Goal: Task Accomplishment & Management: Manage account settings

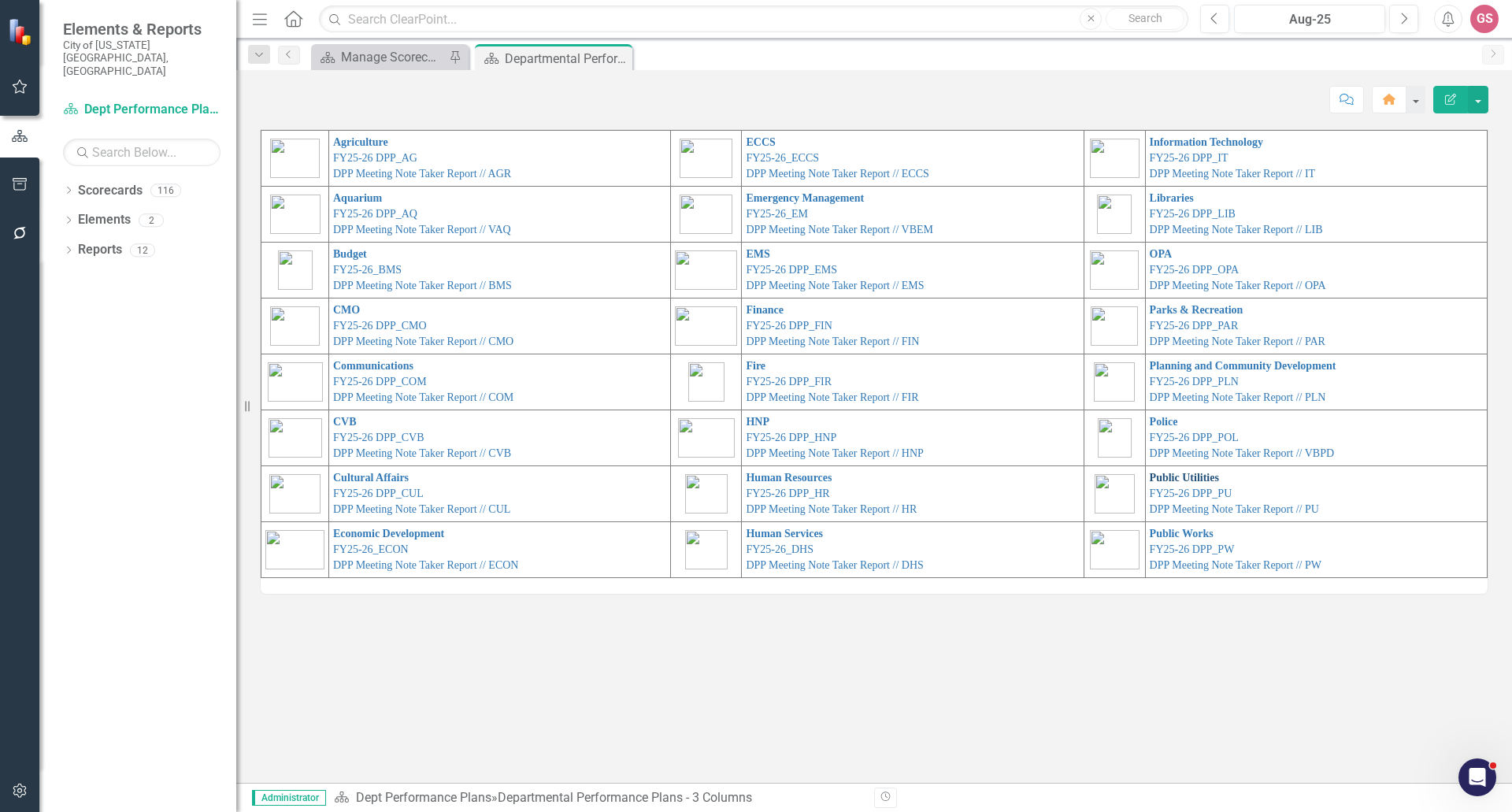
click at [1170, 477] on link "Public Utilities" at bounding box center [1184, 478] width 69 height 12
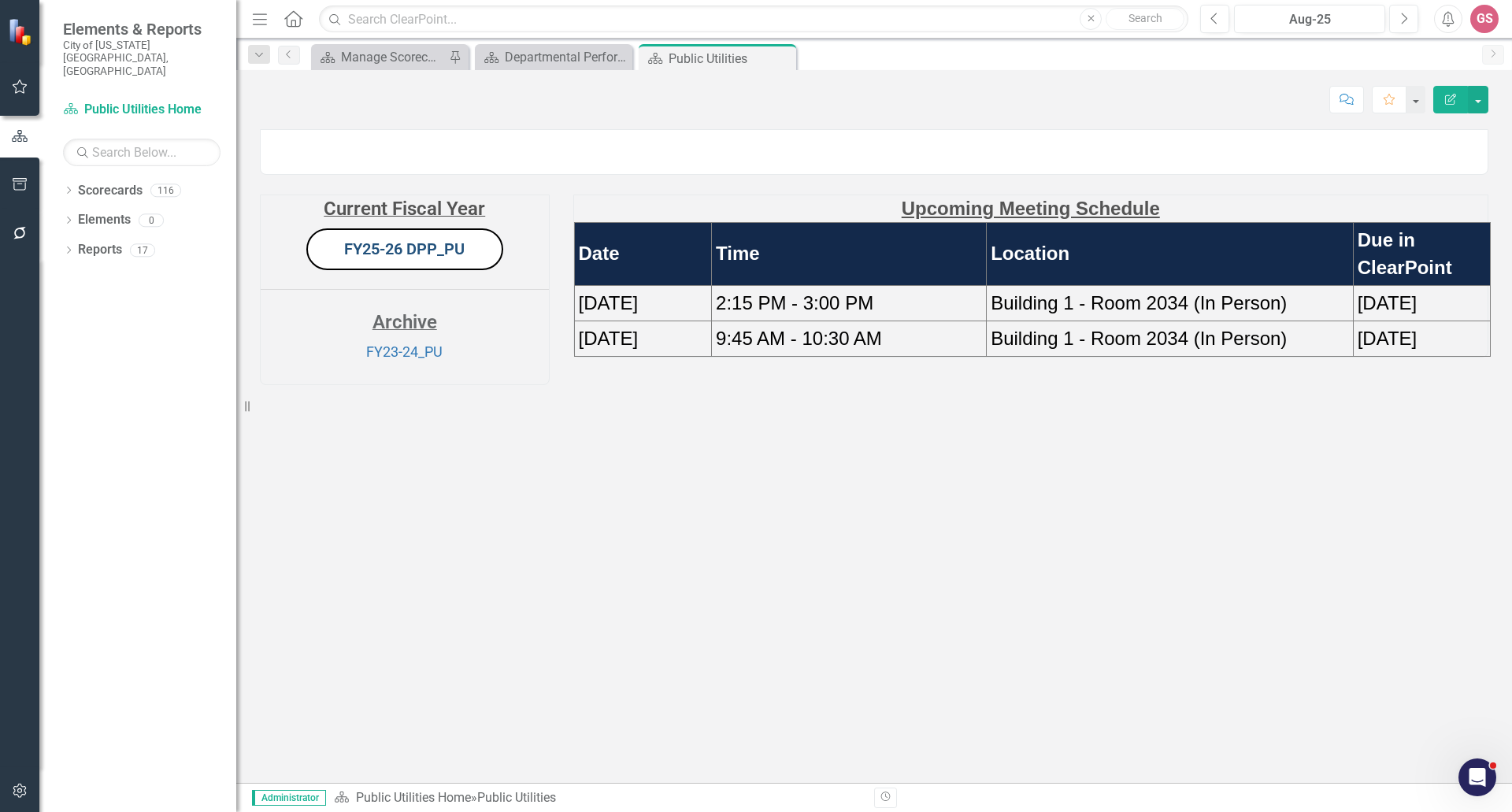
click at [405, 259] on link "FY25-26 DPP_PU" at bounding box center [404, 248] width 120 height 19
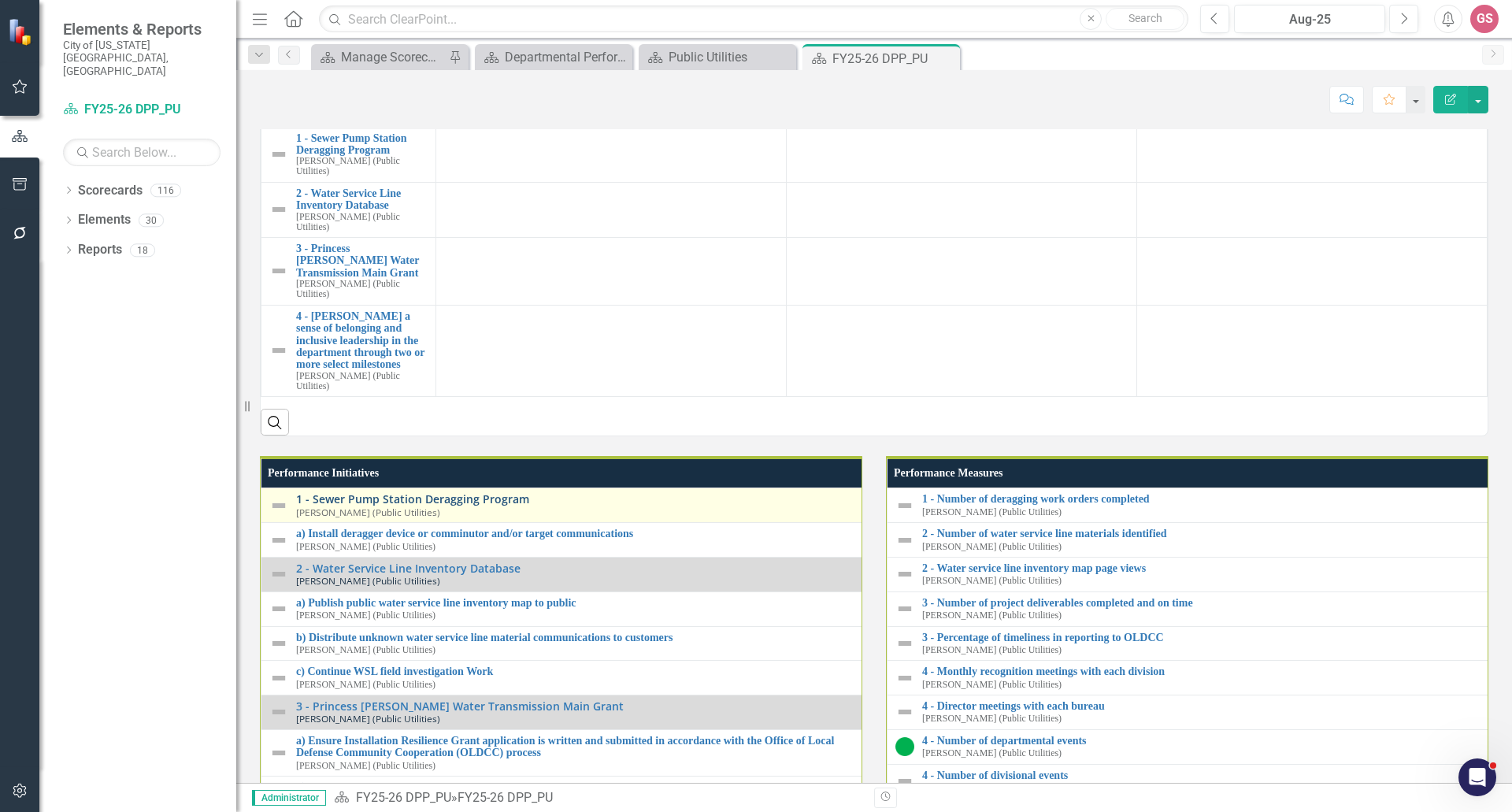
scroll to position [1735, 0]
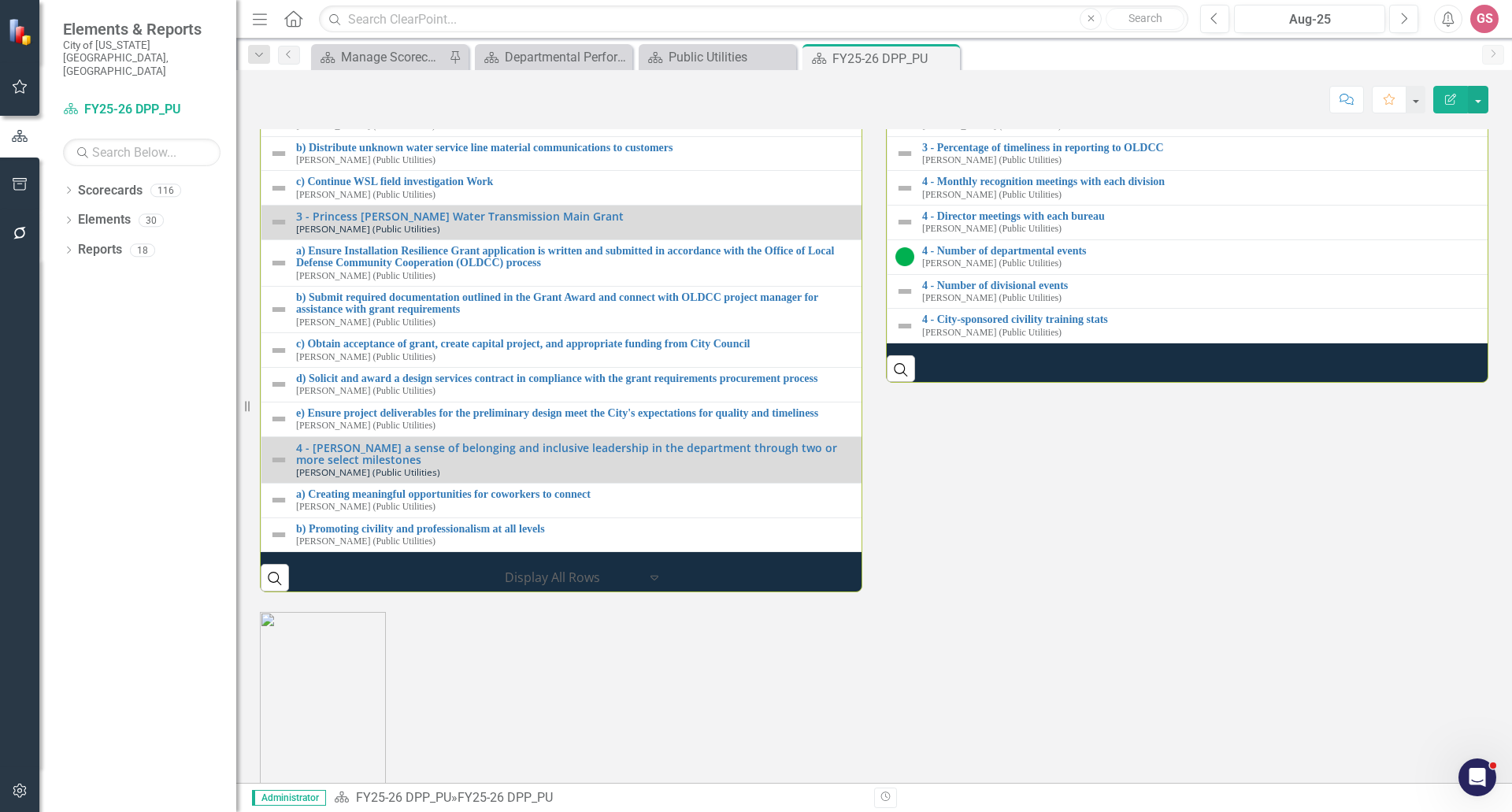
click at [411, 15] on link "1 - Sewer Pump Station Deragging Program" at bounding box center [578, 9] width 564 height 12
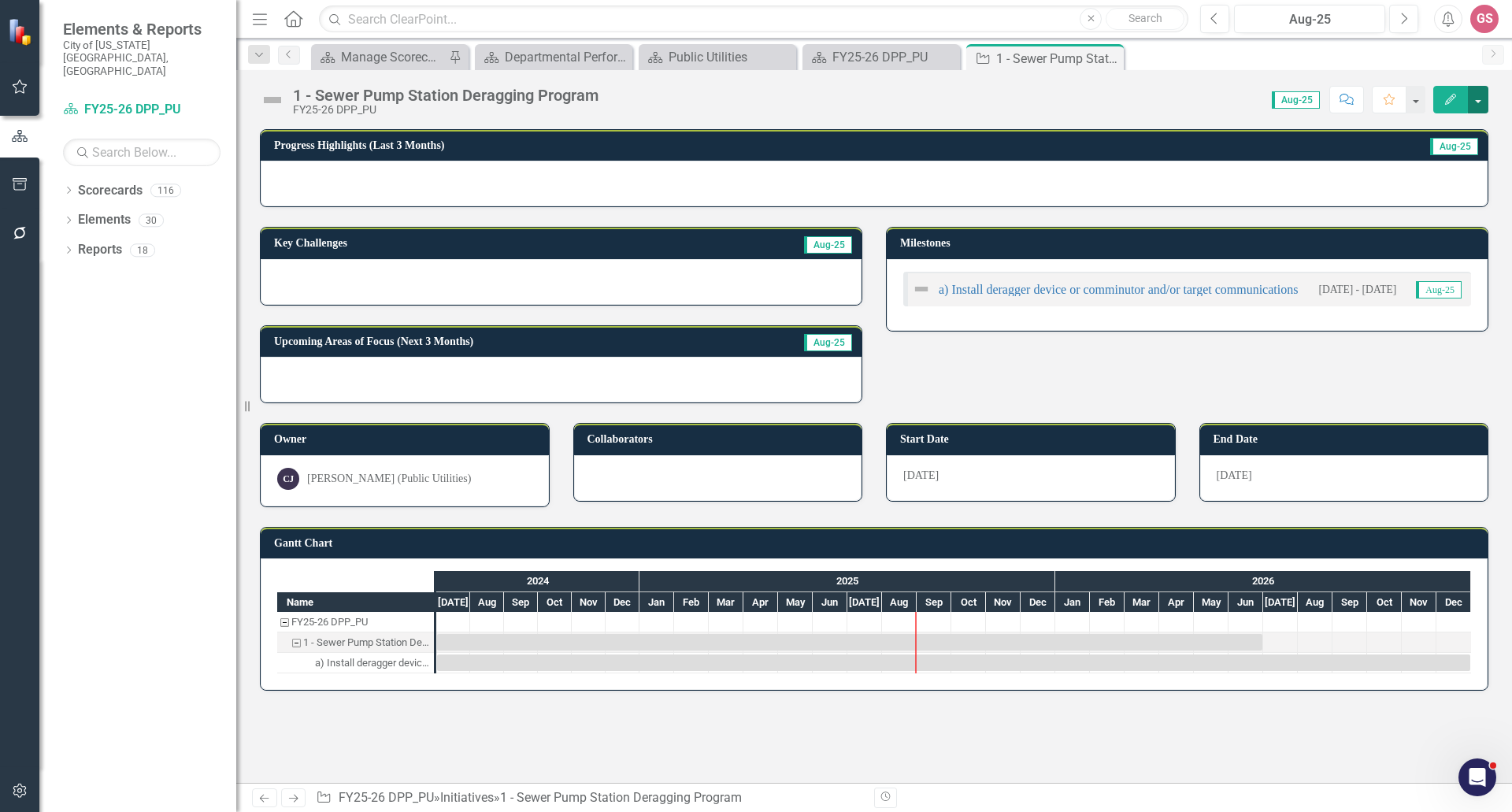
click at [1476, 96] on button "button" at bounding box center [1478, 99] width 20 height 28
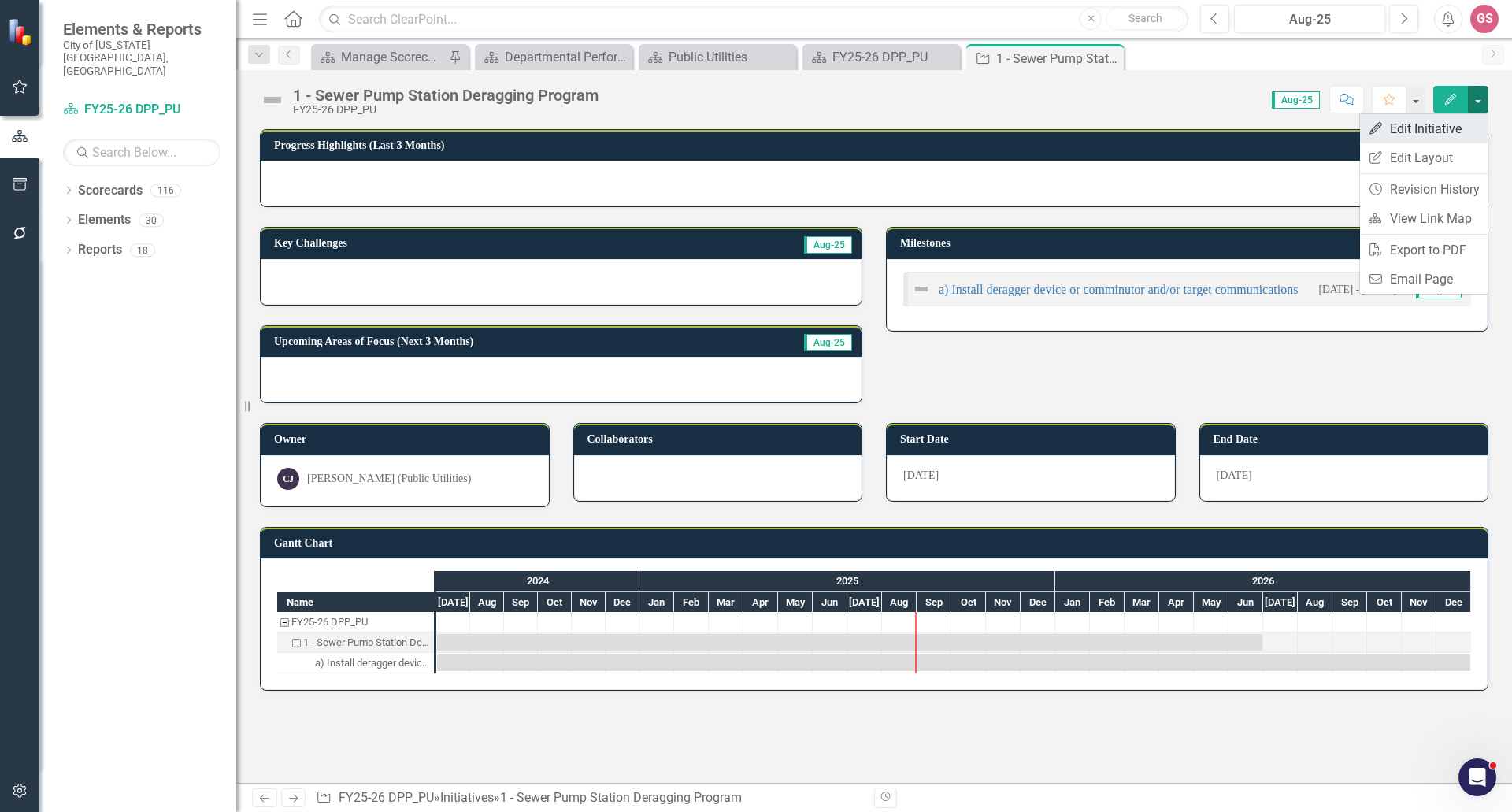
click at [1431, 130] on link "Edit Edit Initiative" at bounding box center [1424, 129] width 127 height 29
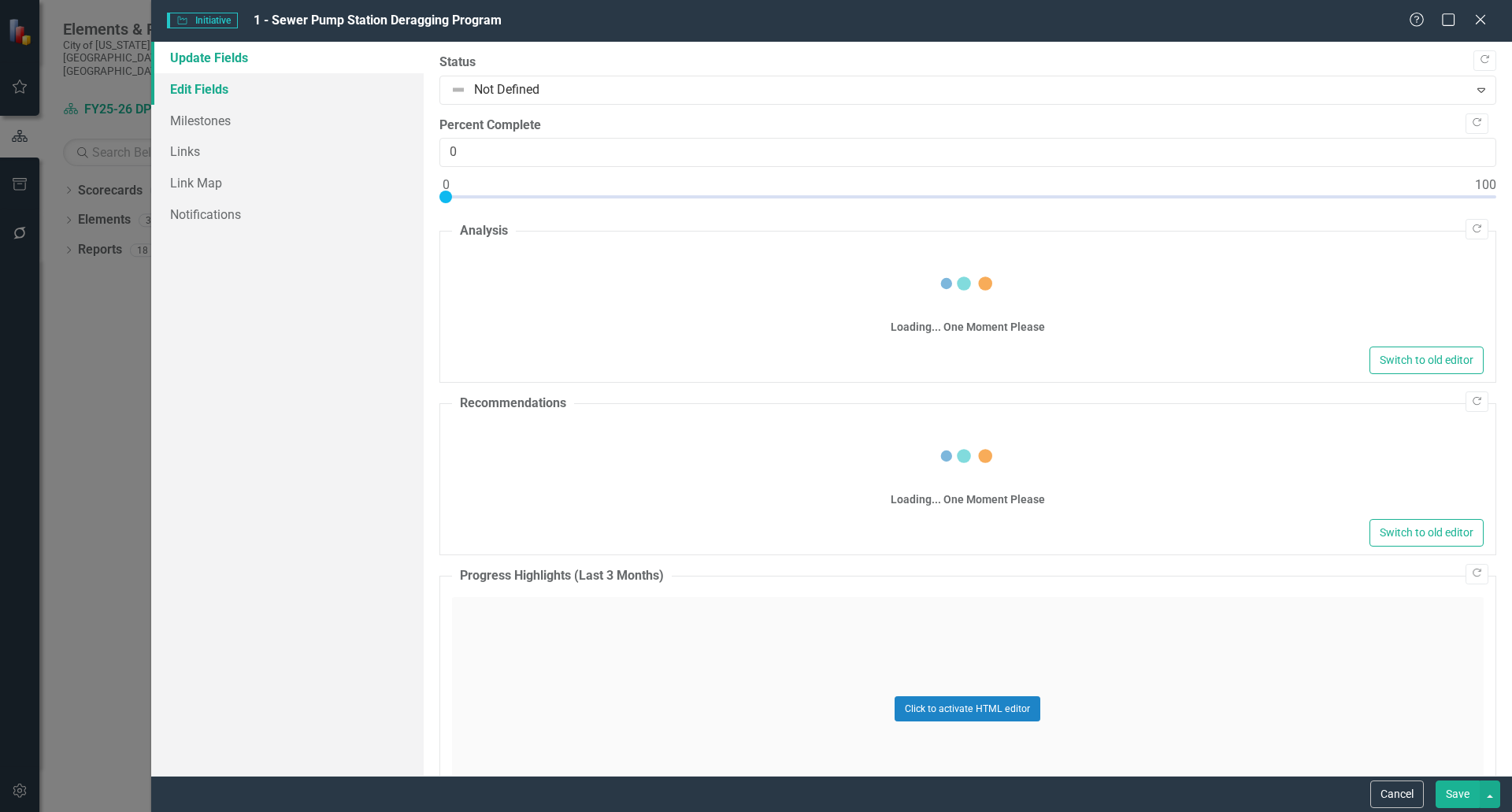
click at [227, 93] on link "Edit Fields" at bounding box center [288, 88] width 273 height 31
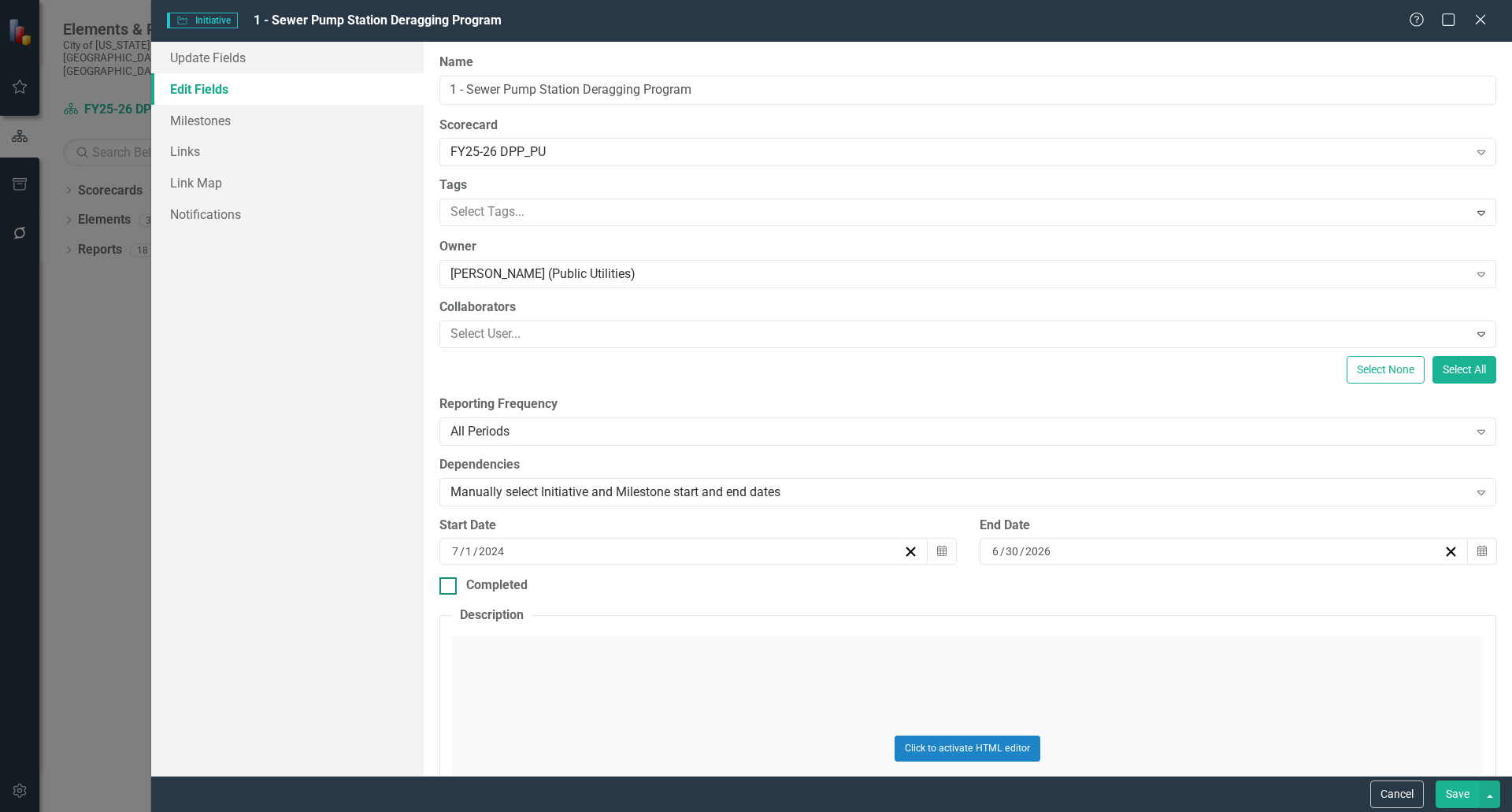
click at [451, 585] on div at bounding box center [448, 585] width 18 height 18
click at [450, 585] on input "Completed" at bounding box center [445, 582] width 10 height 10
click at [1477, 553] on icon "button" at bounding box center [1482, 551] width 9 height 11
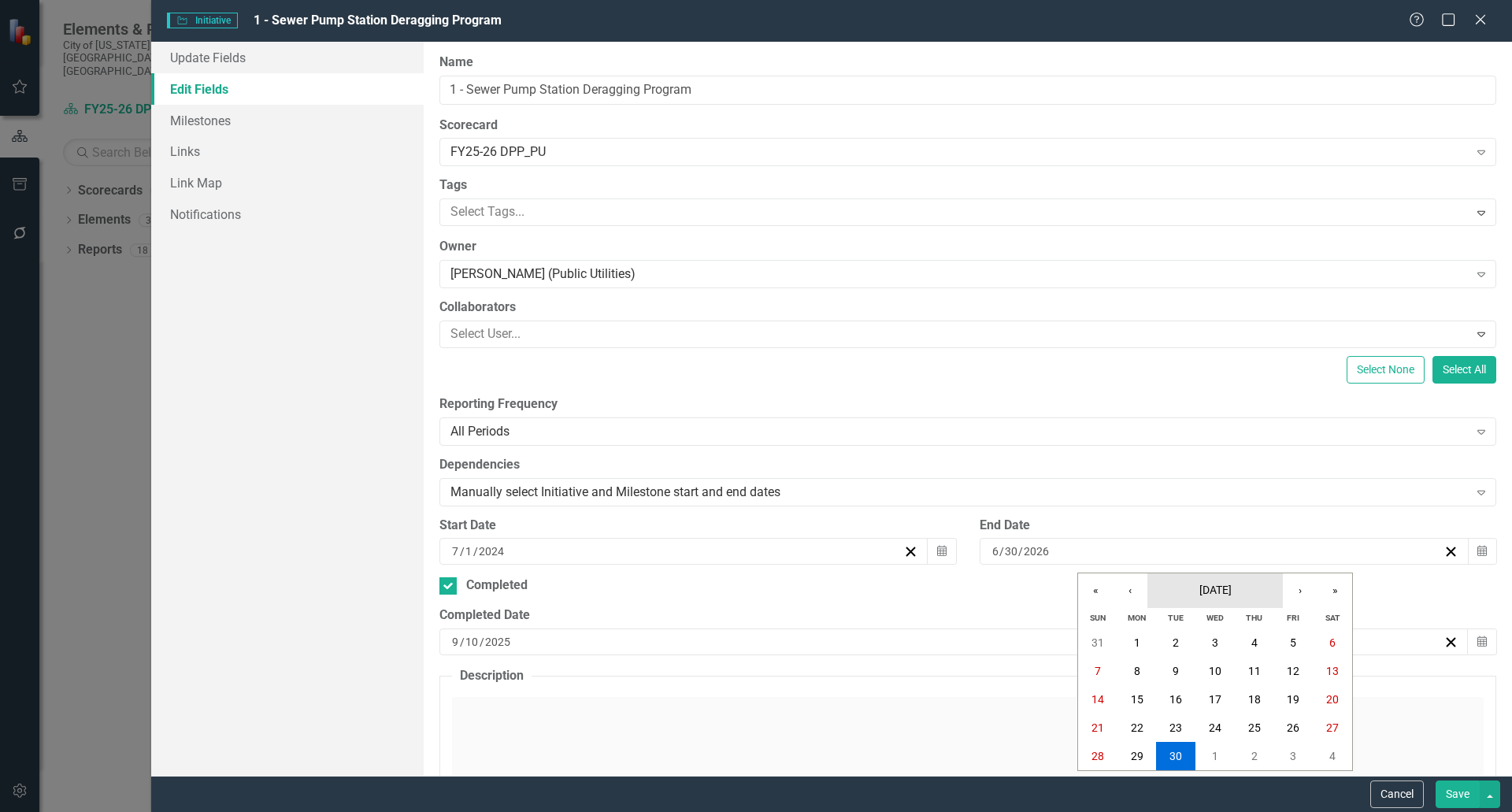
click at [1222, 587] on span "[DATE]" at bounding box center [1215, 590] width 32 height 13
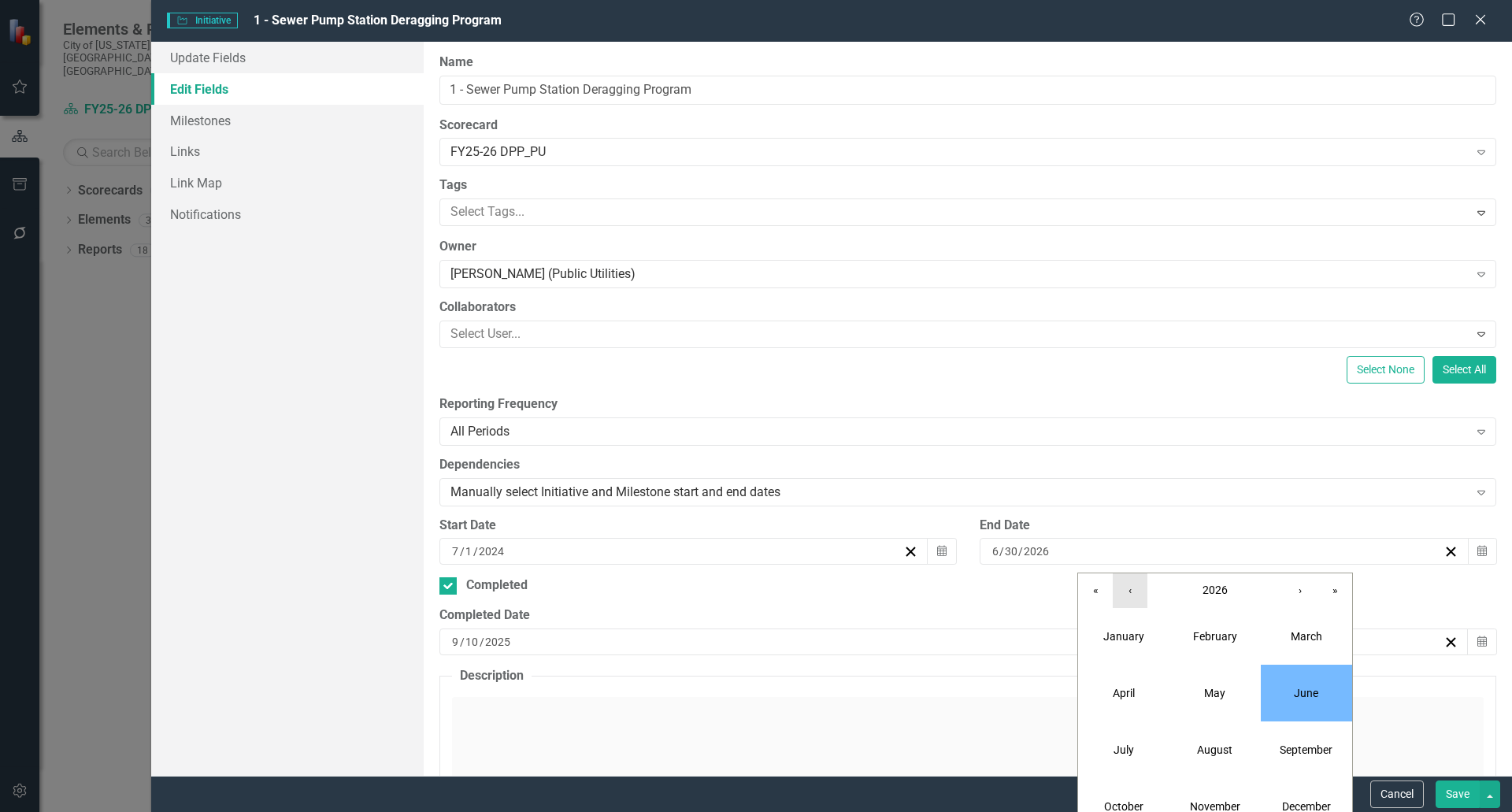
click at [1131, 591] on button "‹" at bounding box center [1130, 590] width 35 height 35
click at [1319, 690] on button "June" at bounding box center [1306, 692] width 91 height 56
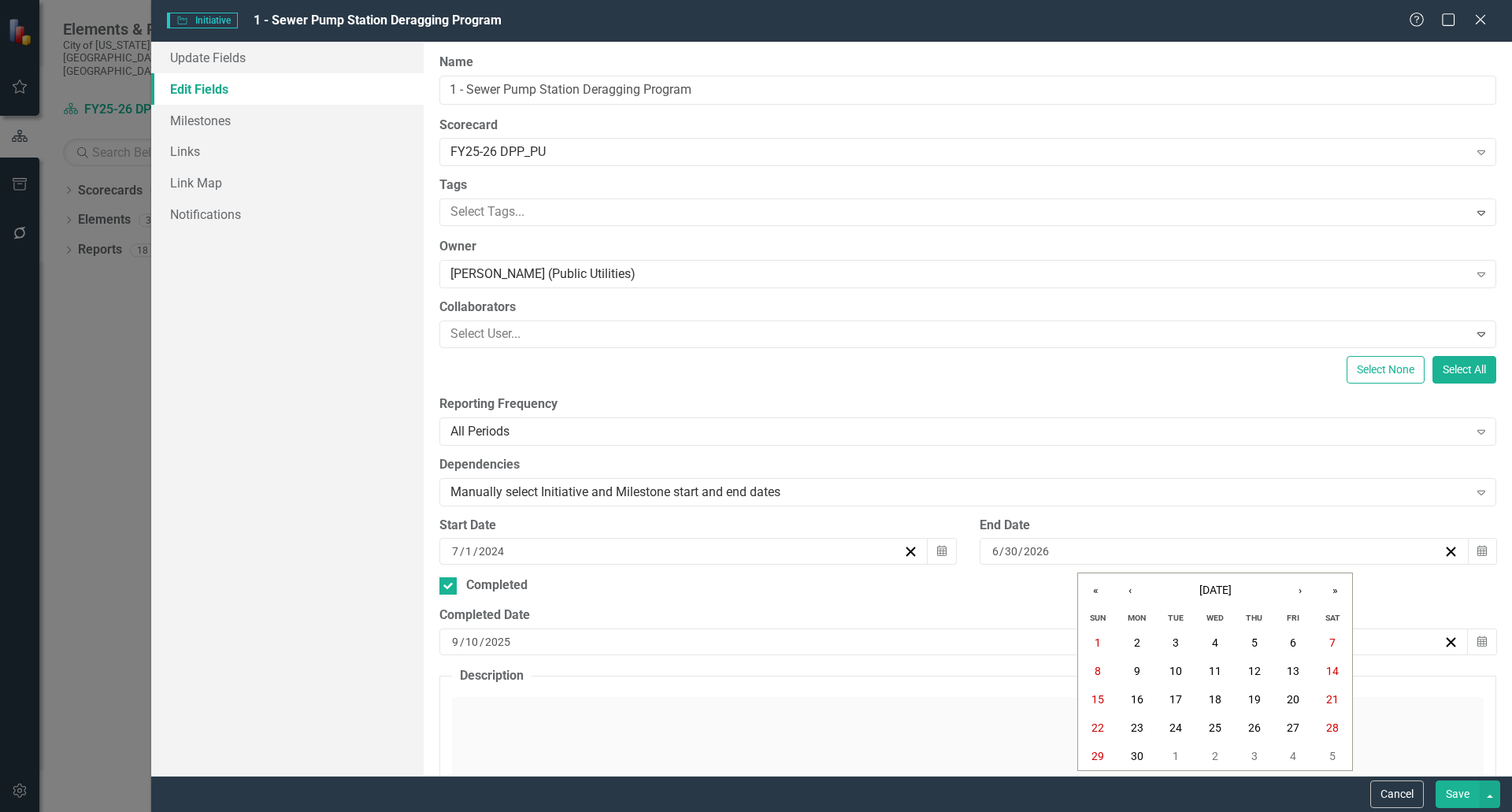
click at [916, 616] on div "Completed Date" at bounding box center [968, 616] width 1057 height 19
click at [465, 640] on input "10" at bounding box center [473, 642] width 15 height 16
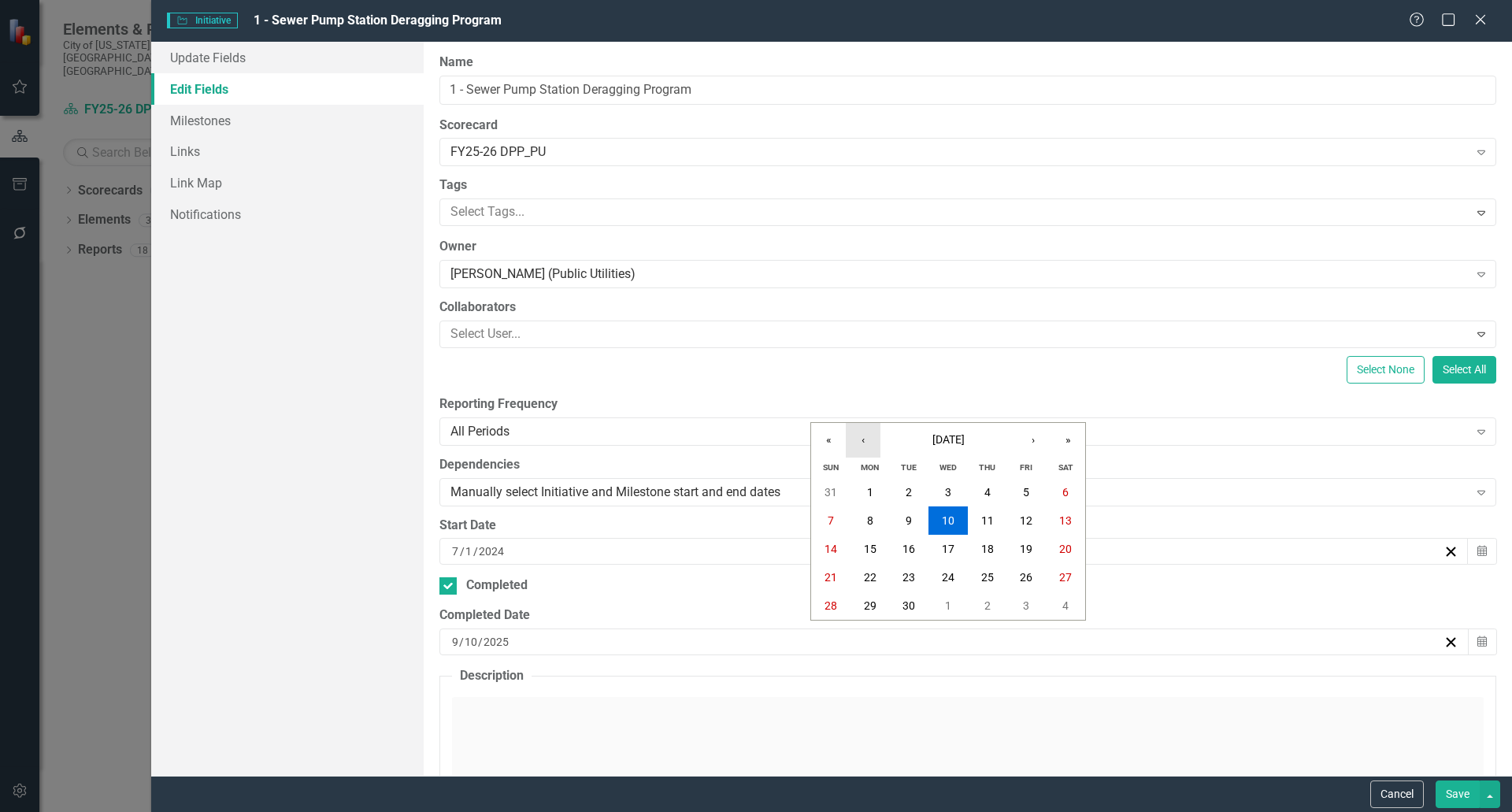
click at [865, 443] on button "‹" at bounding box center [863, 440] width 35 height 35
click at [879, 603] on button "30" at bounding box center [870, 606] width 40 height 29
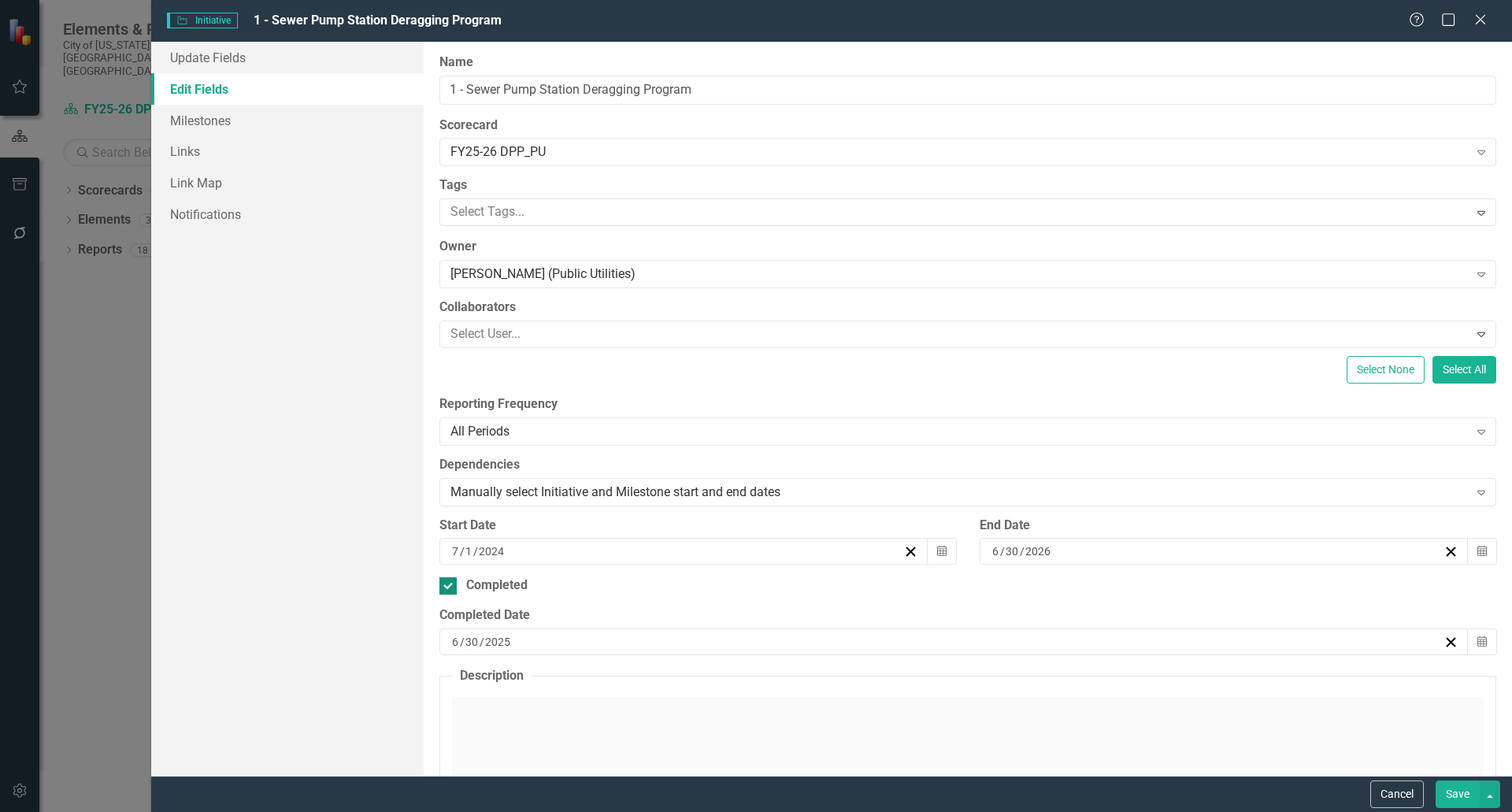
click at [702, 595] on div "Completed" at bounding box center [968, 585] width 1057 height 19
click at [450, 588] on input "Completed" at bounding box center [445, 582] width 10 height 10
checkbox input "false"
click at [455, 587] on div at bounding box center [448, 585] width 18 height 18
click at [450, 587] on input "Completed" at bounding box center [445, 582] width 10 height 10
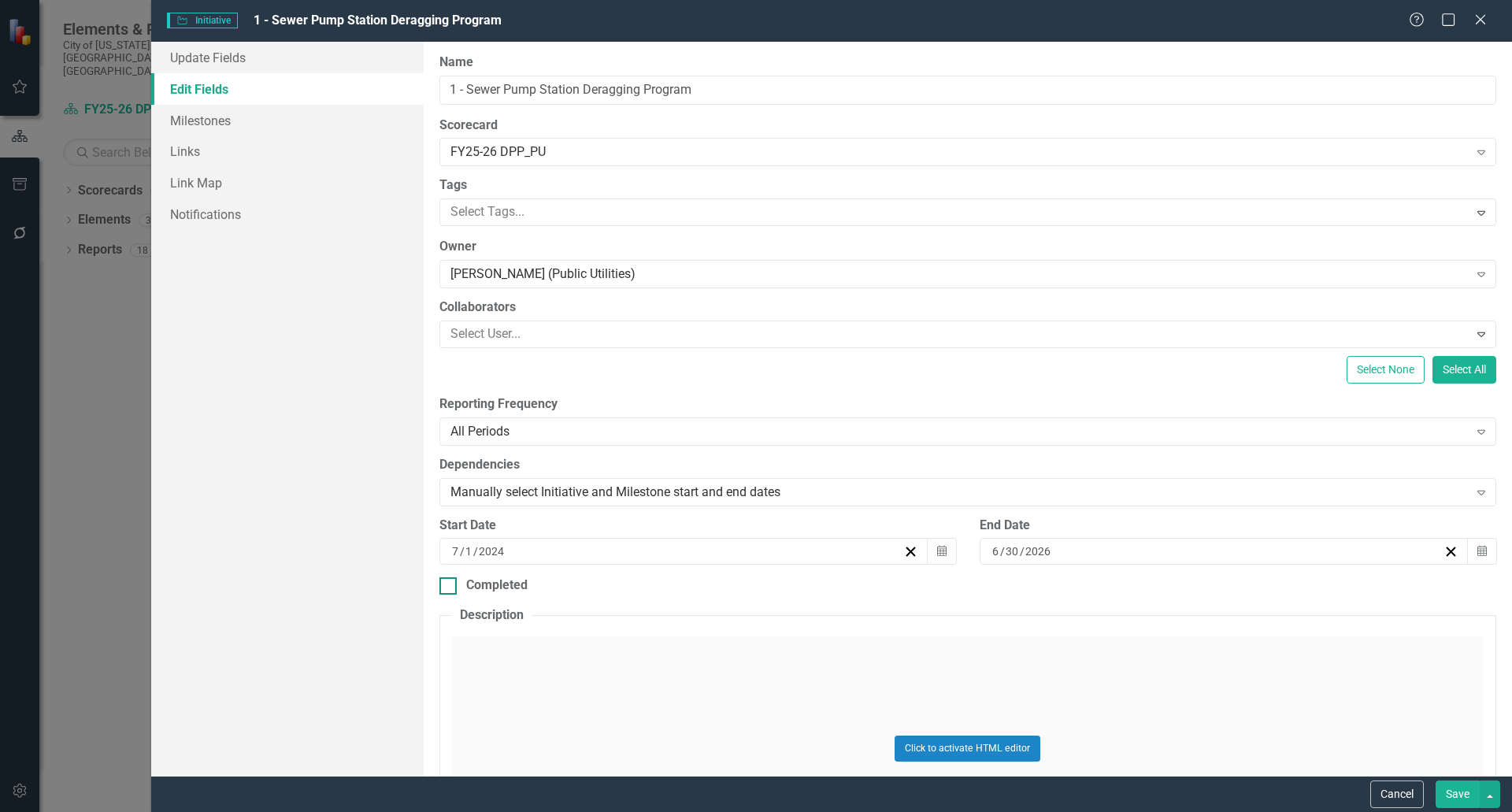
checkbox input "true"
click at [587, 648] on div "[DATE]" at bounding box center [947, 642] width 994 height 16
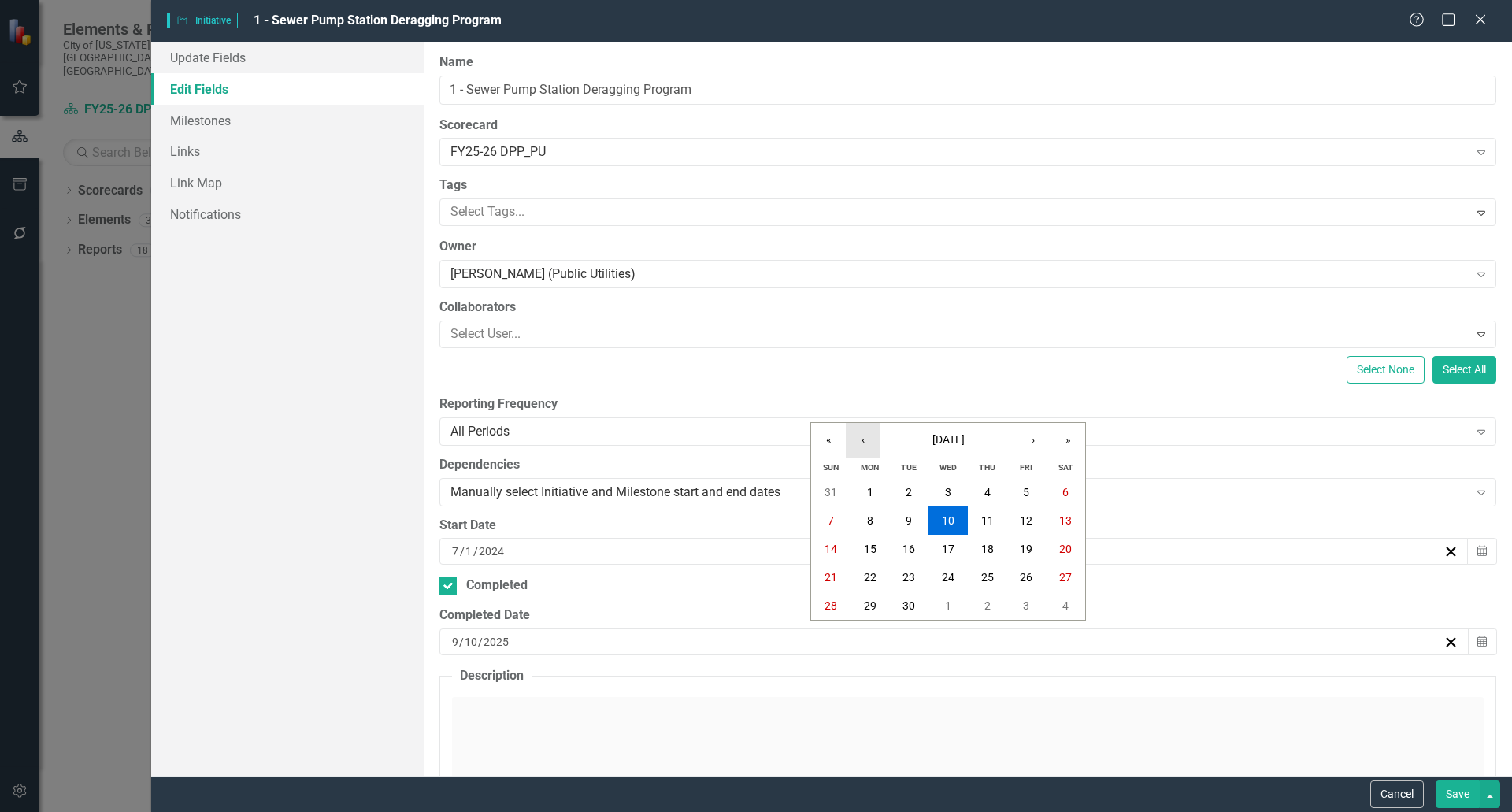
click at [859, 446] on button "‹" at bounding box center [863, 440] width 35 height 35
click at [879, 492] on button "30" at bounding box center [870, 493] width 40 height 29
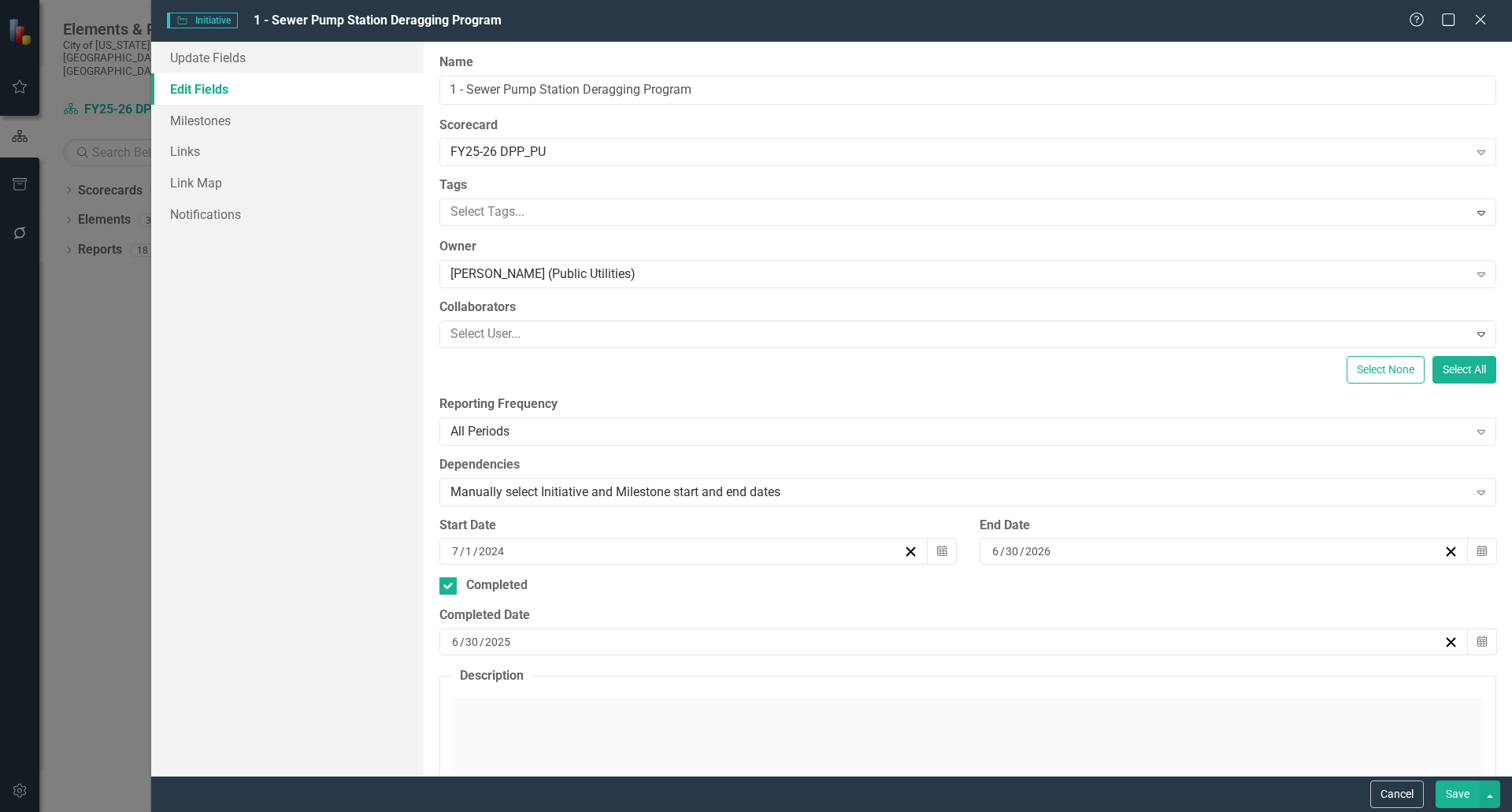
click at [1436, 788] on button "Save" at bounding box center [1458, 794] width 44 height 28
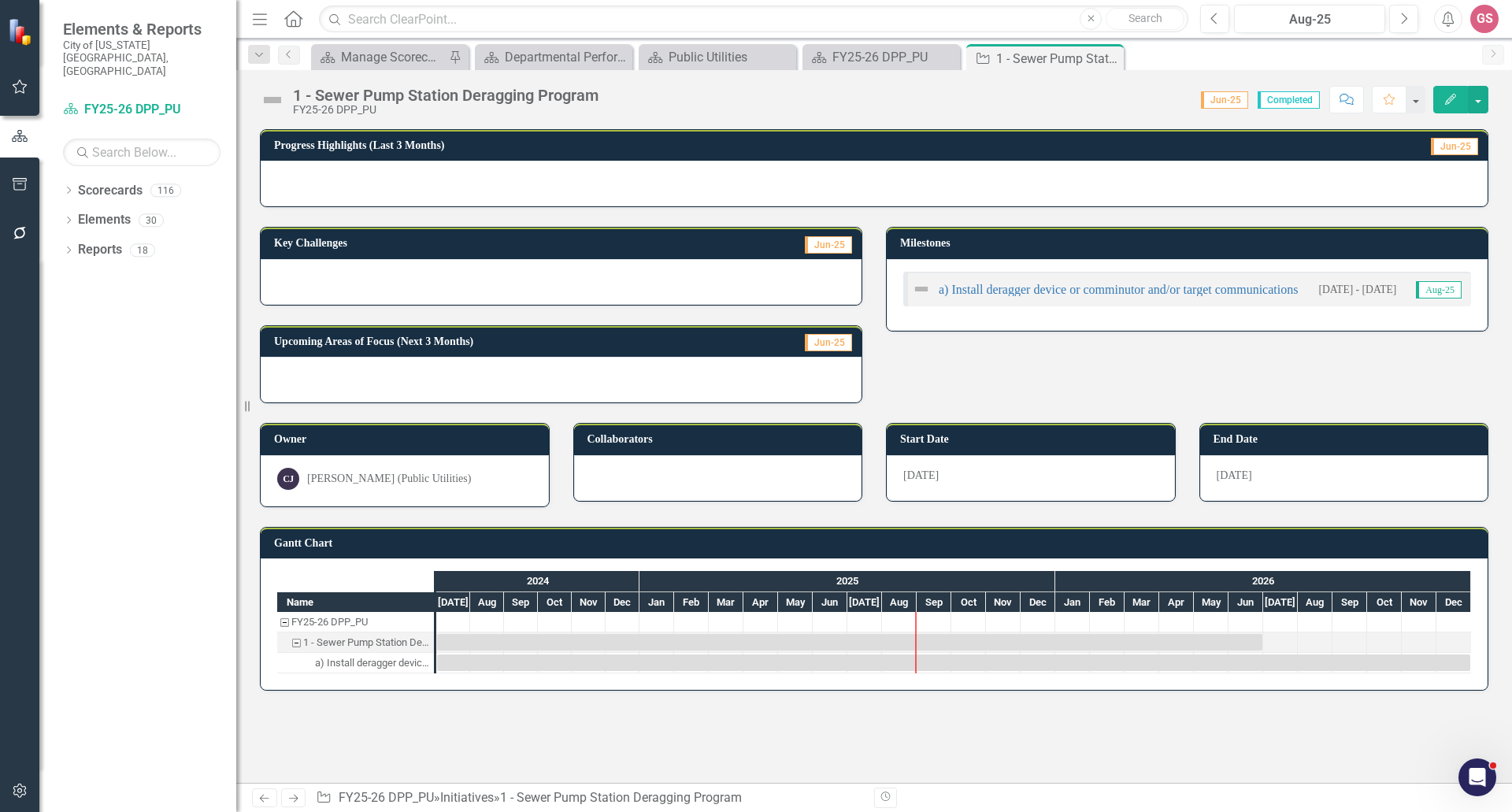
click at [283, 103] on img at bounding box center [273, 100] width 25 height 25
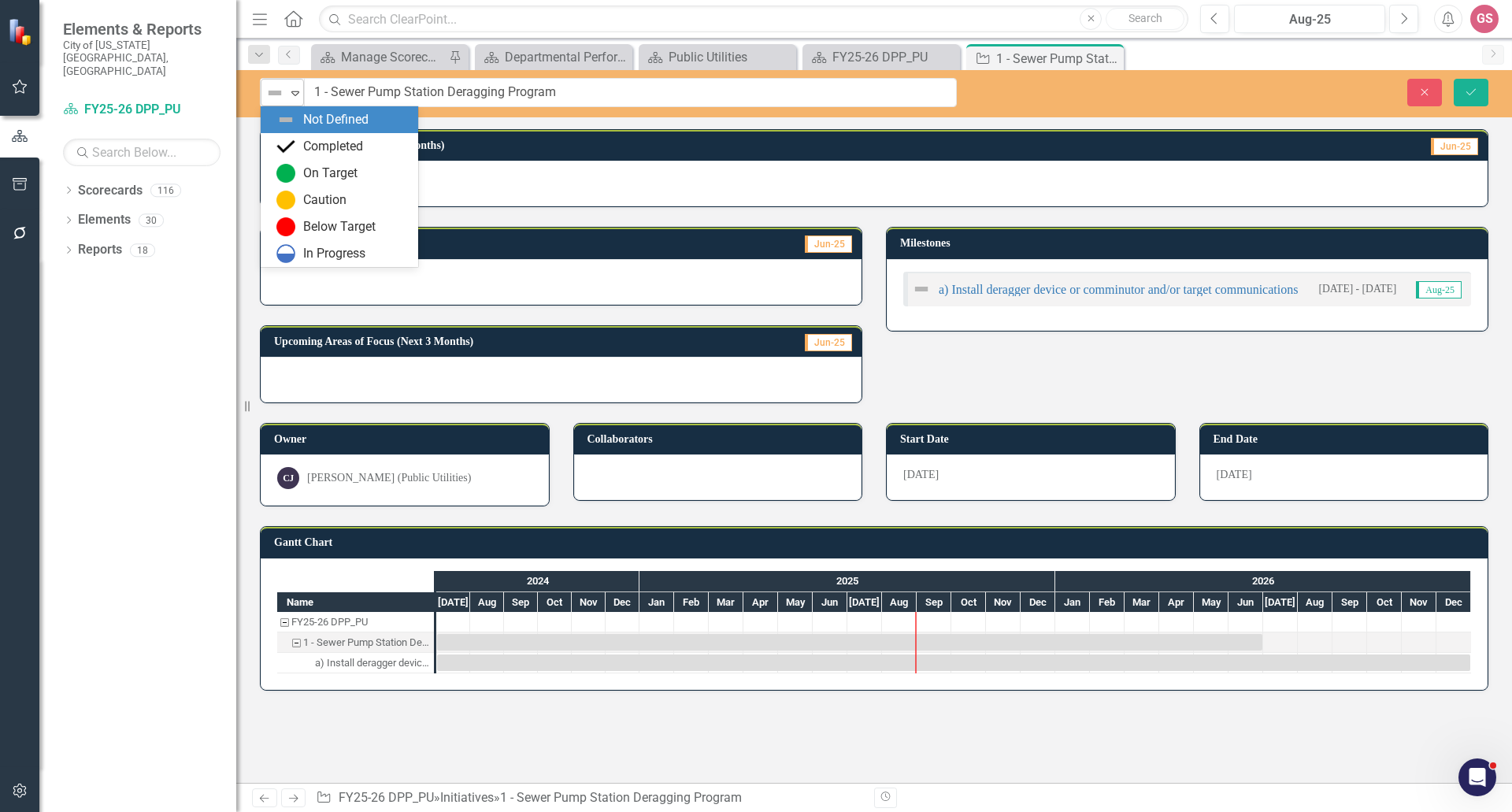
click at [286, 100] on div "Not Defined" at bounding box center [275, 93] width 24 height 22
click at [313, 149] on div "Completed" at bounding box center [333, 147] width 60 height 19
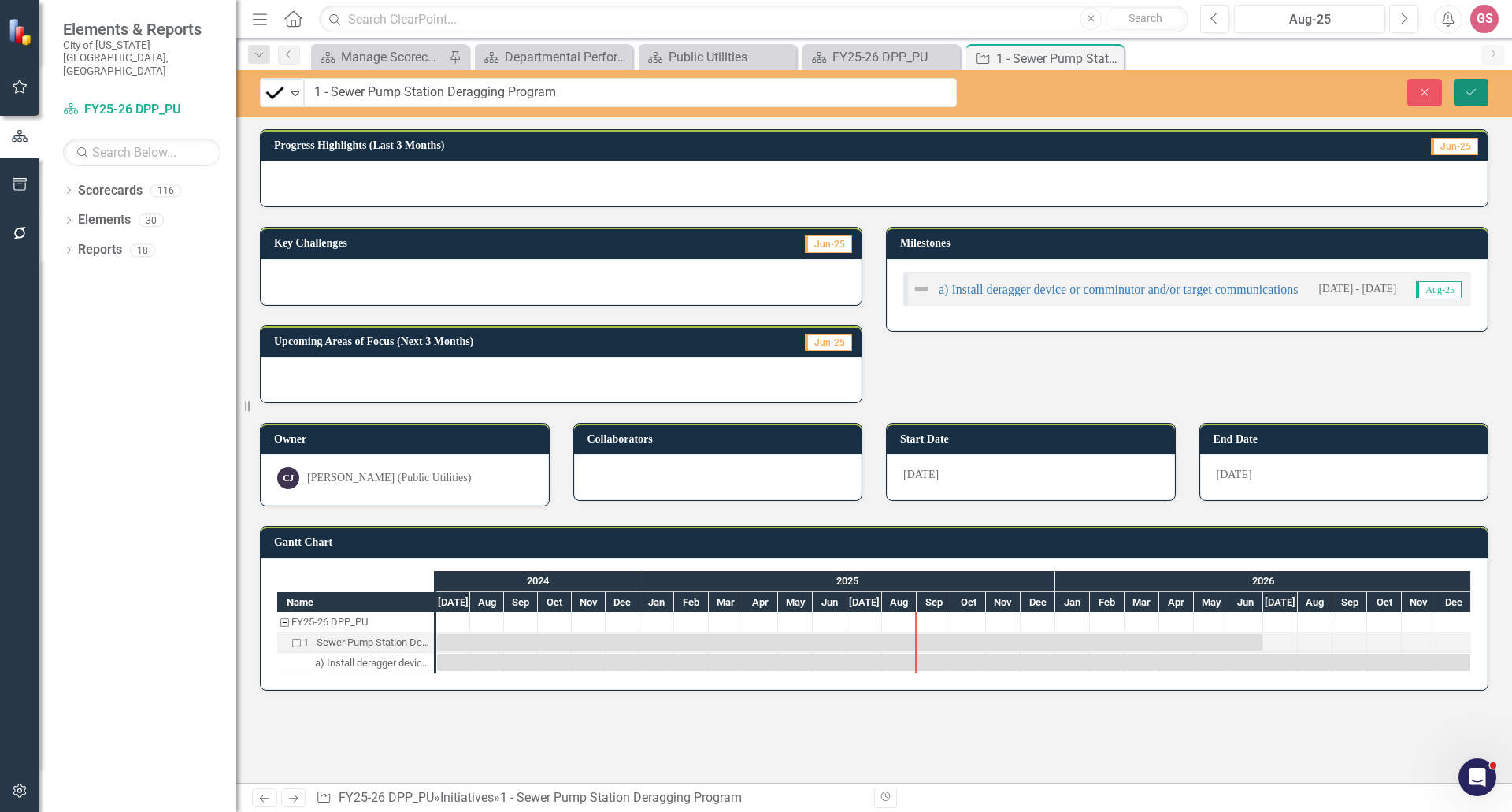
click at [1462, 88] on button "Save" at bounding box center [1471, 93] width 35 height 28
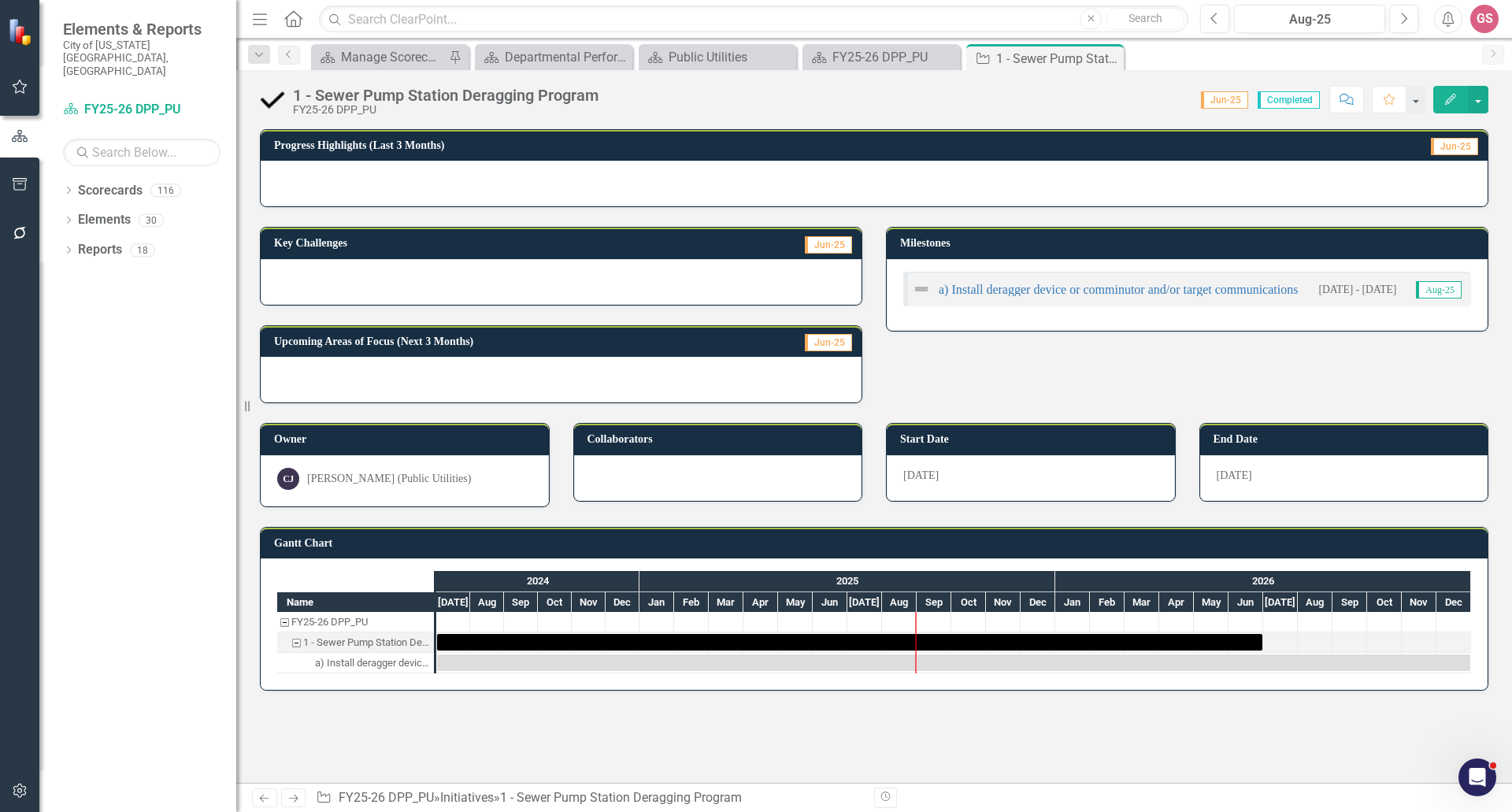
click at [930, 291] on img at bounding box center [922, 289] width 19 height 19
click at [932, 291] on div at bounding box center [926, 289] width 27 height 19
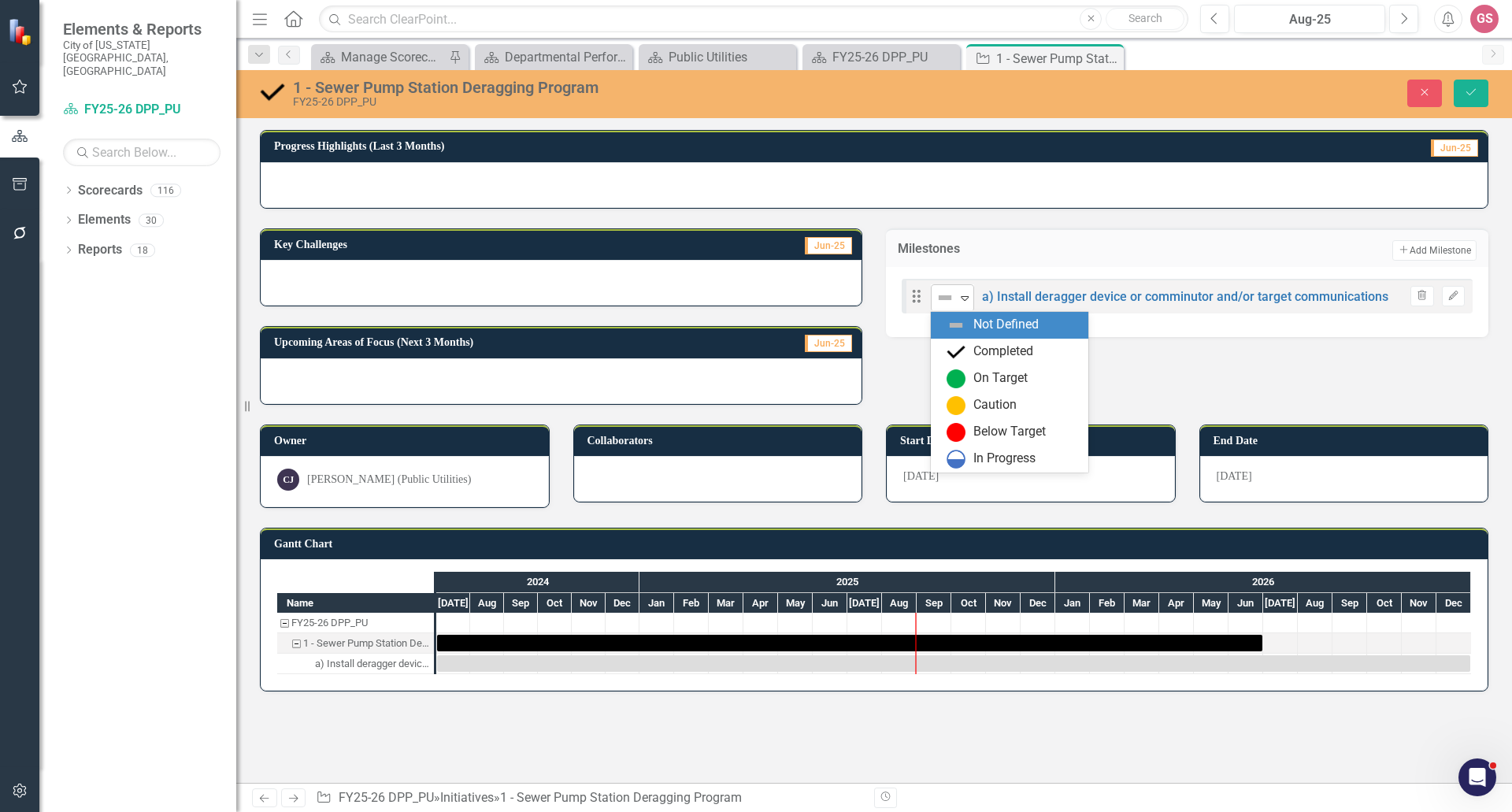
click at [954, 300] on img at bounding box center [945, 297] width 19 height 19
click at [980, 349] on div "Completed" at bounding box center [1003, 352] width 60 height 19
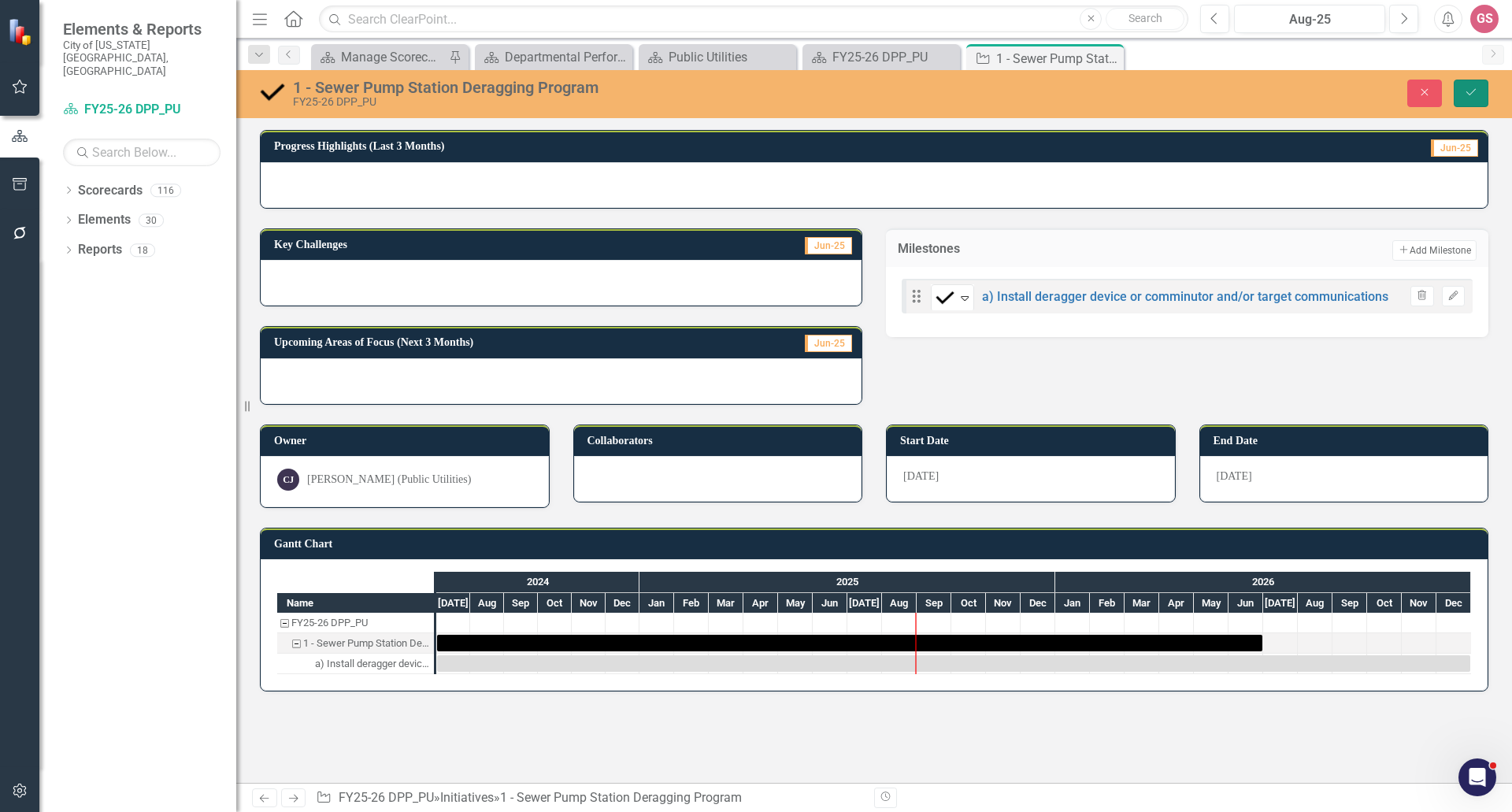
click at [1473, 92] on icon "submit" at bounding box center [1471, 92] width 9 height 6
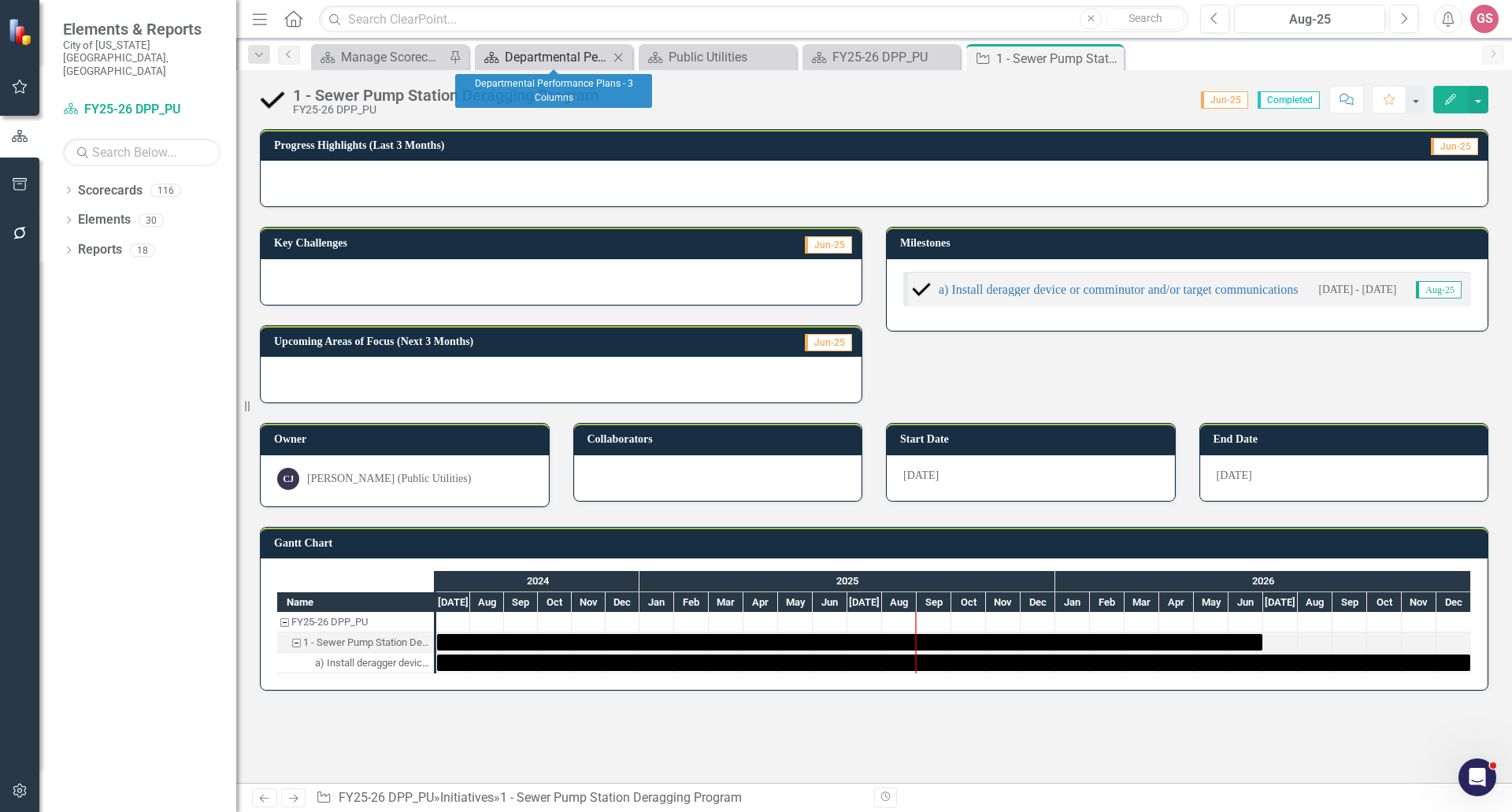
click at [544, 55] on div "Departmental Performance Plans - 3 Columns" at bounding box center [556, 56] width 104 height 19
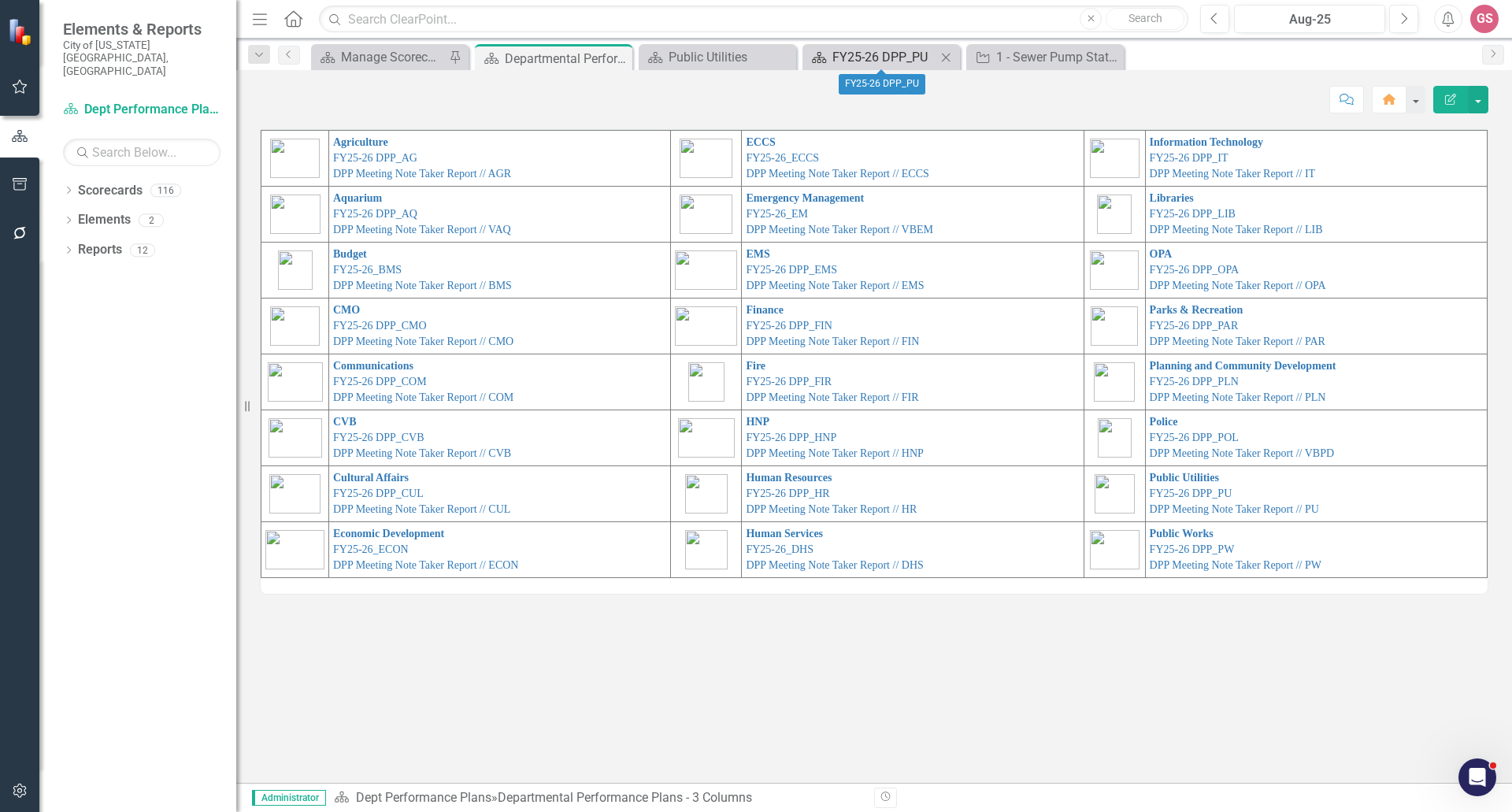
click at [888, 51] on div "FY25-26 DPP_PU" at bounding box center [884, 56] width 104 height 19
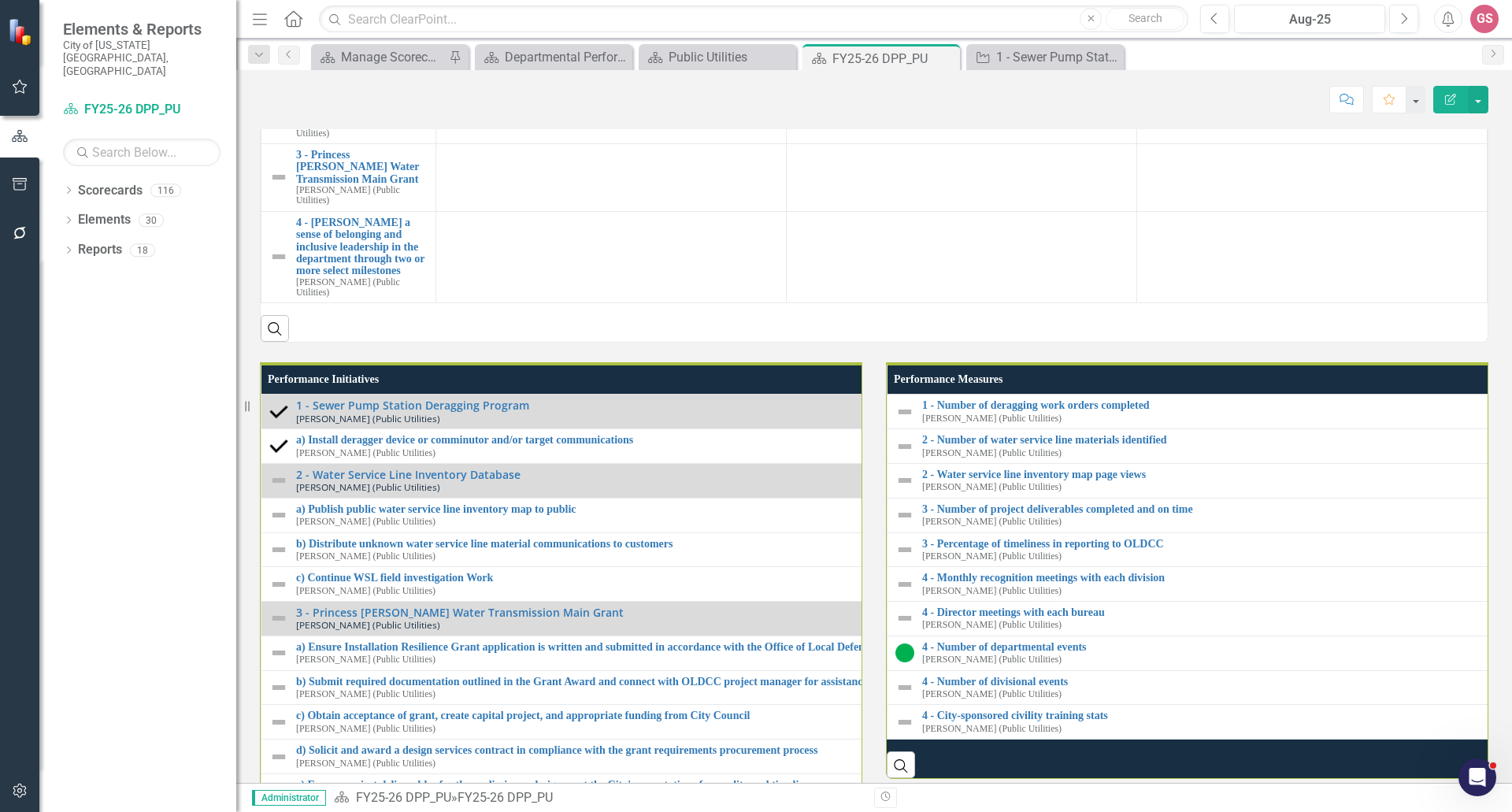
scroll to position [1418, 0]
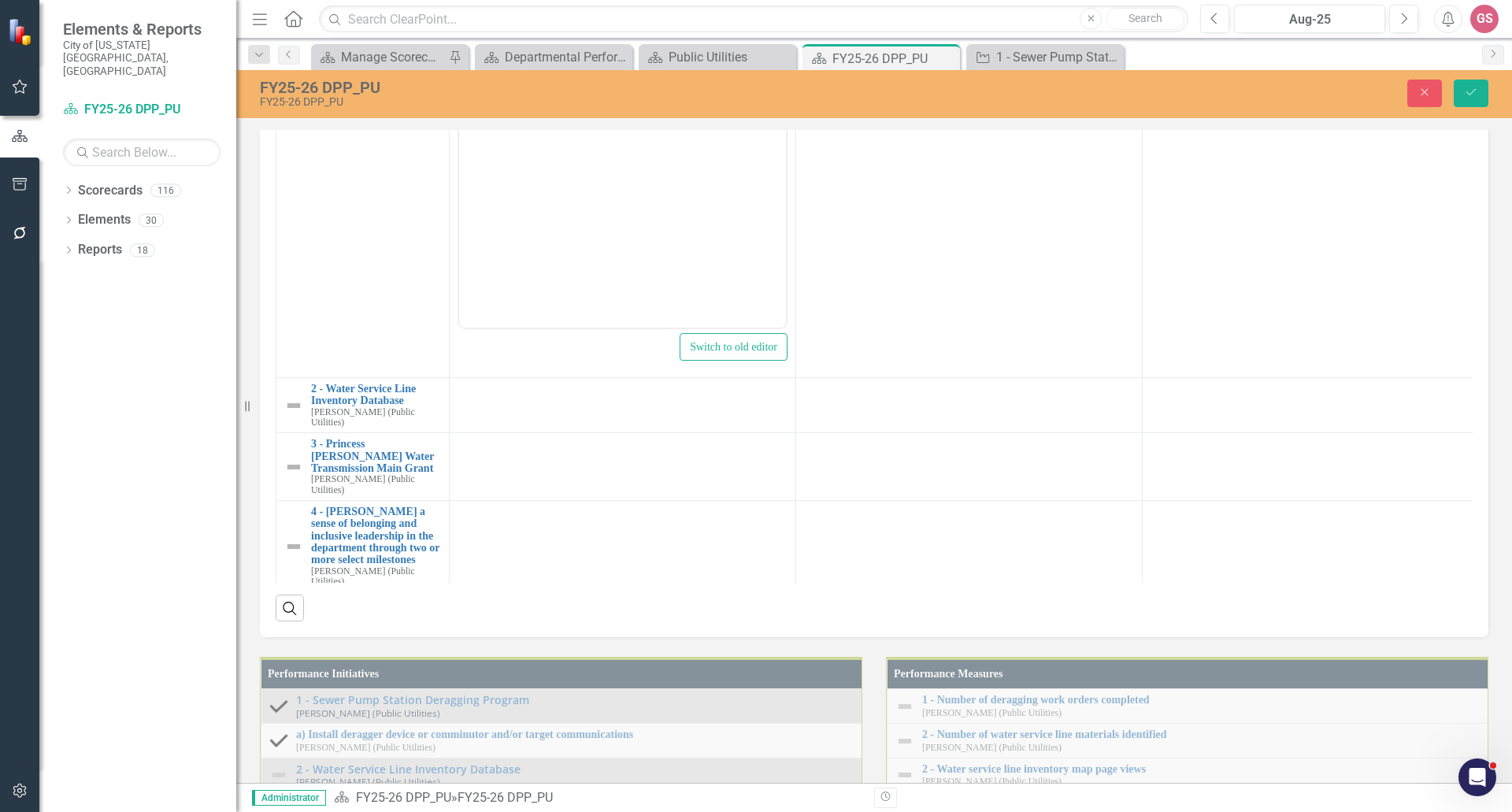
scroll to position [0, 0]
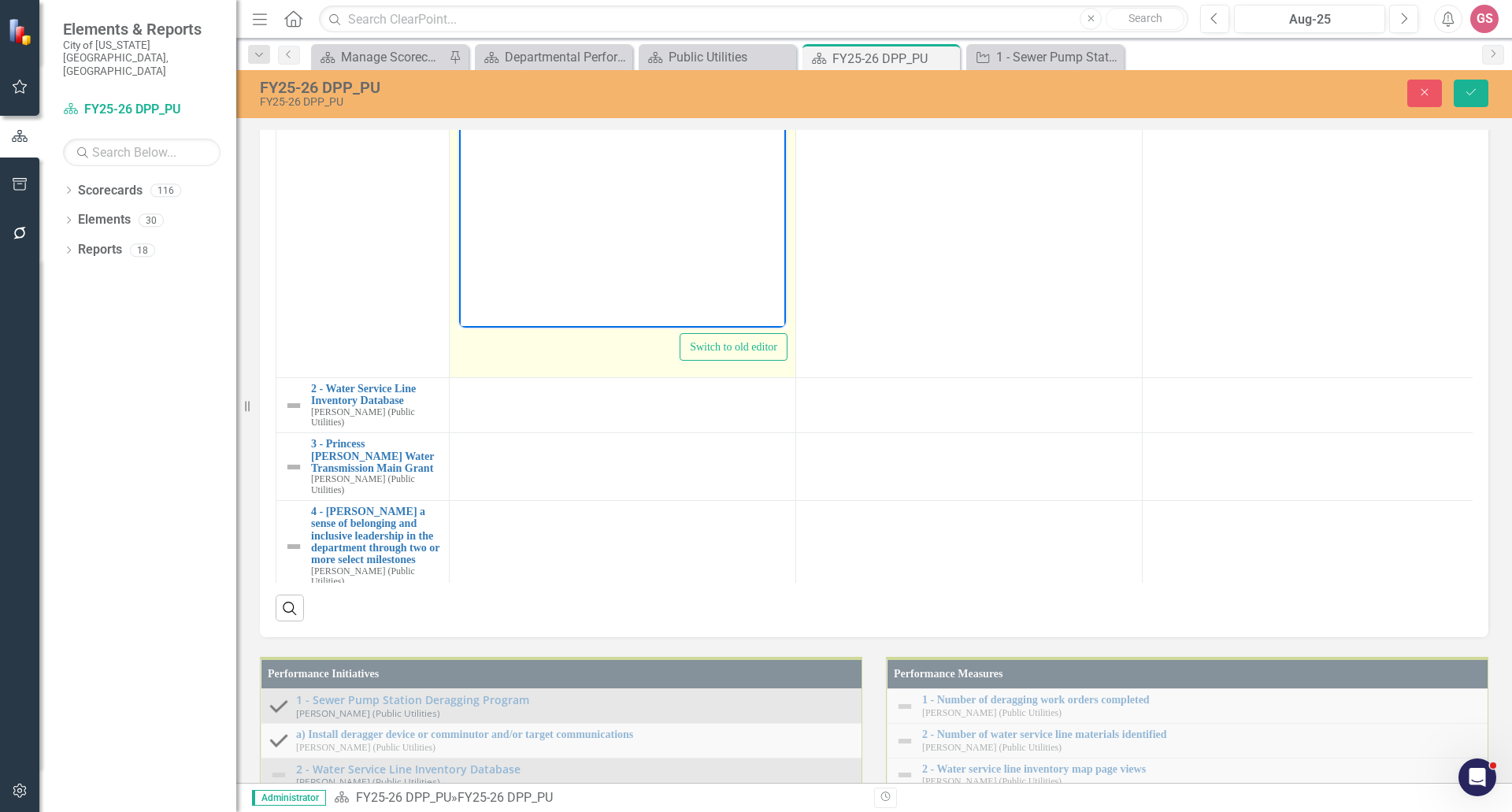
click at [526, 90] on body "Rich Text Area. Press ALT-0 for help." at bounding box center [622, 170] width 327 height 237
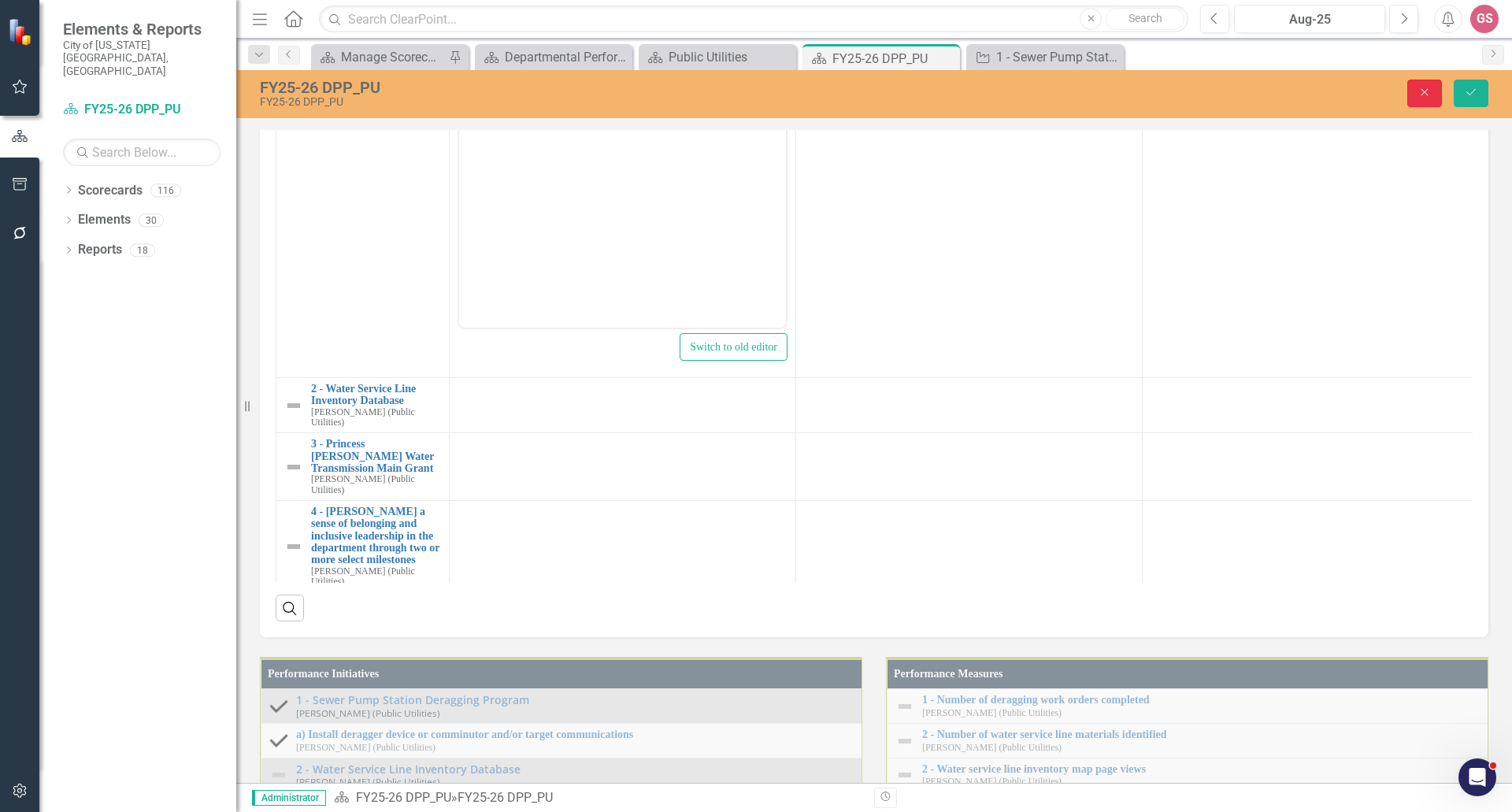
click at [1420, 92] on icon "Close" at bounding box center [1424, 92] width 14 height 11
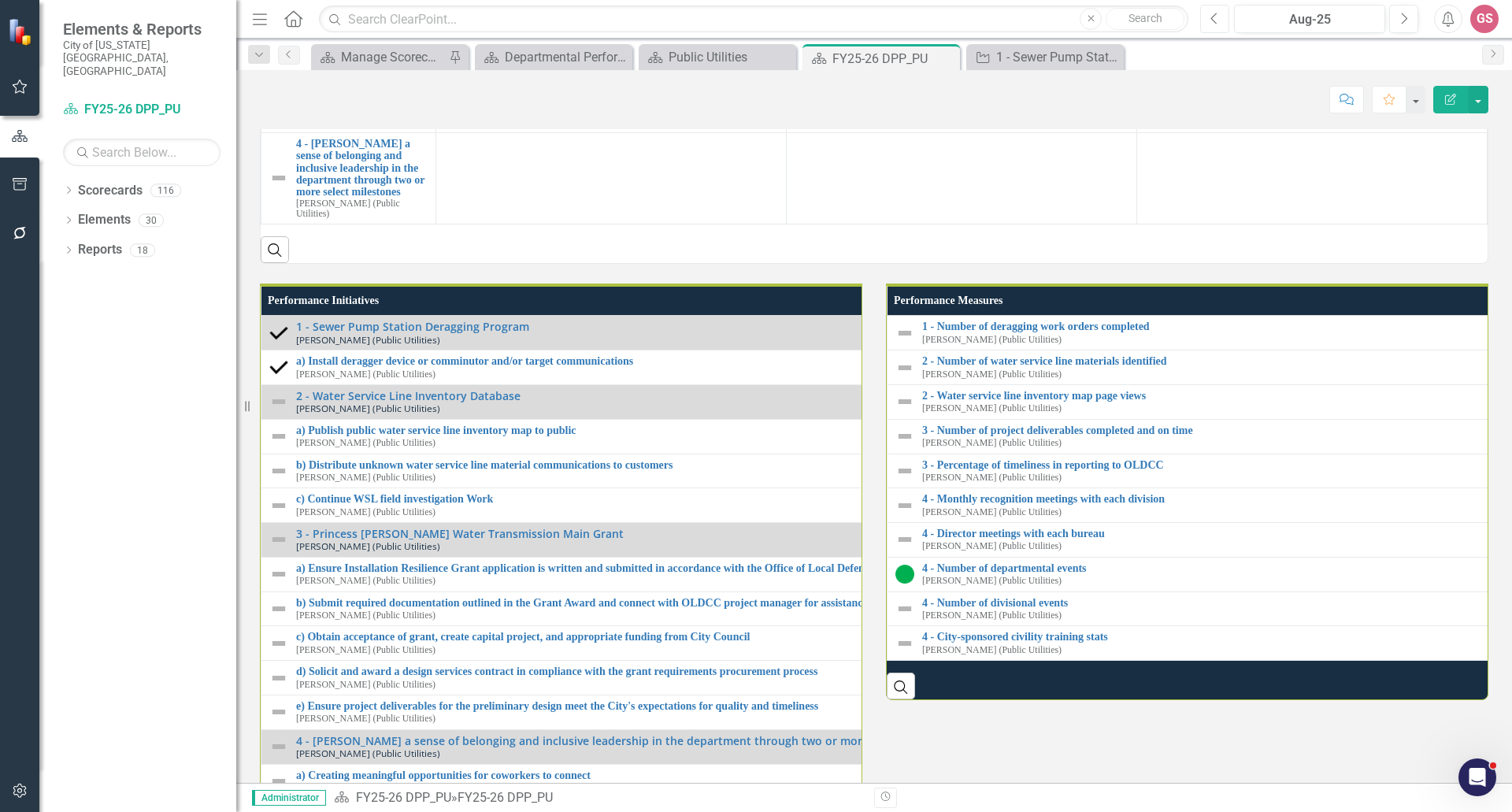
click at [1209, 23] on button "Previous" at bounding box center [1215, 19] width 29 height 29
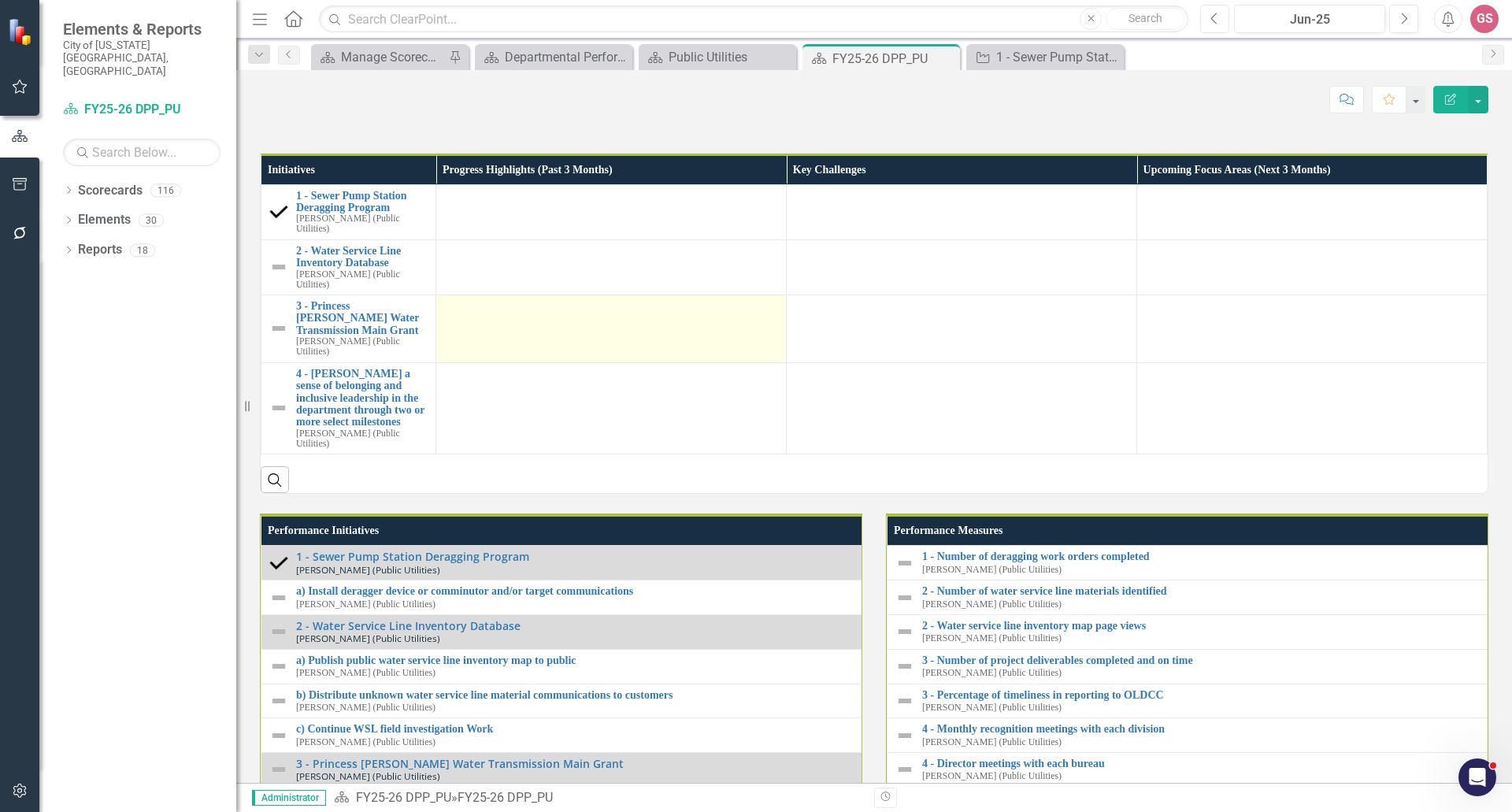
scroll to position [1283, 0]
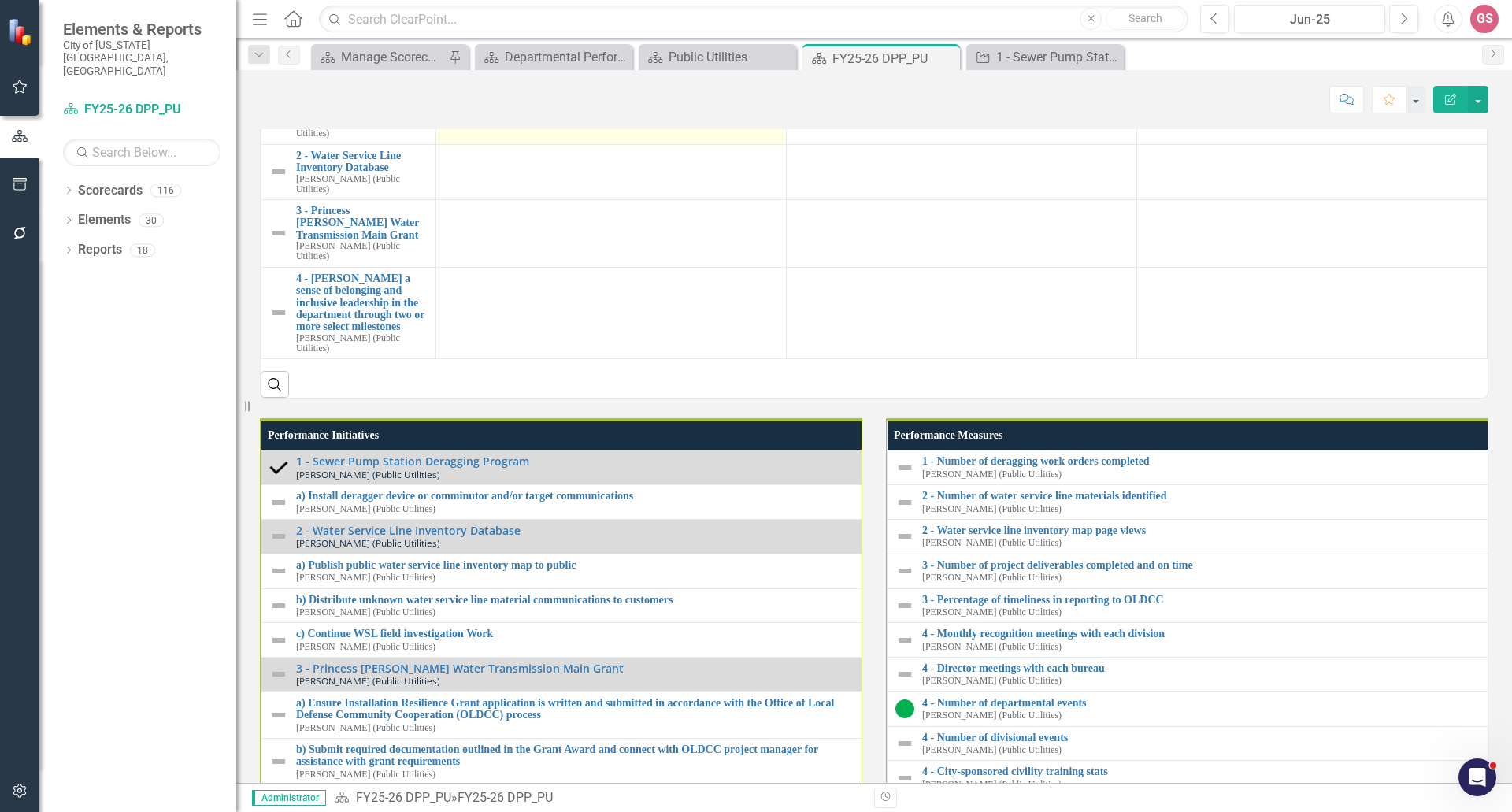
click at [612, 144] on td at bounding box center [612, 116] width 350 height 55
click at [610, 144] on td at bounding box center [612, 116] width 350 height 55
click at [608, 144] on td at bounding box center [612, 116] width 350 height 55
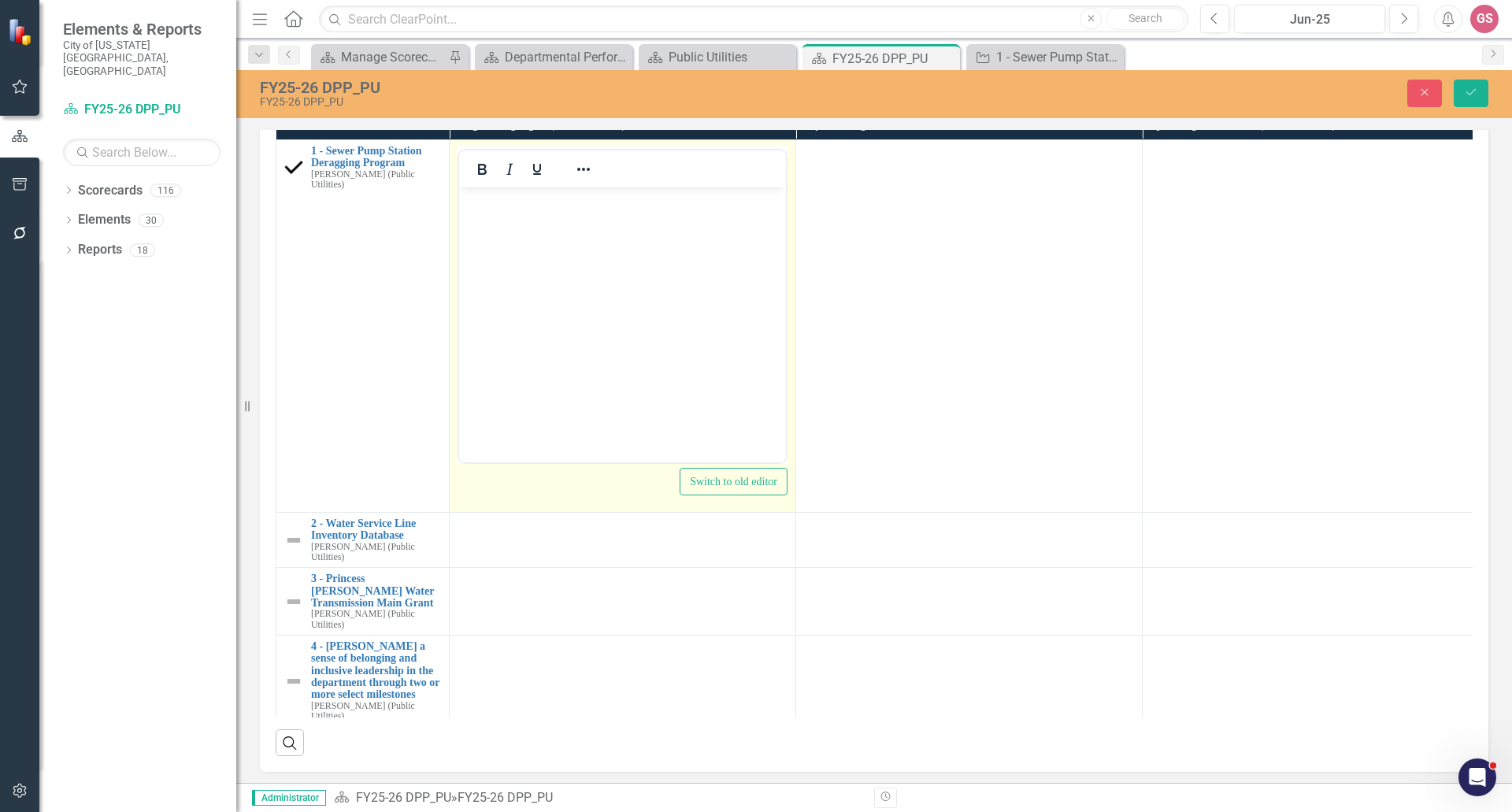
scroll to position [0, 0]
click at [557, 237] on body "Rich Text Area. Press ALT-0 for help." at bounding box center [622, 305] width 327 height 237
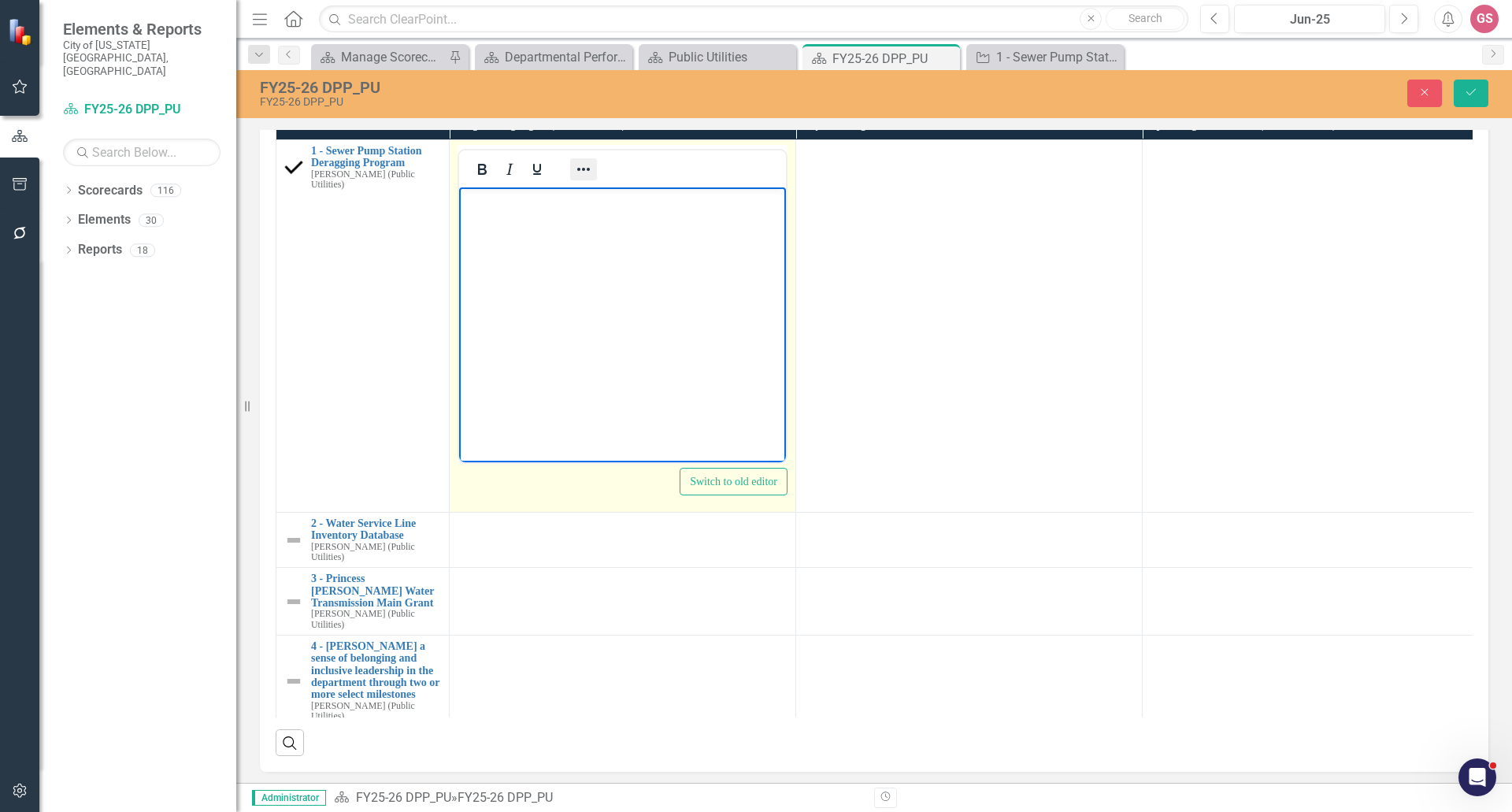
click at [580, 179] on icon "Reveal or hide additional toolbar items" at bounding box center [584, 169] width 19 height 19
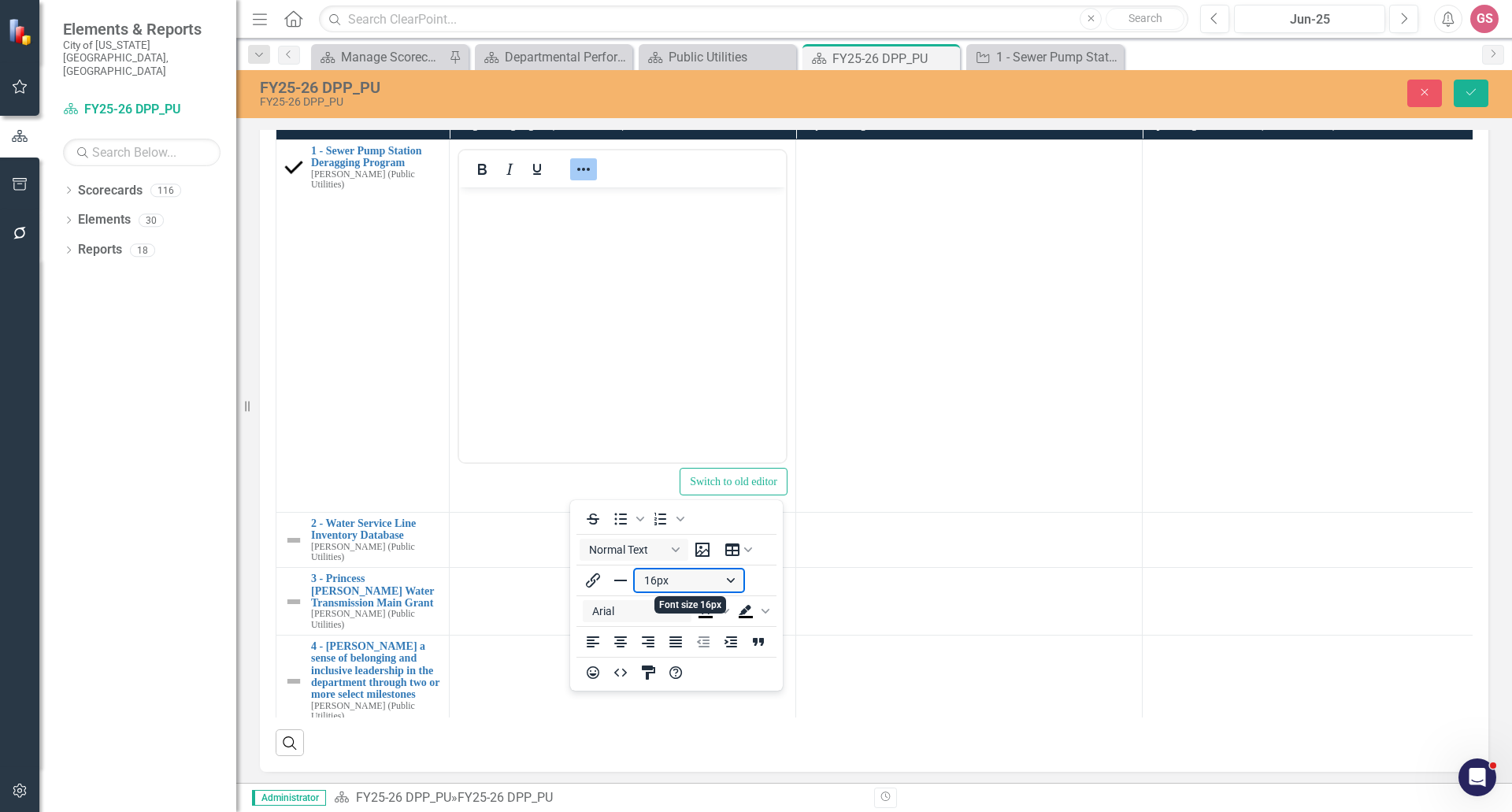
click at [709, 580] on button "16px" at bounding box center [689, 580] width 109 height 22
click at [683, 665] on div "12px" at bounding box center [682, 658] width 67 height 19
click at [617, 519] on icon "Bullet list" at bounding box center [621, 519] width 19 height 19
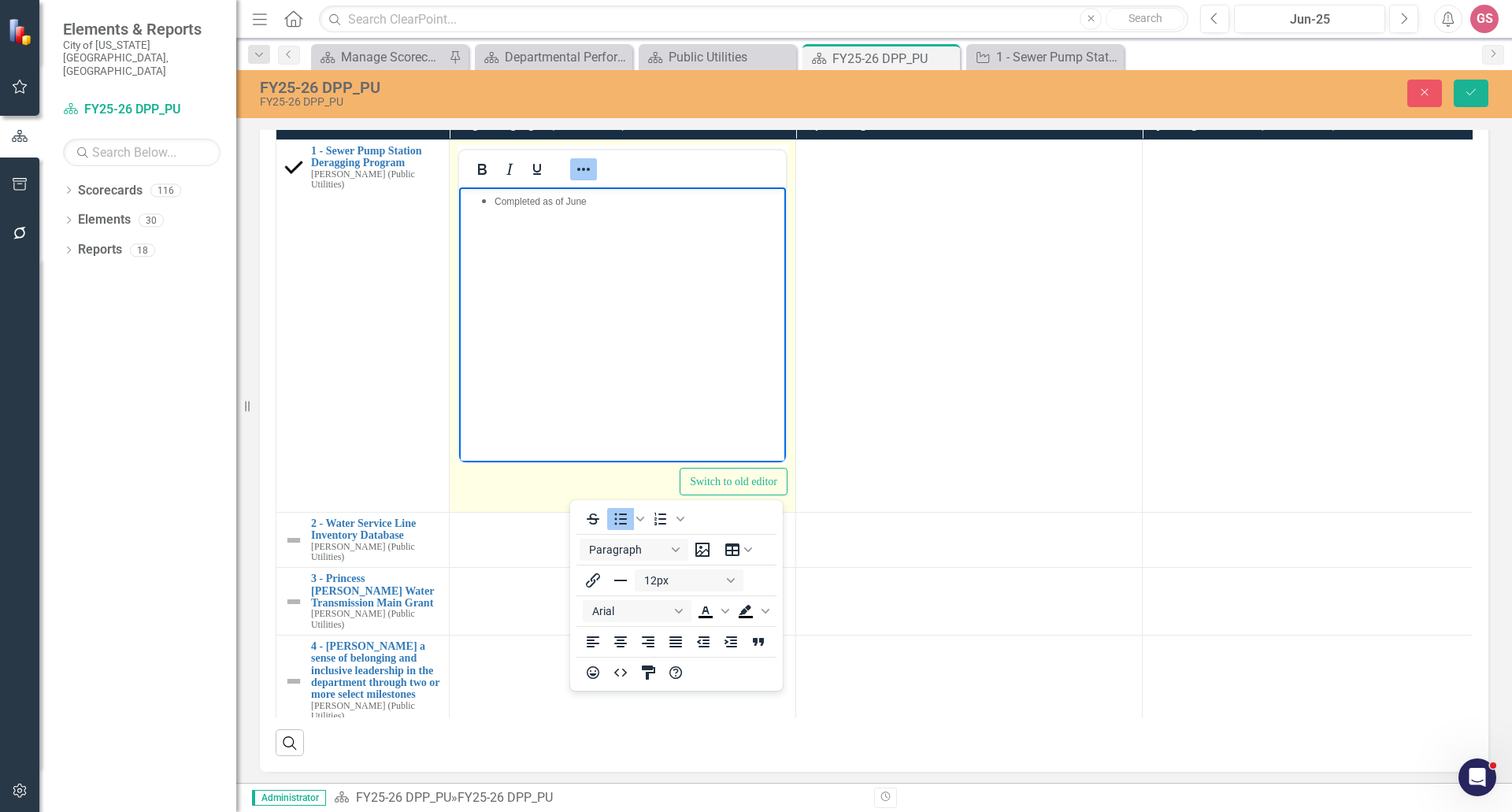
click at [582, 179] on icon "Reveal or hide additional toolbar items" at bounding box center [584, 169] width 19 height 19
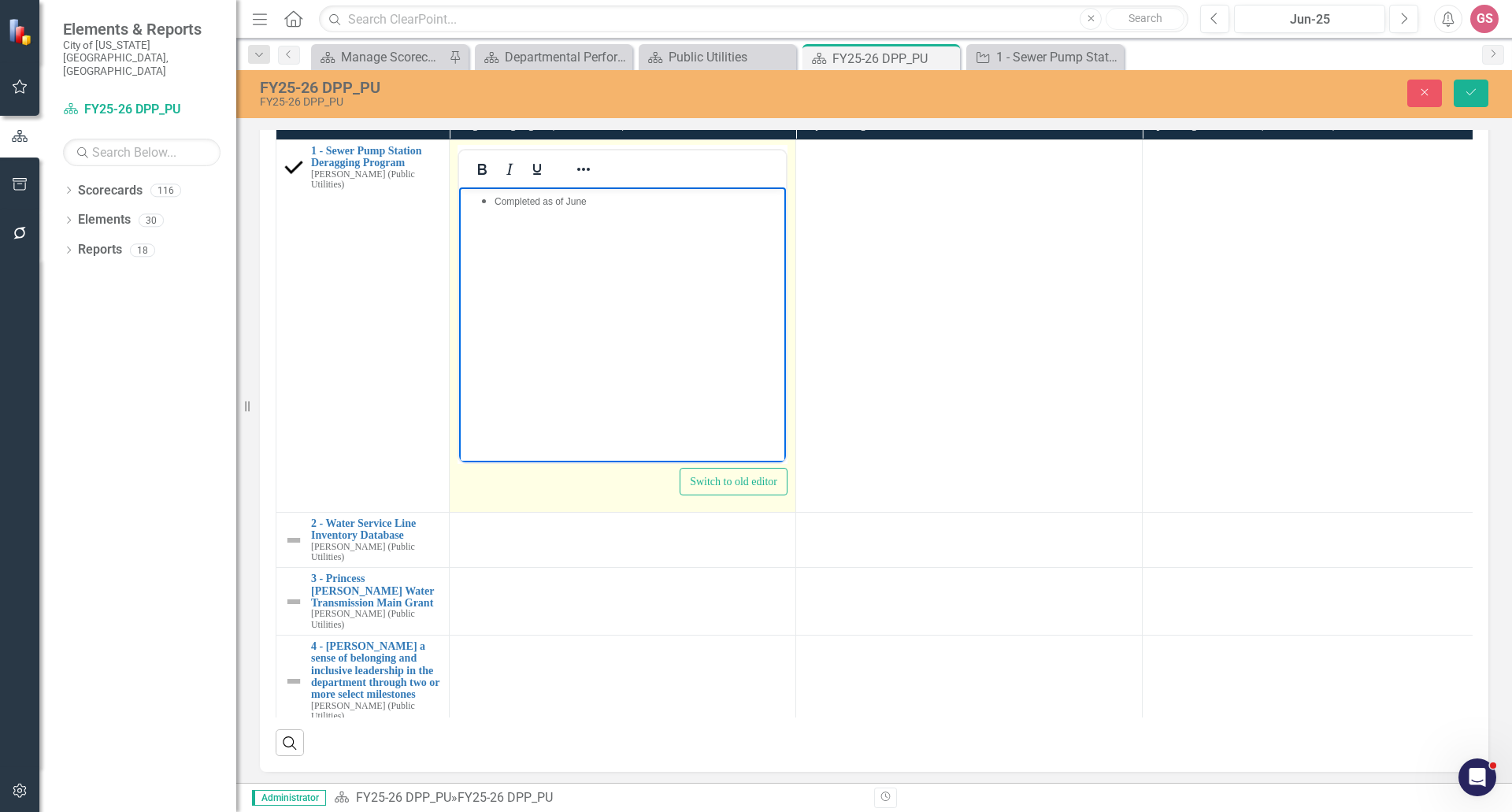
click at [624, 209] on li "Completed as of June ﻿" at bounding box center [638, 200] width 287 height 19
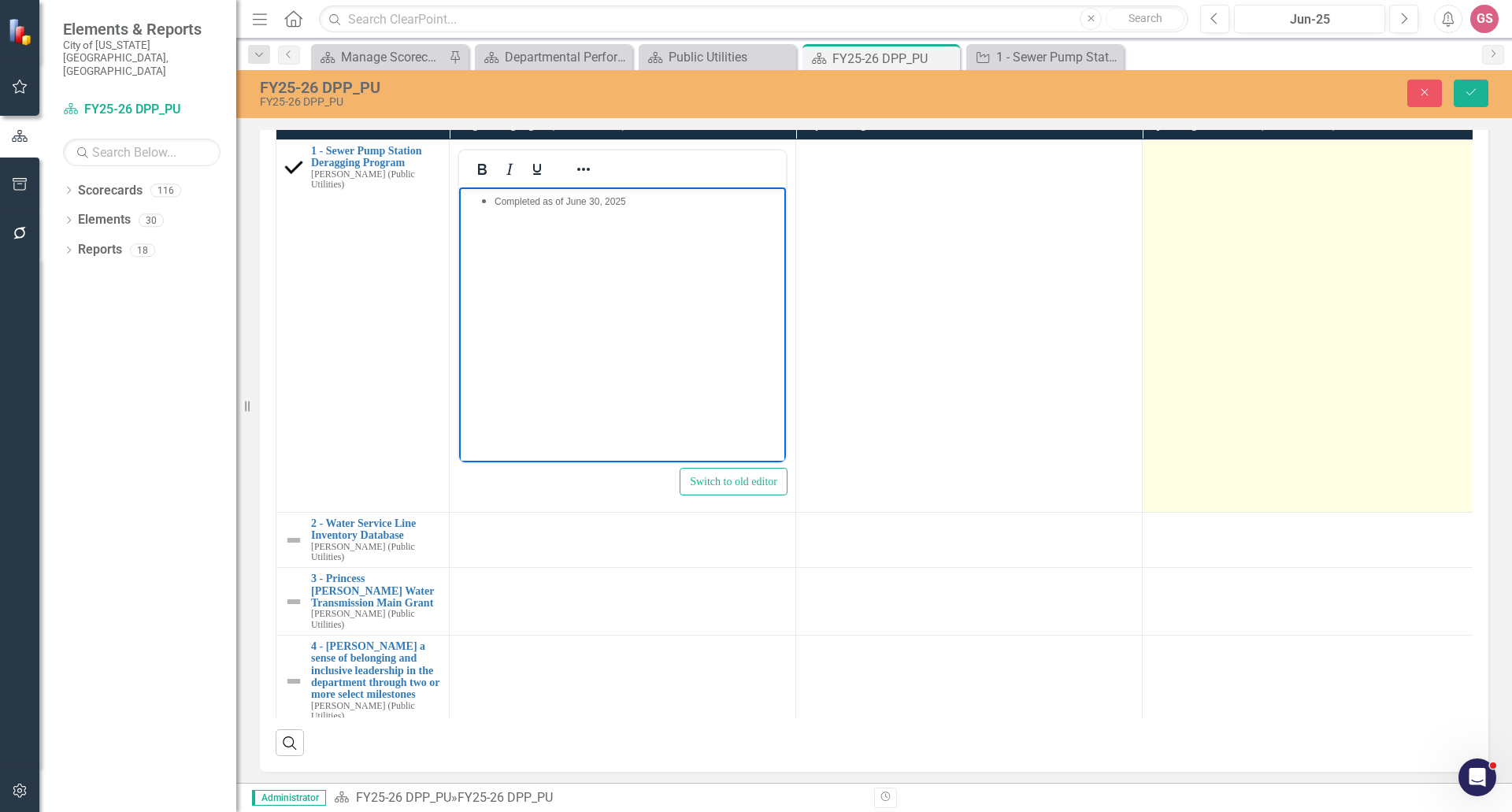
click at [1224, 512] on td at bounding box center [1316, 326] width 346 height 372
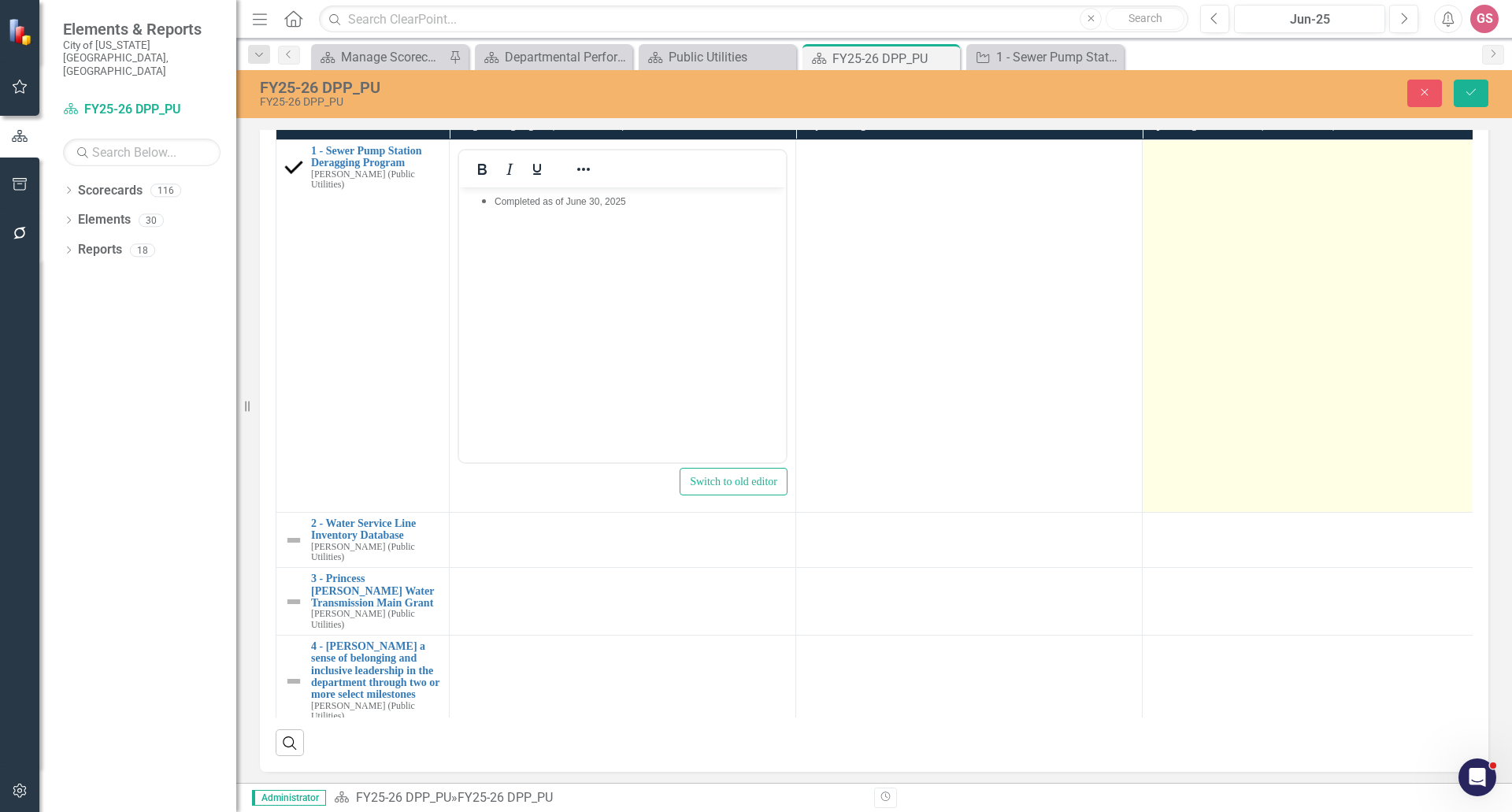
click at [1224, 512] on td at bounding box center [1316, 326] width 346 height 372
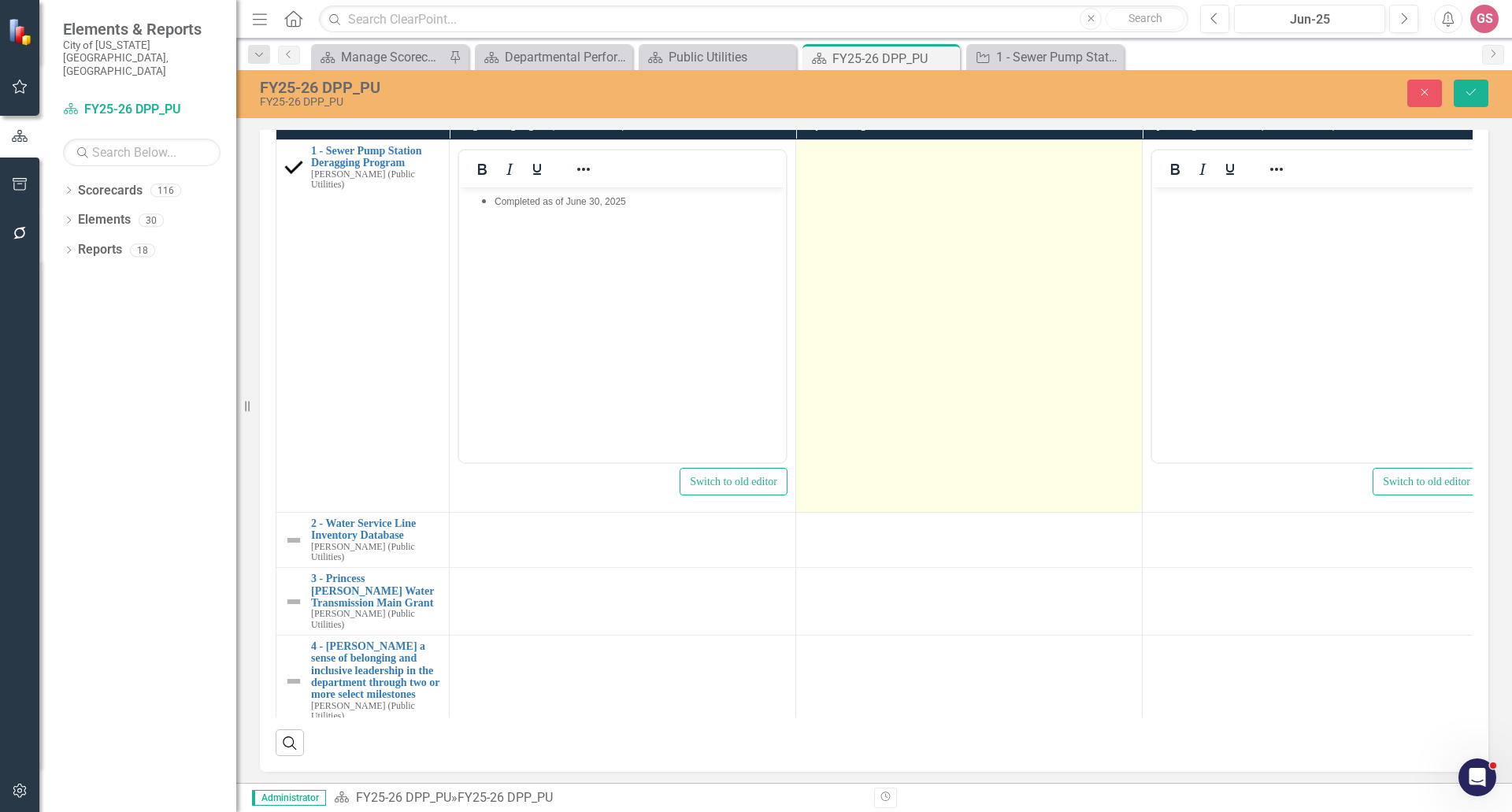
click at [843, 512] on td at bounding box center [969, 326] width 346 height 372
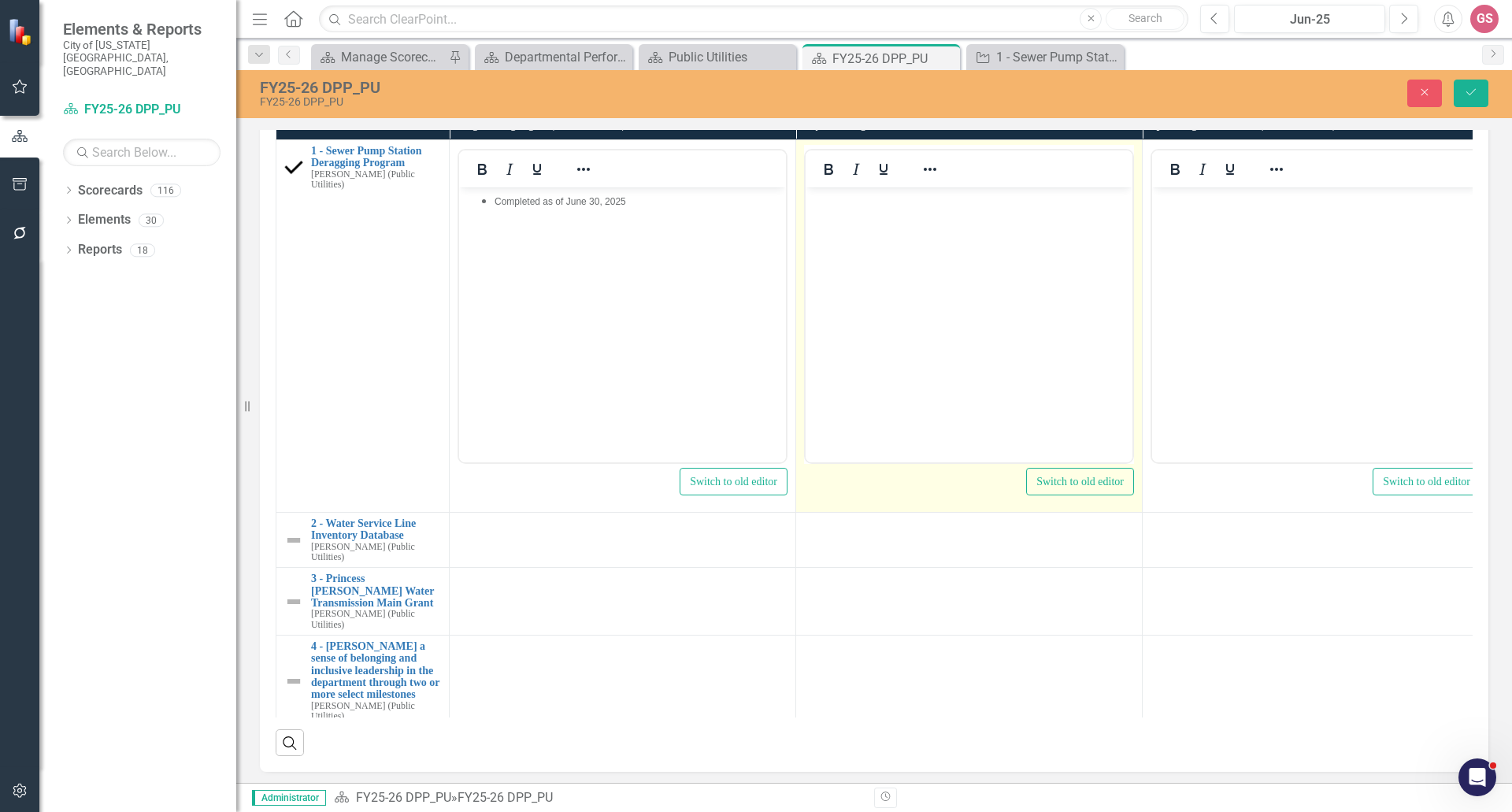
click at [847, 229] on body "Rich Text Area. Press ALT-0 for help." at bounding box center [970, 305] width 327 height 237
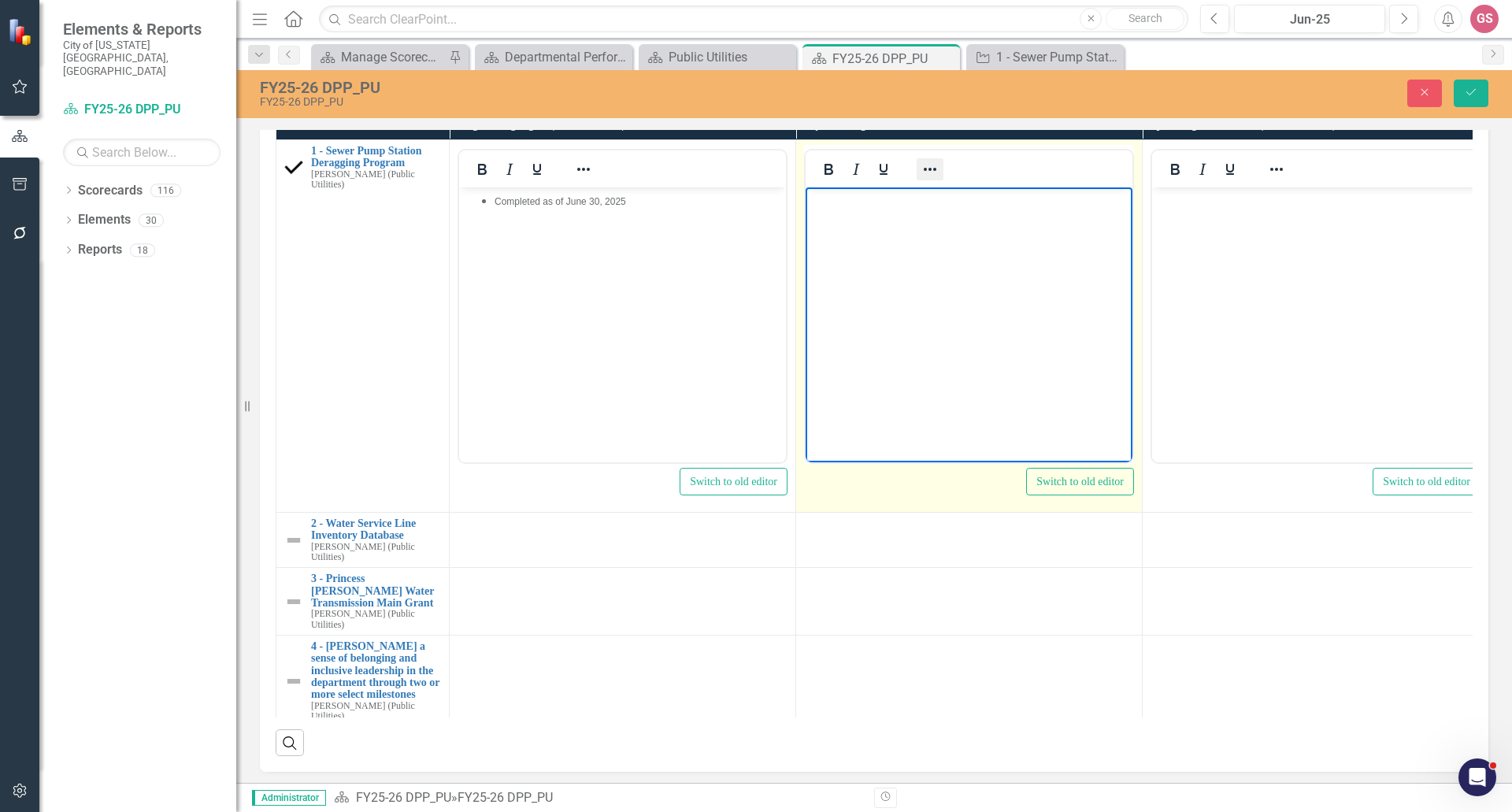
click at [927, 179] on icon "Reveal or hide additional toolbar items" at bounding box center [930, 169] width 19 height 19
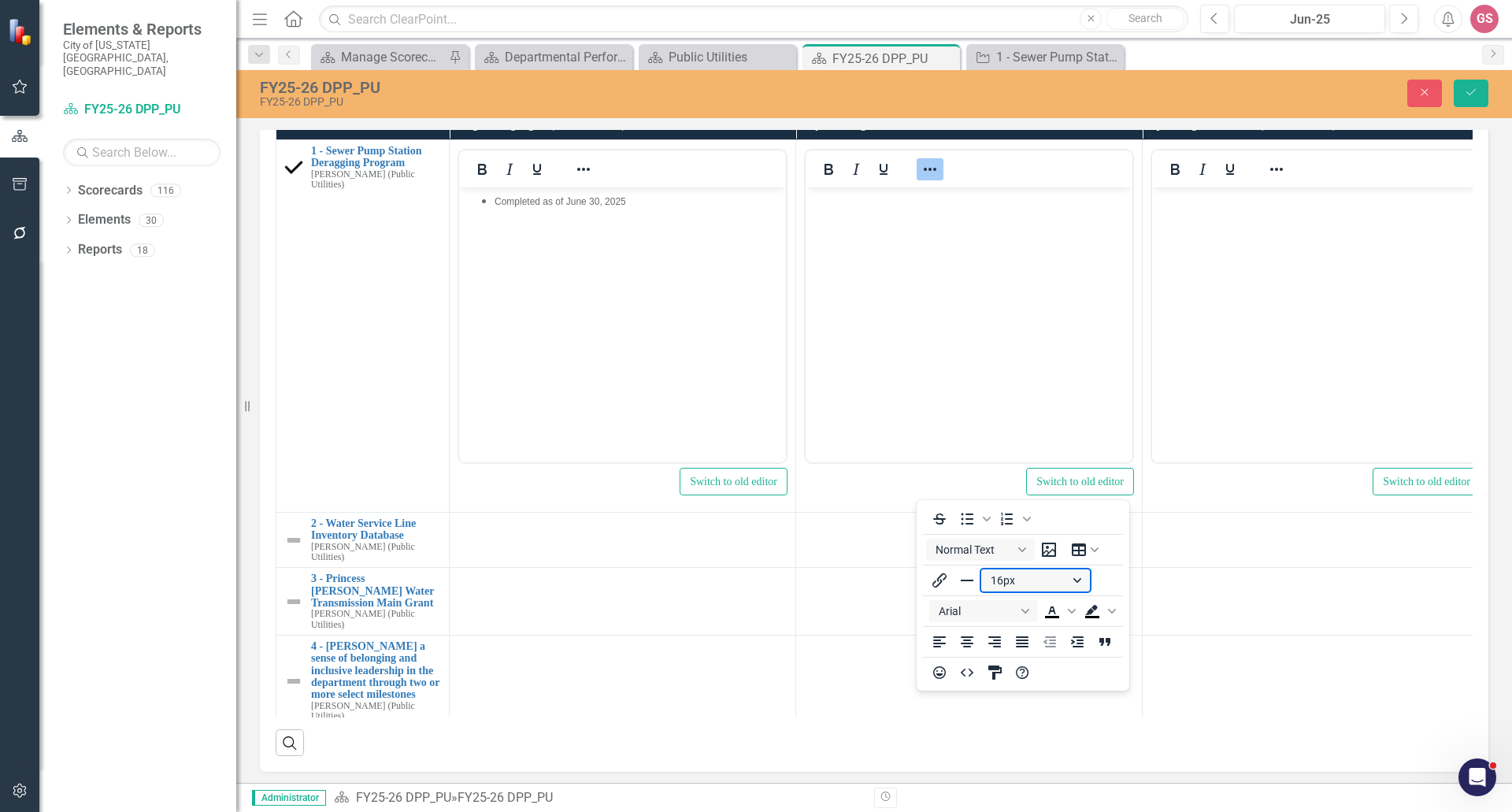
click at [1030, 580] on button "16px" at bounding box center [1035, 580] width 109 height 22
click at [1018, 661] on div "12px" at bounding box center [1028, 658] width 67 height 19
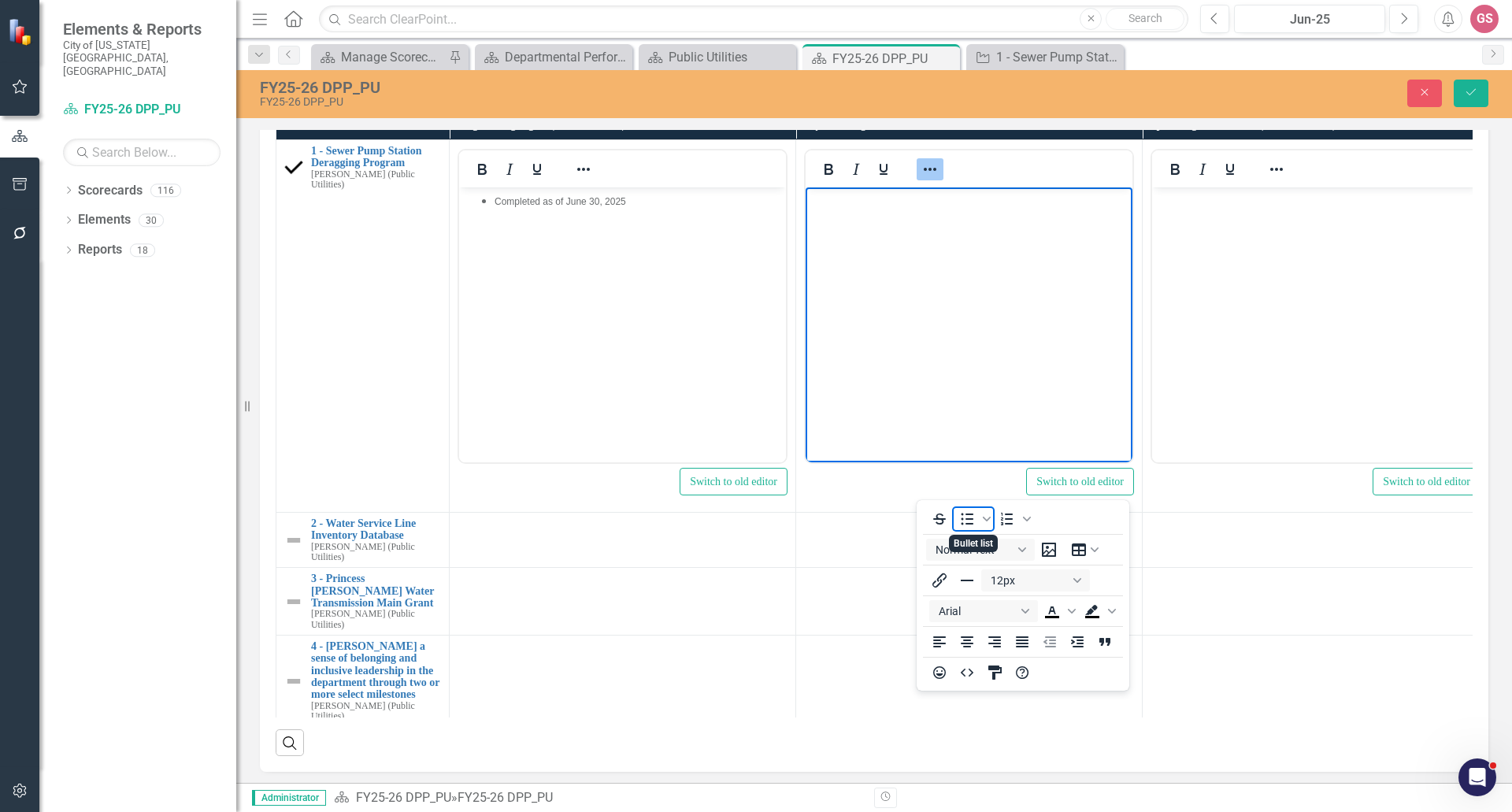
click at [969, 526] on icon "Bullet list" at bounding box center [967, 519] width 19 height 19
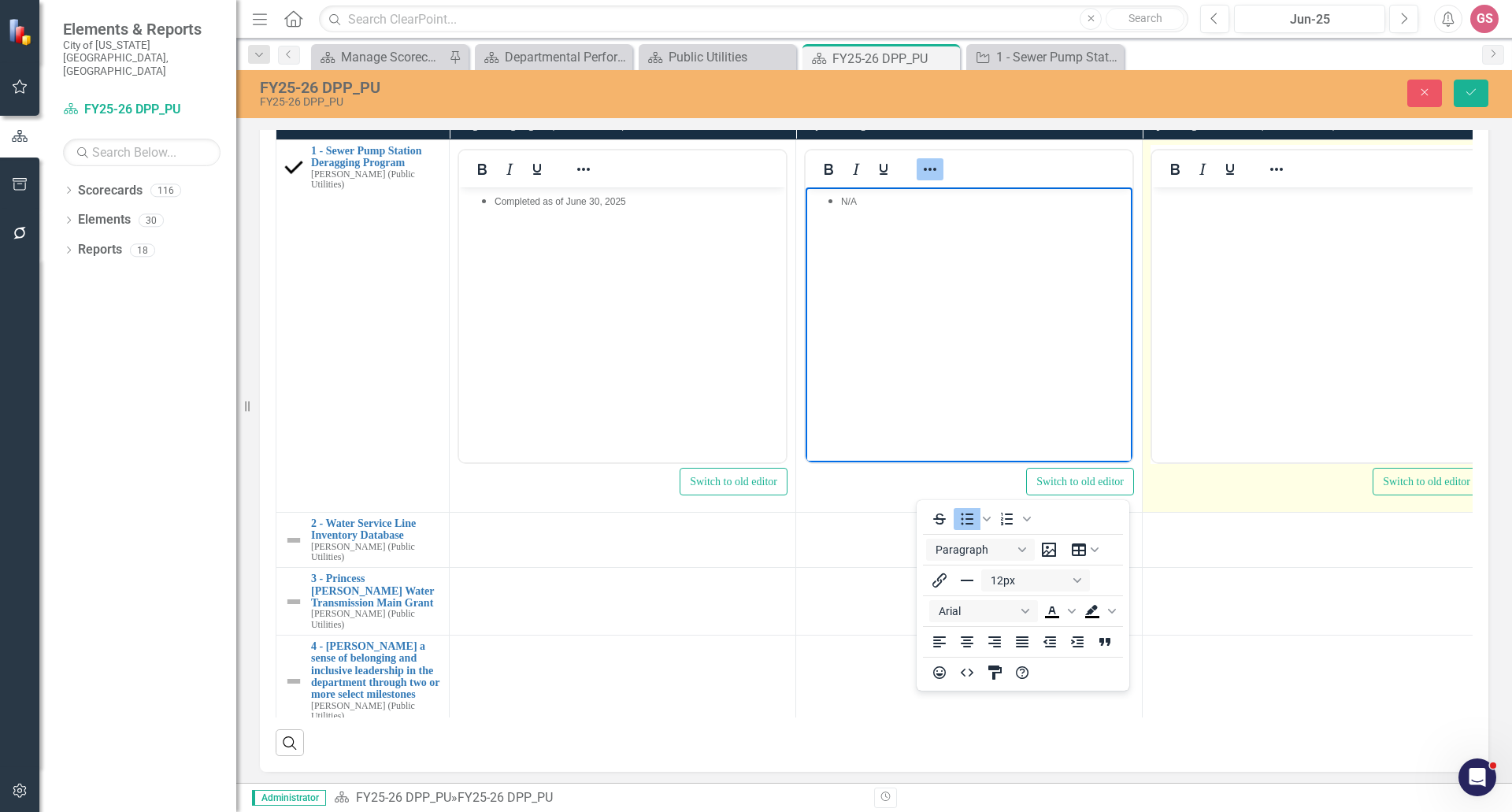
click at [1238, 215] on body "Rich Text Area. Press ALT-0 for help." at bounding box center [1316, 305] width 327 height 237
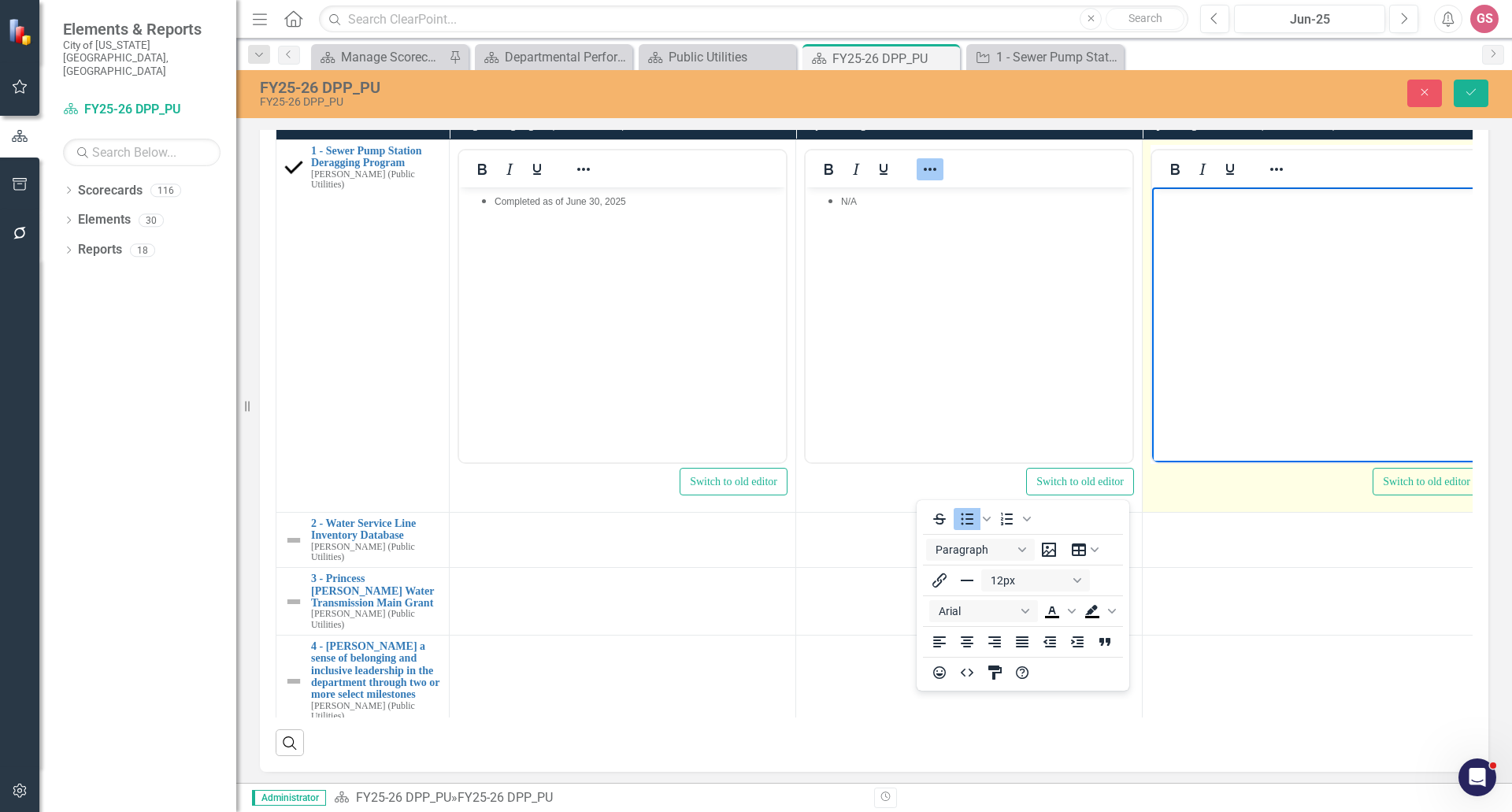
click at [1239, 215] on body "Rich Text Area. Press ALT-0 for help." at bounding box center [1316, 305] width 327 height 237
click at [1267, 180] on button "Reveal or hide additional toolbar items" at bounding box center [1277, 169] width 27 height 22
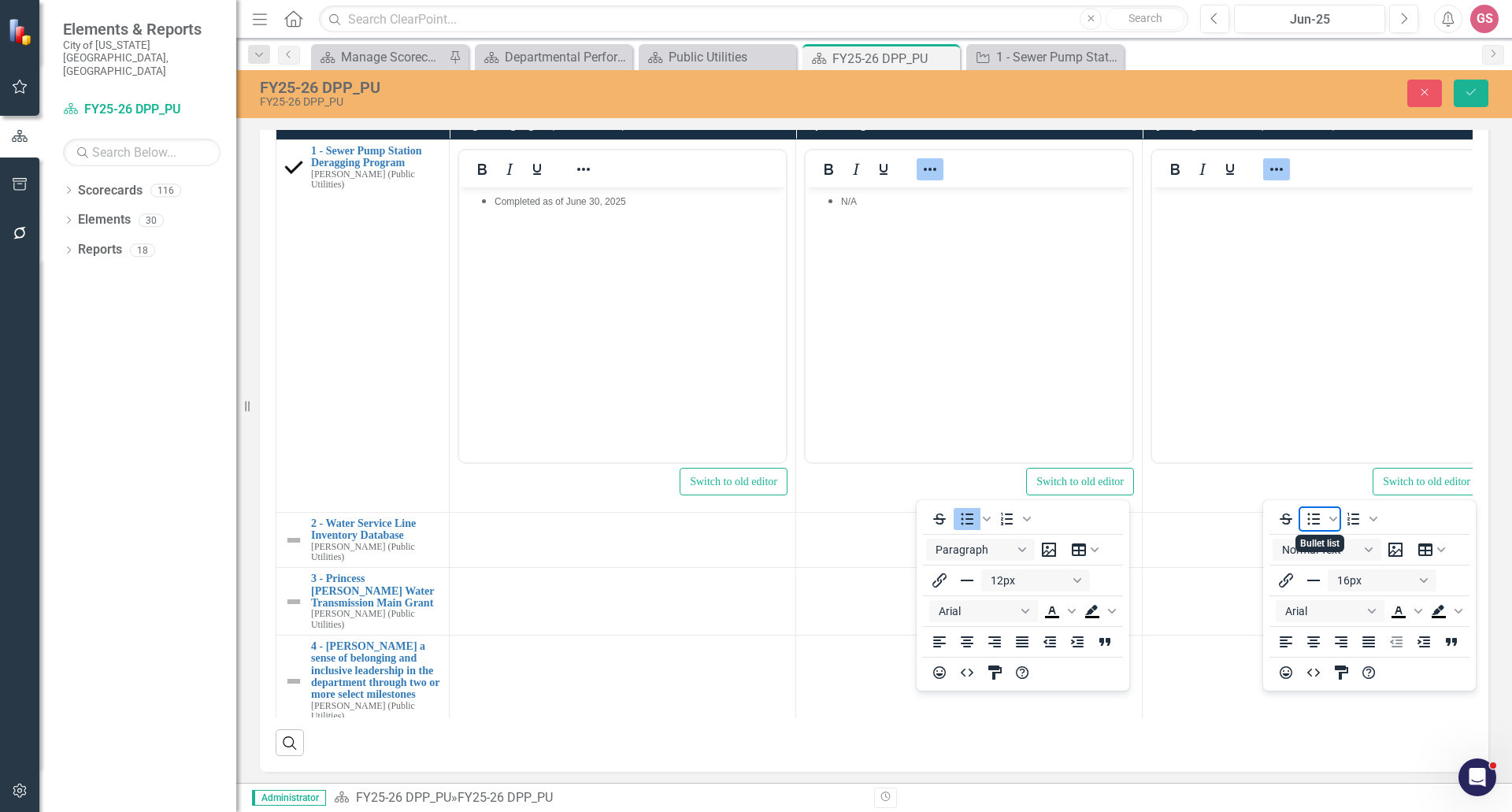
click at [1319, 520] on icon "Bullet list" at bounding box center [1314, 519] width 13 height 12
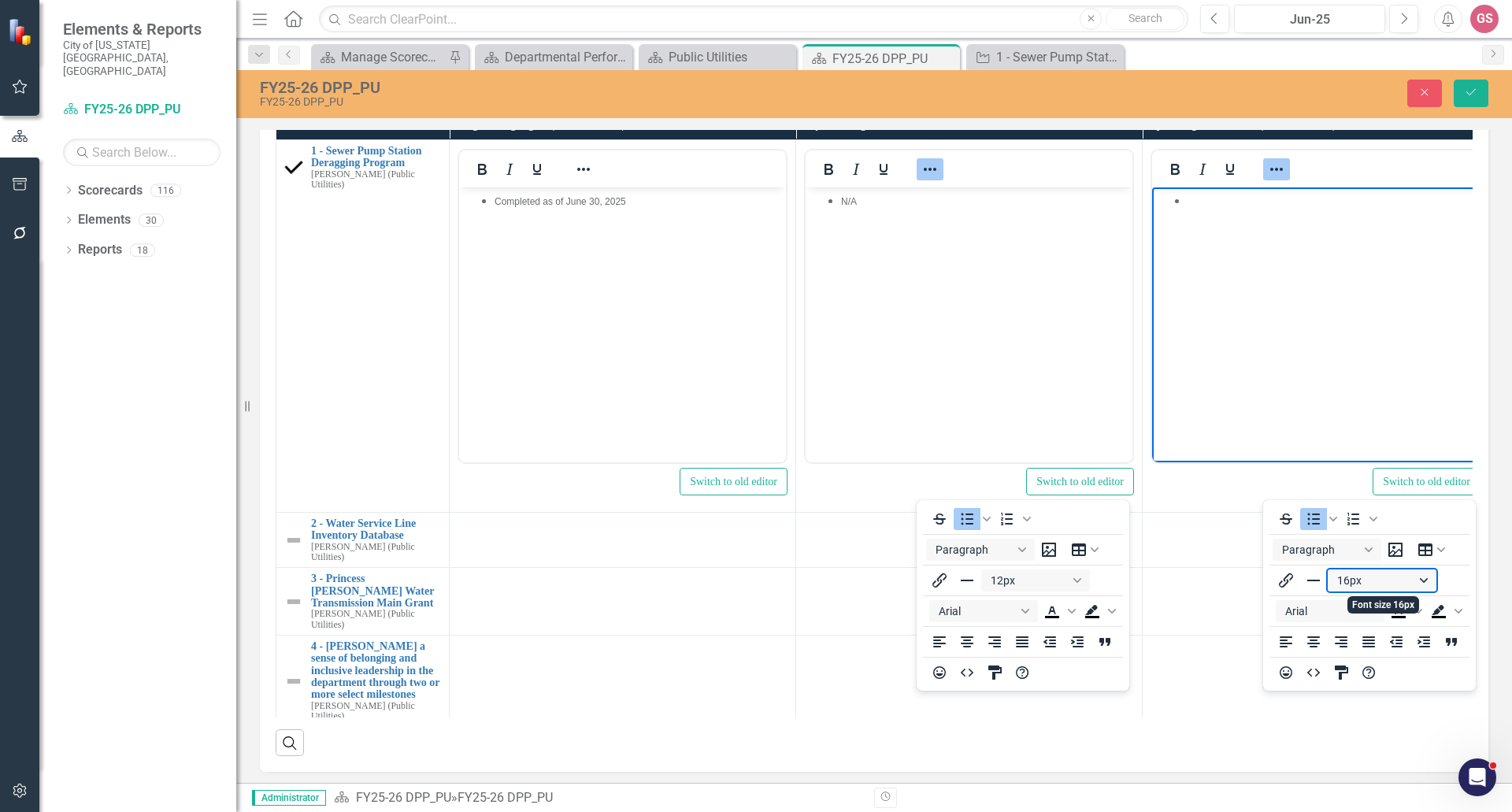
click at [1367, 580] on button "16px" at bounding box center [1382, 580] width 109 height 22
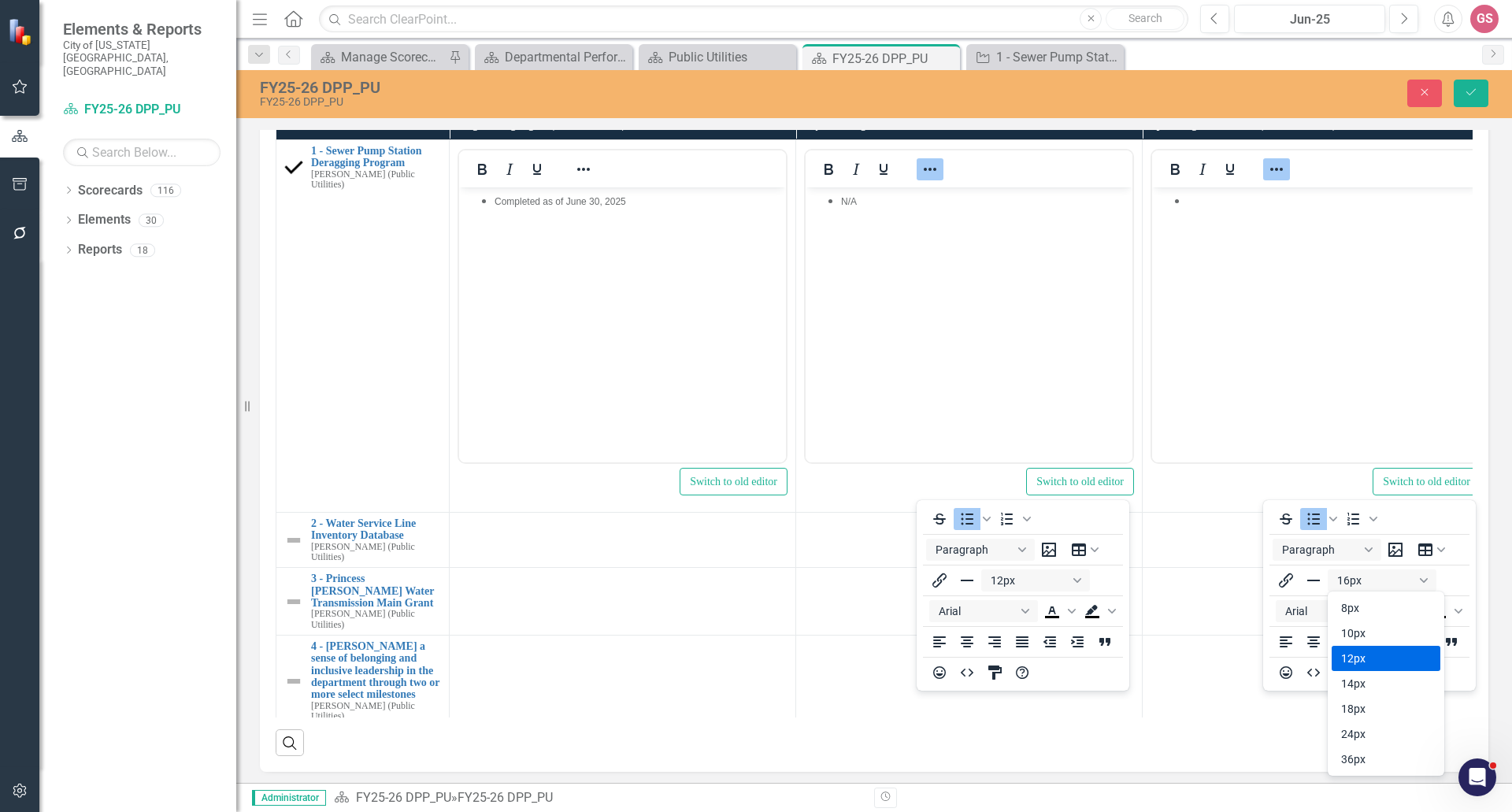
click at [1375, 660] on div "12px" at bounding box center [1375, 658] width 67 height 19
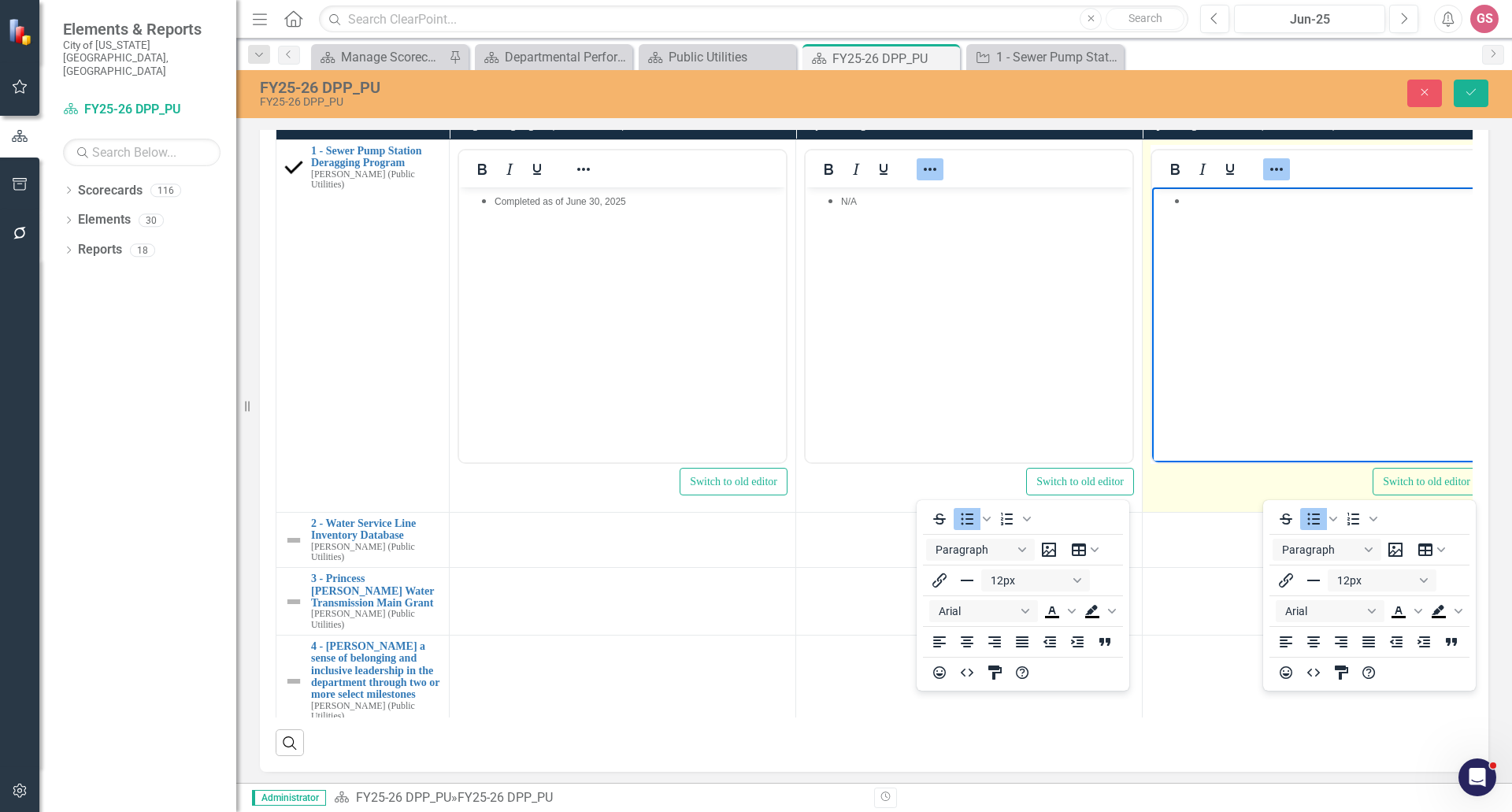
click at [1194, 209] on li "﻿" at bounding box center [1331, 200] width 287 height 19
click at [1271, 179] on icon "Reveal or hide additional toolbar items" at bounding box center [1277, 169] width 19 height 19
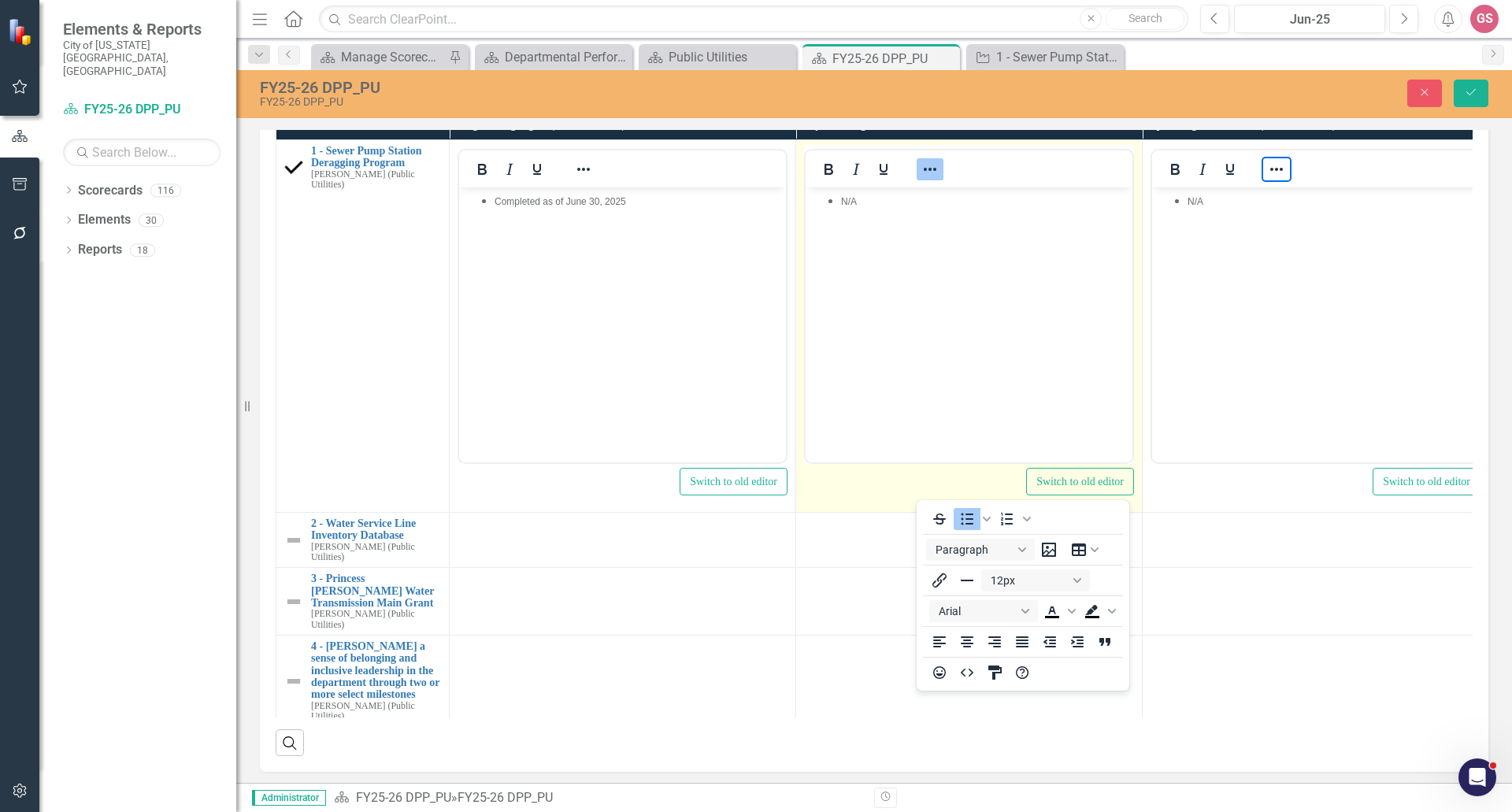
click at [927, 179] on icon "Reveal or hide additional toolbar items" at bounding box center [930, 169] width 19 height 19
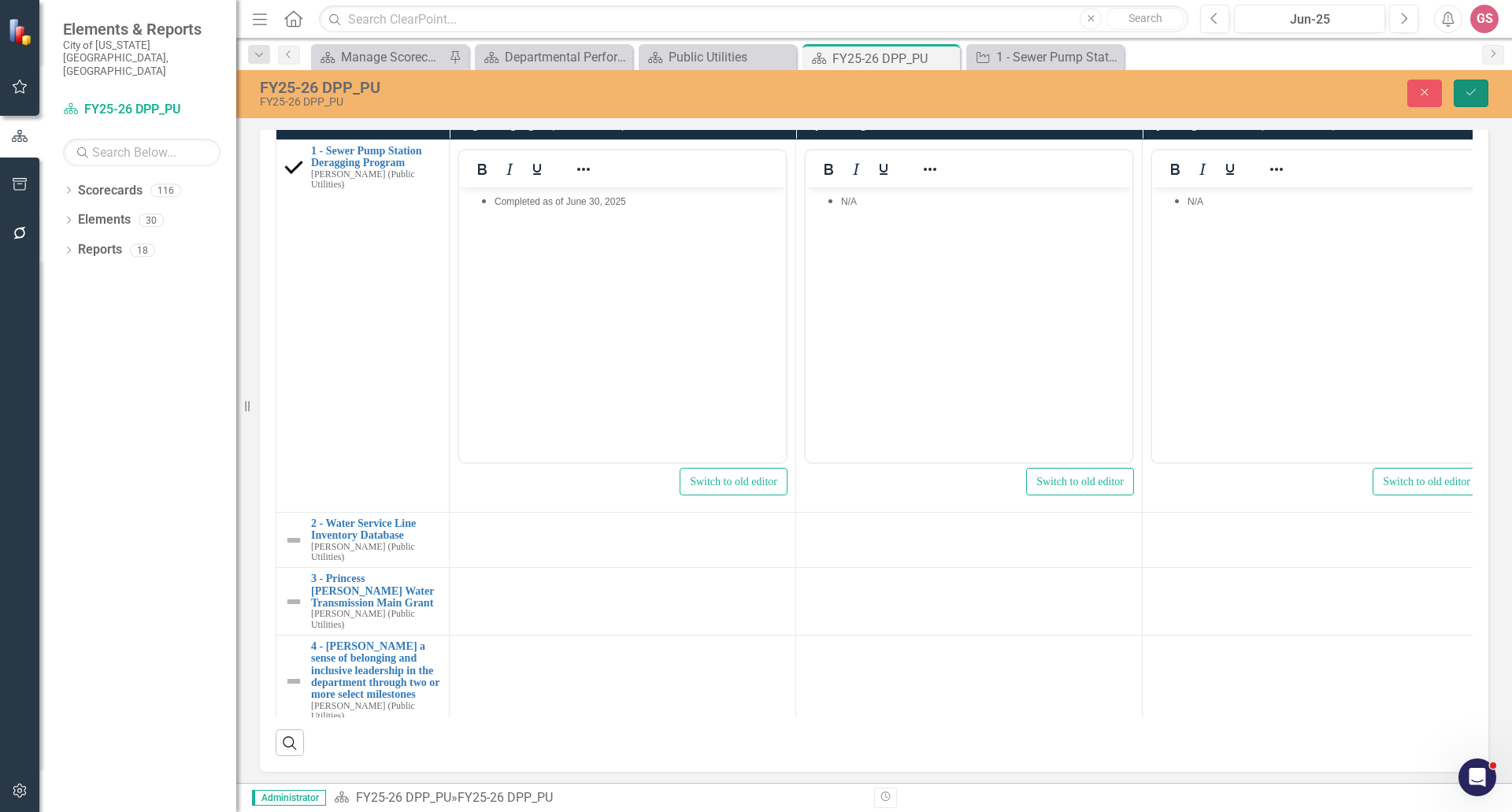
click at [1479, 93] on button "Save" at bounding box center [1471, 93] width 35 height 28
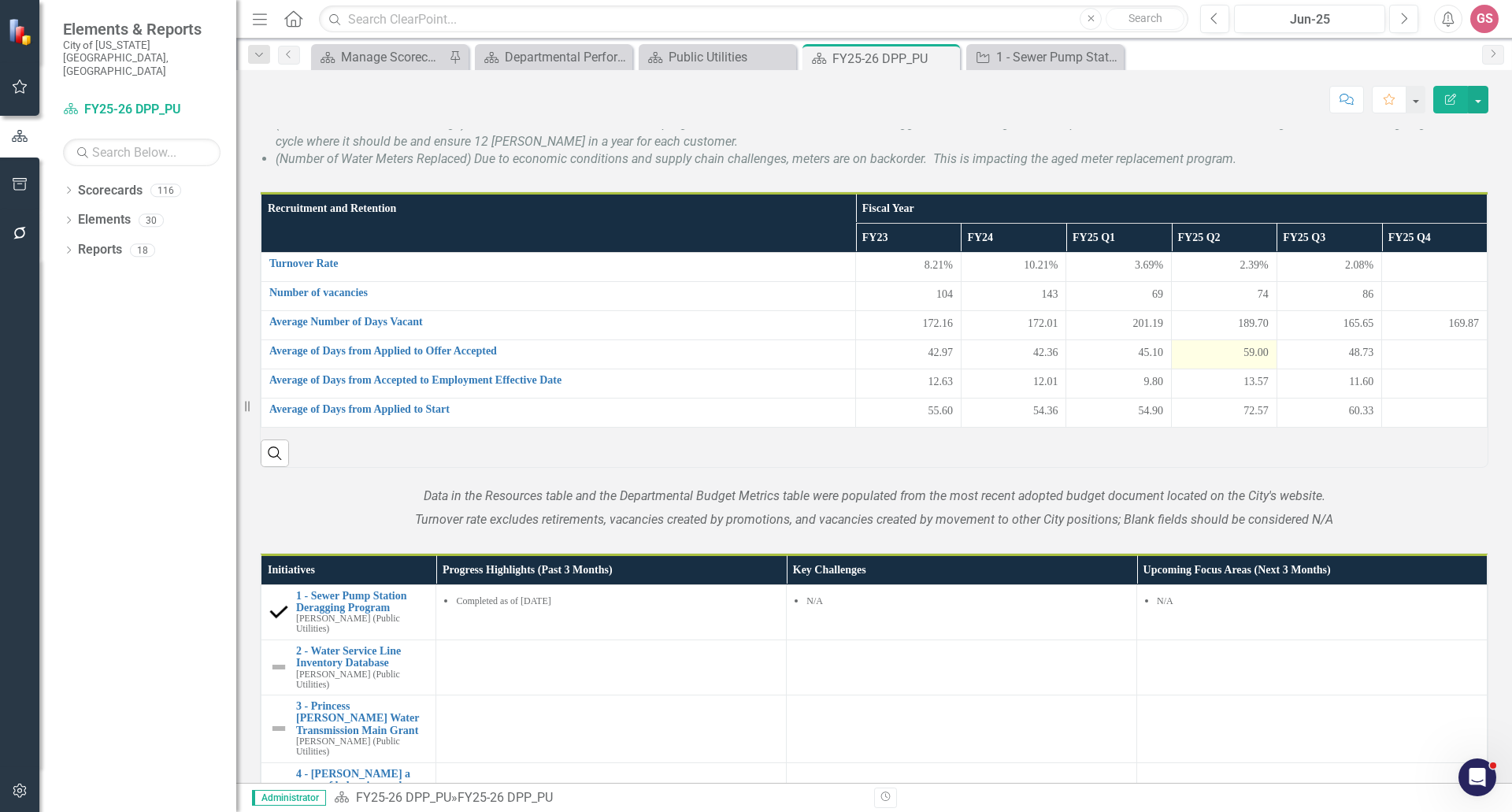
scroll to position [1103, 0]
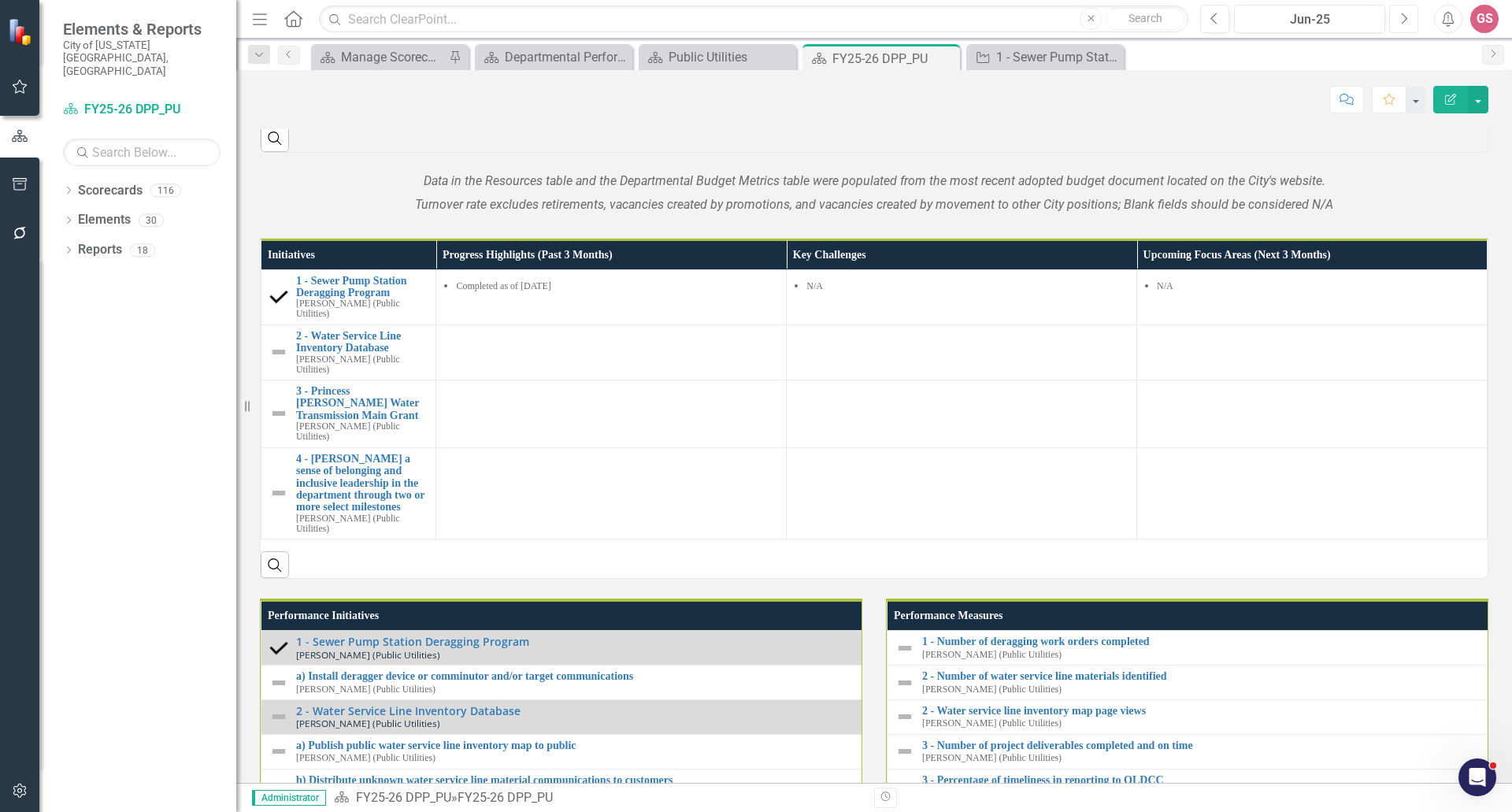
click at [1405, 14] on icon "Next" at bounding box center [1404, 19] width 8 height 14
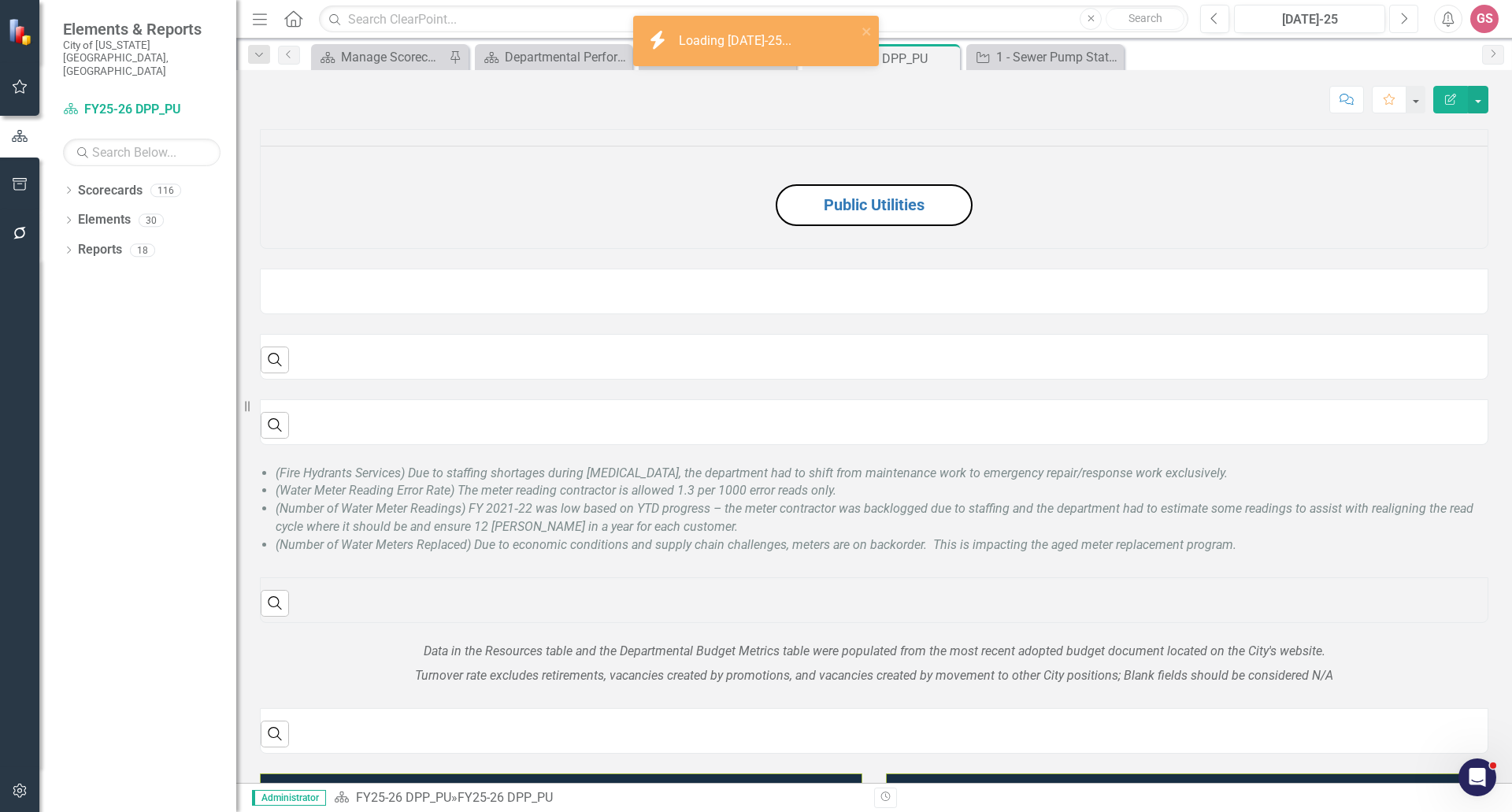
click at [1405, 14] on icon "Next" at bounding box center [1404, 19] width 8 height 14
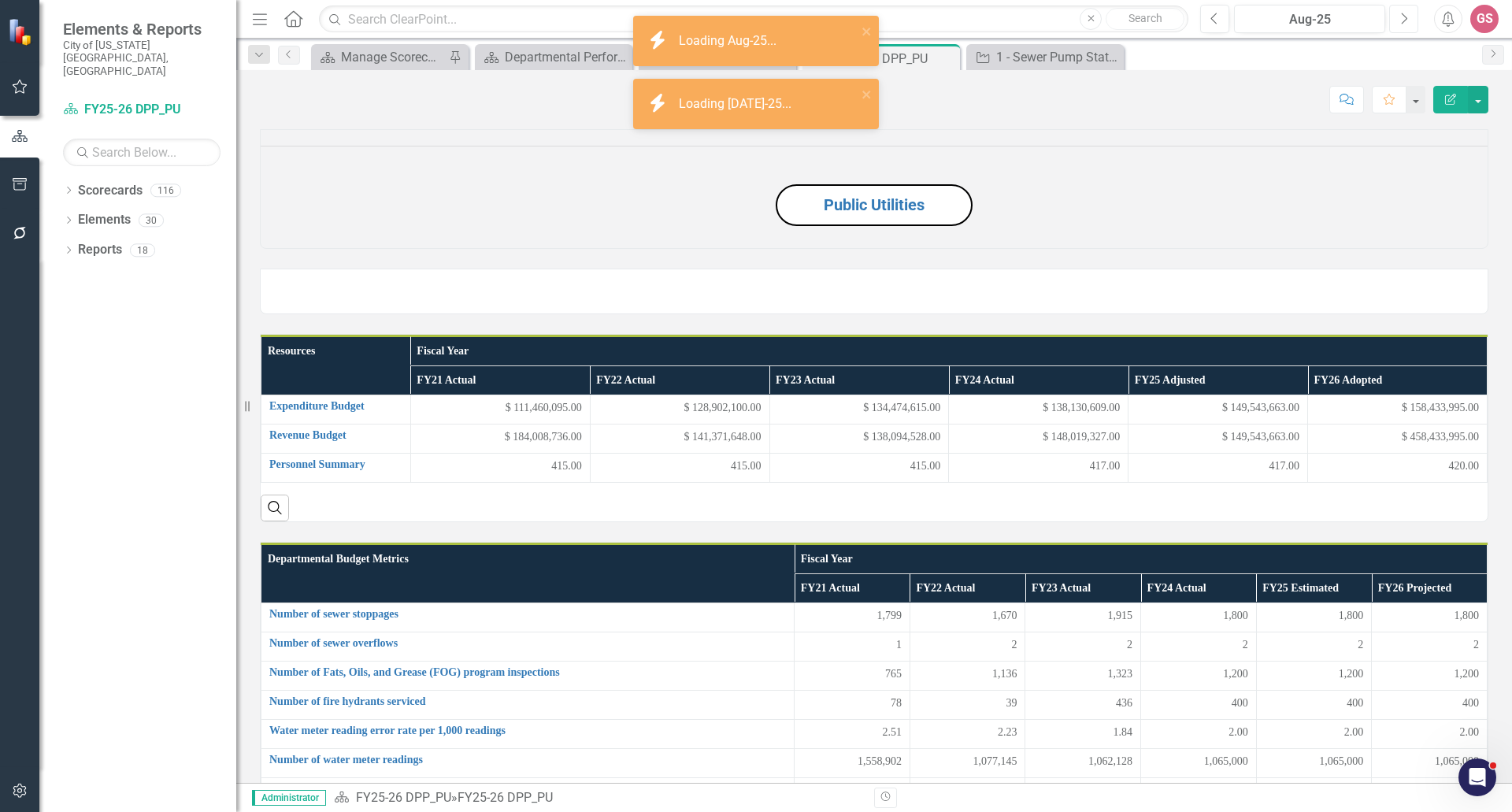
click at [1405, 15] on icon "Next" at bounding box center [1404, 19] width 8 height 14
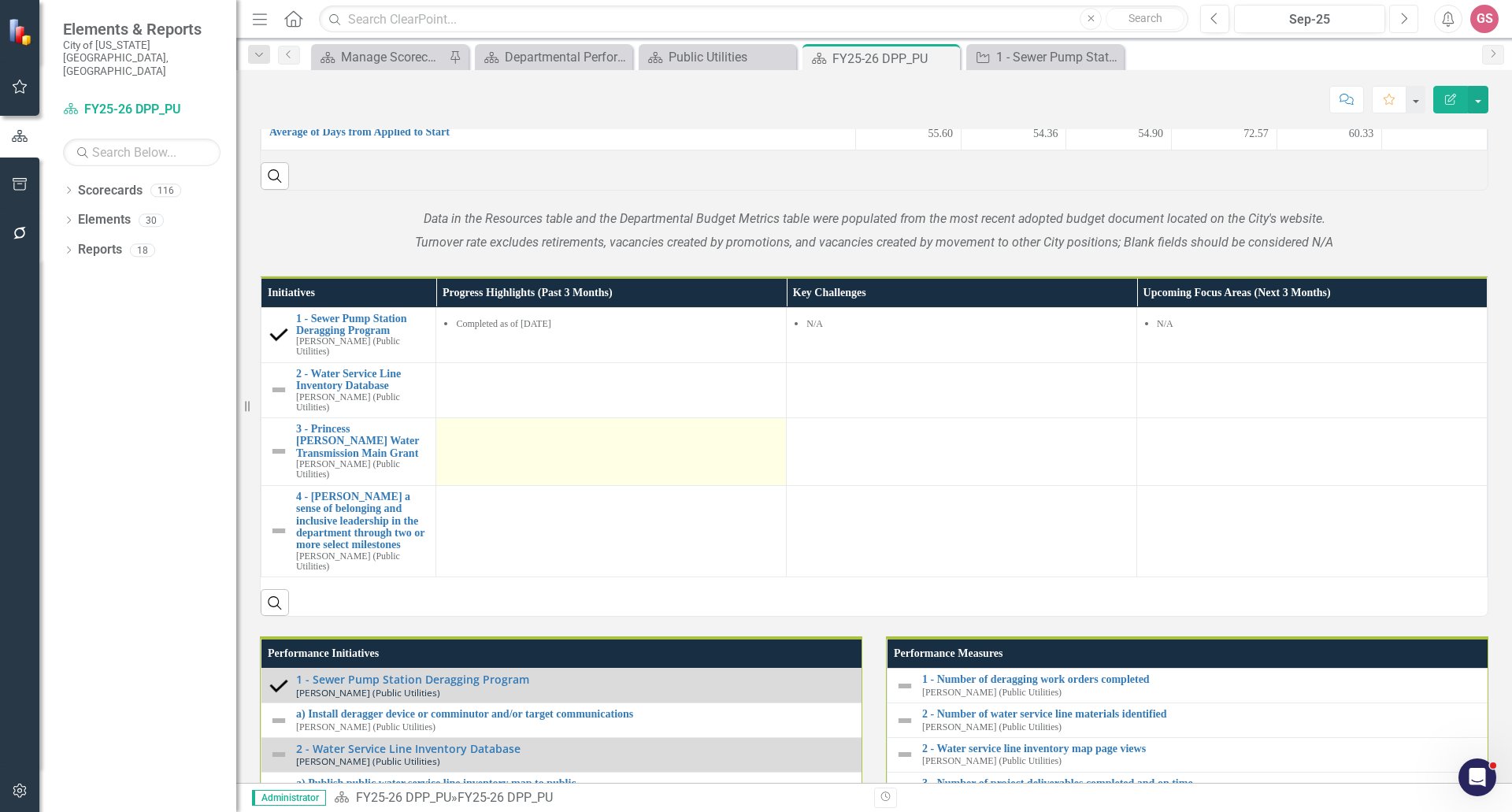
scroll to position [1555, 0]
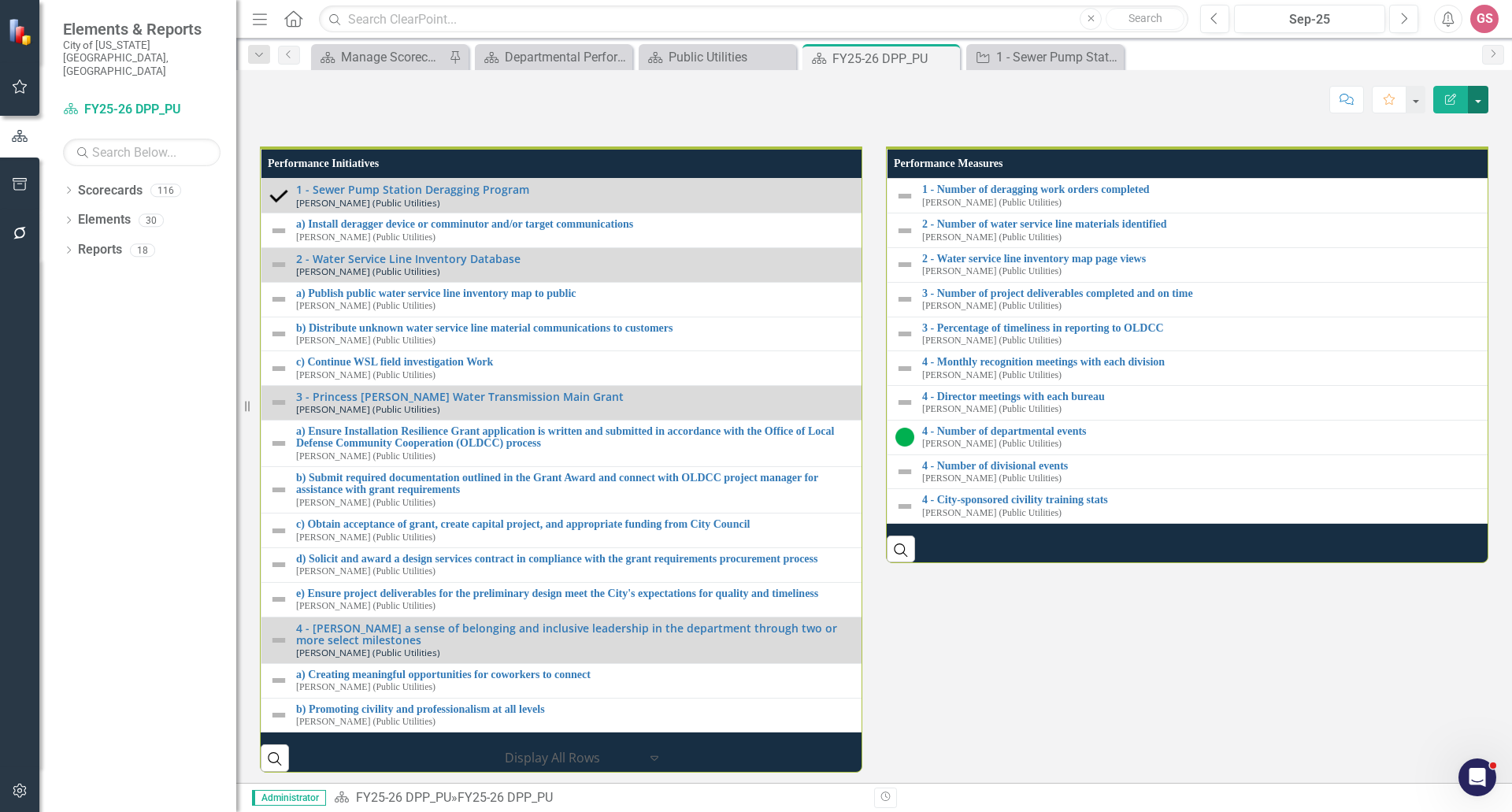
click at [1480, 101] on button "button" at bounding box center [1478, 99] width 20 height 28
click at [92, 211] on link "Elements" at bounding box center [104, 221] width 53 height 19
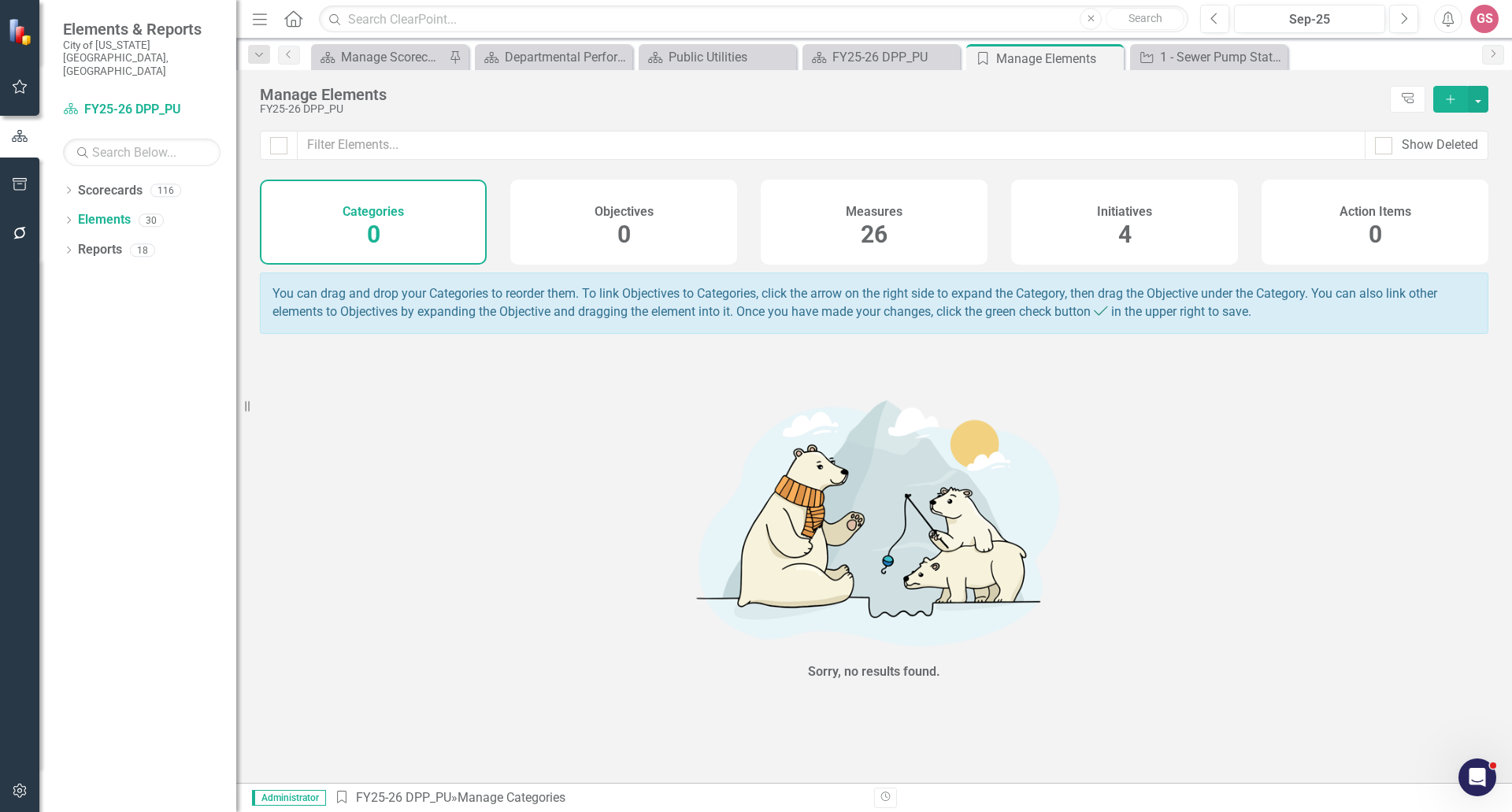
click at [1119, 211] on h4 "Initiatives" at bounding box center [1125, 211] width 55 height 14
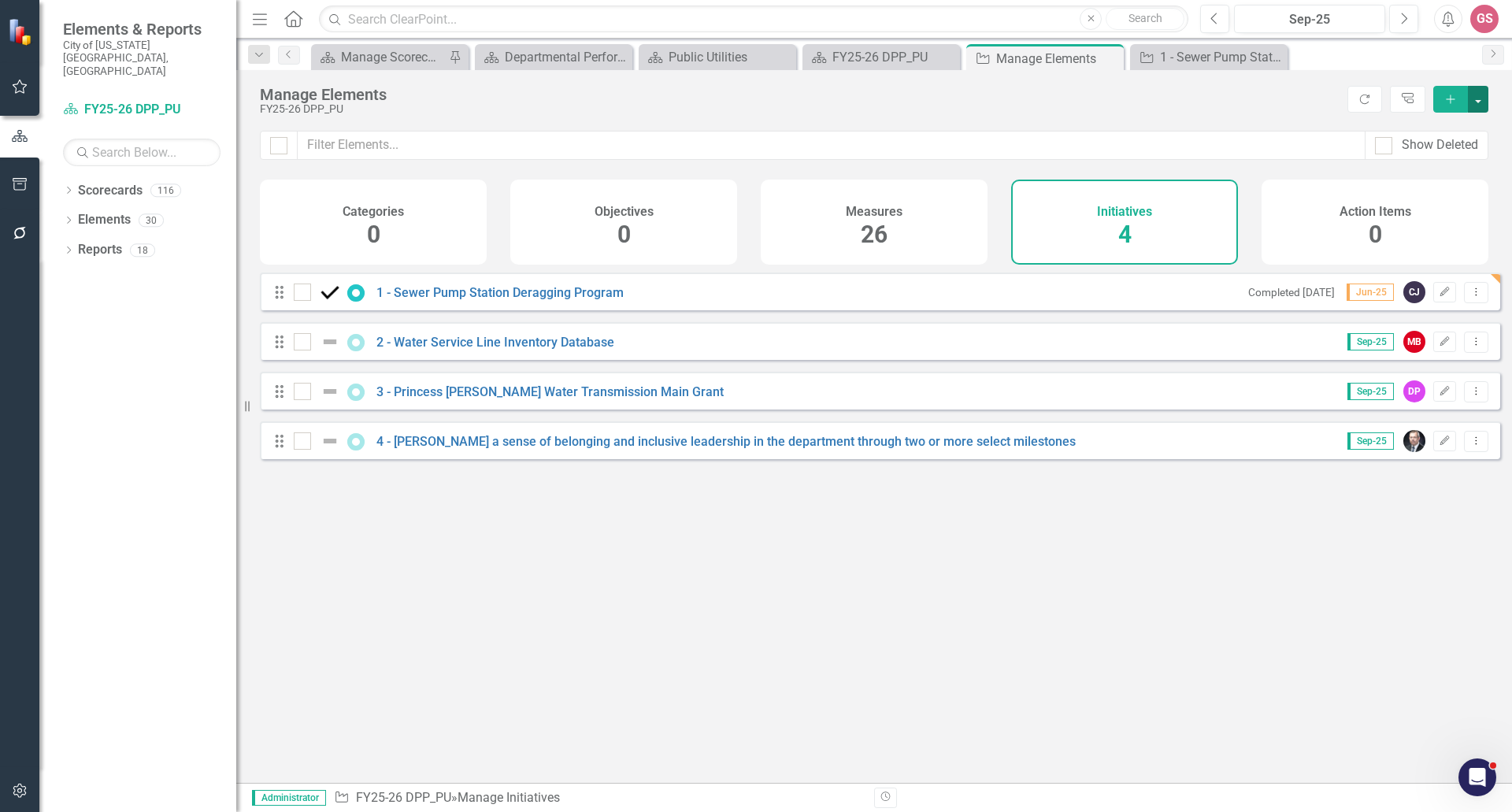
click at [1474, 103] on button "button" at bounding box center [1478, 99] width 20 height 27
click at [1430, 127] on link "Initiative Add Initiative" at bounding box center [1426, 128] width 125 height 29
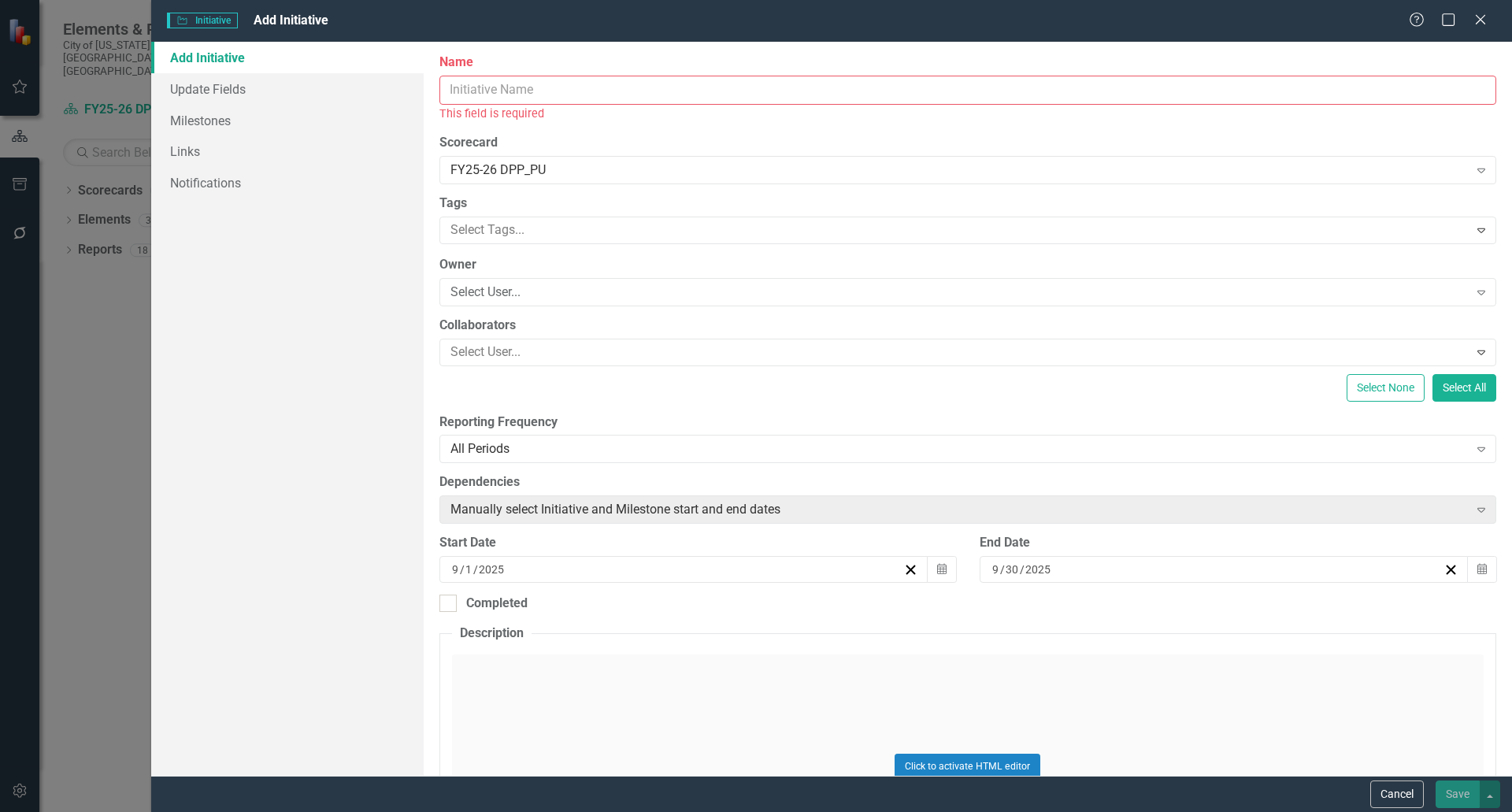
click at [477, 93] on input "Name" at bounding box center [968, 90] width 1057 height 29
click at [1477, 18] on icon "Close" at bounding box center [1480, 19] width 19 height 15
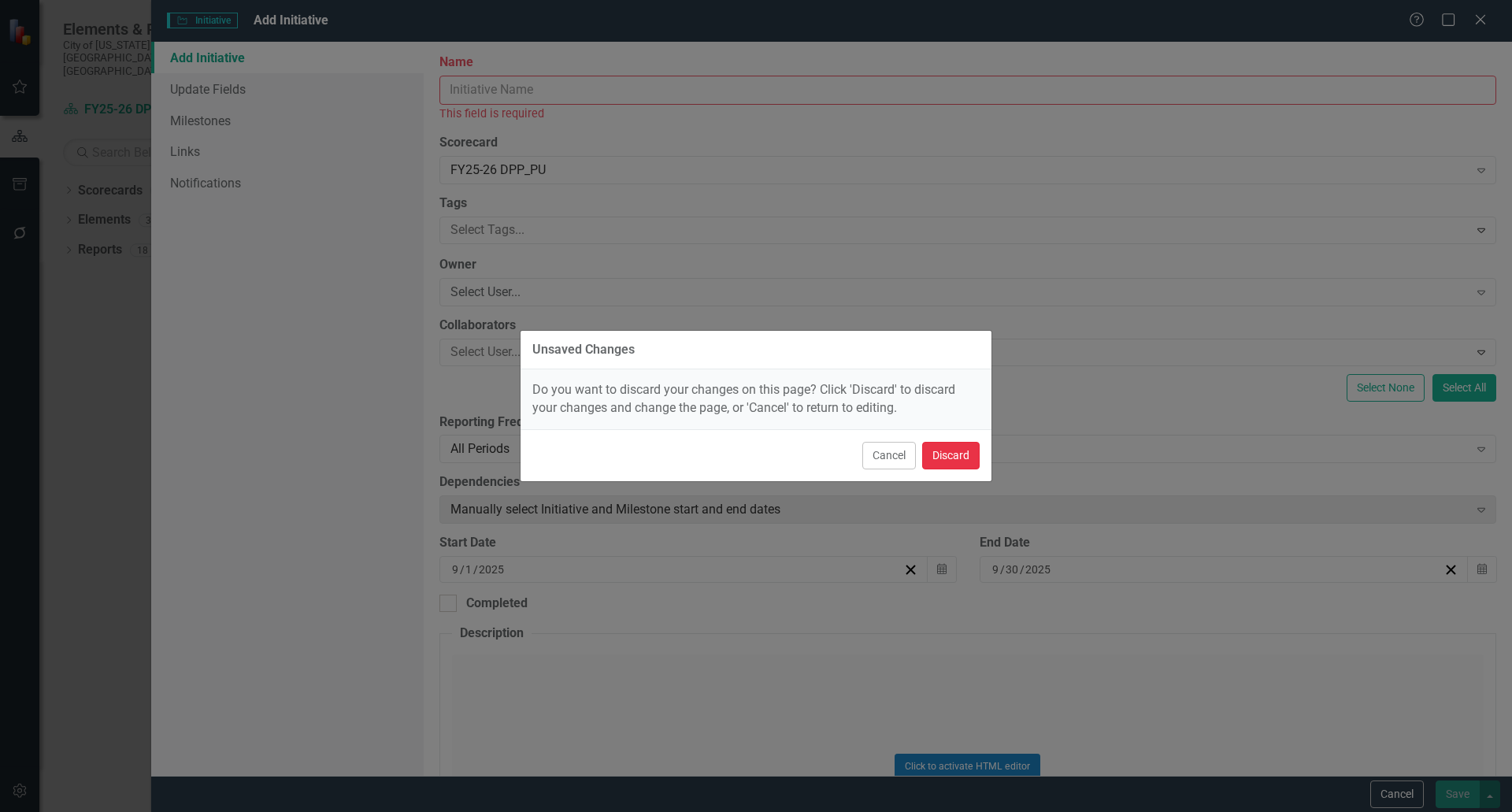
click at [947, 455] on button "Discard" at bounding box center [951, 456] width 57 height 28
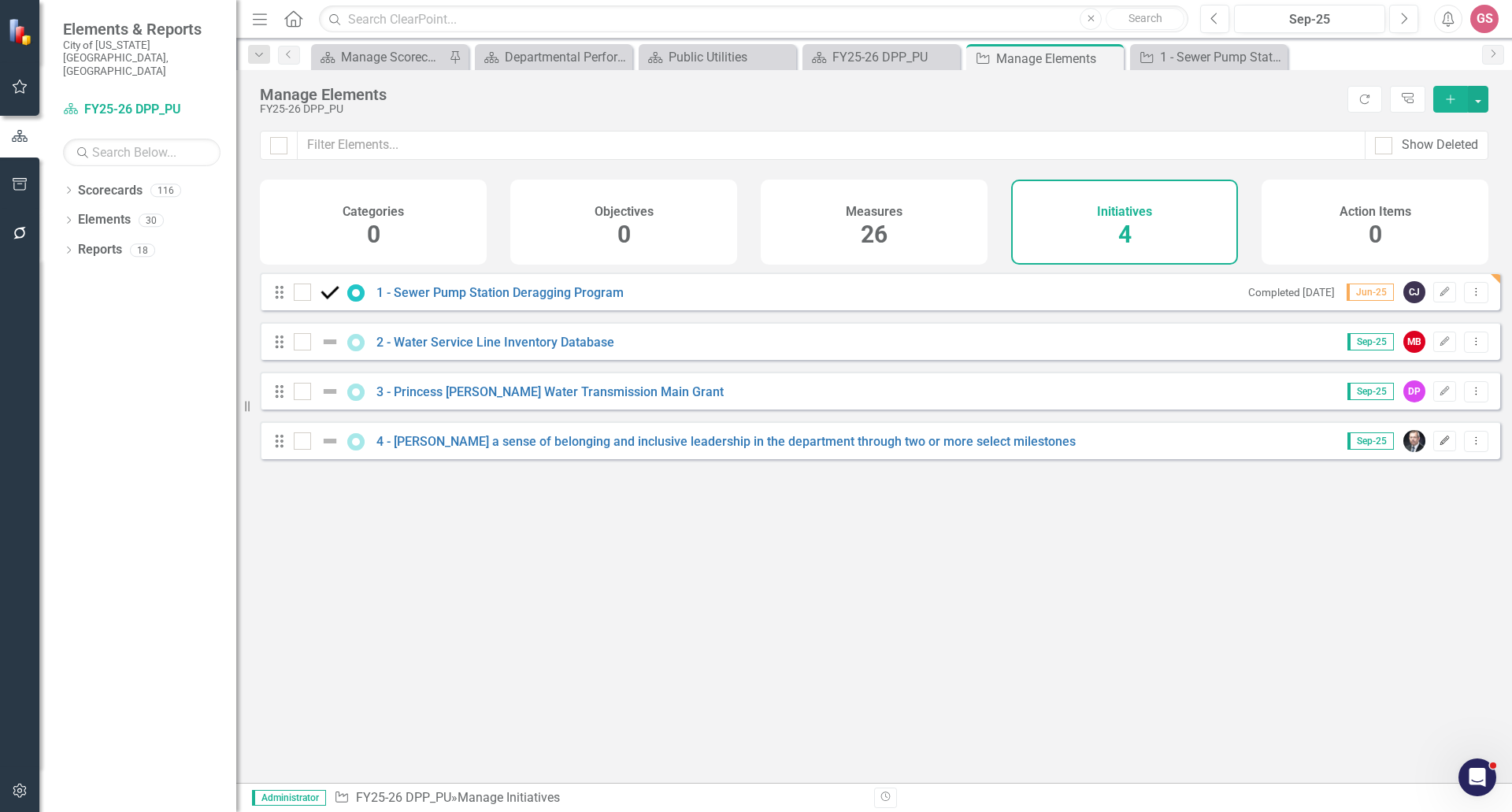
click at [1439, 446] on icon "Edit" at bounding box center [1445, 441] width 12 height 9
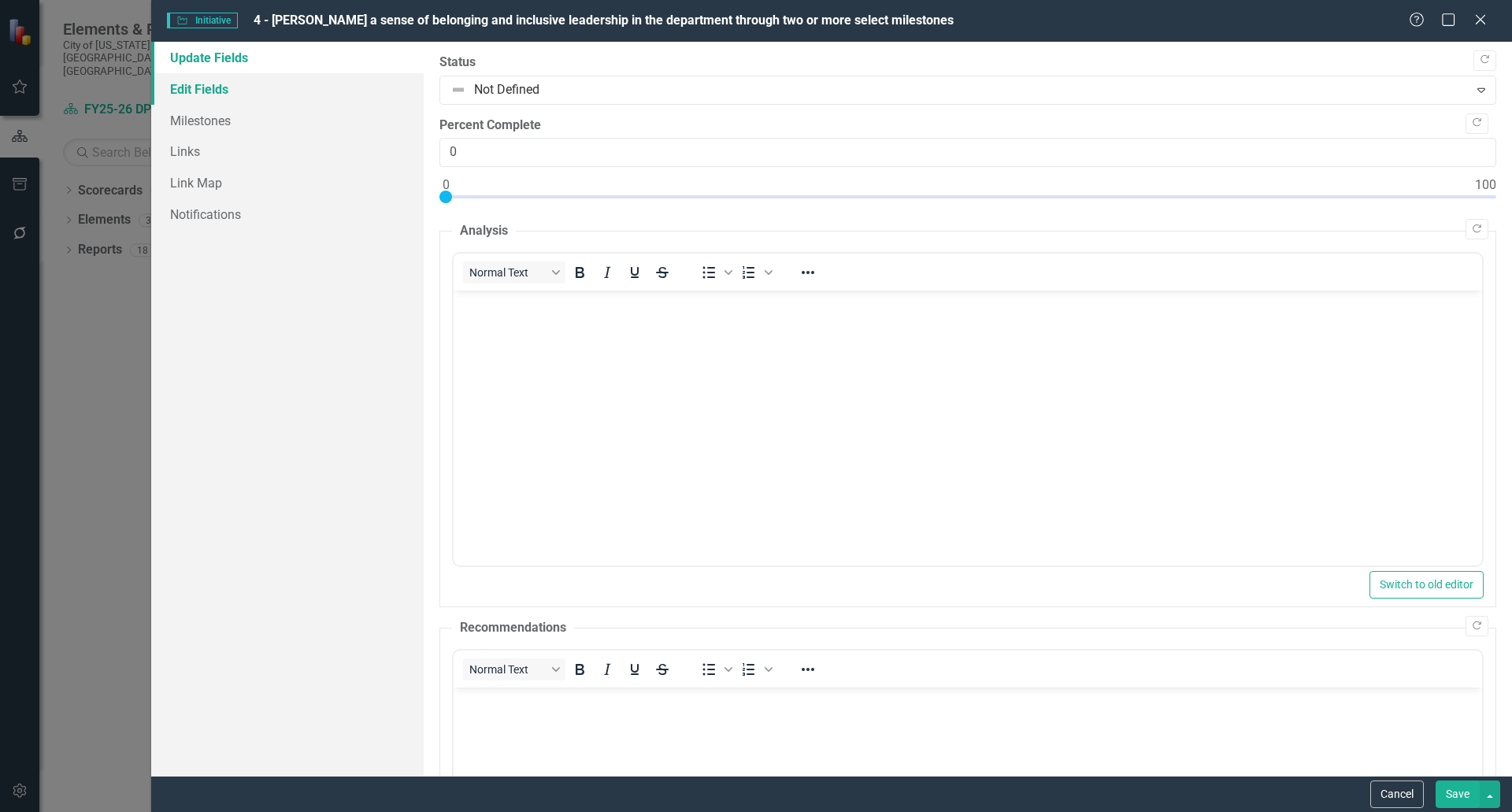
click at [200, 86] on link "Edit Fields" at bounding box center [288, 88] width 273 height 31
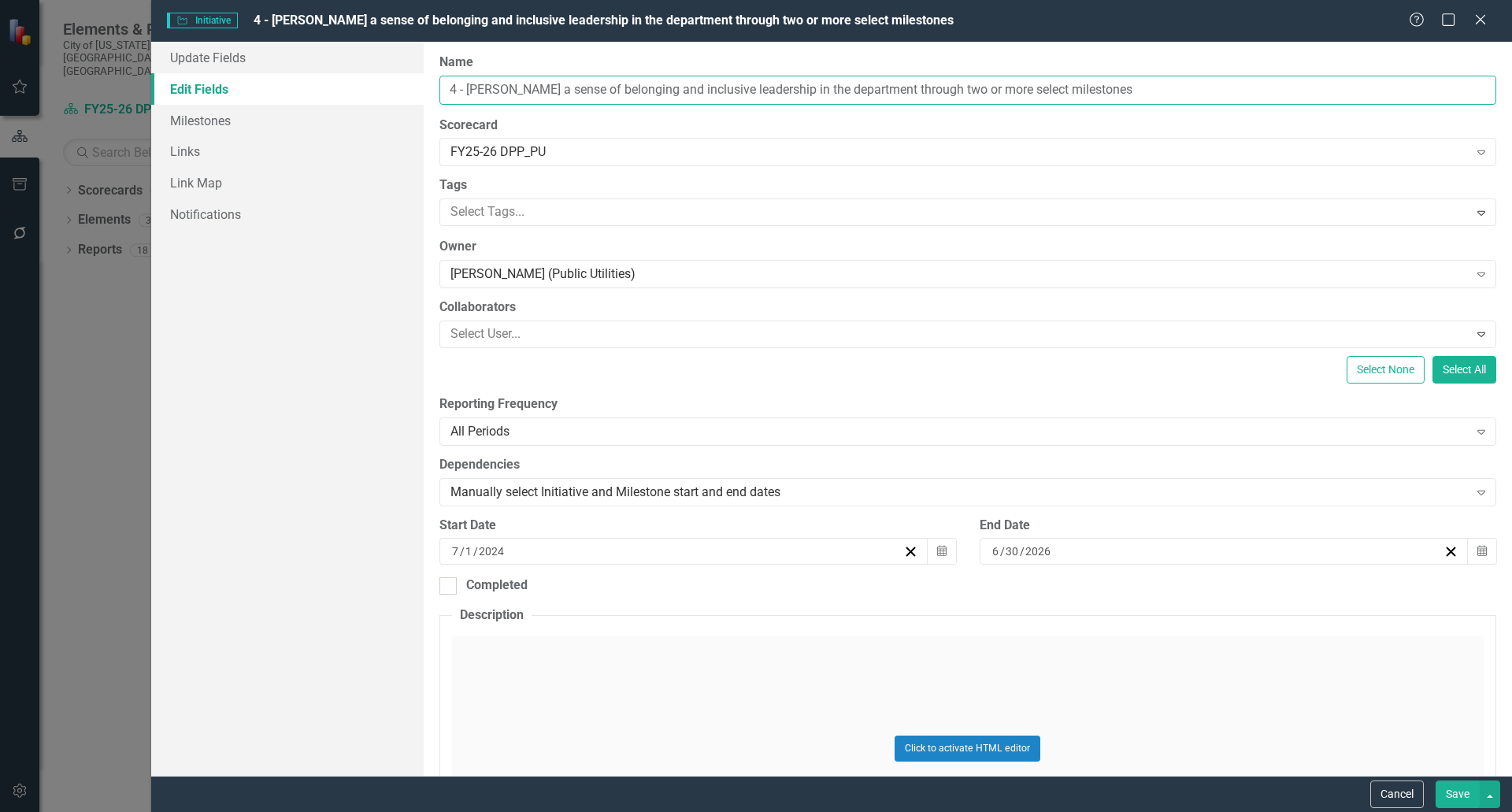
drag, startPoint x: 457, startPoint y: 88, endPoint x: 441, endPoint y: 88, distance: 16.0
click at [441, 88] on input "4 - [PERSON_NAME] a sense of belonging and inclusive leadership in the departme…" at bounding box center [968, 90] width 1057 height 29
type input "5 - [PERSON_NAME] a sense of belonging and inclusive leadership in the departme…"
click at [1456, 796] on button "Save" at bounding box center [1458, 794] width 44 height 28
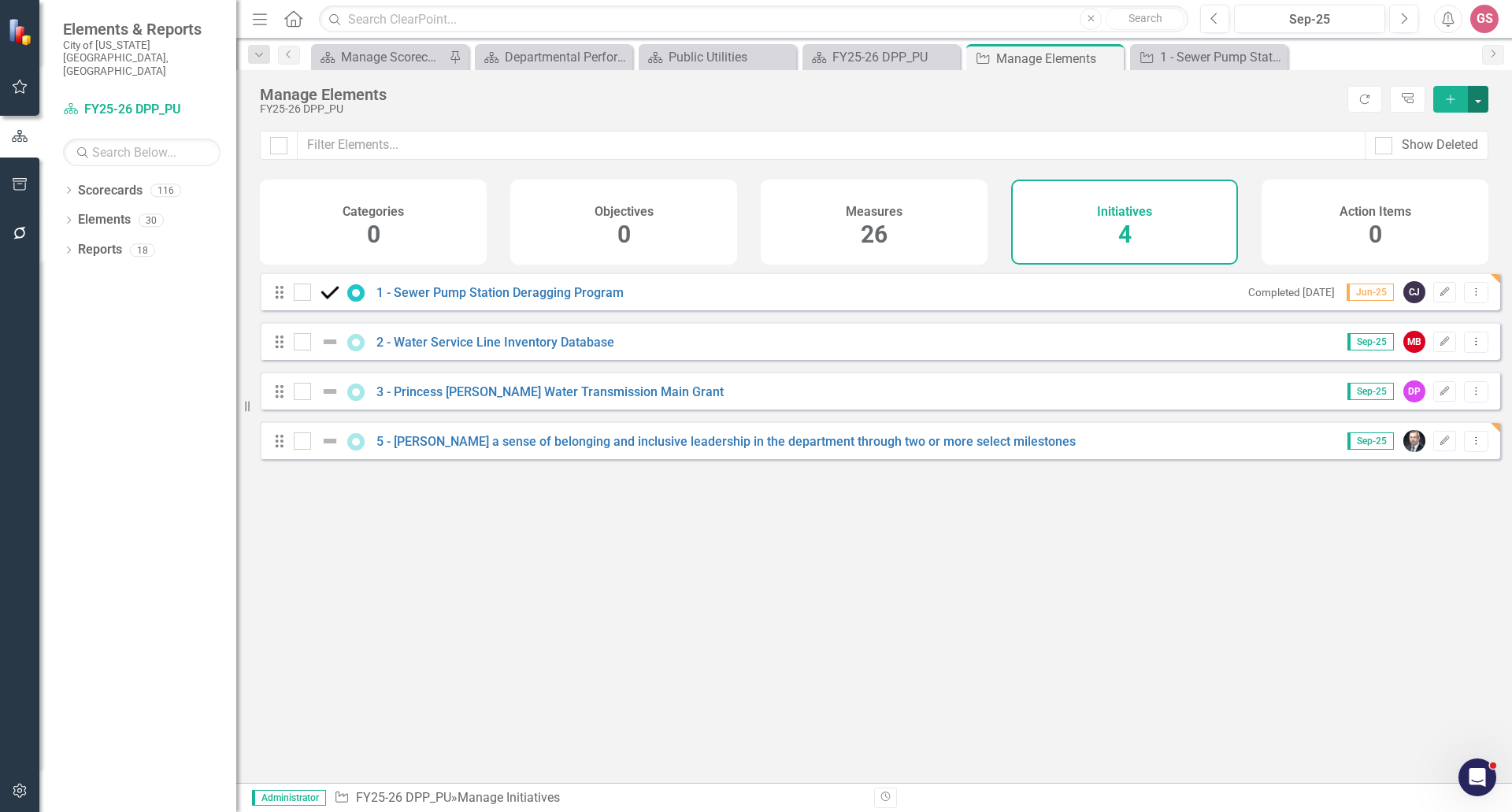
click at [1477, 102] on button "button" at bounding box center [1478, 99] width 20 height 27
click at [1435, 130] on link "Initiative Add Initiative" at bounding box center [1426, 128] width 125 height 29
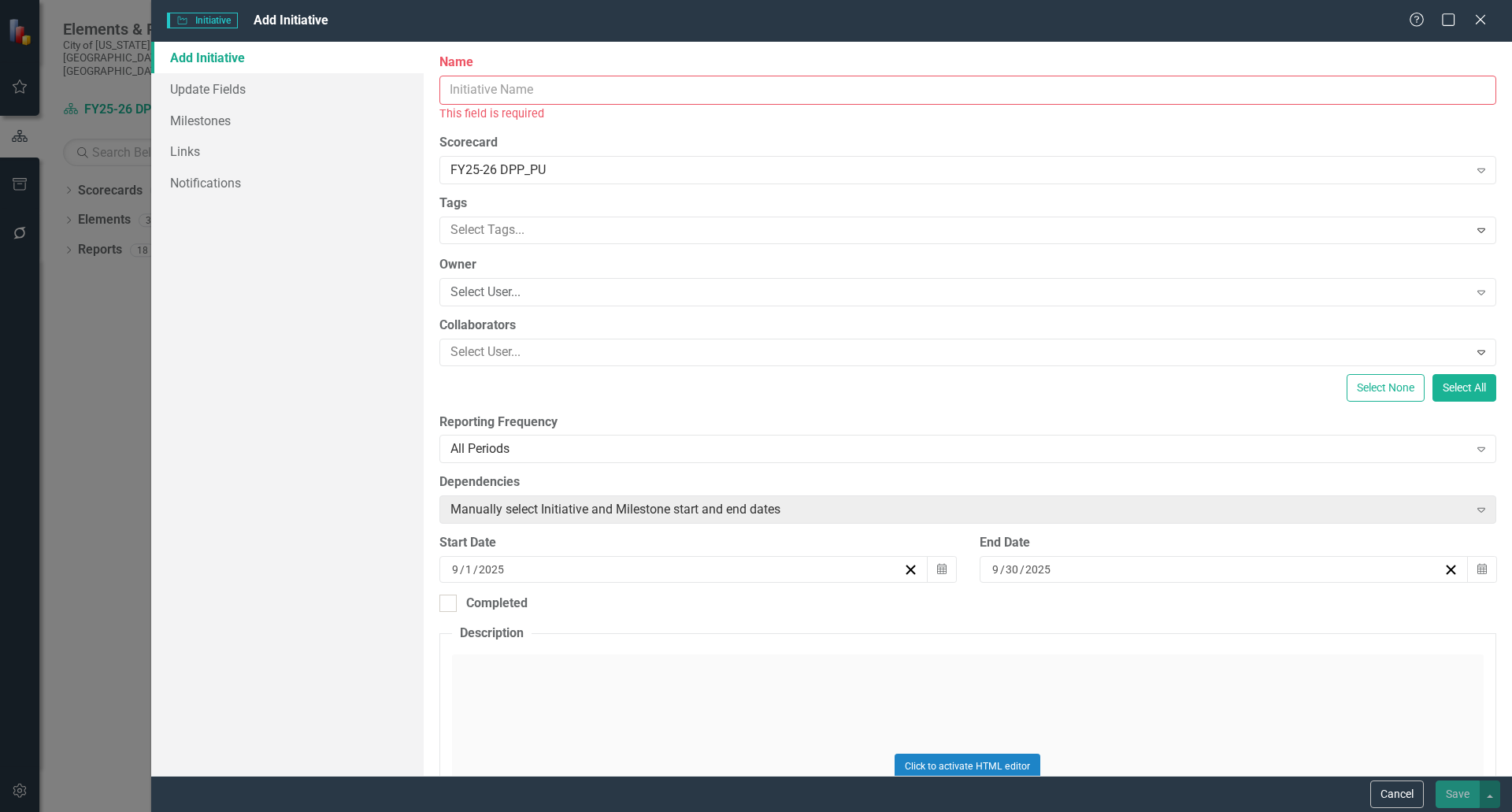
click at [466, 91] on input "Name" at bounding box center [968, 90] width 1057 height 29
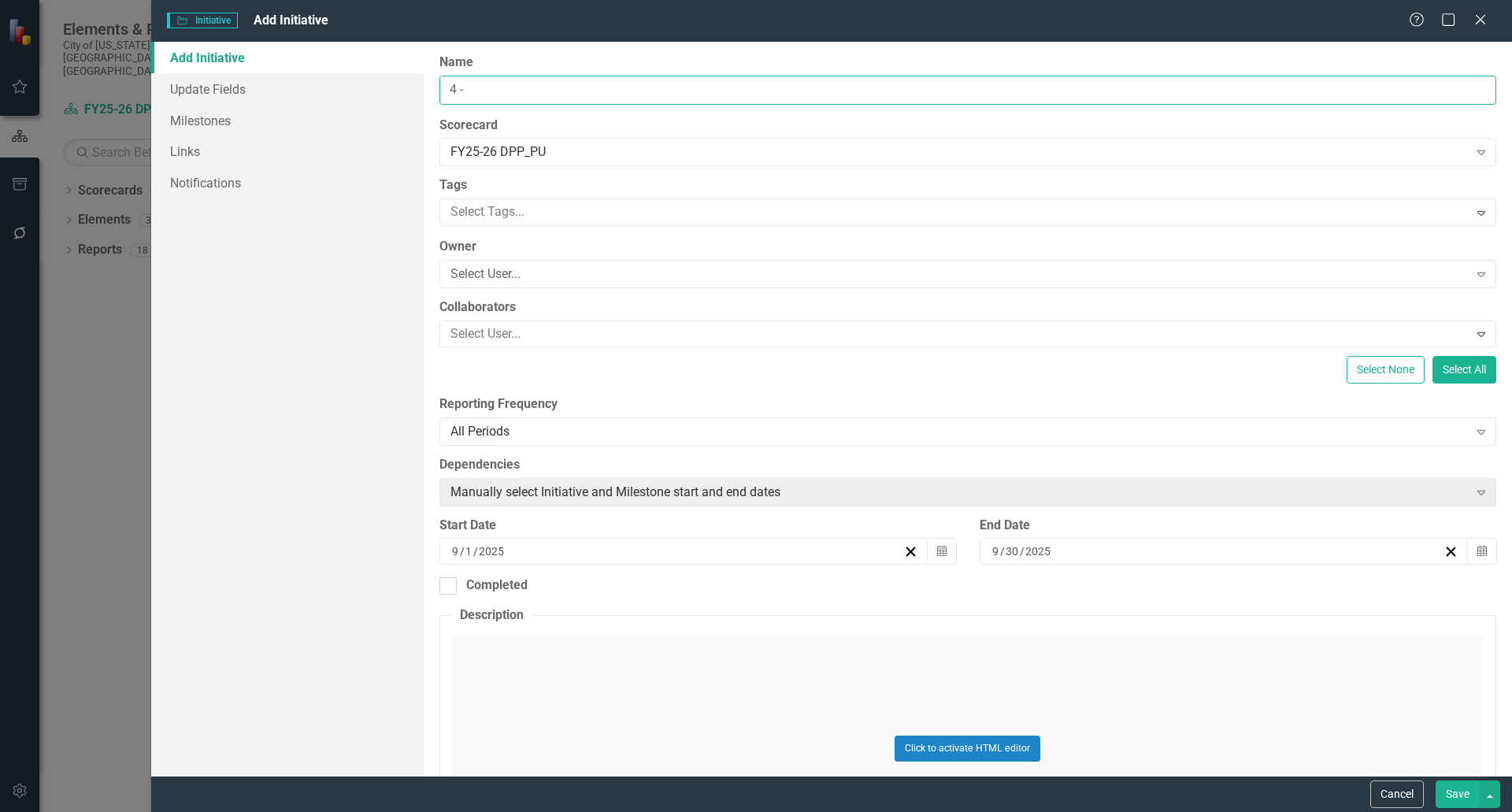
click at [488, 96] on input "4 -" at bounding box center [968, 90] width 1057 height 29
paste input "Storeroom Modernization [NEW]"
type input "4 - Storeroom Modernization [NEW]"
click at [1462, 799] on button "Save" at bounding box center [1458, 794] width 44 height 28
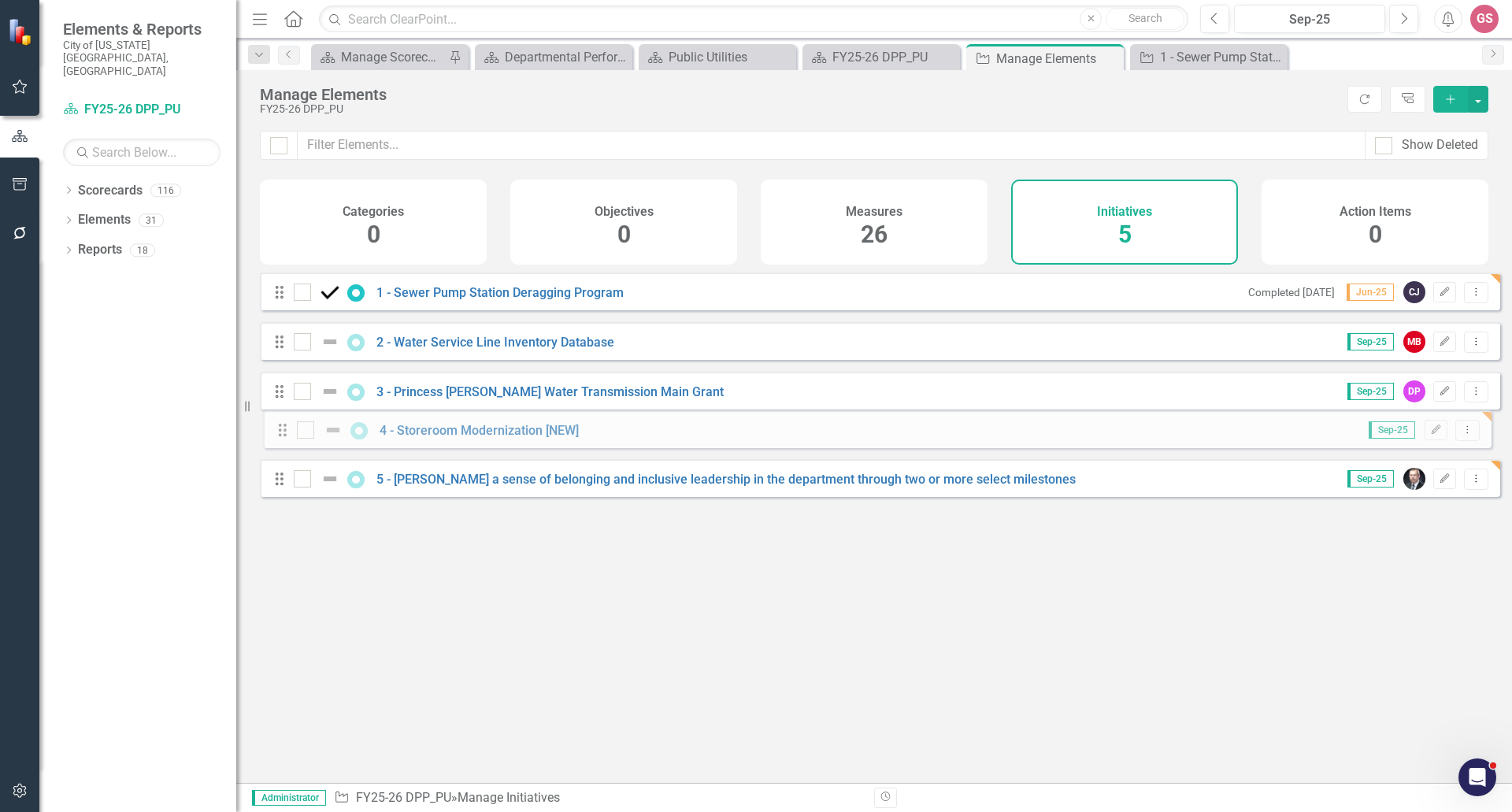
drag, startPoint x: 285, startPoint y: 507, endPoint x: 288, endPoint y: 437, distance: 70.1
click at [288, 434] on div "Drag 1 - Sewer Pump Station Deragging Program Completed [DATE] Jun-25 CJ Edit D…" at bounding box center [880, 391] width 1241 height 237
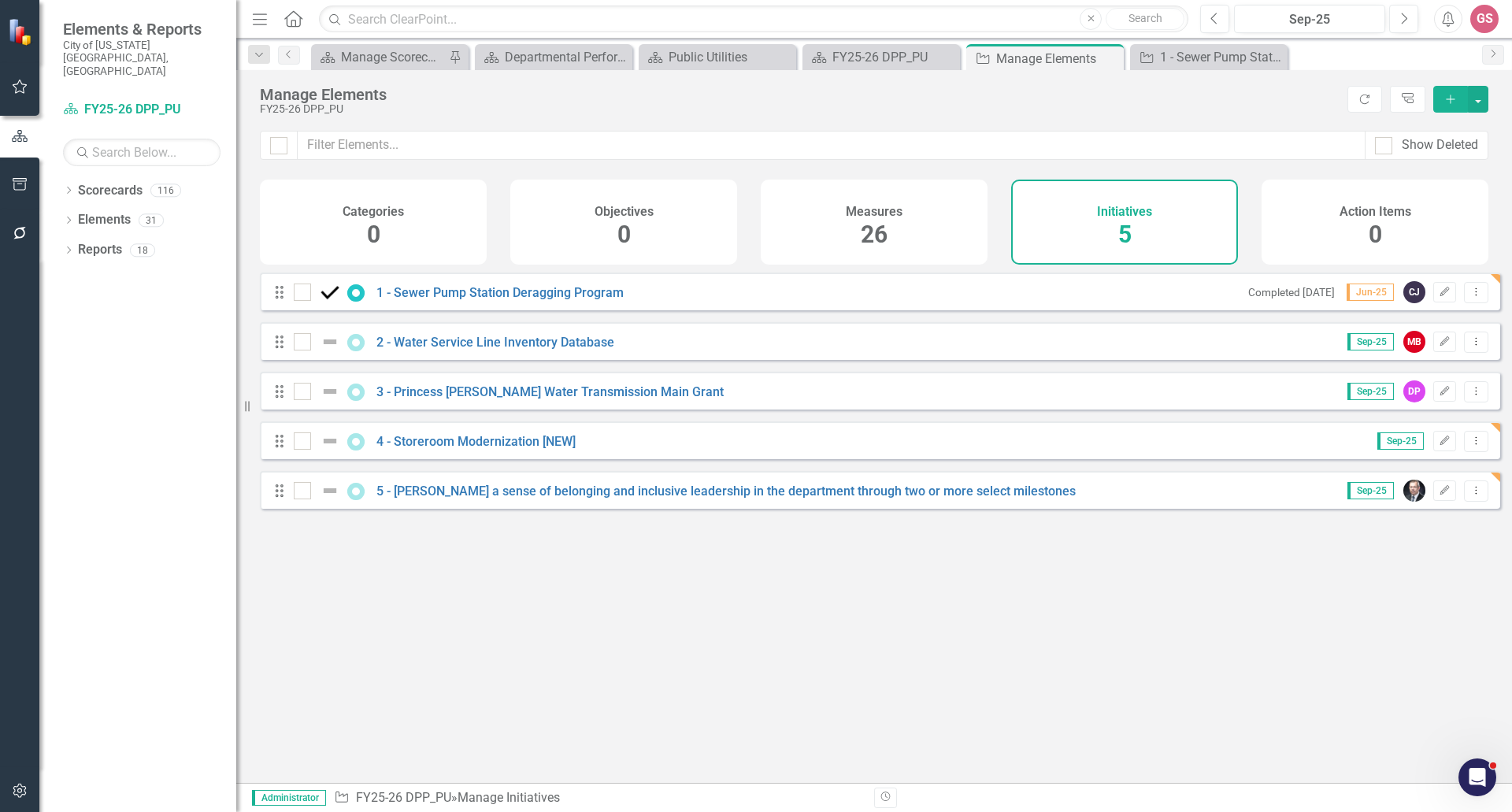
click at [527, 618] on div "Looks like you don't have any Initiatives set up yet. Why don't you add an Init…" at bounding box center [880, 508] width 1241 height 471
click at [437, 449] on link "4 - Storeroom Modernization [NEW]" at bounding box center [476, 441] width 200 height 15
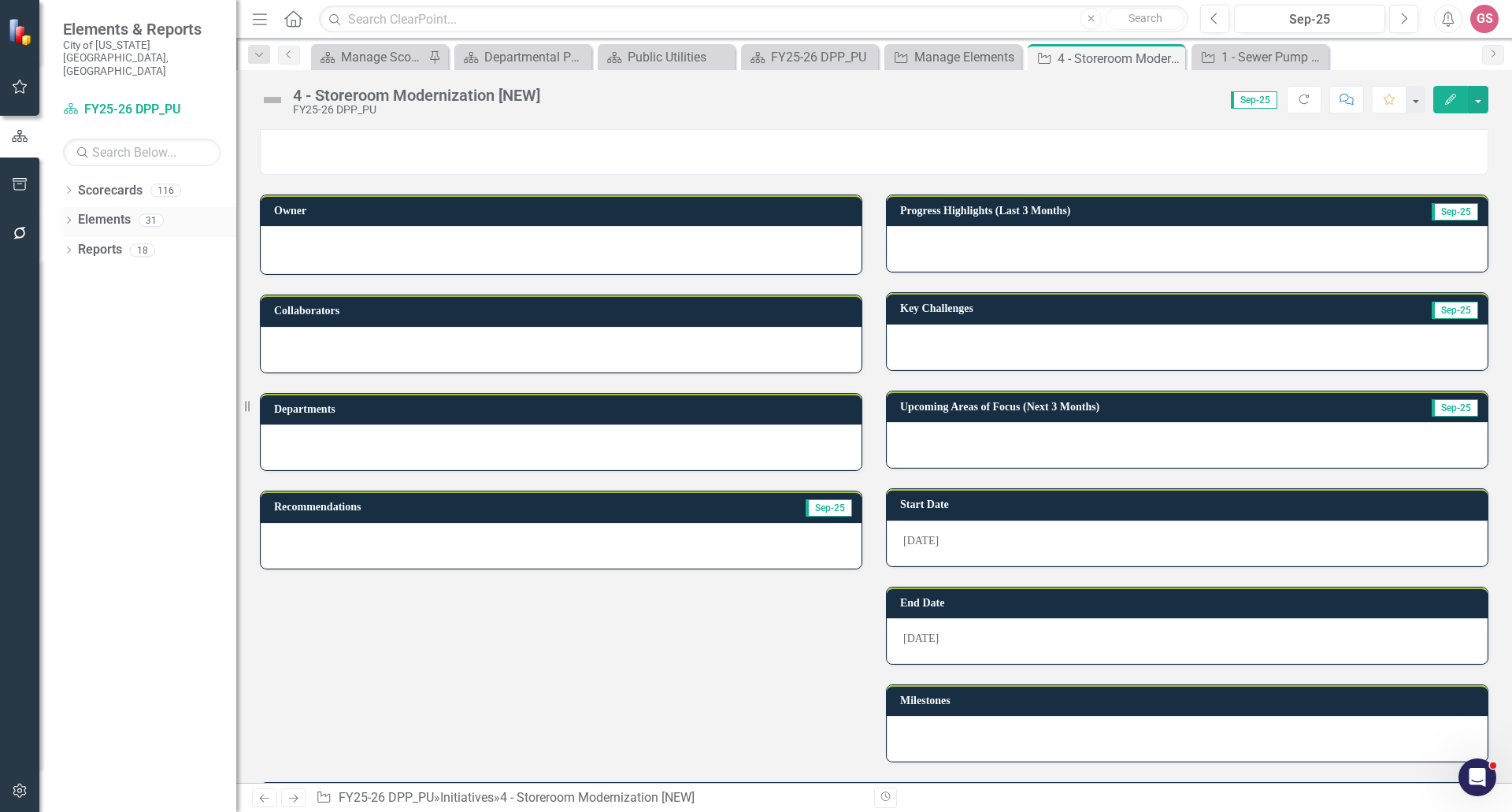
click at [93, 211] on link "Elements" at bounding box center [104, 221] width 53 height 19
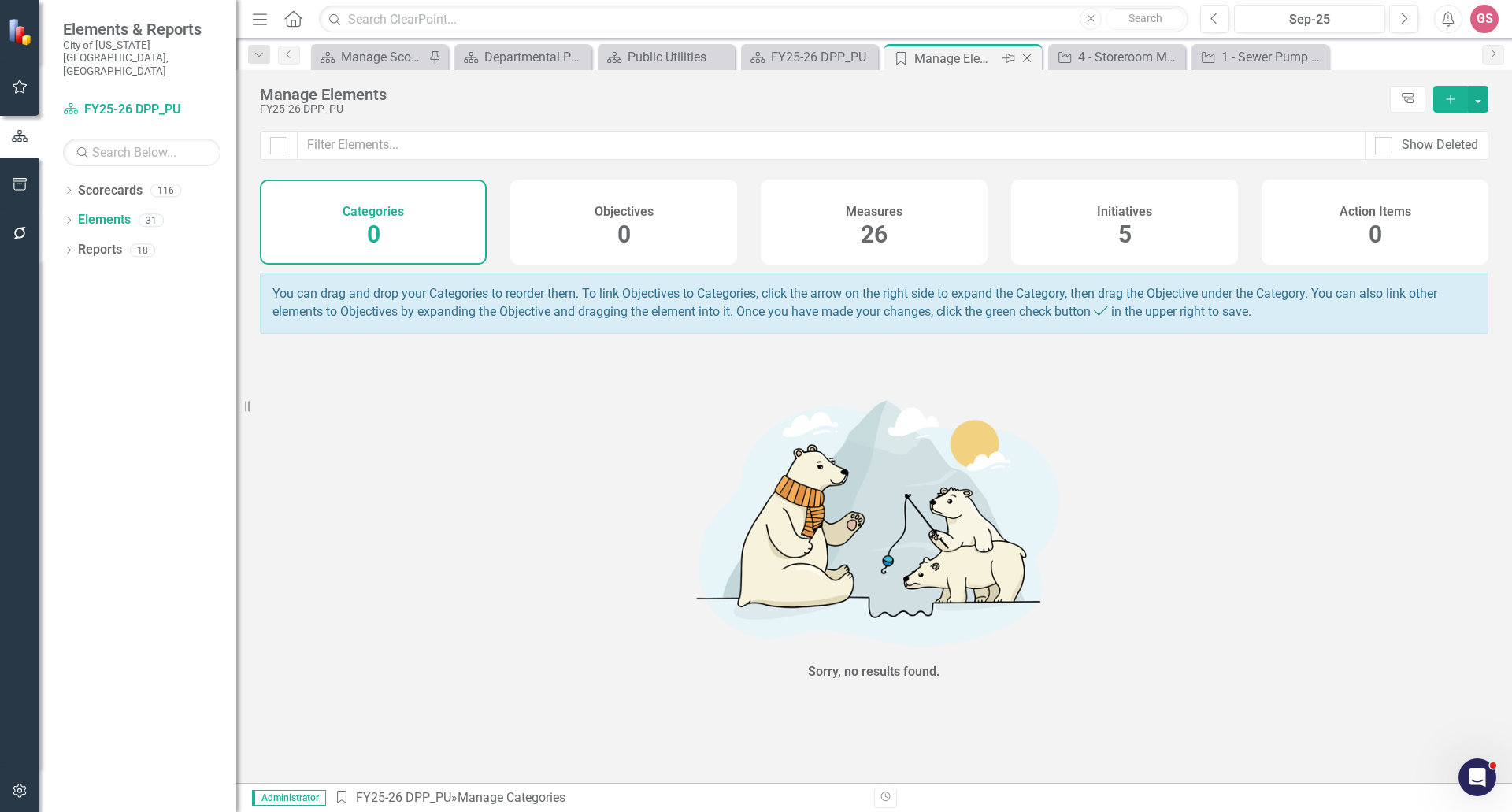
click at [1023, 56] on icon "Close" at bounding box center [1027, 58] width 16 height 13
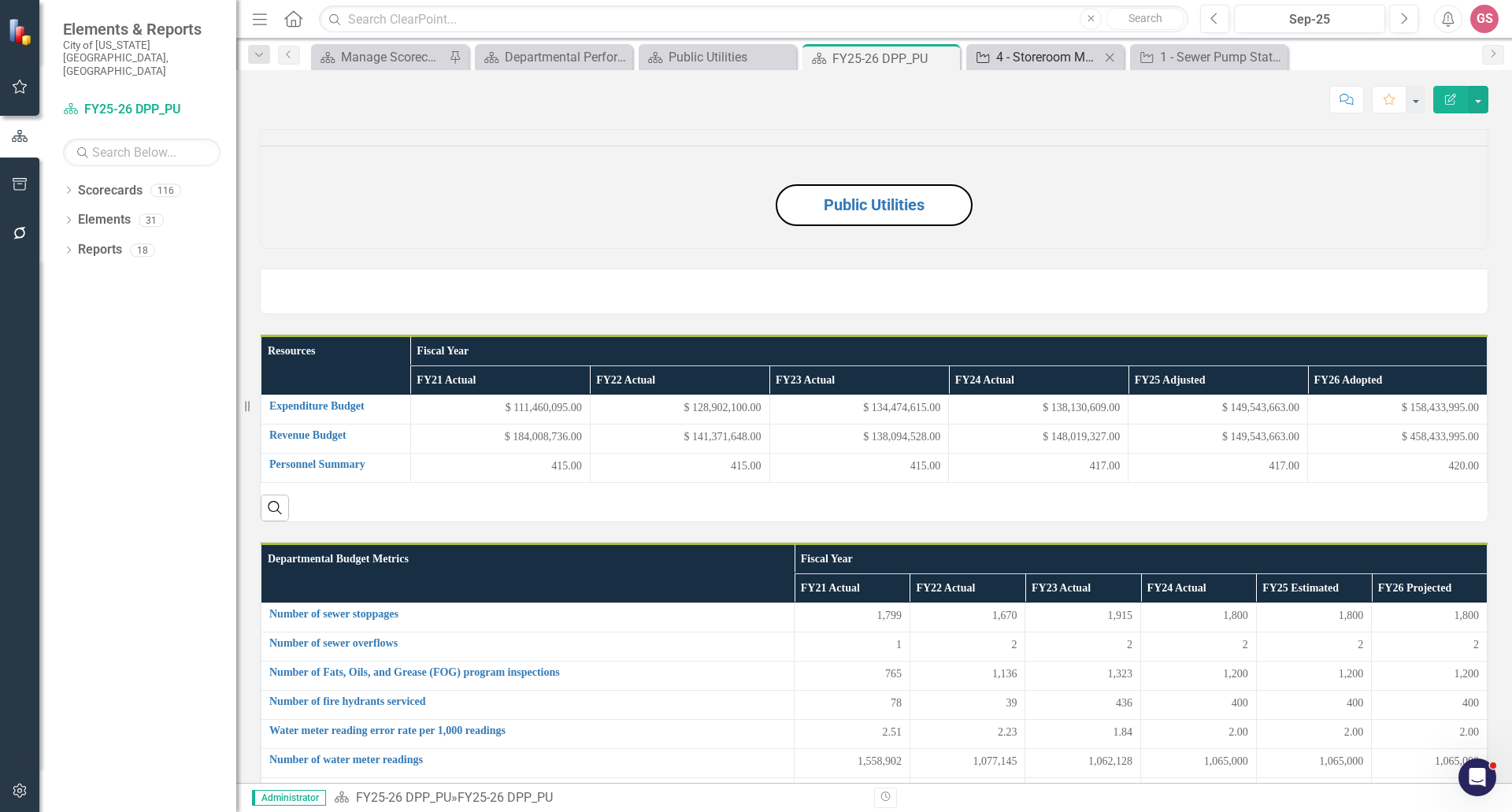
click at [1032, 58] on div "4 - Storeroom Modernization [NEW]" at bounding box center [1048, 56] width 104 height 19
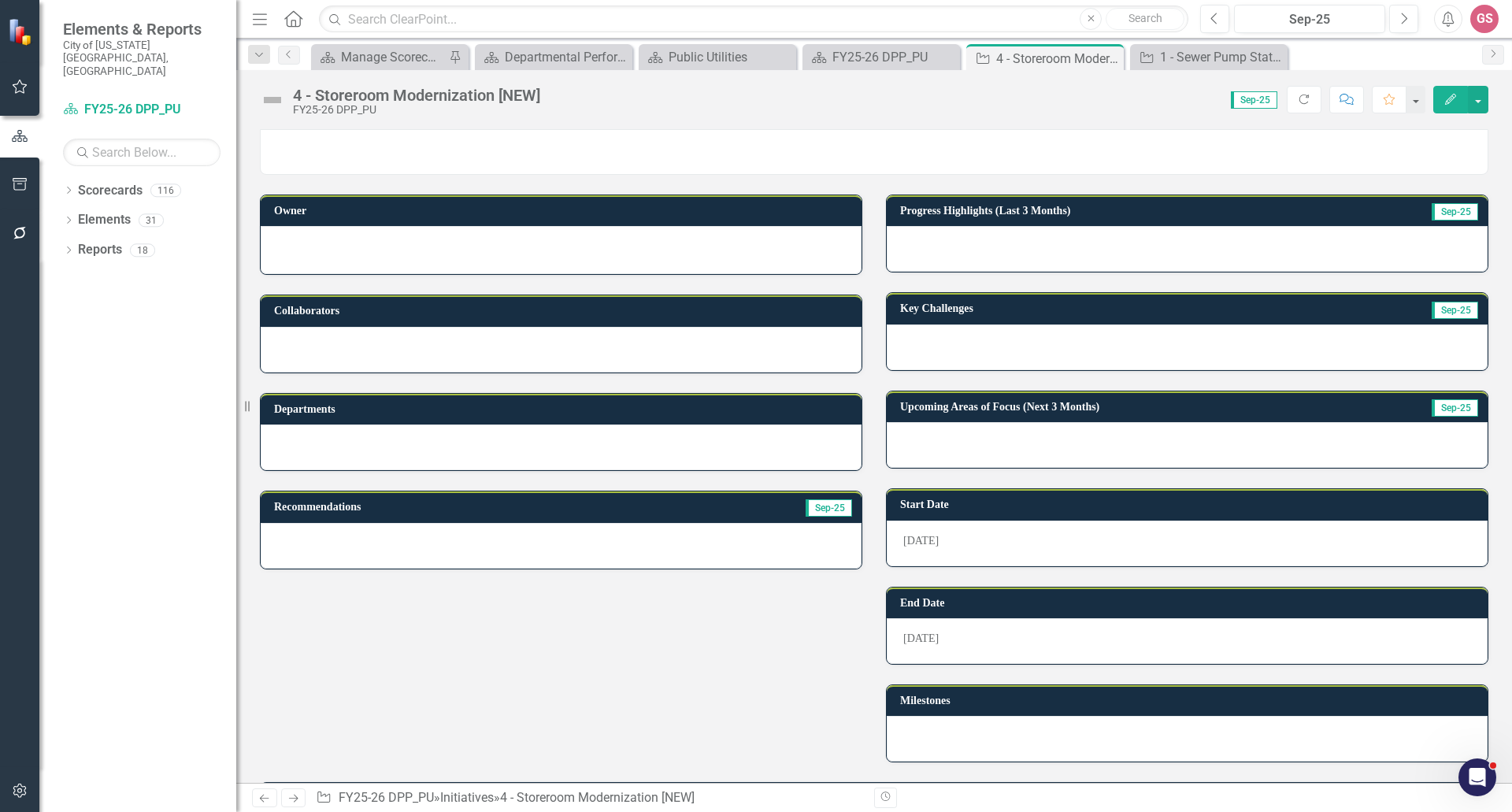
click at [1148, 712] on td "Milestones" at bounding box center [1190, 702] width 580 height 24
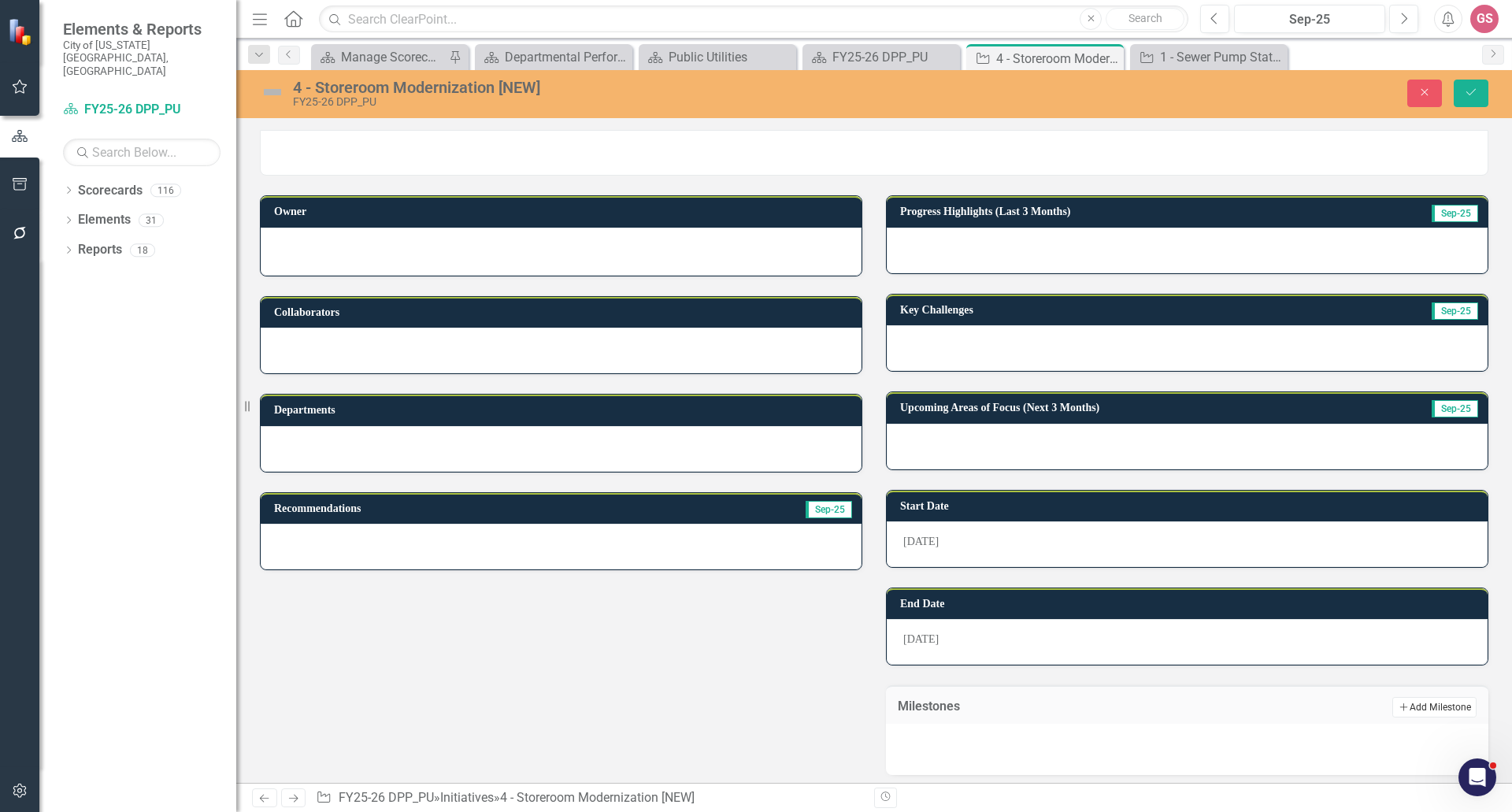
click at [1403, 709] on button "Add Add Milestone" at bounding box center [1435, 708] width 84 height 20
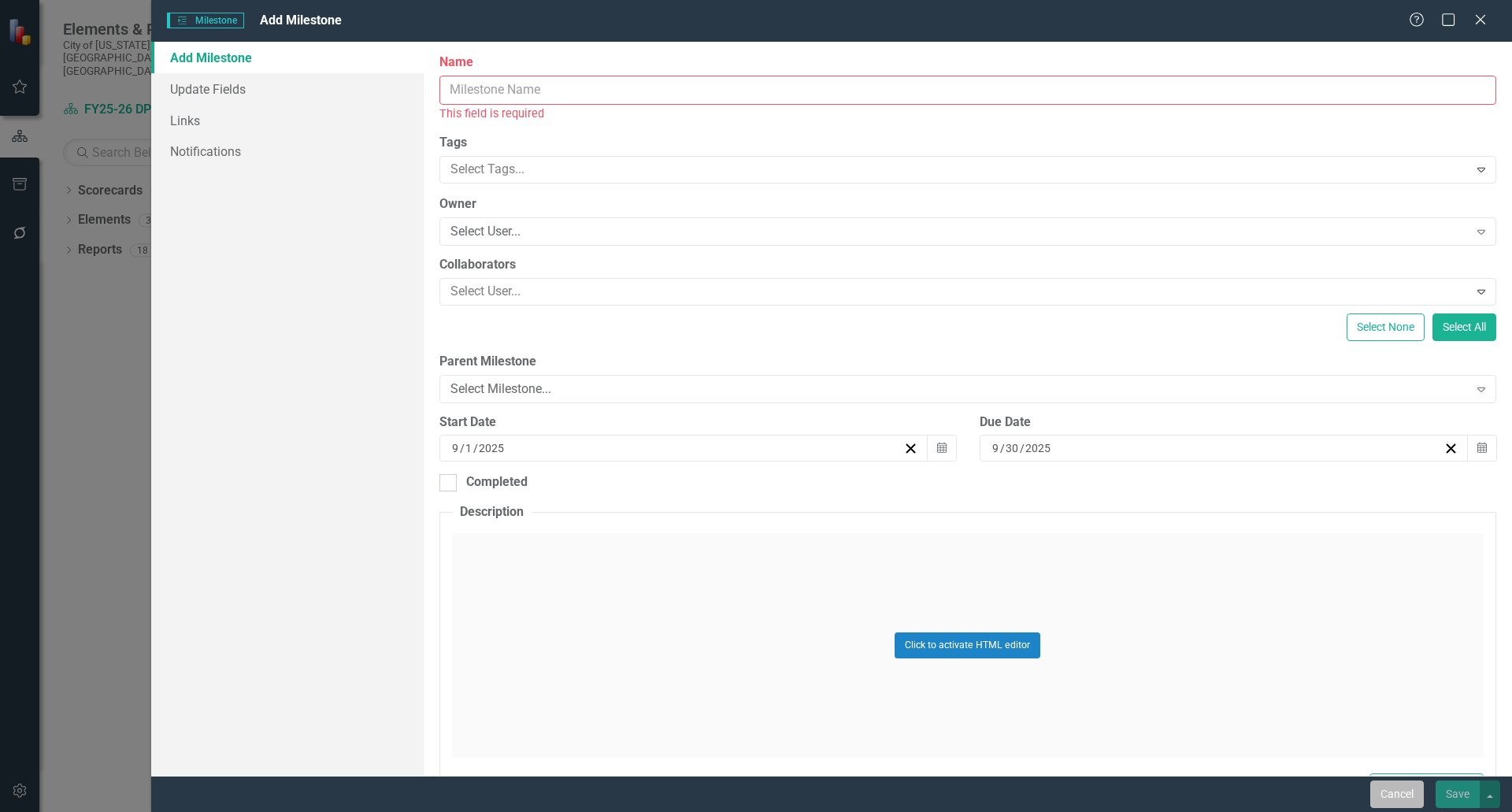
click at [1388, 791] on button "Cancel" at bounding box center [1397, 794] width 54 height 28
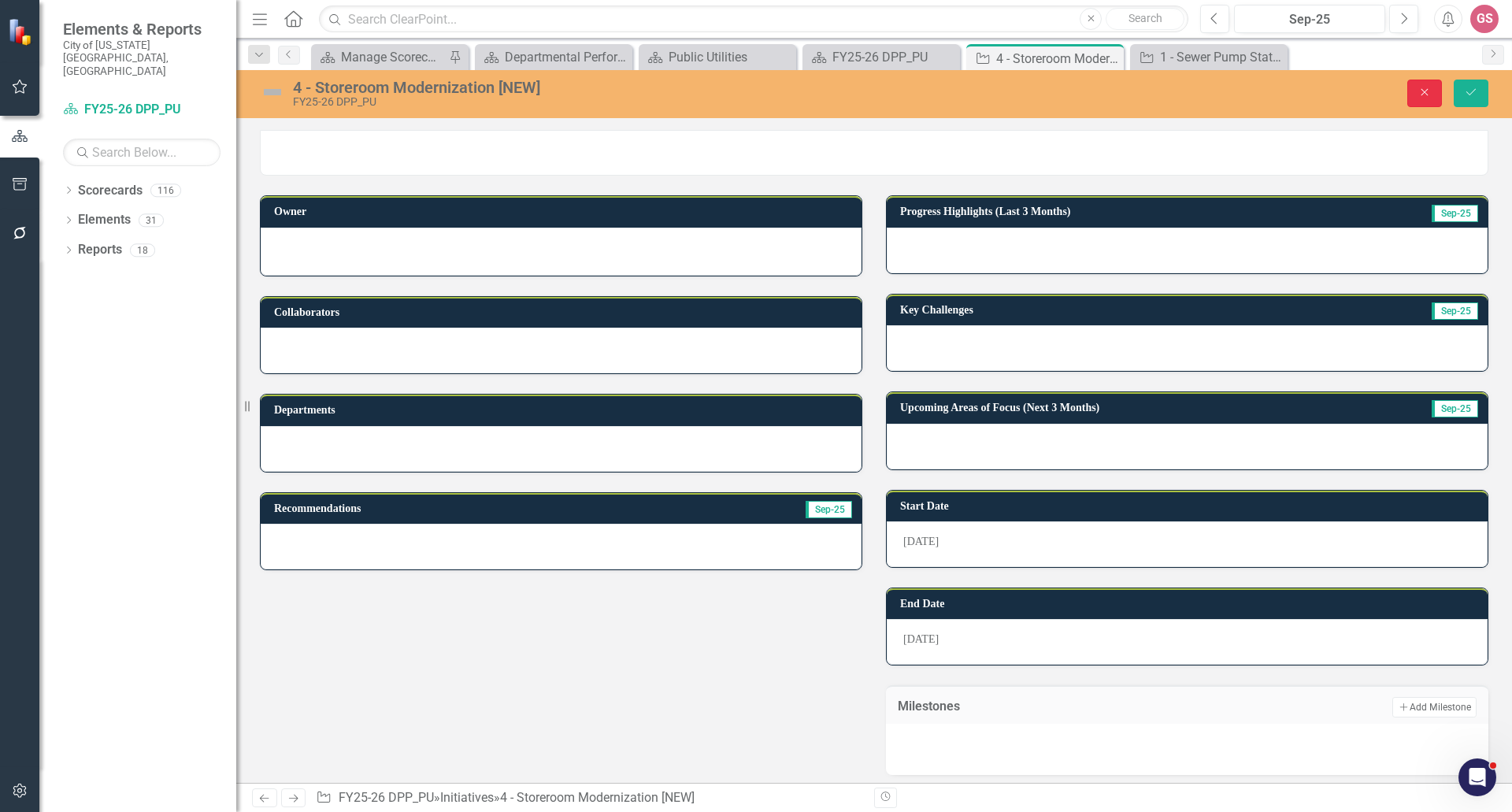
click at [1435, 92] on button "Close" at bounding box center [1424, 93] width 35 height 28
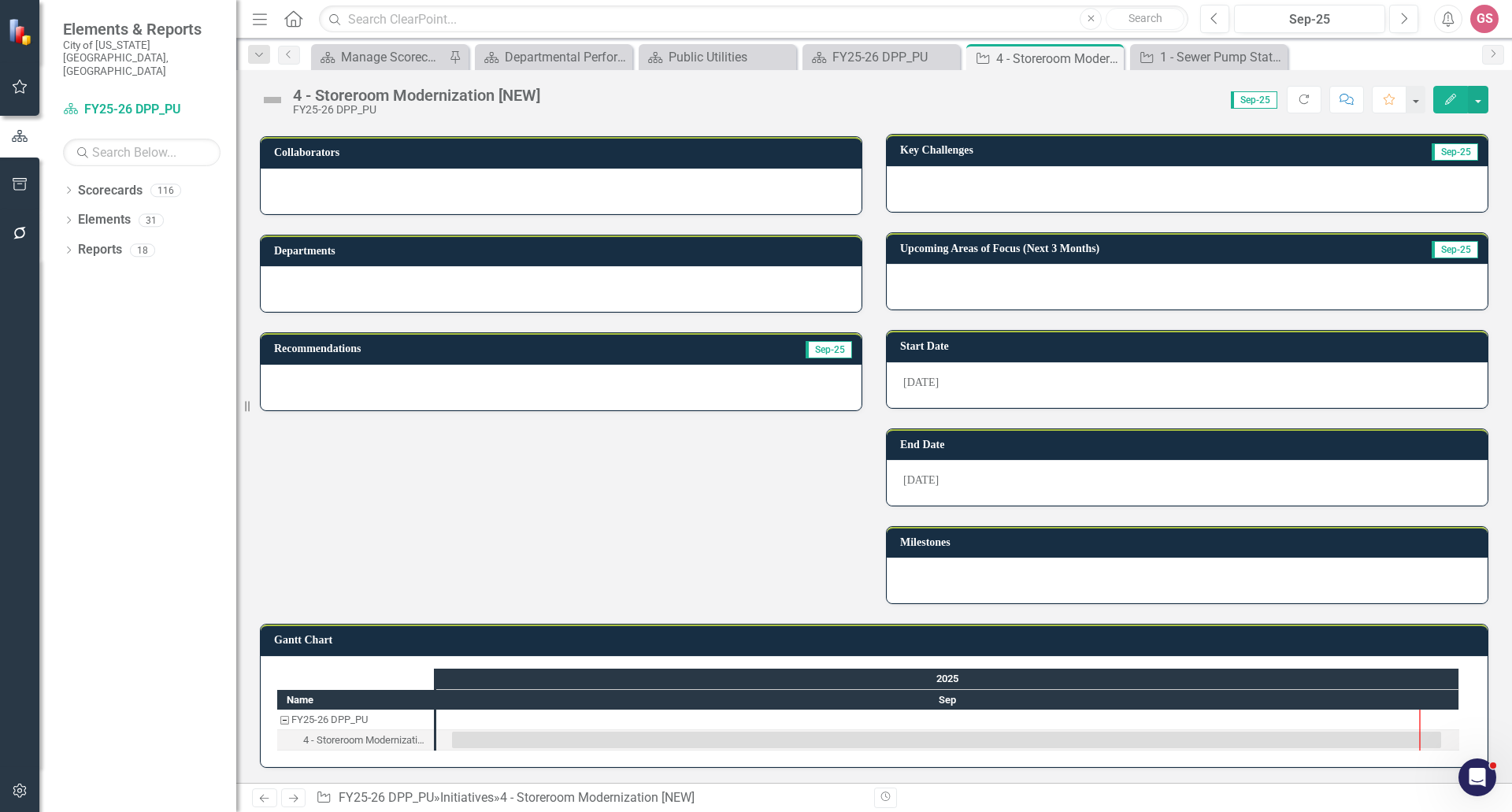
scroll to position [159, 0]
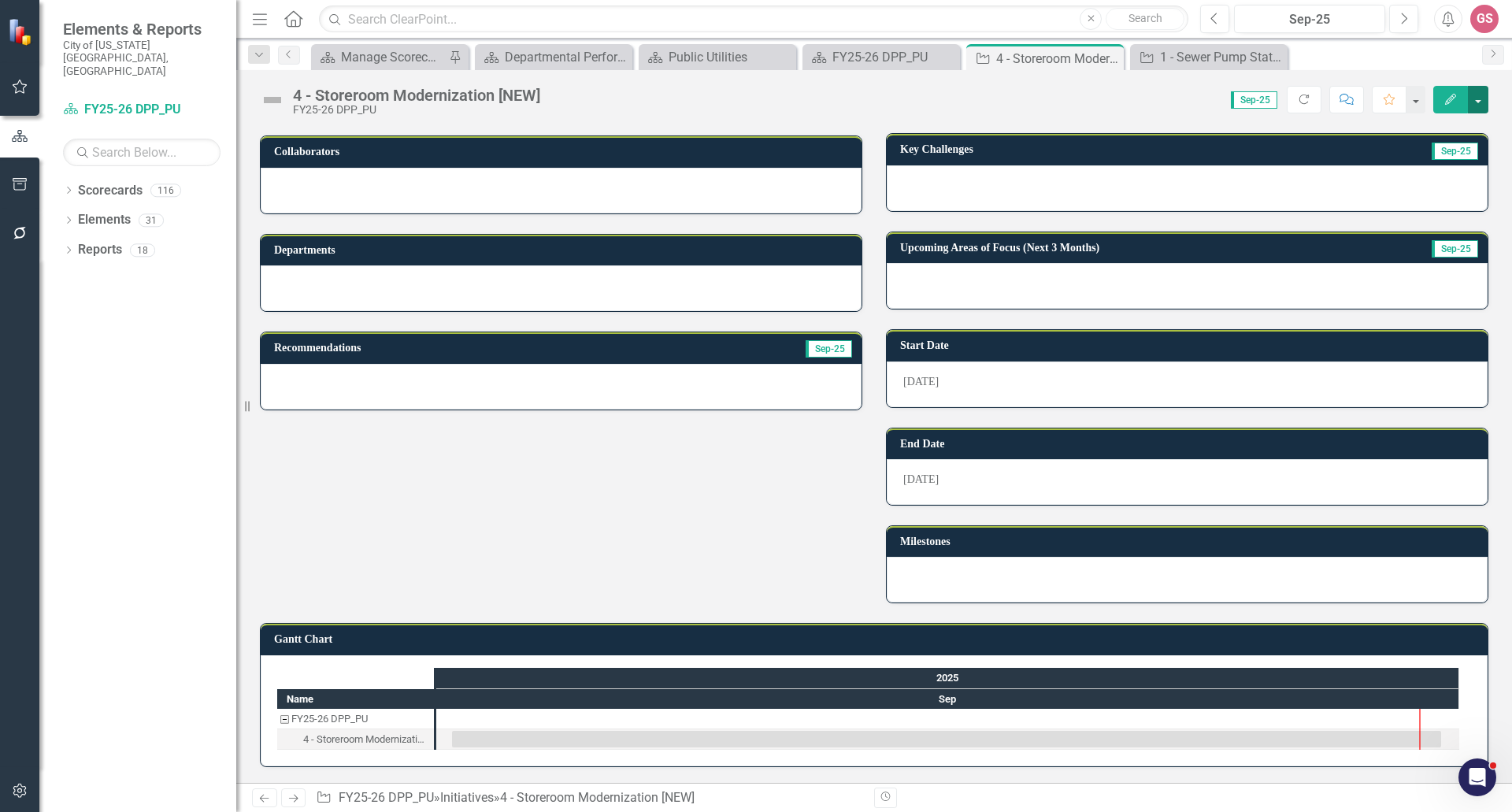
click at [1475, 104] on button "button" at bounding box center [1478, 99] width 20 height 28
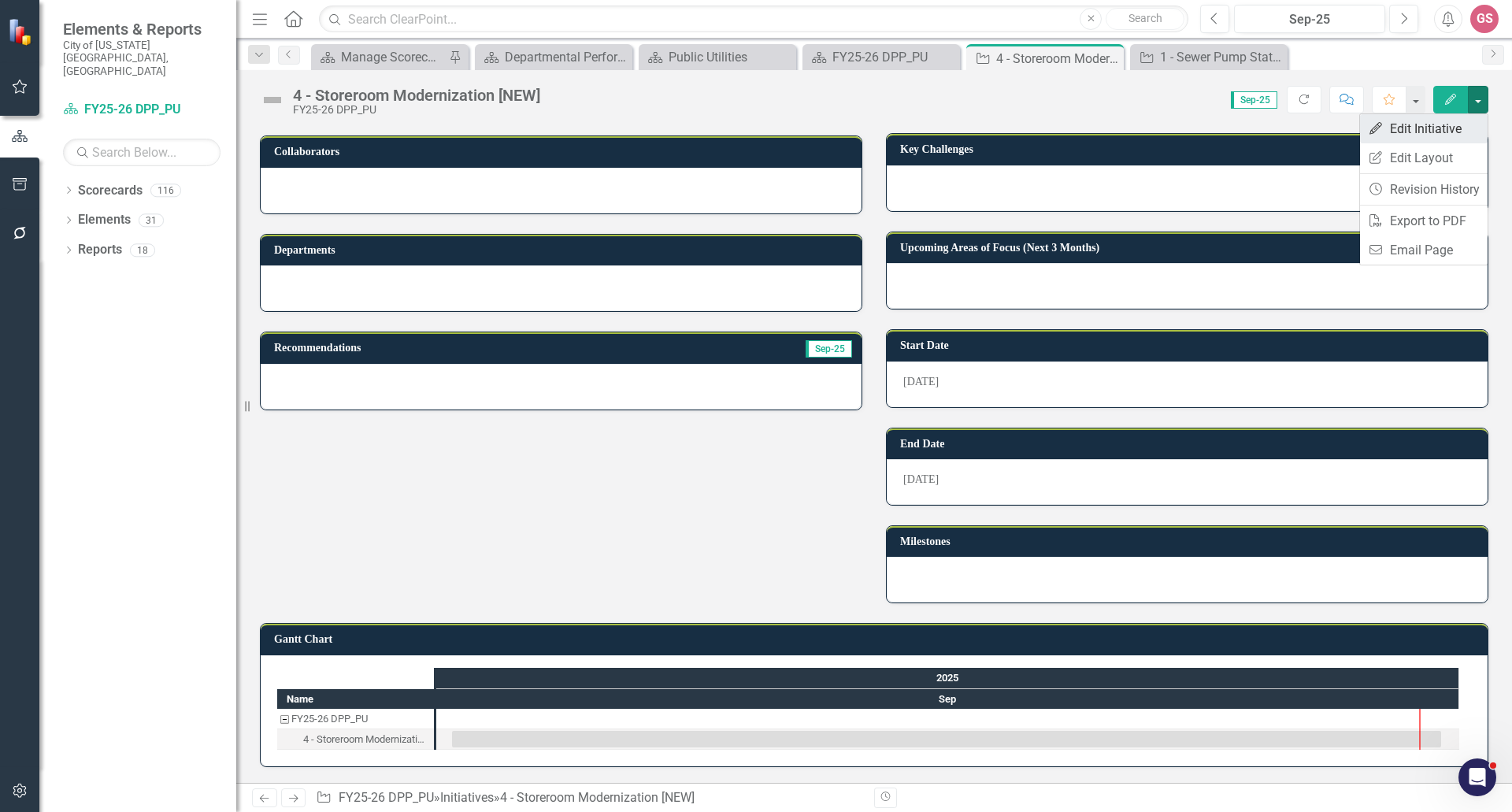
click at [1402, 128] on link "Edit Edit Initiative" at bounding box center [1424, 129] width 127 height 29
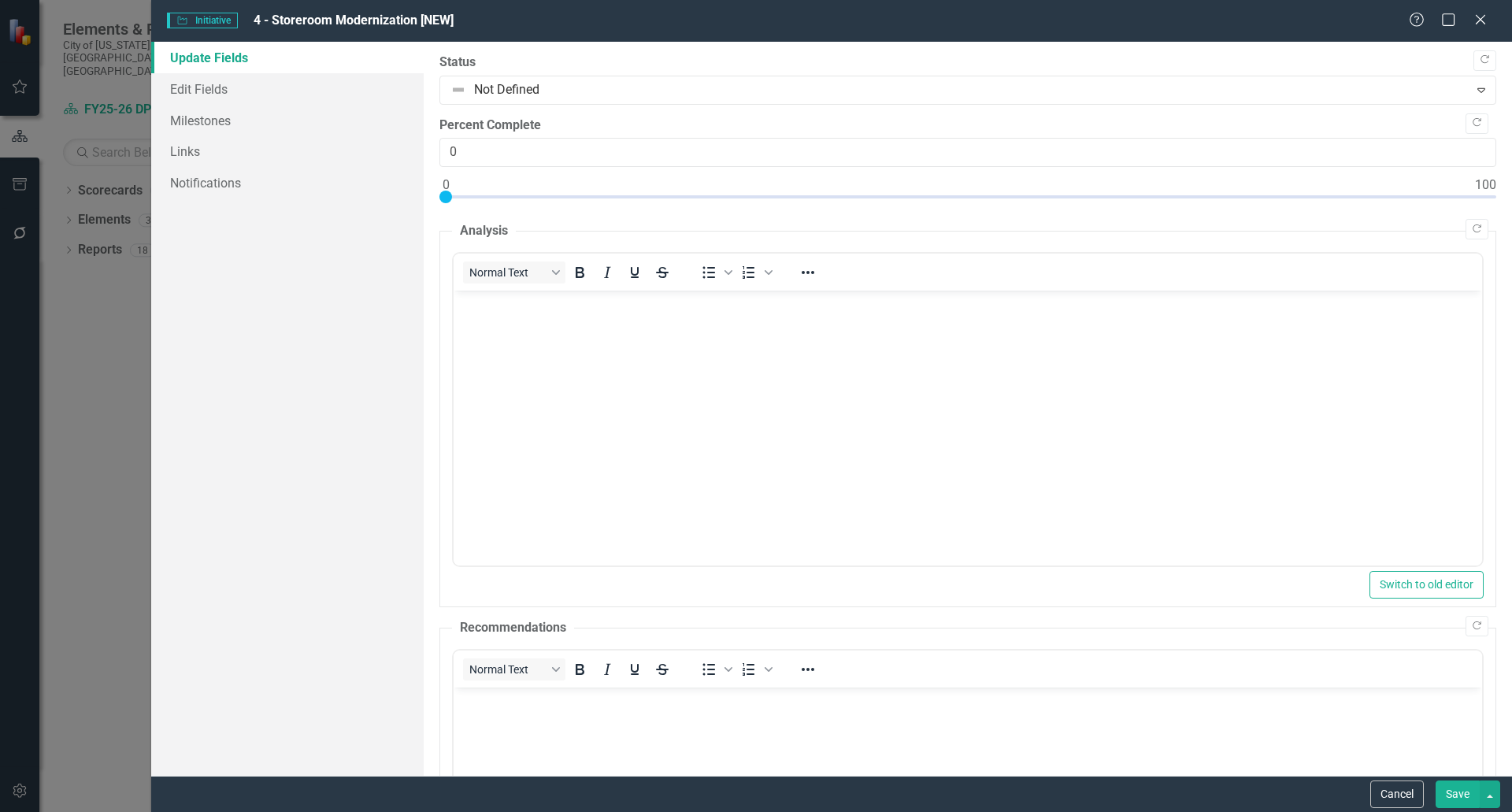
scroll to position [0, 0]
click at [185, 115] on link "Milestones" at bounding box center [288, 120] width 273 height 31
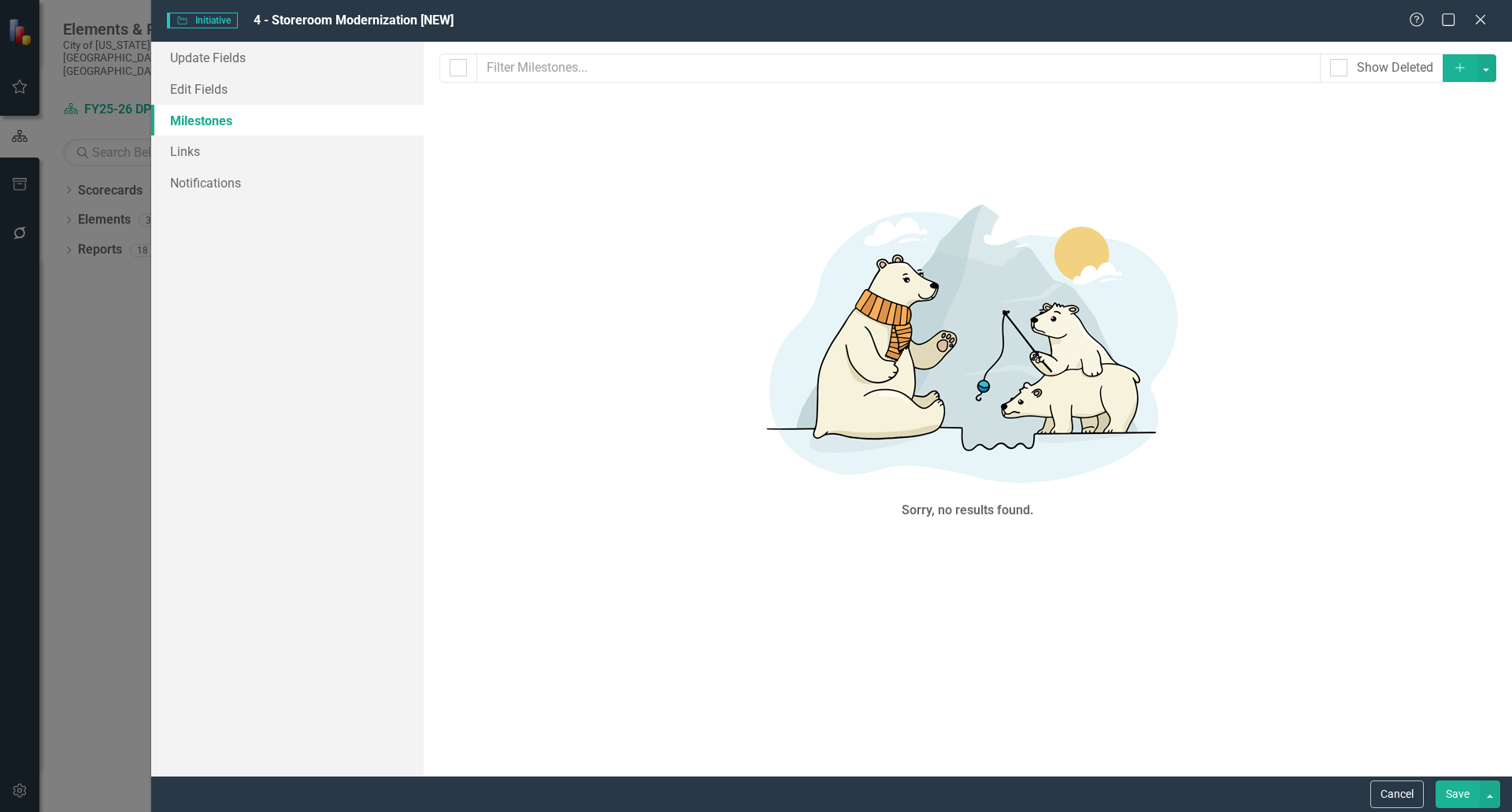
click at [1456, 67] on icon "Add" at bounding box center [1460, 67] width 14 height 11
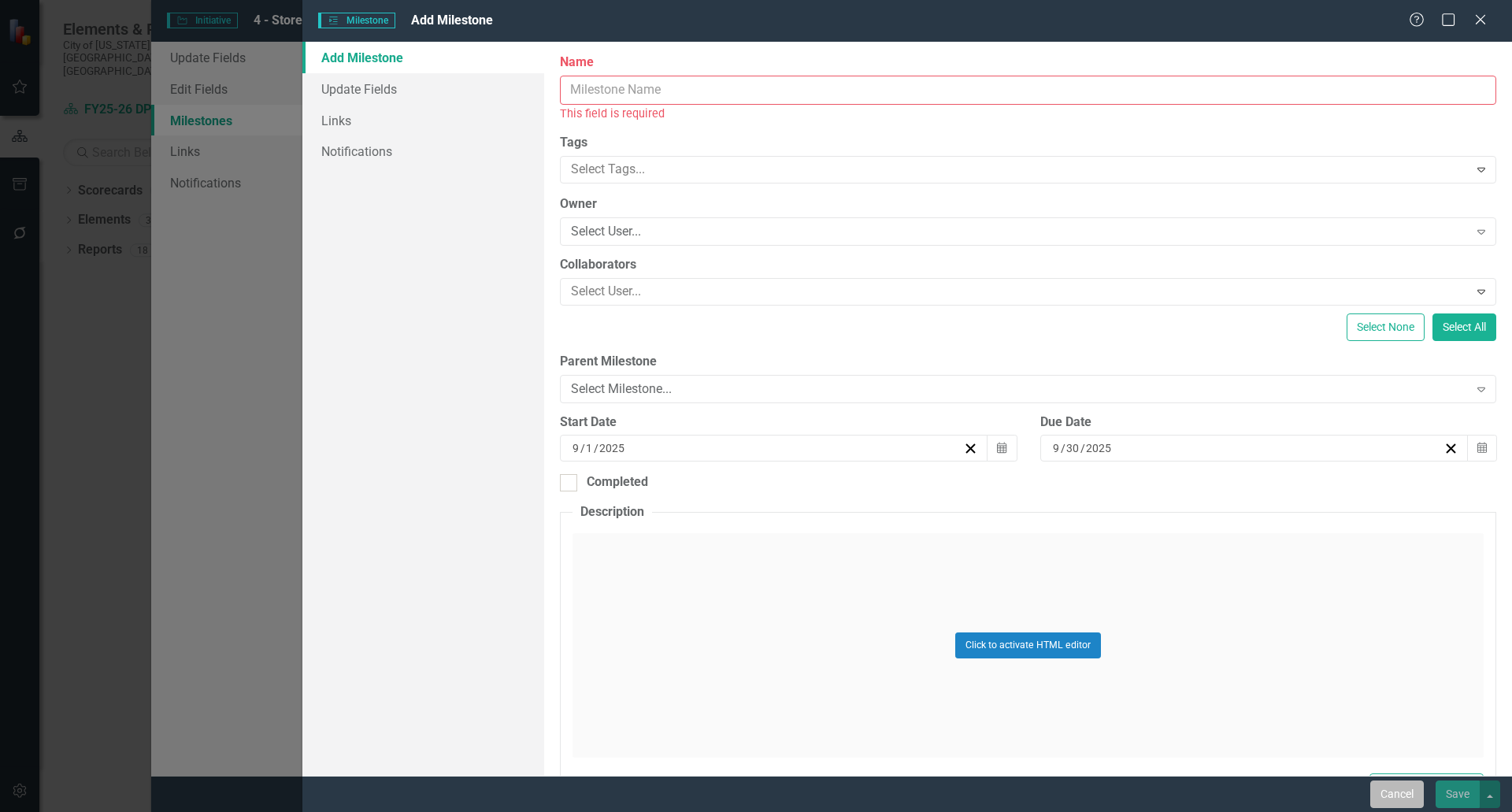
click at [1395, 791] on button "Cancel" at bounding box center [1397, 794] width 54 height 28
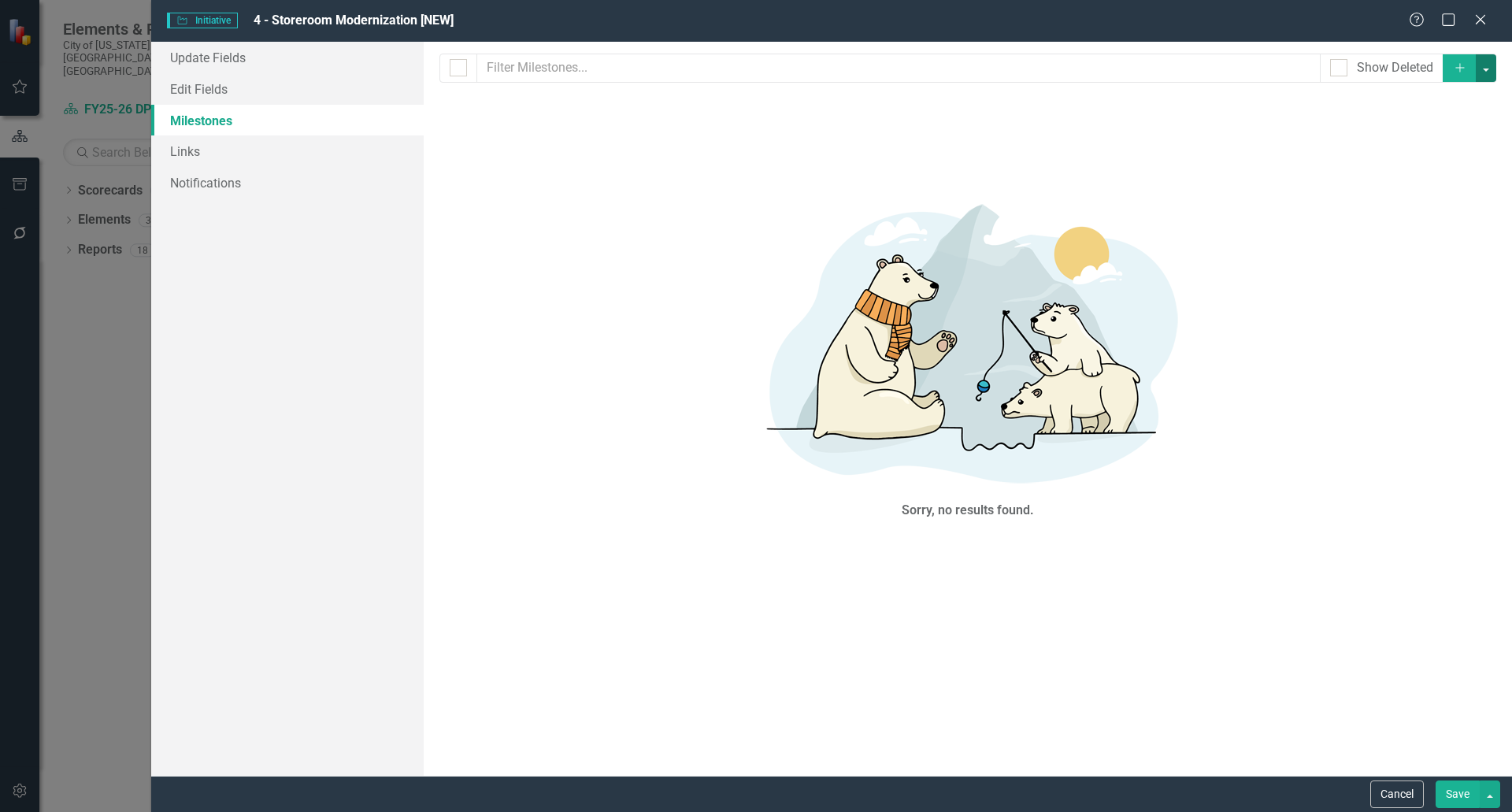
click at [1488, 70] on button "button" at bounding box center [1486, 68] width 20 height 28
click at [1452, 129] on link "Add Multiple Add Multiple" at bounding box center [1434, 126] width 125 height 29
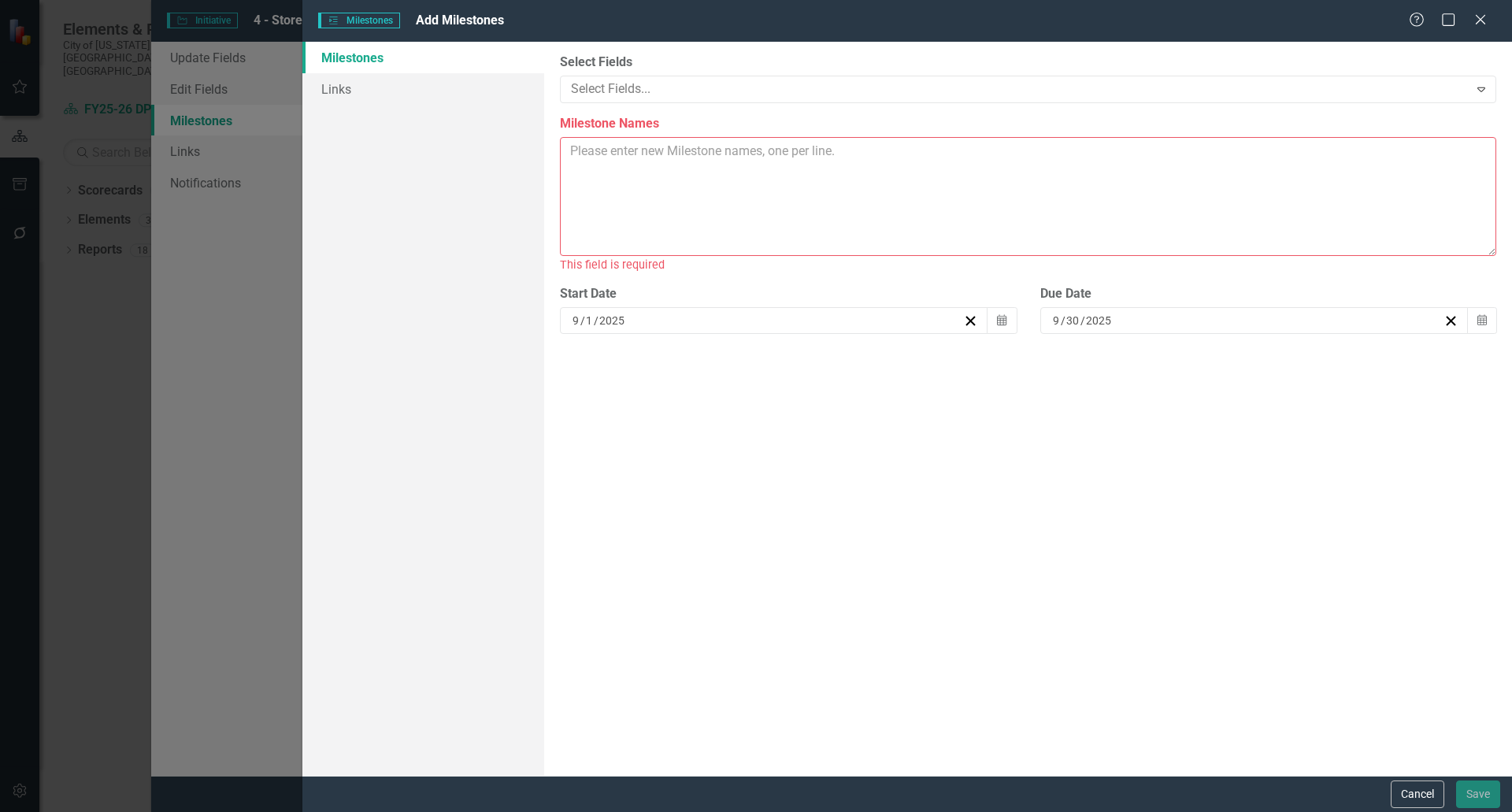
click at [595, 169] on textarea "Milestone Names" at bounding box center [1028, 196] width 937 height 119
paste textarea "Requirements and System Configuration - Gather and confirm inventory management…"
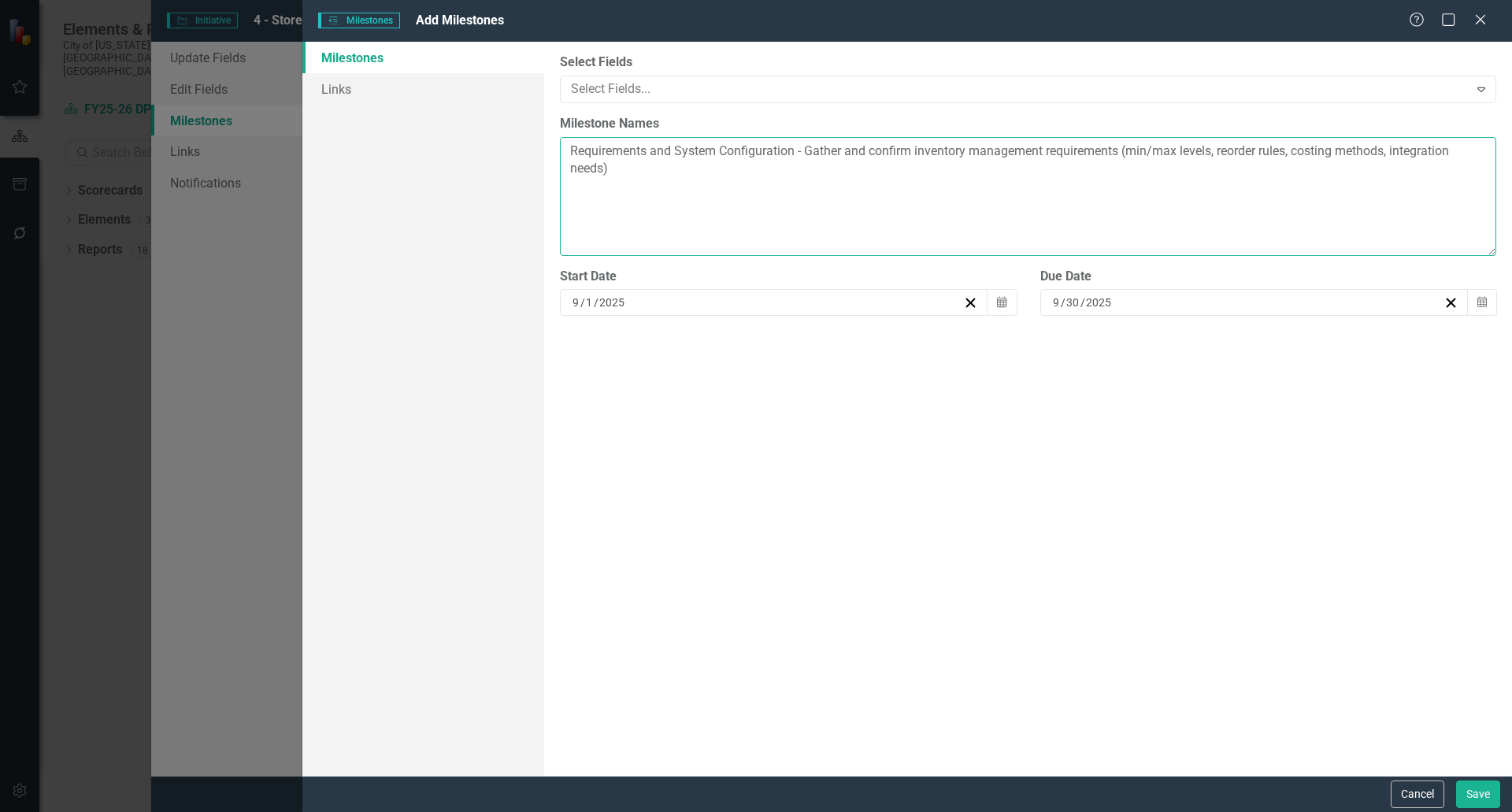
drag, startPoint x: 601, startPoint y: 168, endPoint x: 572, endPoint y: 152, distance: 33.1
click at [572, 152] on textarea "Requirements and System Configuration - Gather and confirm inventory management…" at bounding box center [1028, 196] width 937 height 119
paste textarea "Collect and verify inventory management requirements, including minimum and max…"
click at [767, 168] on textarea "Requirements and System Configuration - Collect and verify inventory management…" at bounding box center [1028, 196] width 937 height 119
drag, startPoint x: 611, startPoint y: 195, endPoint x: 646, endPoint y: 191, distance: 35.2
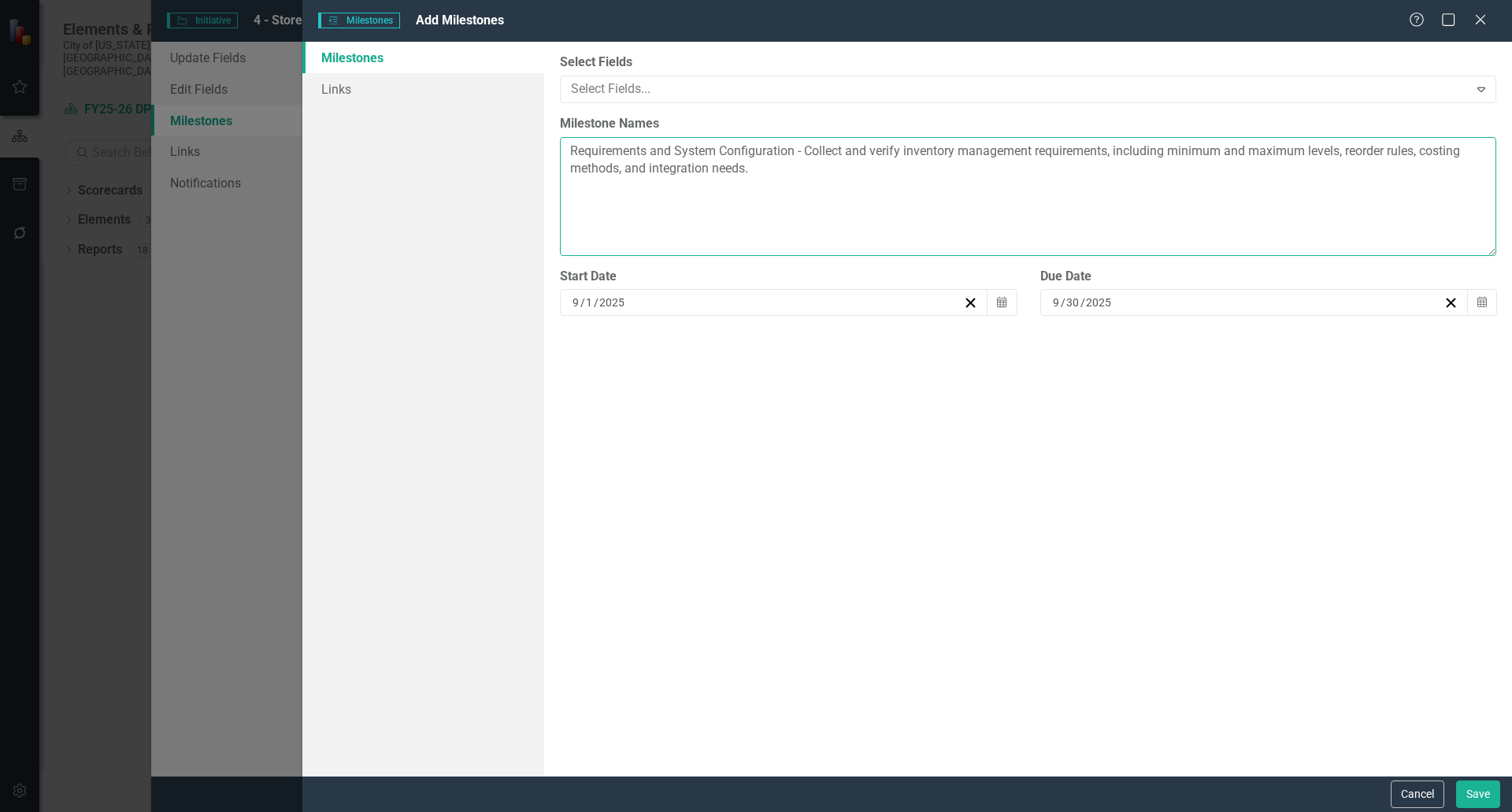
click at [611, 195] on textarea "Requirements and System Configuration - Collect and verify inventory management…" at bounding box center [1028, 196] width 937 height 119
drag, startPoint x: 569, startPoint y: 151, endPoint x: 578, endPoint y: 151, distance: 9.0
click at [569, 151] on textarea "Requirements and System Configuration - Collect and verify inventory management…" at bounding box center [1028, 196] width 937 height 119
drag, startPoint x: 768, startPoint y: 175, endPoint x: 776, endPoint y: 166, distance: 12.0
click at [768, 175] on textarea "a) Requirements and System Configuration - Collect and verify inventory managem…" at bounding box center [1028, 196] width 937 height 119
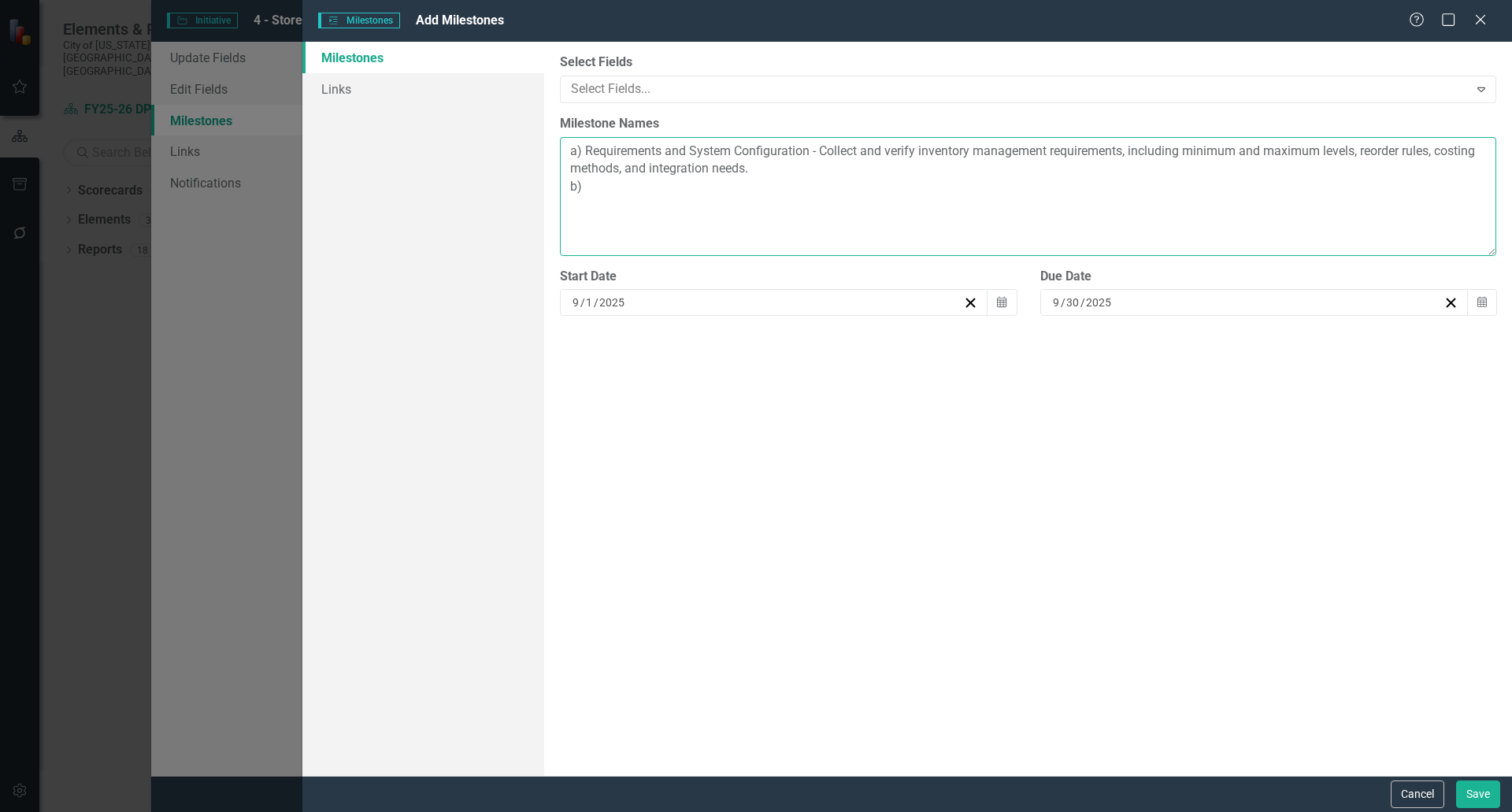
click at [605, 188] on textarea "a) Requirements and System Configuration - Collect and verify inventory managem…" at bounding box center [1028, 196] width 937 height 119
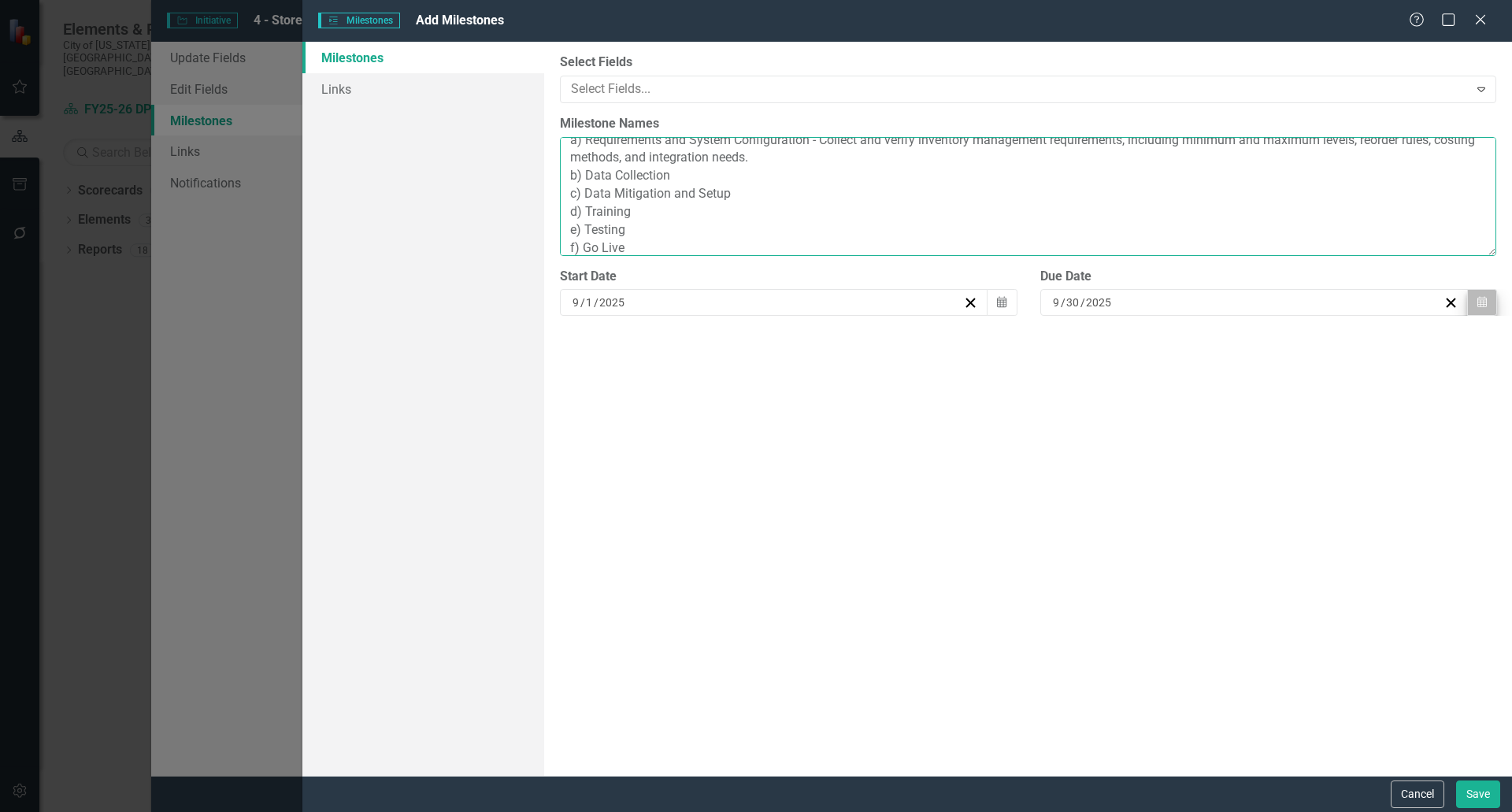
type textarea "a) Requirements and System Configuration - Collect and verify inventory managem…"
click at [1486, 304] on icon "Calendar" at bounding box center [1482, 302] width 9 height 11
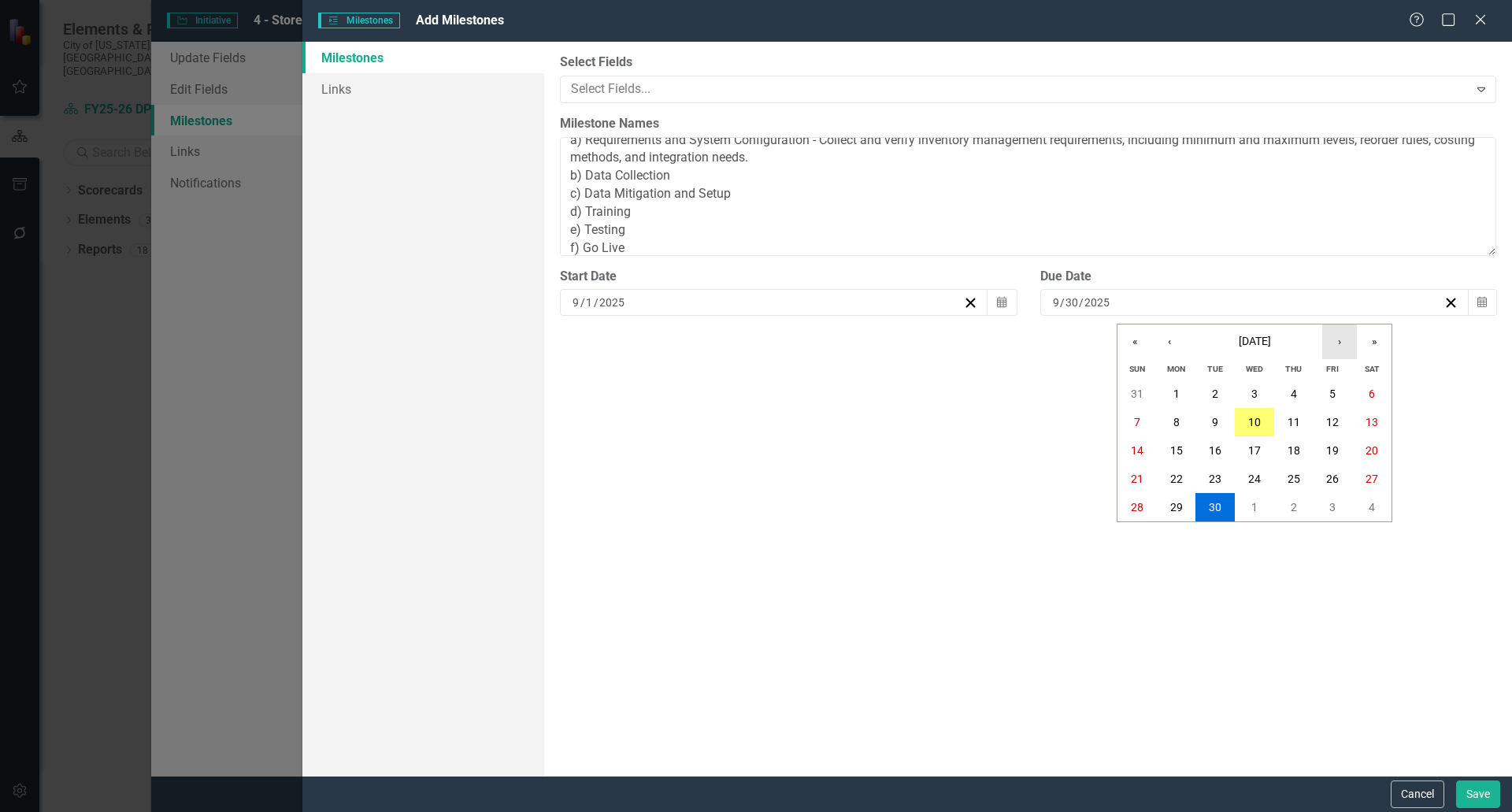
click at [1333, 339] on button "›" at bounding box center [1339, 341] width 35 height 35
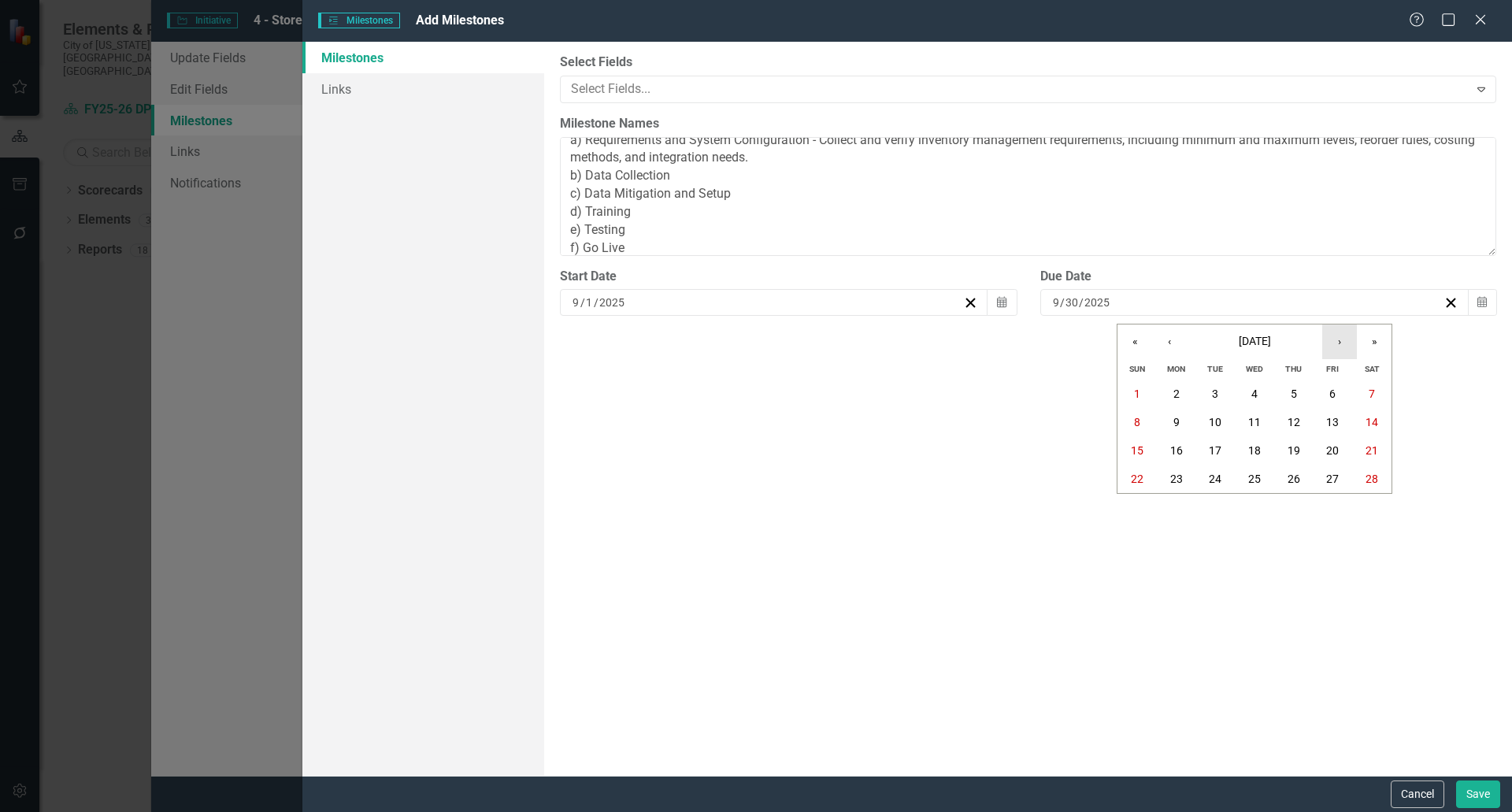
click at [1333, 339] on button "›" at bounding box center [1339, 341] width 35 height 35
click at [1173, 347] on button "‹" at bounding box center [1169, 341] width 35 height 35
click at [1349, 344] on button "›" at bounding box center [1339, 341] width 35 height 35
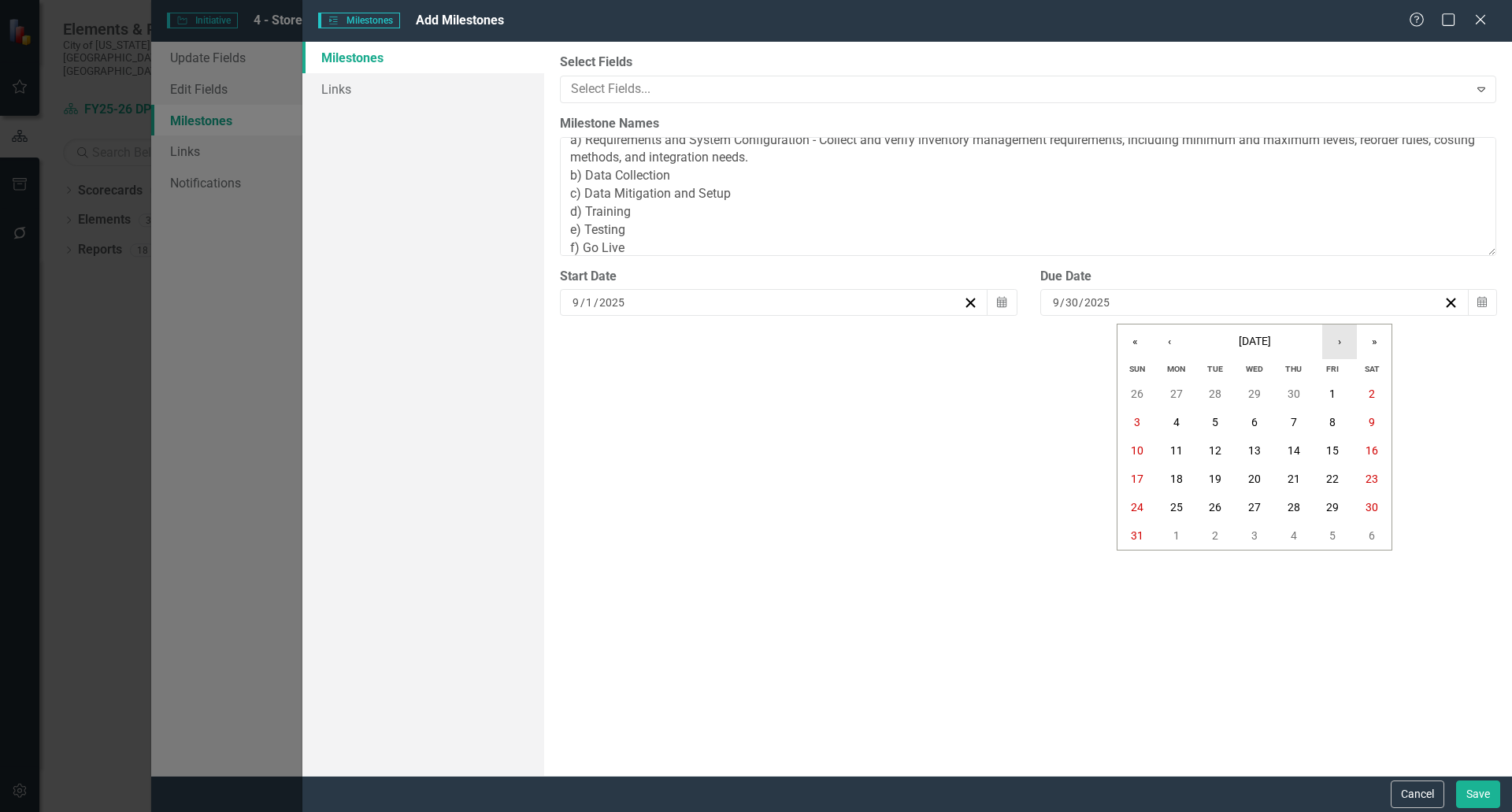
click at [1349, 344] on button "›" at bounding box center [1339, 341] width 35 height 35
click at [1212, 508] on abbr "30" at bounding box center [1215, 507] width 13 height 13
click at [1461, 788] on button "Save" at bounding box center [1478, 794] width 44 height 28
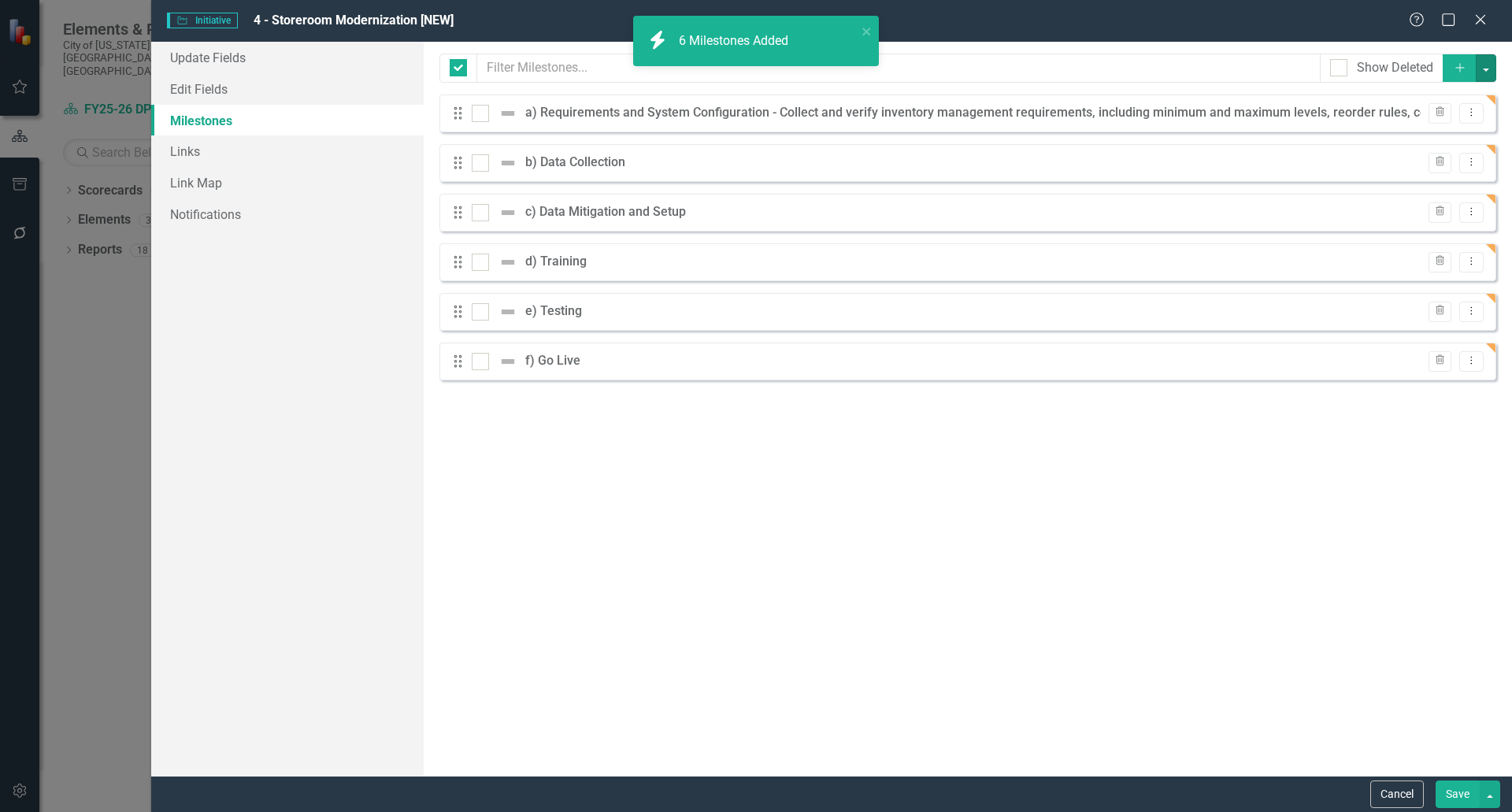
checkbox input "false"
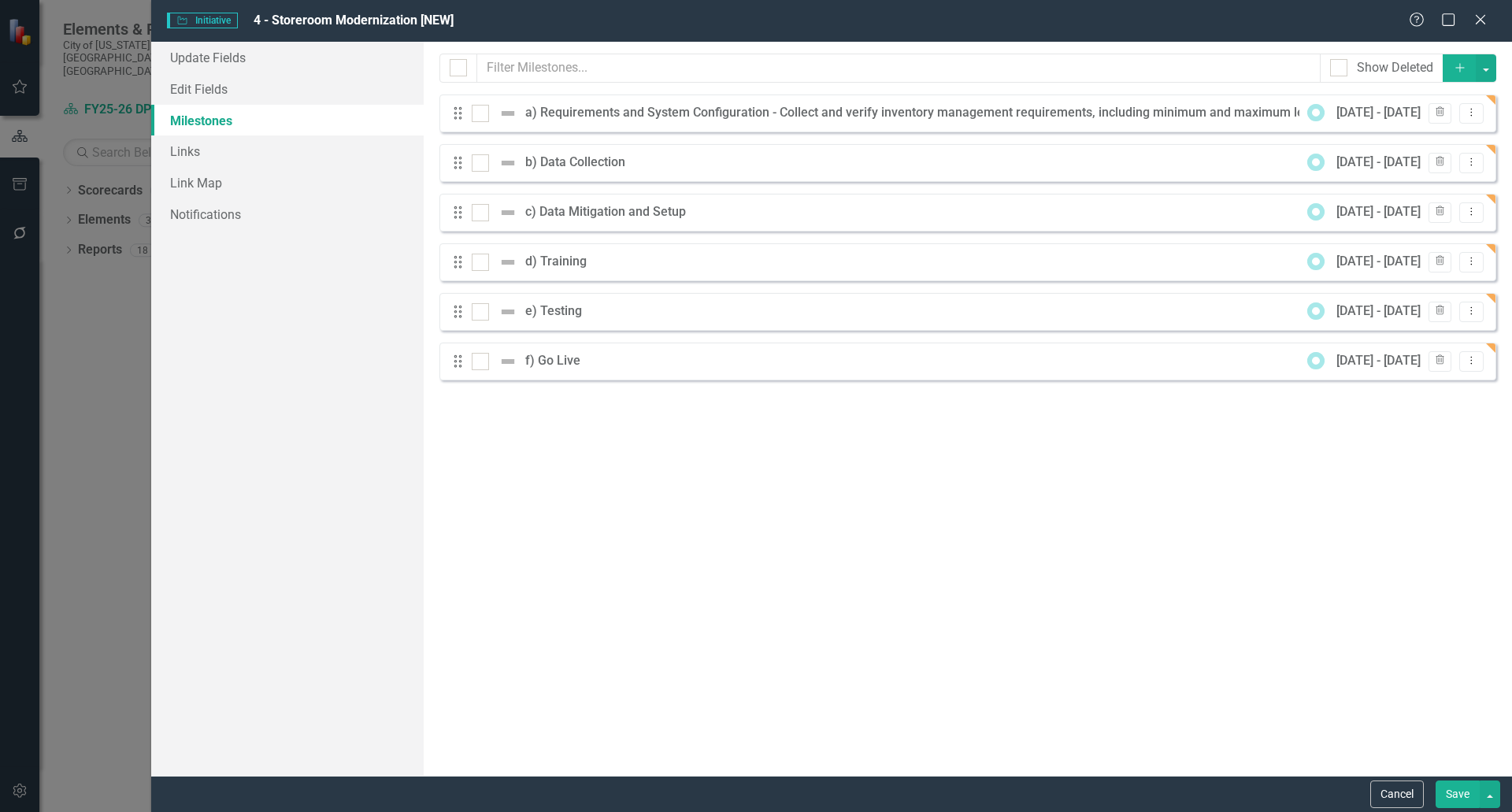
click at [1456, 787] on button "Save" at bounding box center [1458, 794] width 44 height 28
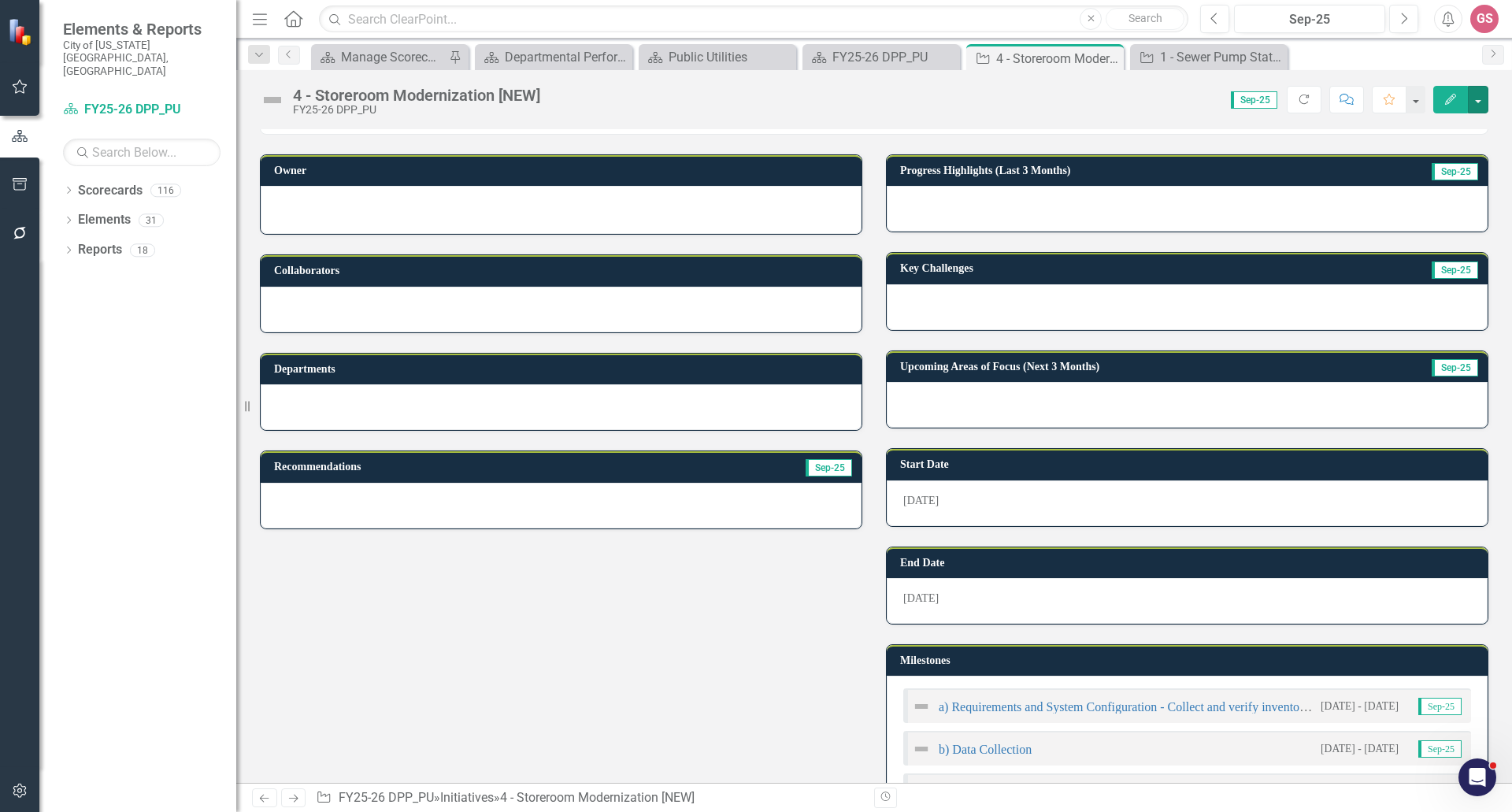
scroll to position [0, 0]
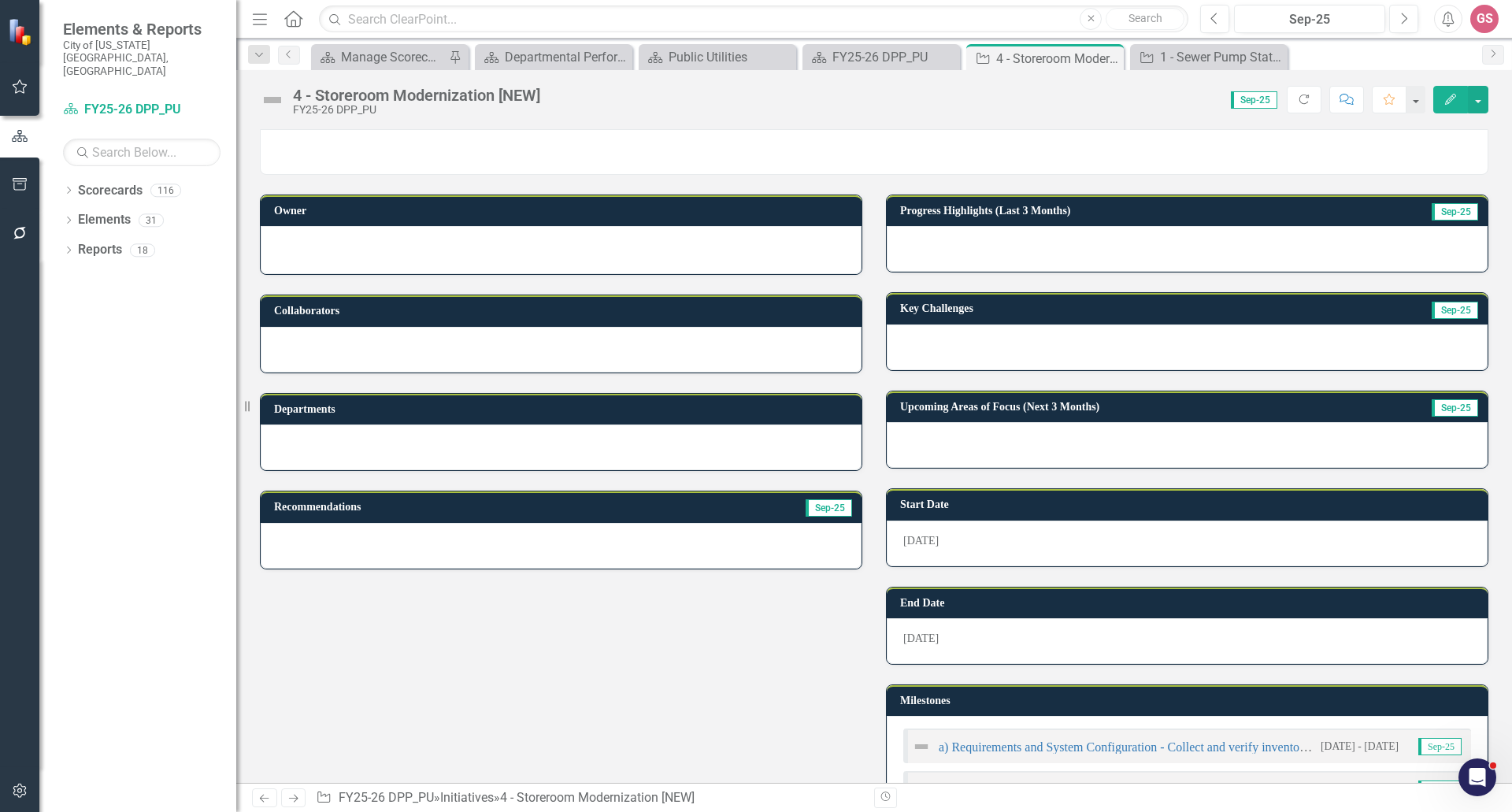
click at [455, 243] on div at bounding box center [561, 248] width 568 height 19
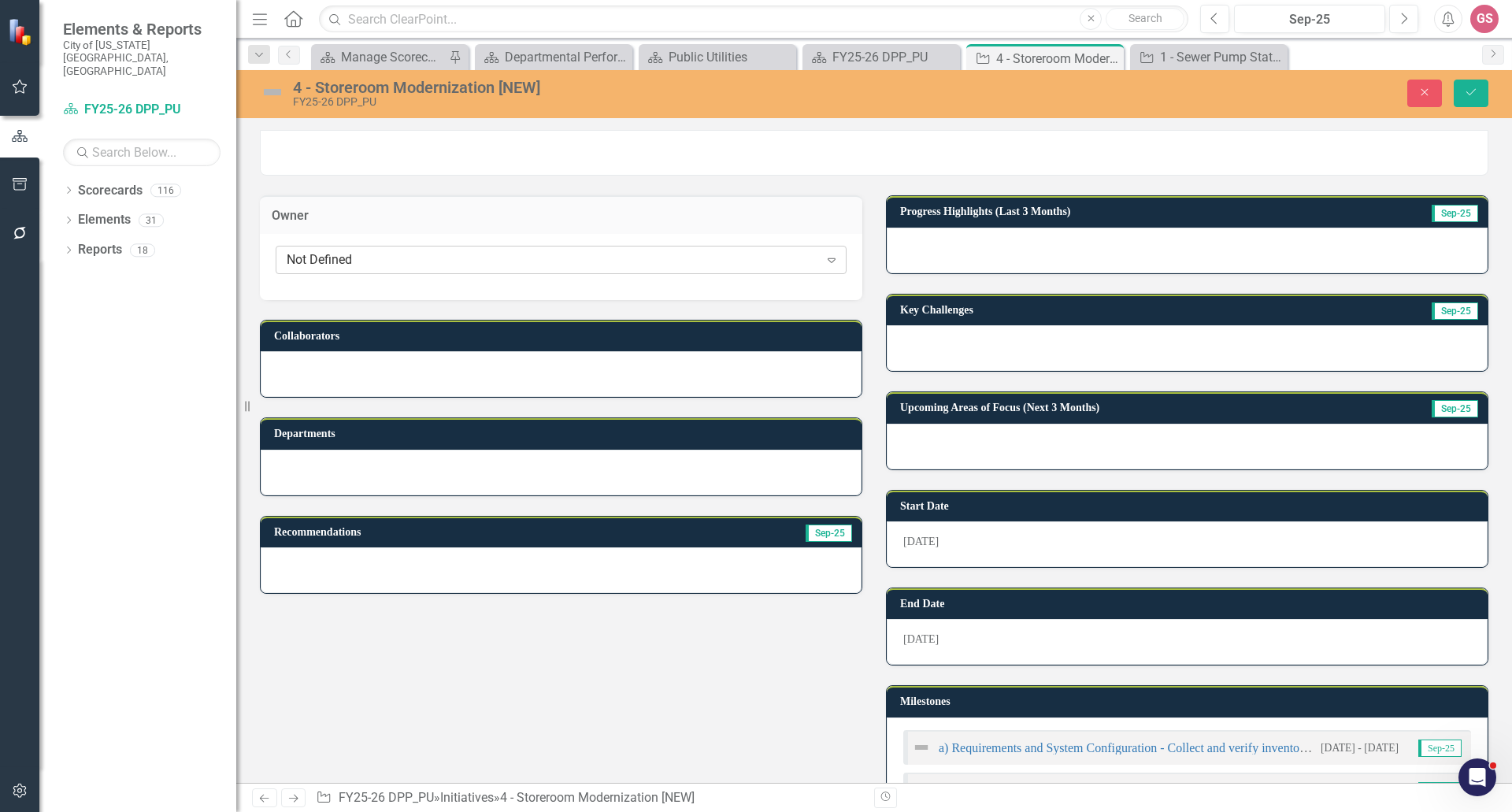
click at [419, 269] on div "Not Defined" at bounding box center [553, 260] width 532 height 19
click at [1428, 91] on icon "Close" at bounding box center [1424, 92] width 14 height 11
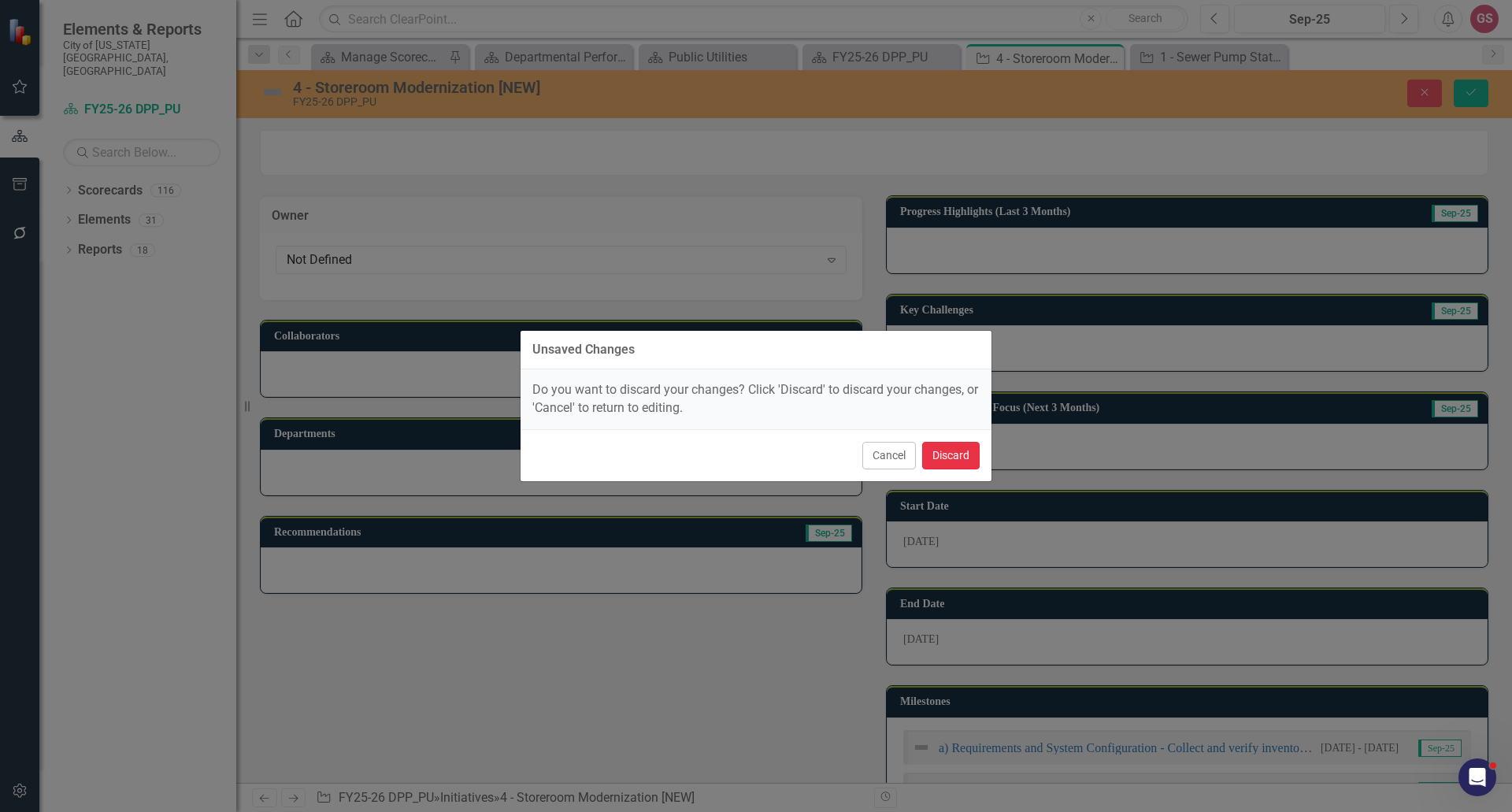
click at [952, 462] on button "Discard" at bounding box center [951, 456] width 57 height 28
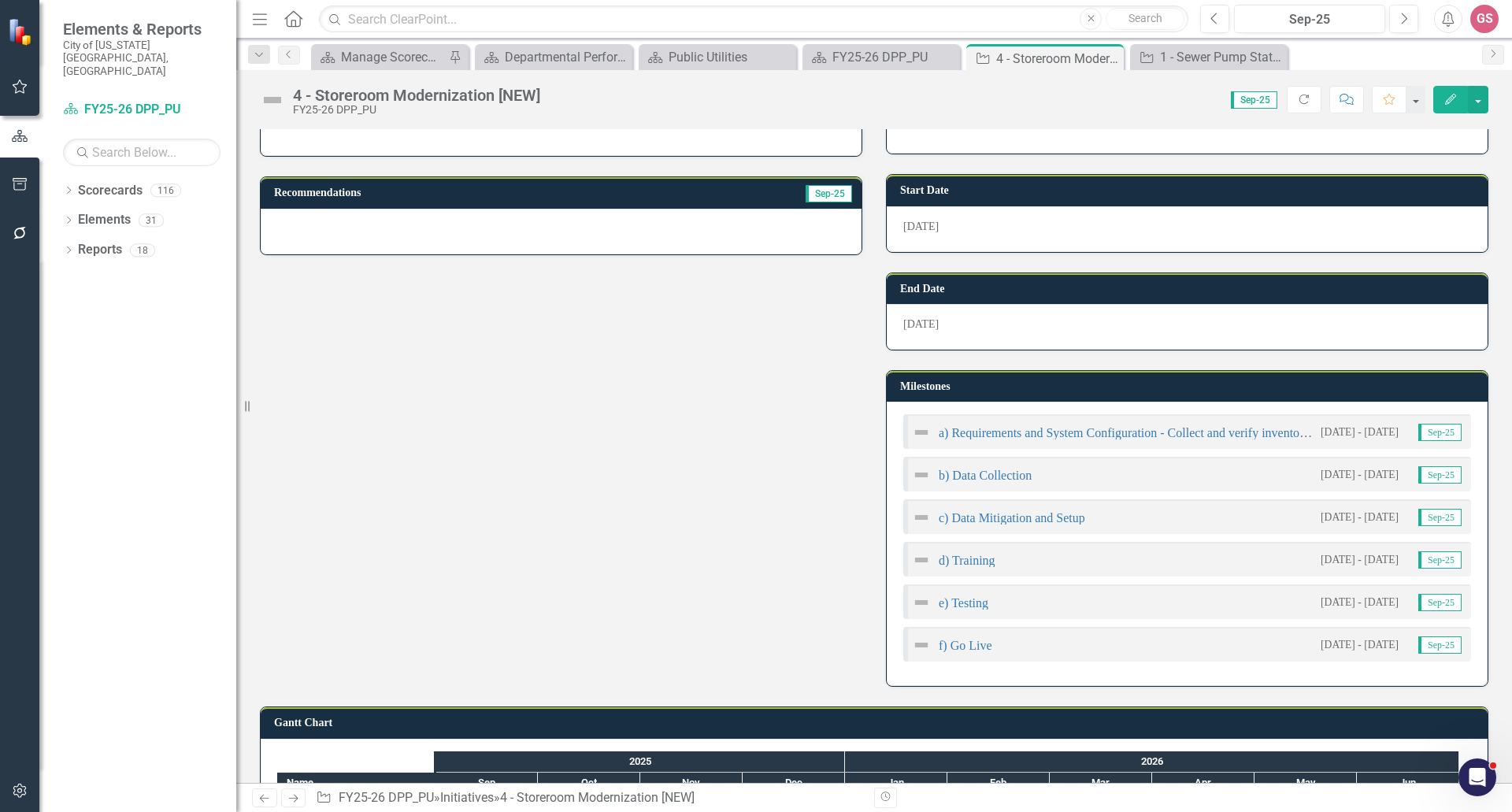
scroll to position [315, 0]
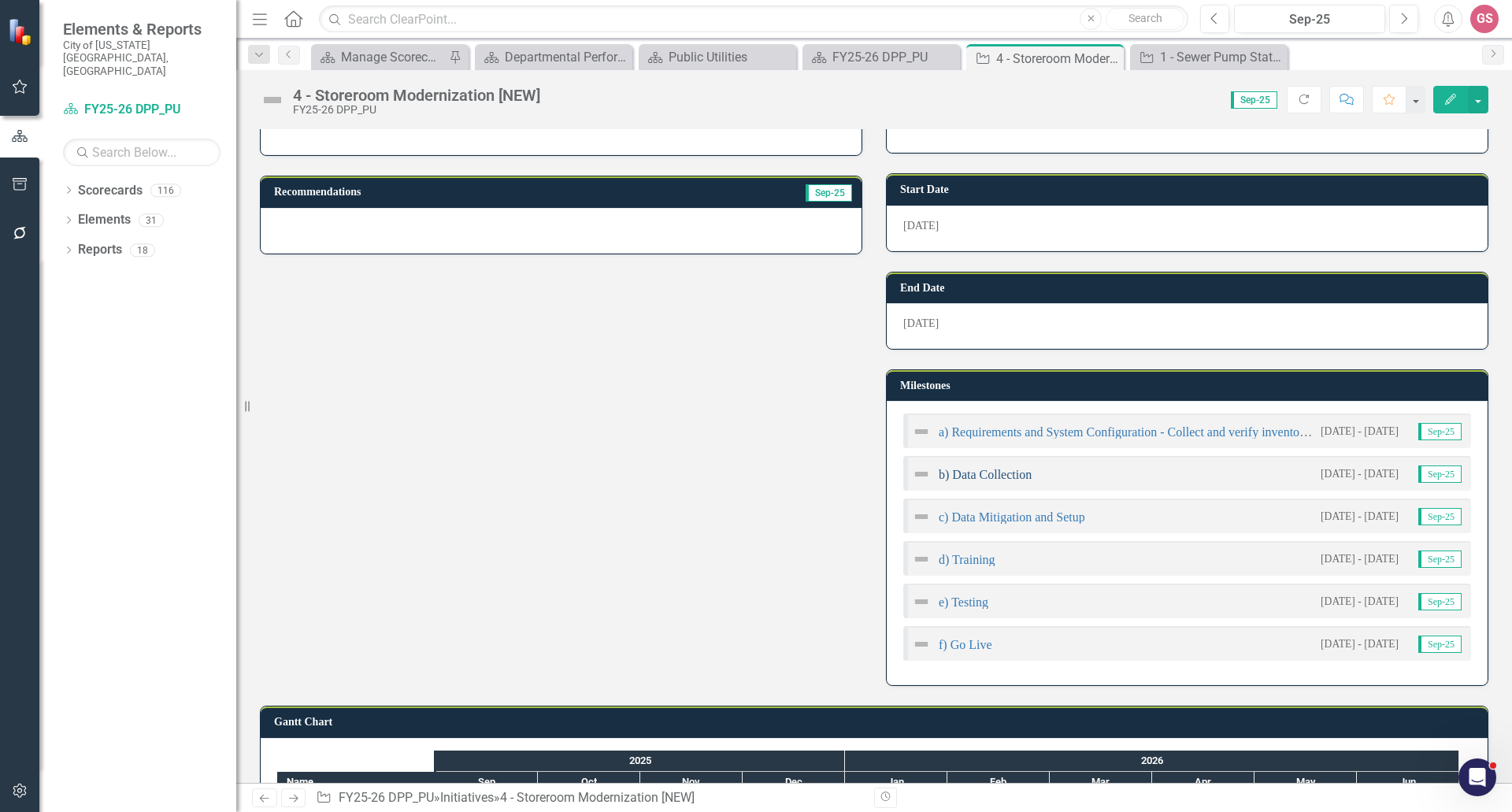
click at [980, 472] on link "b) Data Collection" at bounding box center [986, 474] width 93 height 13
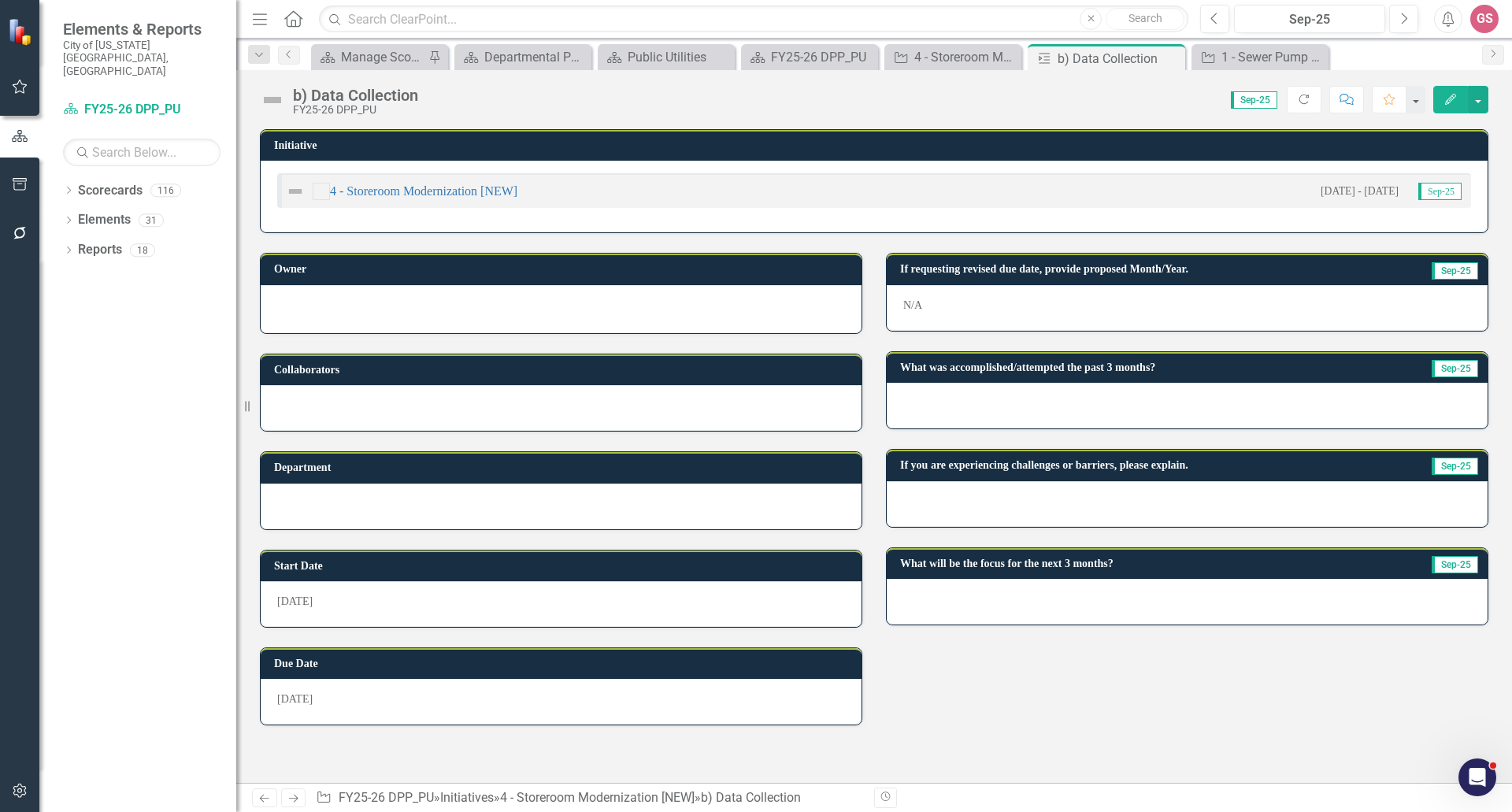
click at [394, 309] on div at bounding box center [561, 307] width 568 height 19
click at [395, 309] on div at bounding box center [561, 307] width 568 height 19
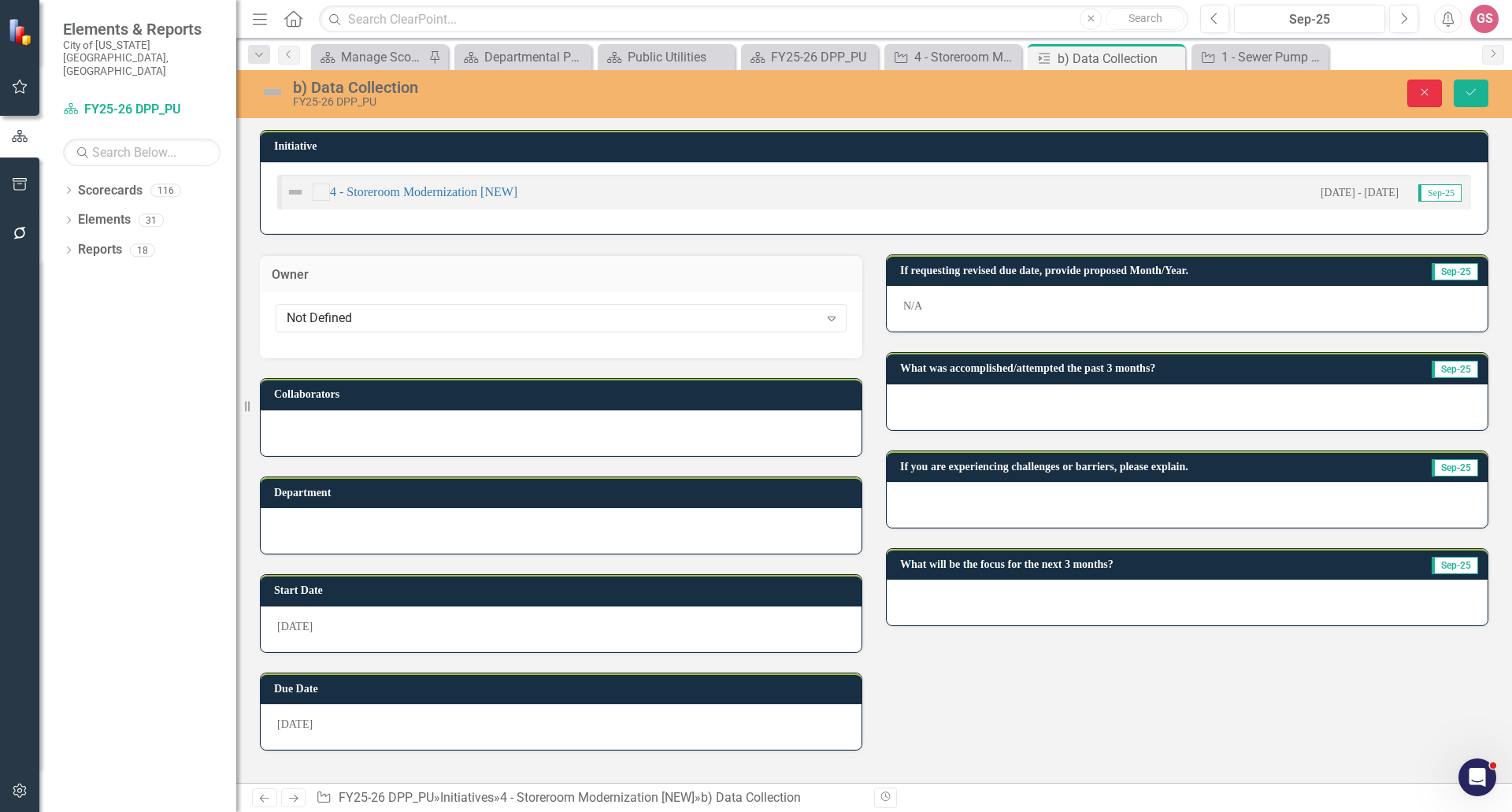
click at [1422, 99] on button "Close" at bounding box center [1424, 93] width 35 height 28
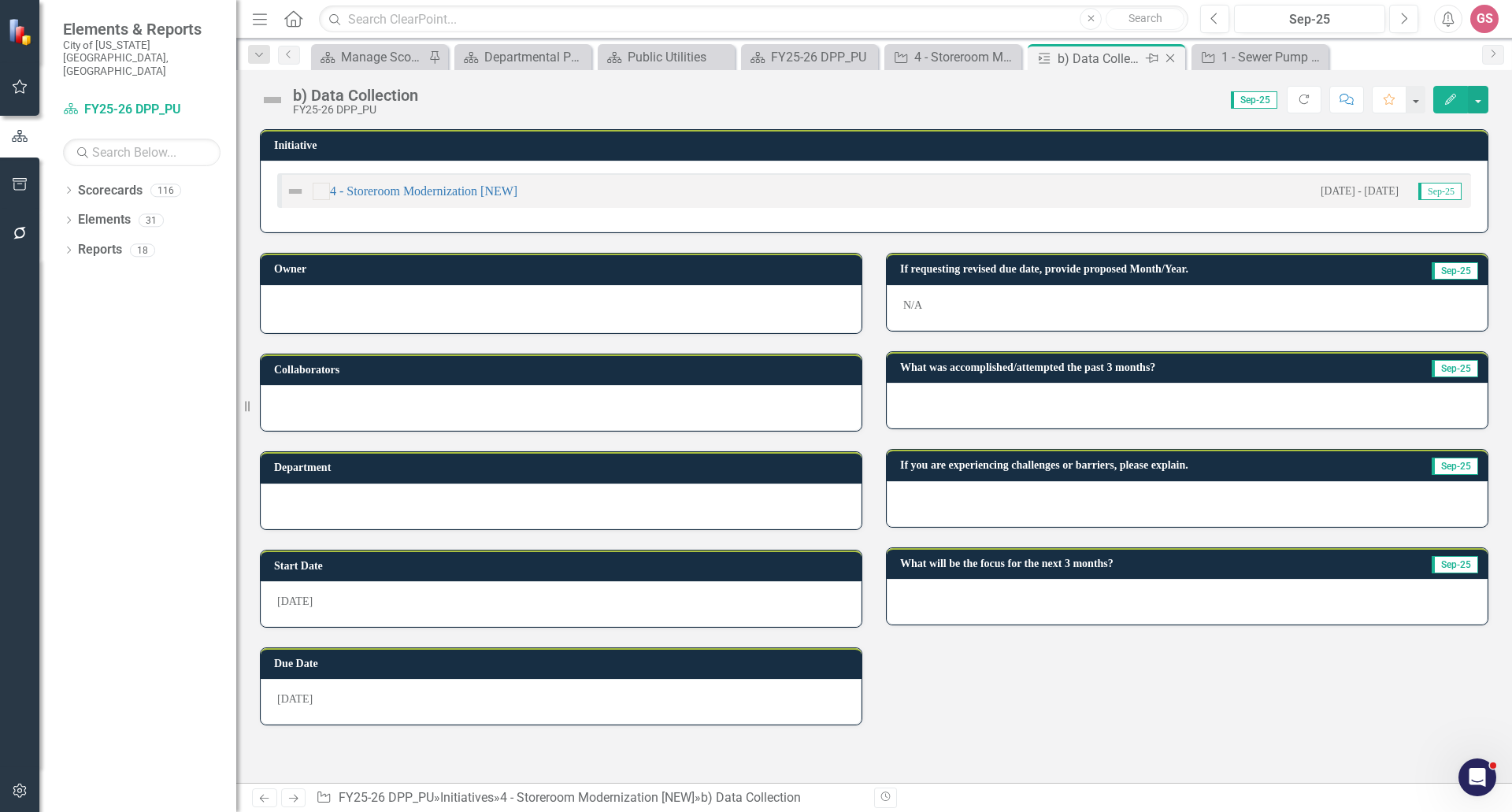
click at [1170, 55] on icon "Close" at bounding box center [1170, 58] width 16 height 13
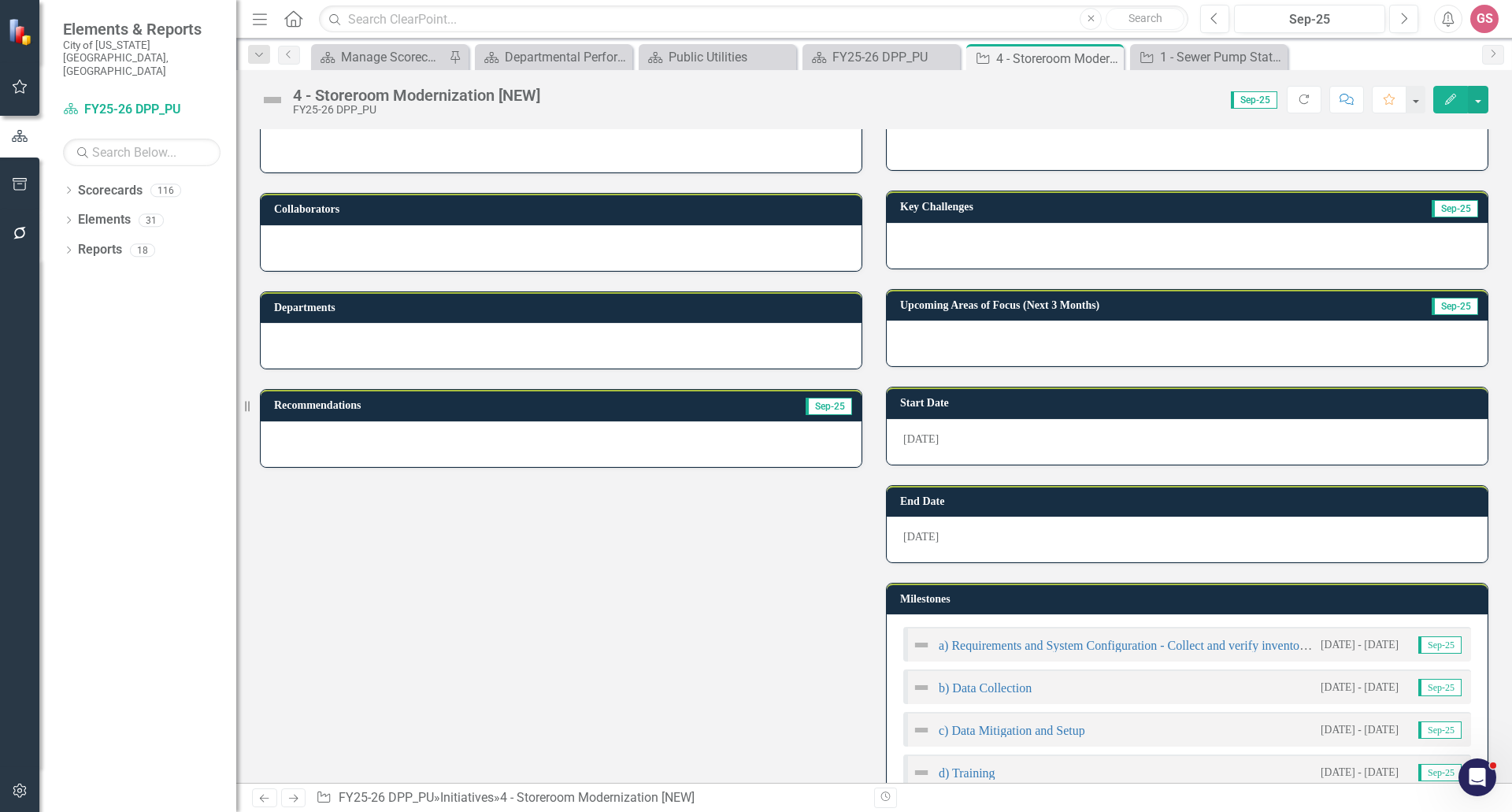
scroll to position [237, 0]
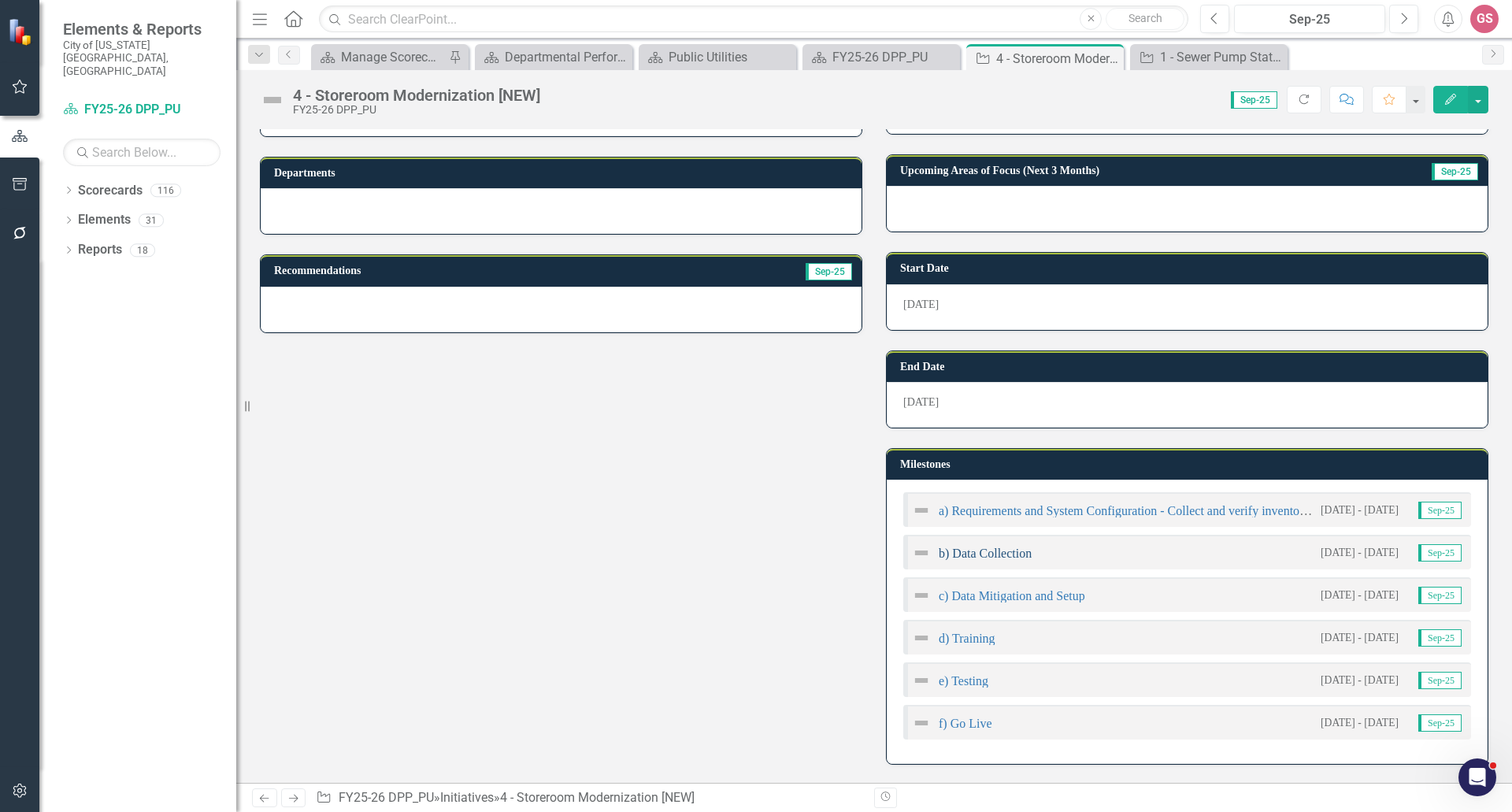
click at [987, 556] on link "b) Data Collection" at bounding box center [986, 553] width 93 height 13
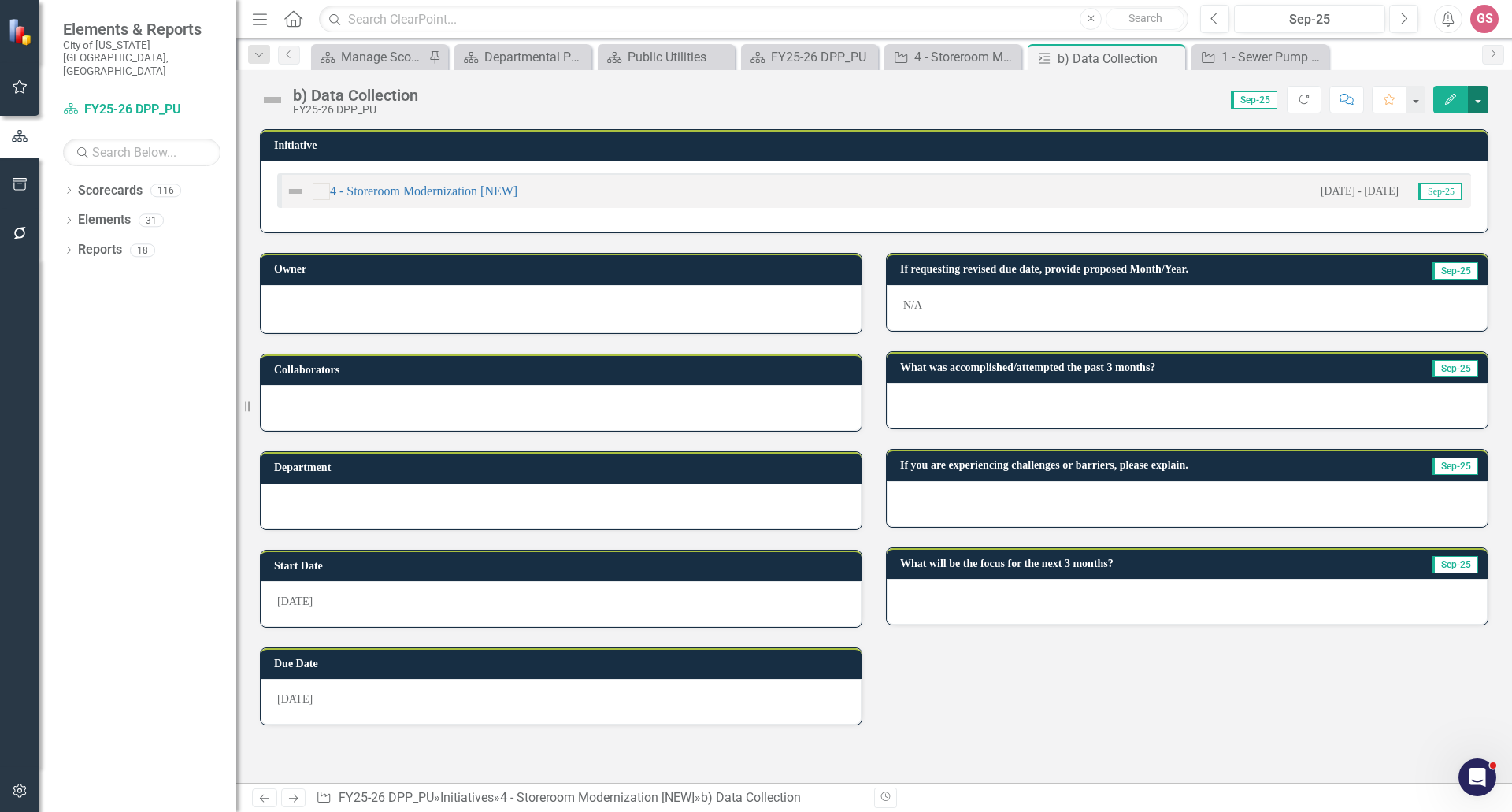
click at [1477, 94] on button "button" at bounding box center [1478, 99] width 20 height 28
click at [1422, 127] on link "Edit Edit Milestone" at bounding box center [1424, 129] width 127 height 29
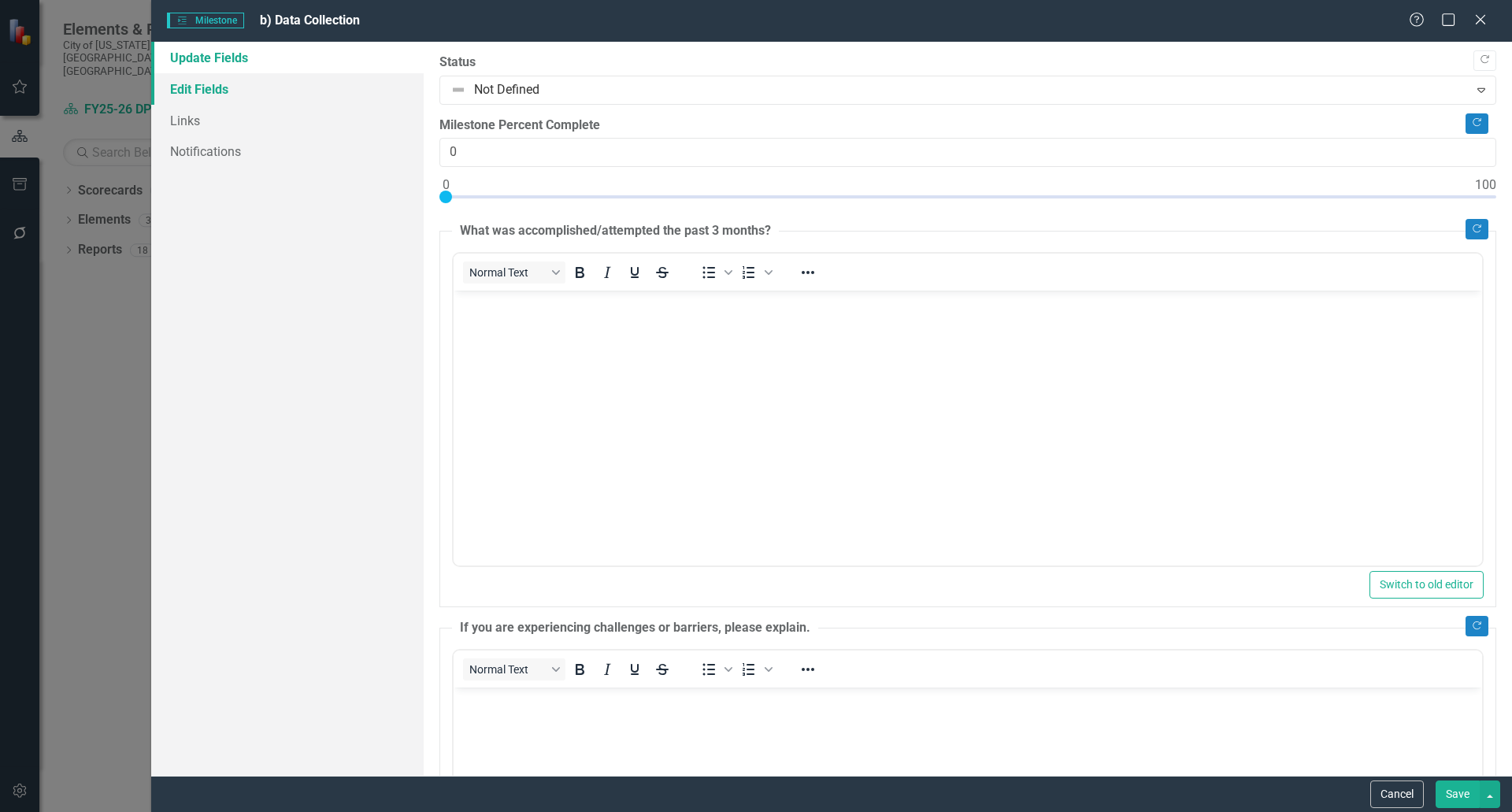
click at [214, 88] on link "Edit Fields" at bounding box center [288, 88] width 273 height 31
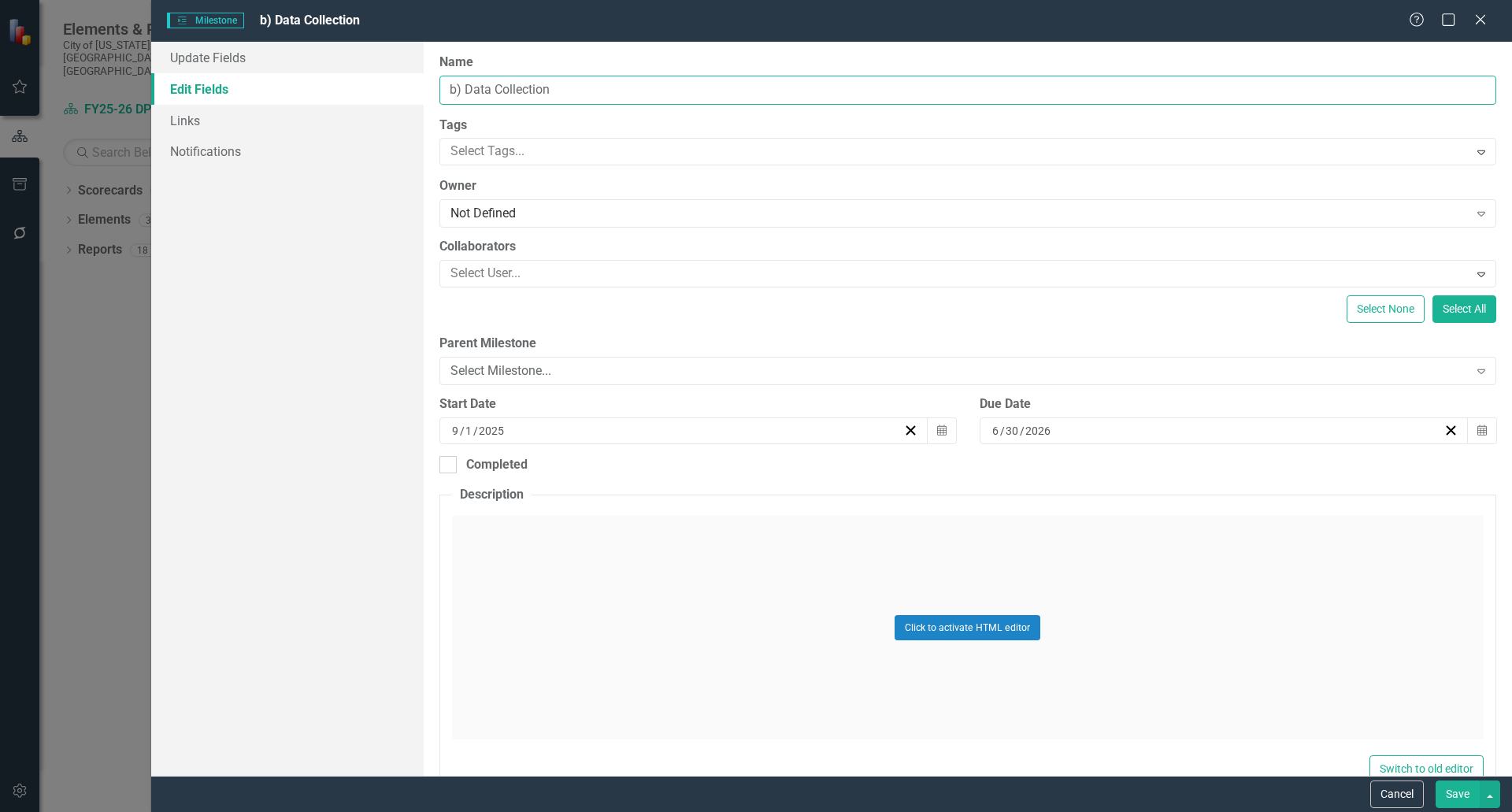
click at [581, 91] on input "b) Data Collection" at bounding box center [968, 90] width 1057 height 29
paste input "Compile current inventory data (parts list, suppliers, costs, locations). Stand…"
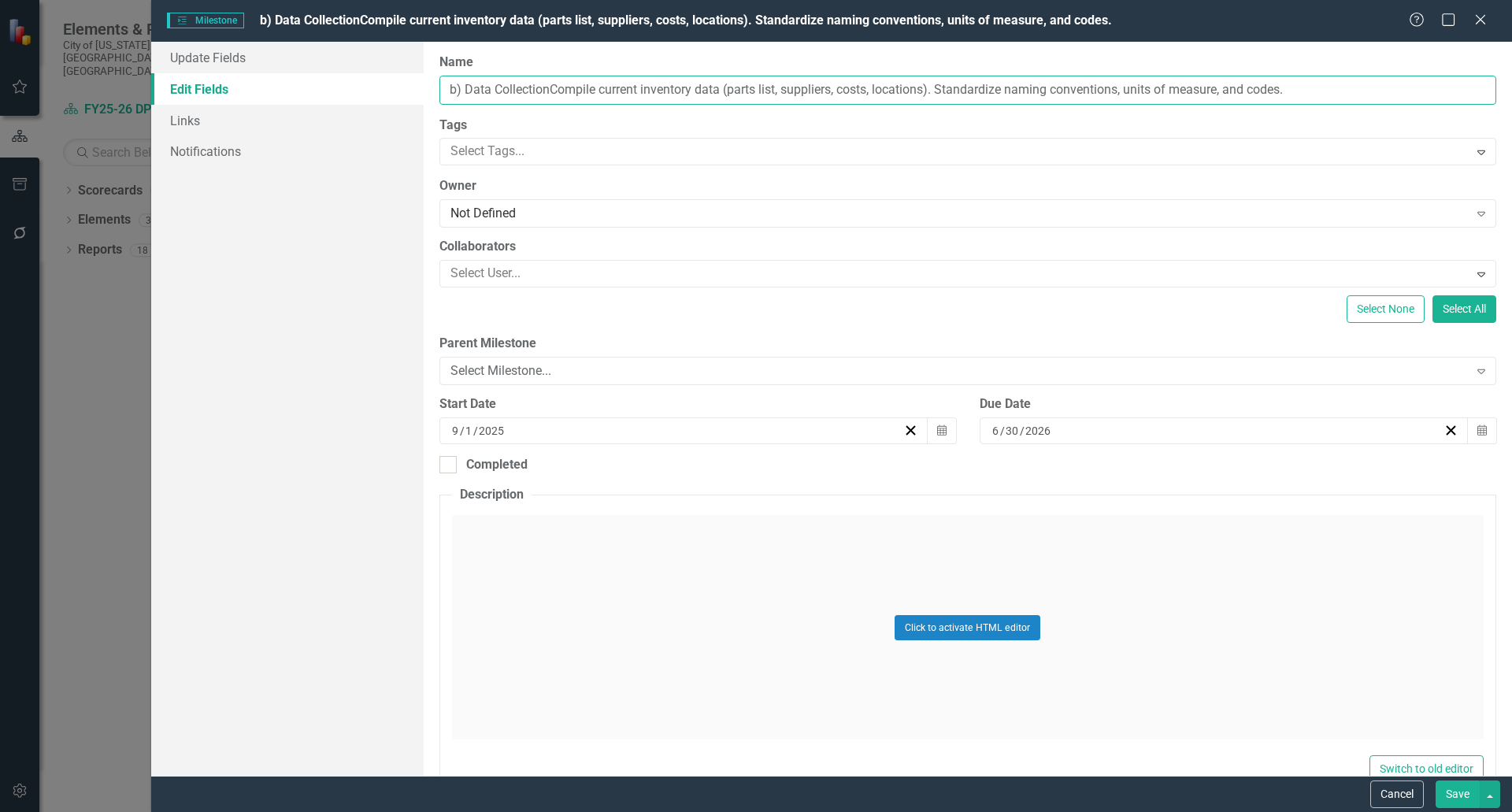
click at [546, 91] on input "b) Data CollectionCompile current inventory data (parts list, suppliers, costs,…" at bounding box center [968, 90] width 1057 height 29
click at [945, 92] on input "b) Data Collection: Compile current inventory data (parts list, suppliers, cost…" at bounding box center [968, 90] width 1057 height 29
drag, startPoint x: 941, startPoint y: 84, endPoint x: 731, endPoint y: 93, distance: 210.2
click at [731, 93] on input "b) Data Collection: Compile current inventory data (parts list, suppliers, cost…" at bounding box center [968, 90] width 1057 height 29
click at [759, 84] on input "b) Data Collection: Compile current inventory data and Standardize naming conve…" at bounding box center [968, 90] width 1057 height 29
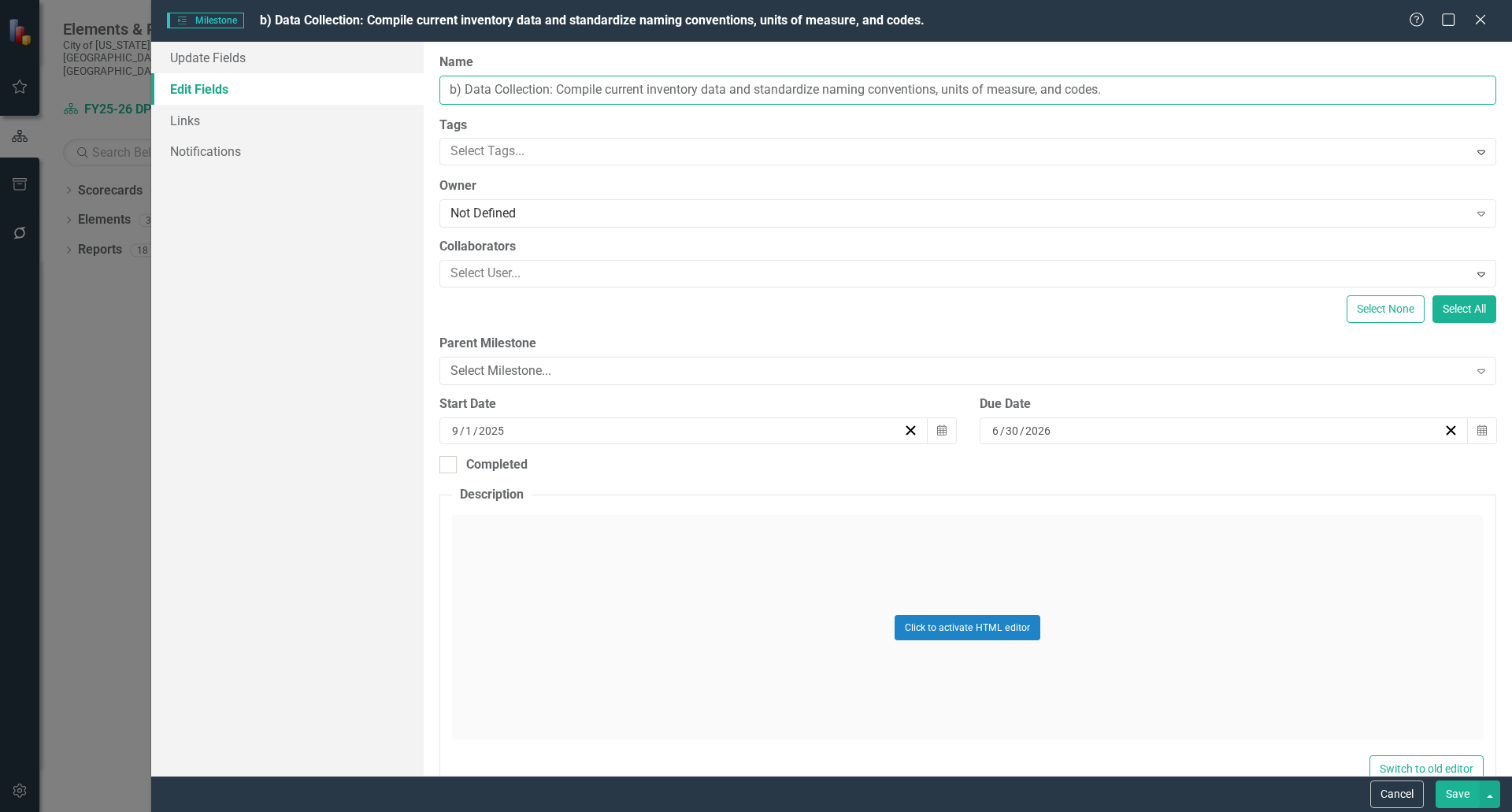
drag, startPoint x: 1117, startPoint y: 75, endPoint x: 963, endPoint y: 76, distance: 154.0
click at [963, 76] on input "b) Data Collection: Compile current inventory data and standardize naming conve…" at bounding box center [968, 90] width 1057 height 29
click at [1133, 77] on input "b) Data Collection: Compile current inventory data and standardize naming conve…" at bounding box center [968, 90] width 1057 height 29
type input "b) Data Collection: Compile current inventory data and standardize naming conve…"
click at [1450, 793] on button "Save" at bounding box center [1458, 794] width 44 height 28
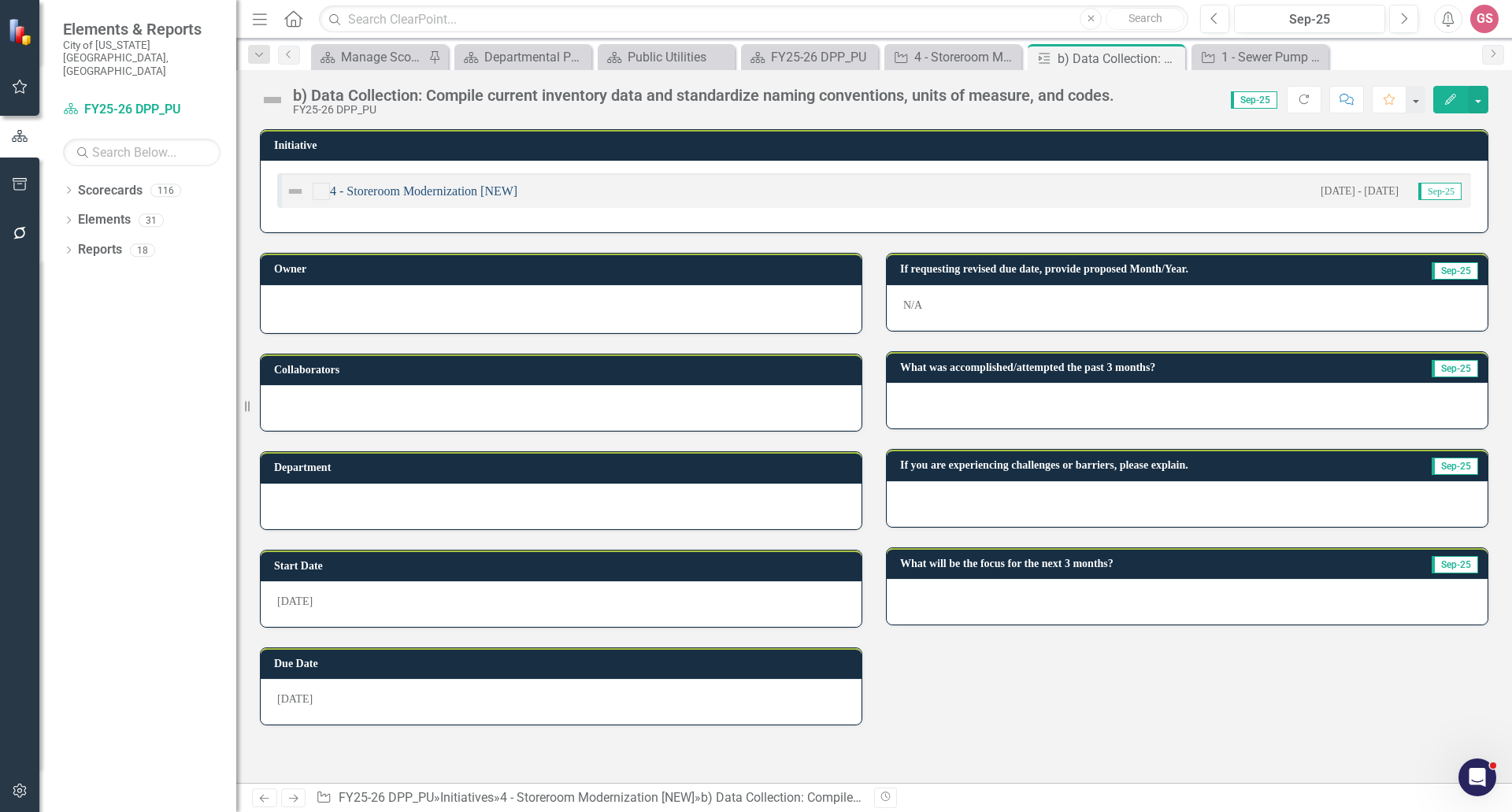
click at [425, 189] on link "4 - Storeroom Modernization [NEW]" at bounding box center [424, 191] width 188 height 13
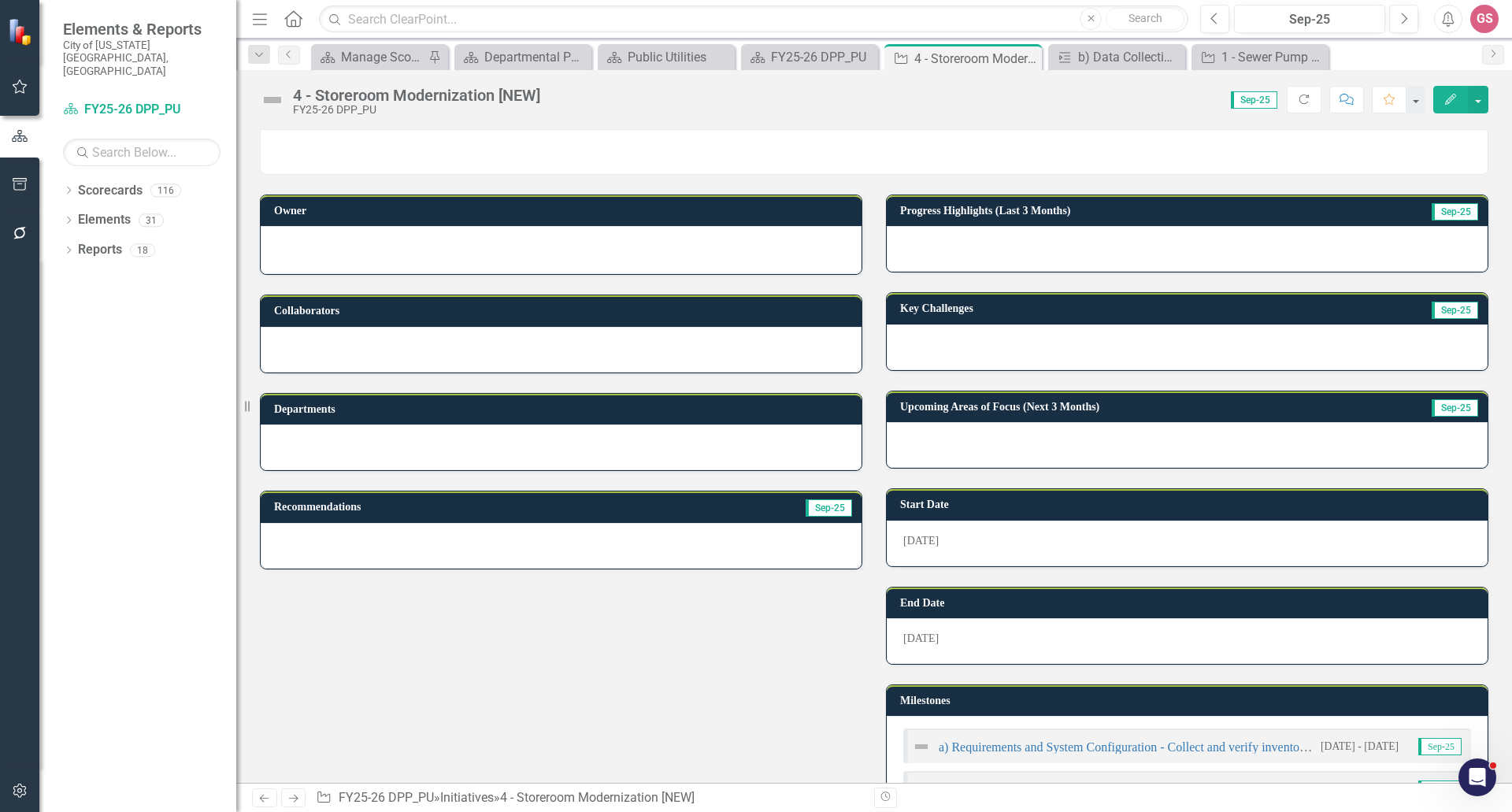
scroll to position [237, 0]
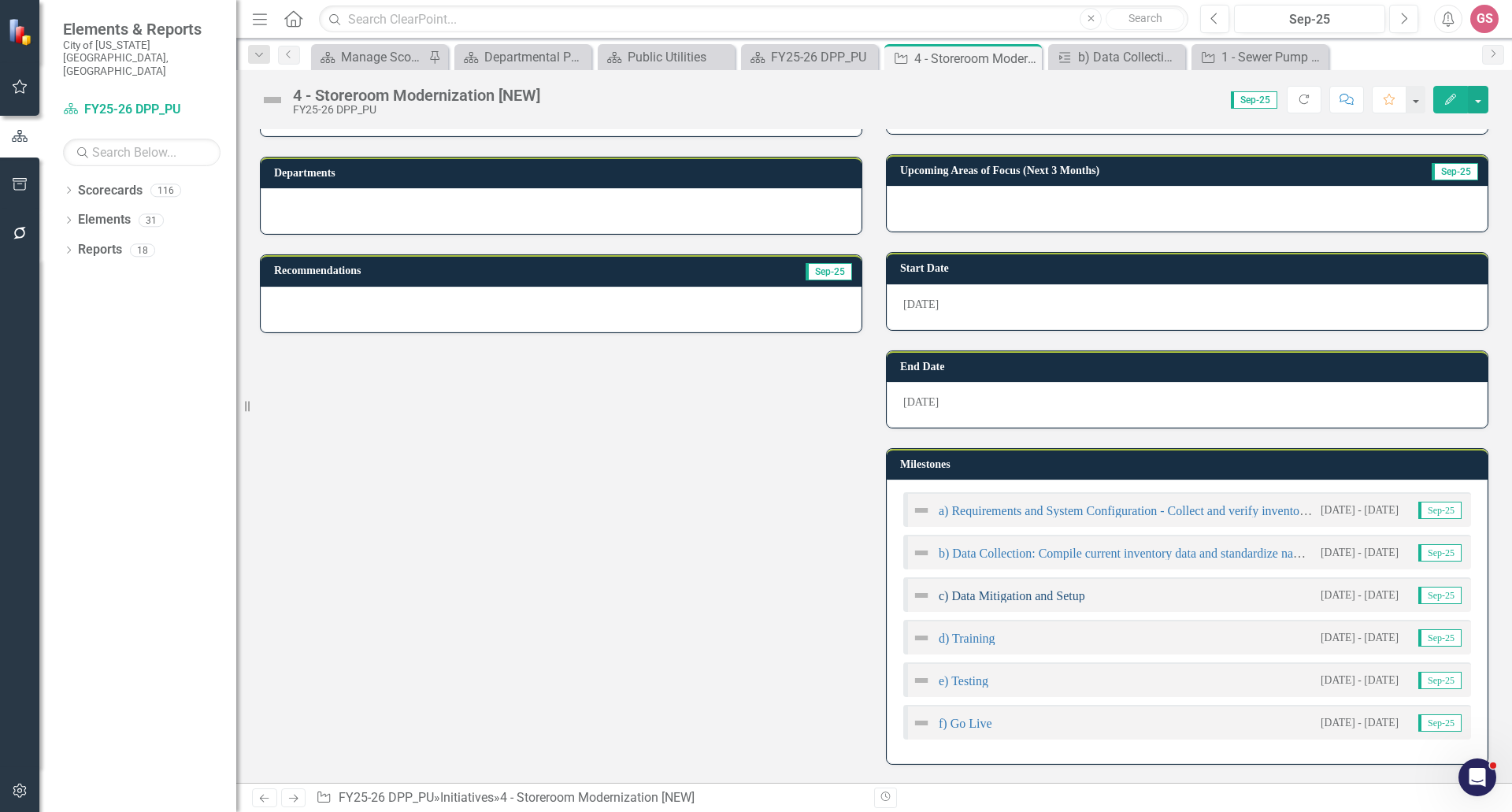
click at [1004, 600] on link "c) Data Mitigation and Setup" at bounding box center [1012, 596] width 147 height 13
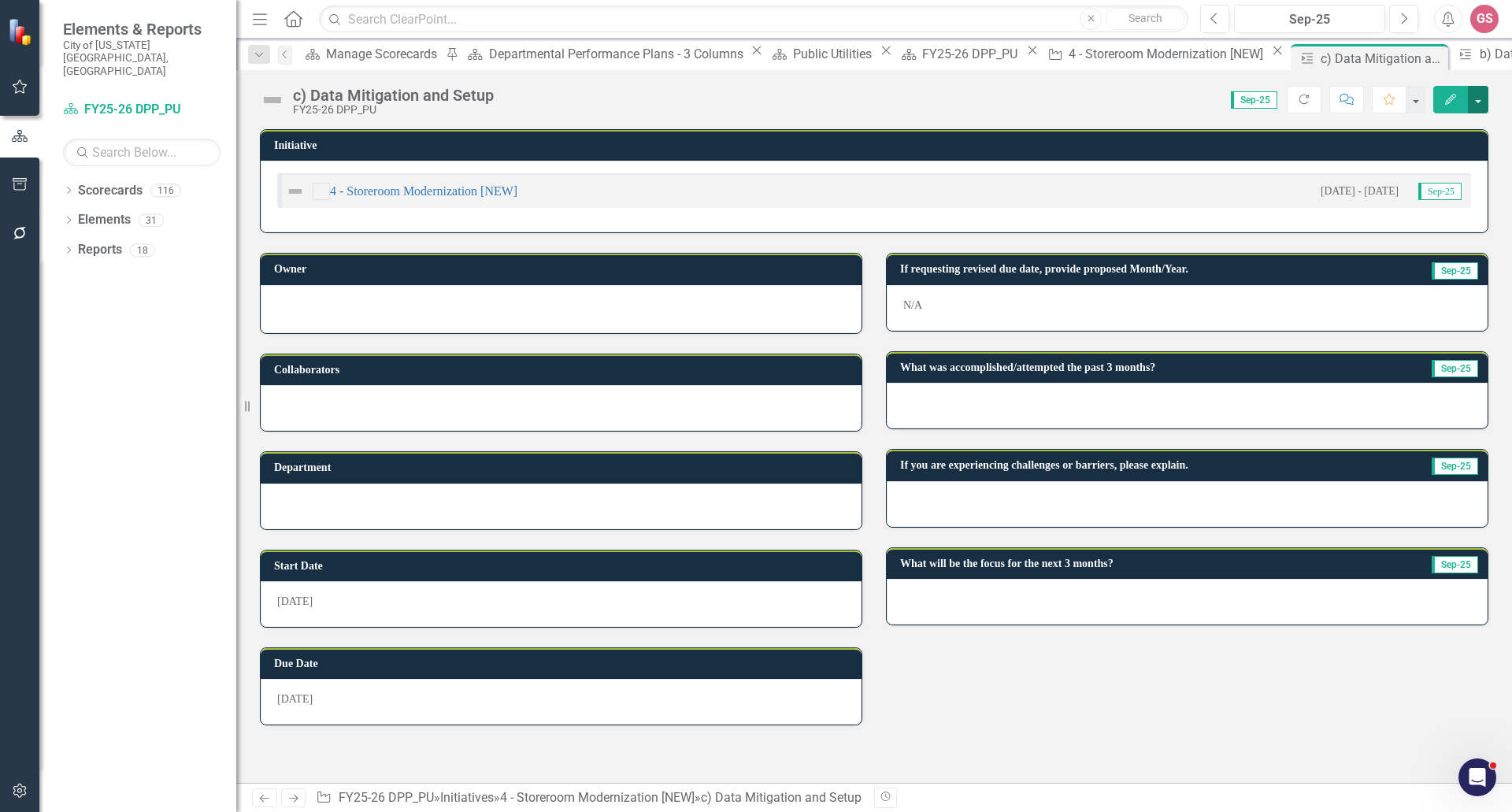
click at [1477, 103] on button "button" at bounding box center [1478, 99] width 20 height 28
click at [1428, 160] on link "Edit Report Edit Layout" at bounding box center [1424, 158] width 127 height 29
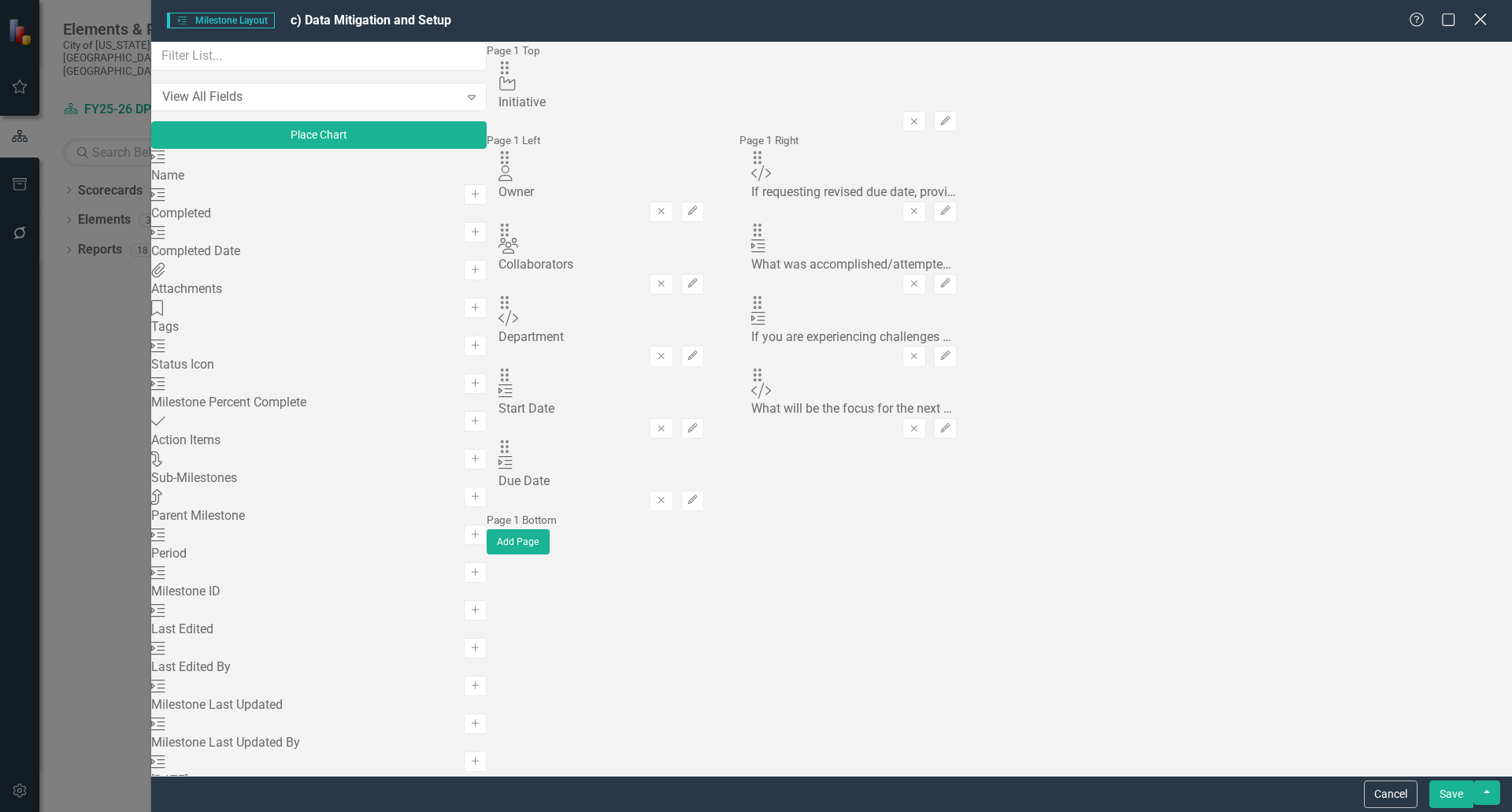
click at [1477, 20] on icon "Close" at bounding box center [1480, 19] width 19 height 15
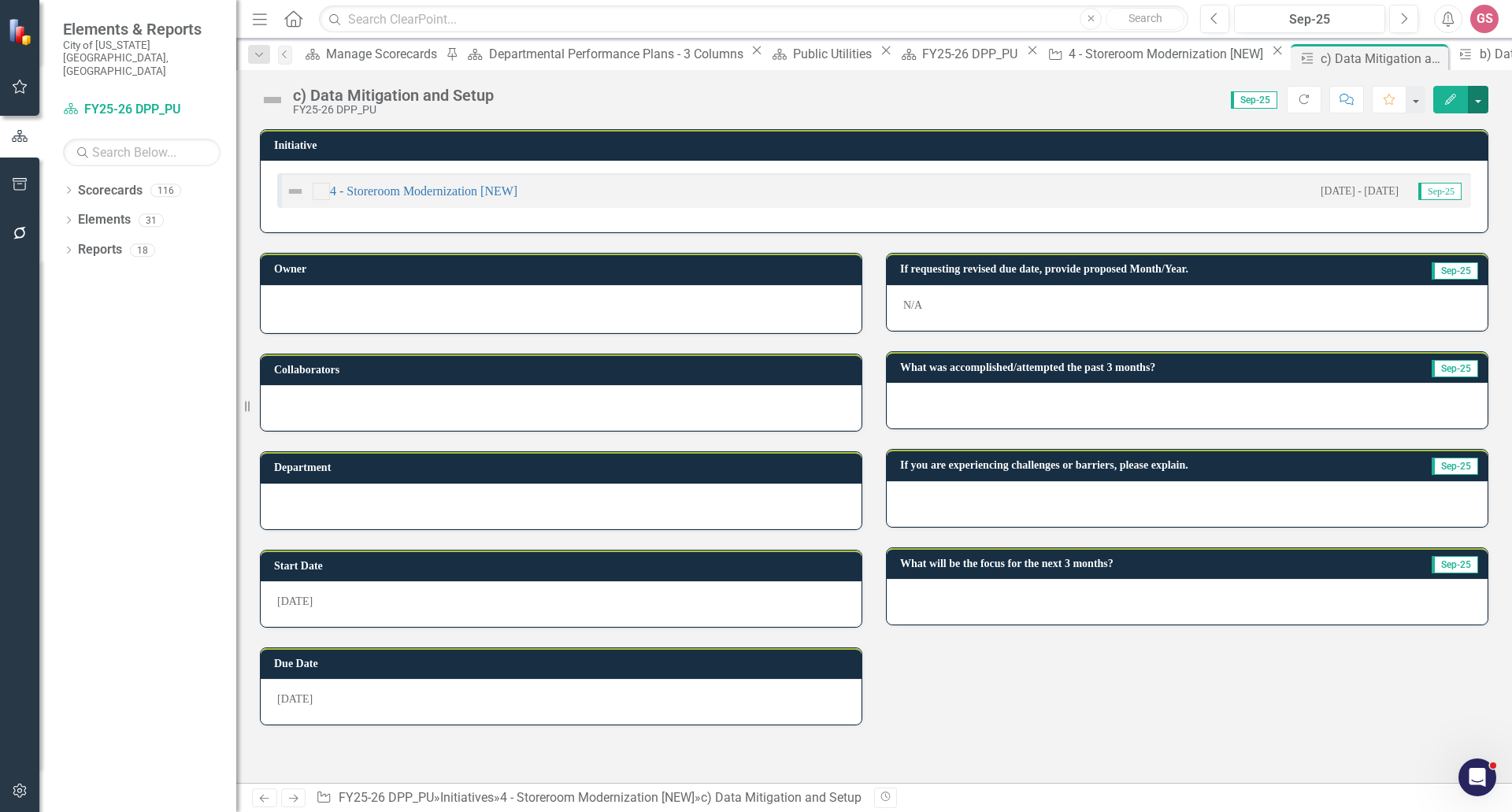
click at [1474, 96] on button "button" at bounding box center [1478, 99] width 20 height 28
click at [1430, 124] on link "Edit Edit Milestone" at bounding box center [1424, 129] width 127 height 29
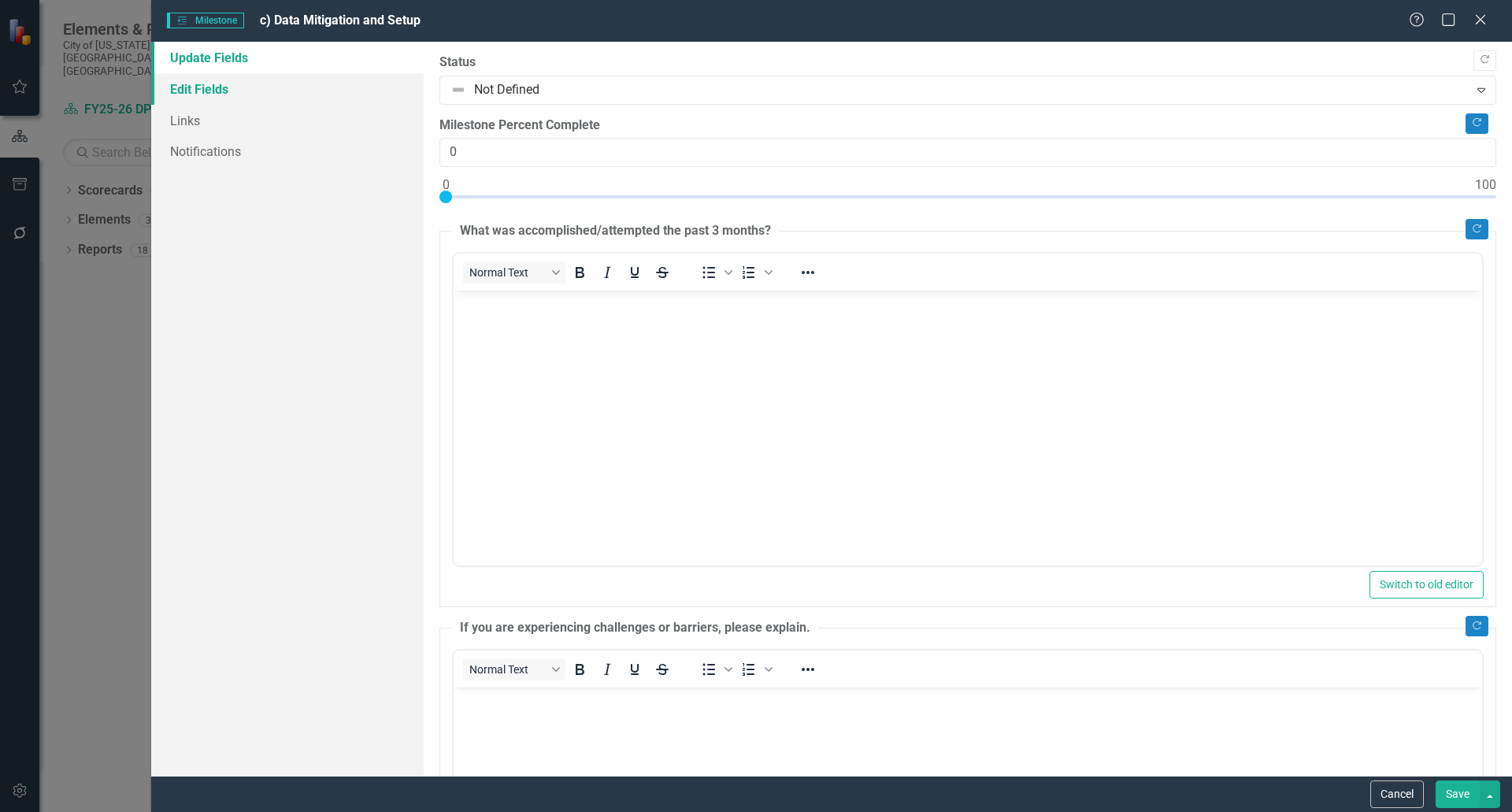
click at [248, 83] on link "Edit Fields" at bounding box center [288, 88] width 273 height 31
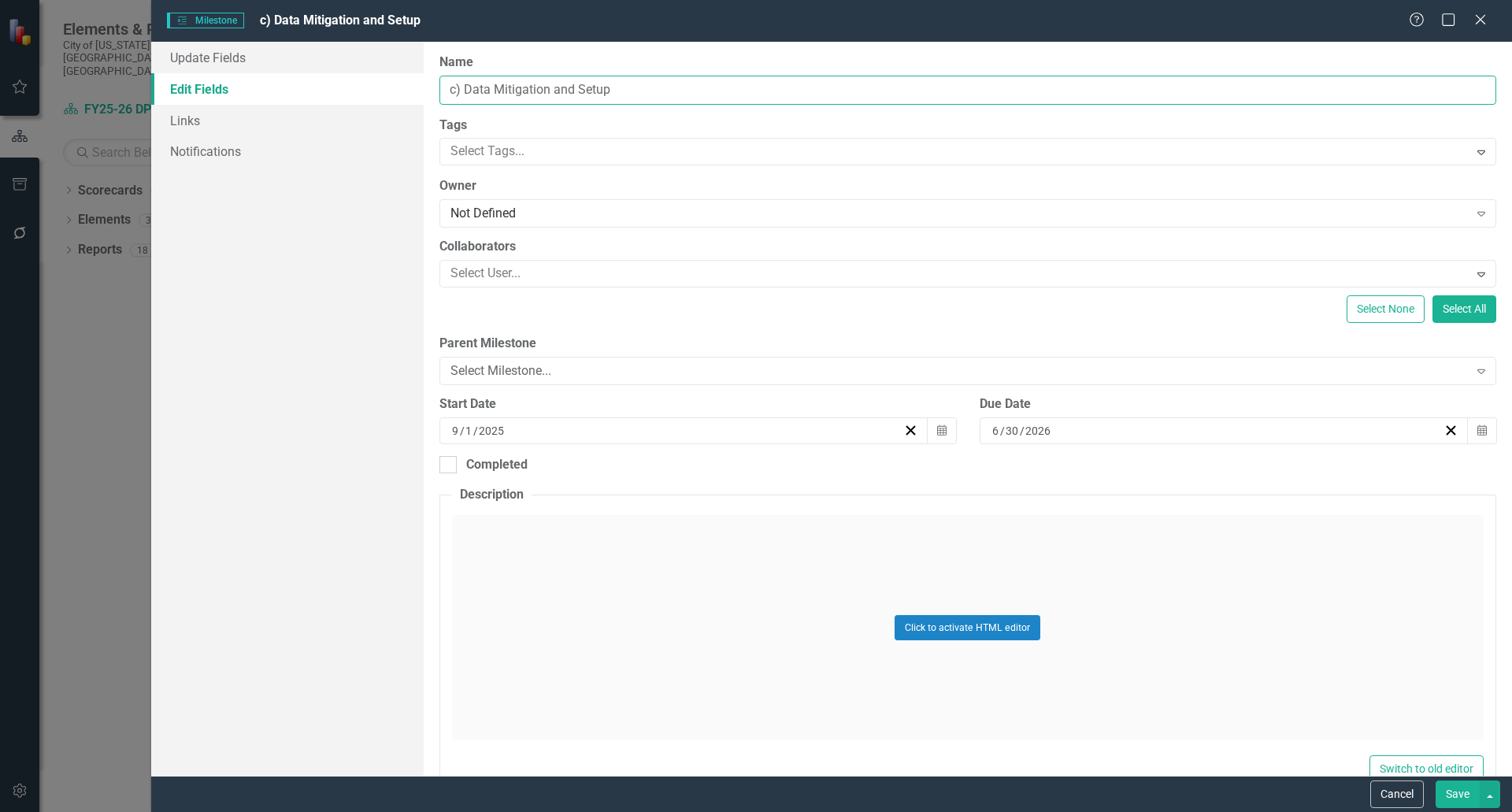
drag, startPoint x: 613, startPoint y: 90, endPoint x: 465, endPoint y: 83, distance: 148.2
click at [465, 83] on input "c) Data Mitigation and Setup" at bounding box center [968, 90] width 1057 height 29
paste input "gration and Setup: Import inventory data into the CMMS test environment, verify…"
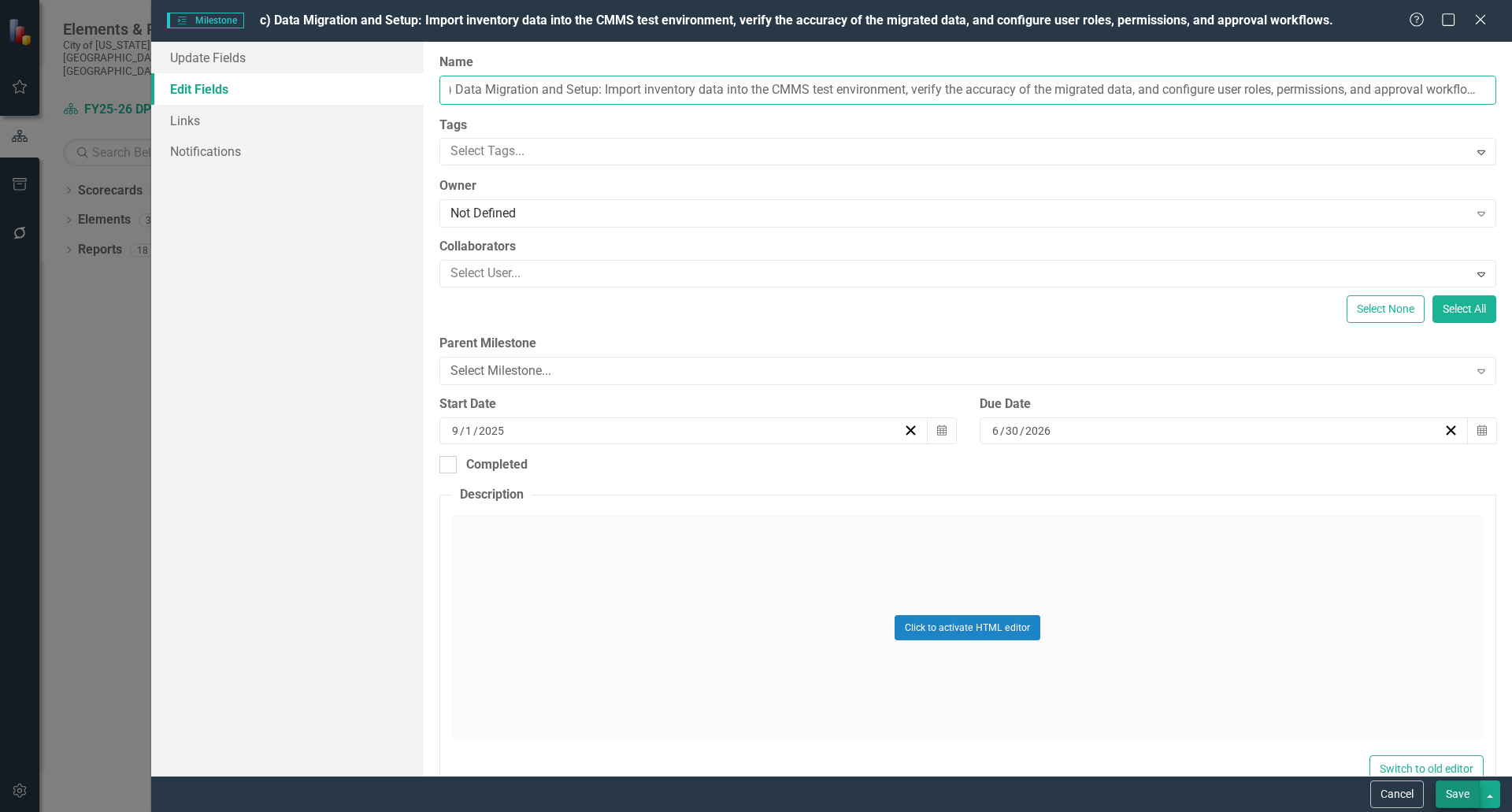
type input "c) Data Migration and Setup: Import inventory data into the CMMS test environme…"
click at [1451, 794] on button "Save" at bounding box center [1458, 794] width 44 height 28
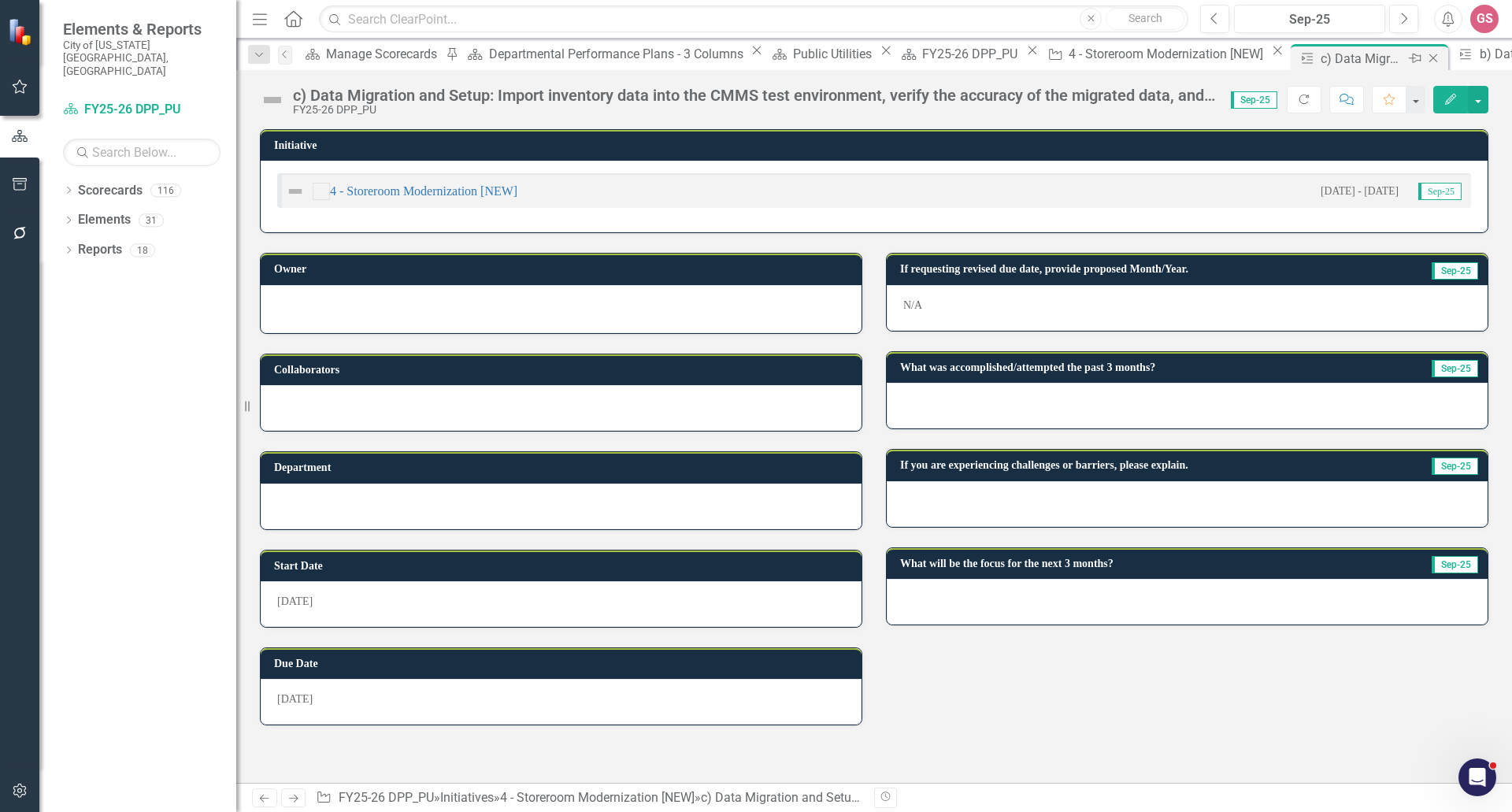
click at [1425, 56] on icon "Close" at bounding box center [1433, 58] width 16 height 13
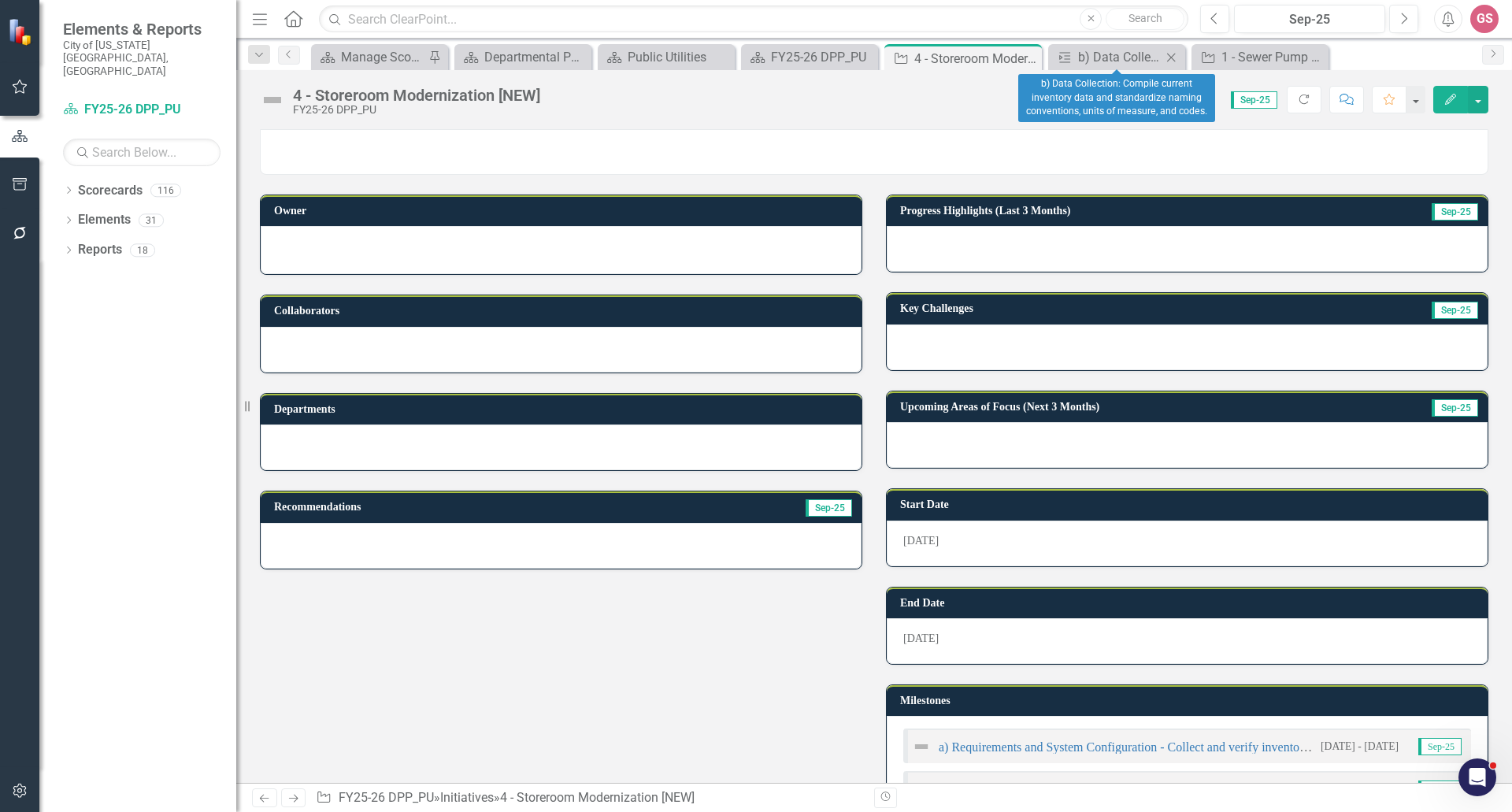
click at [1171, 56] on icon "Close" at bounding box center [1171, 57] width 16 height 13
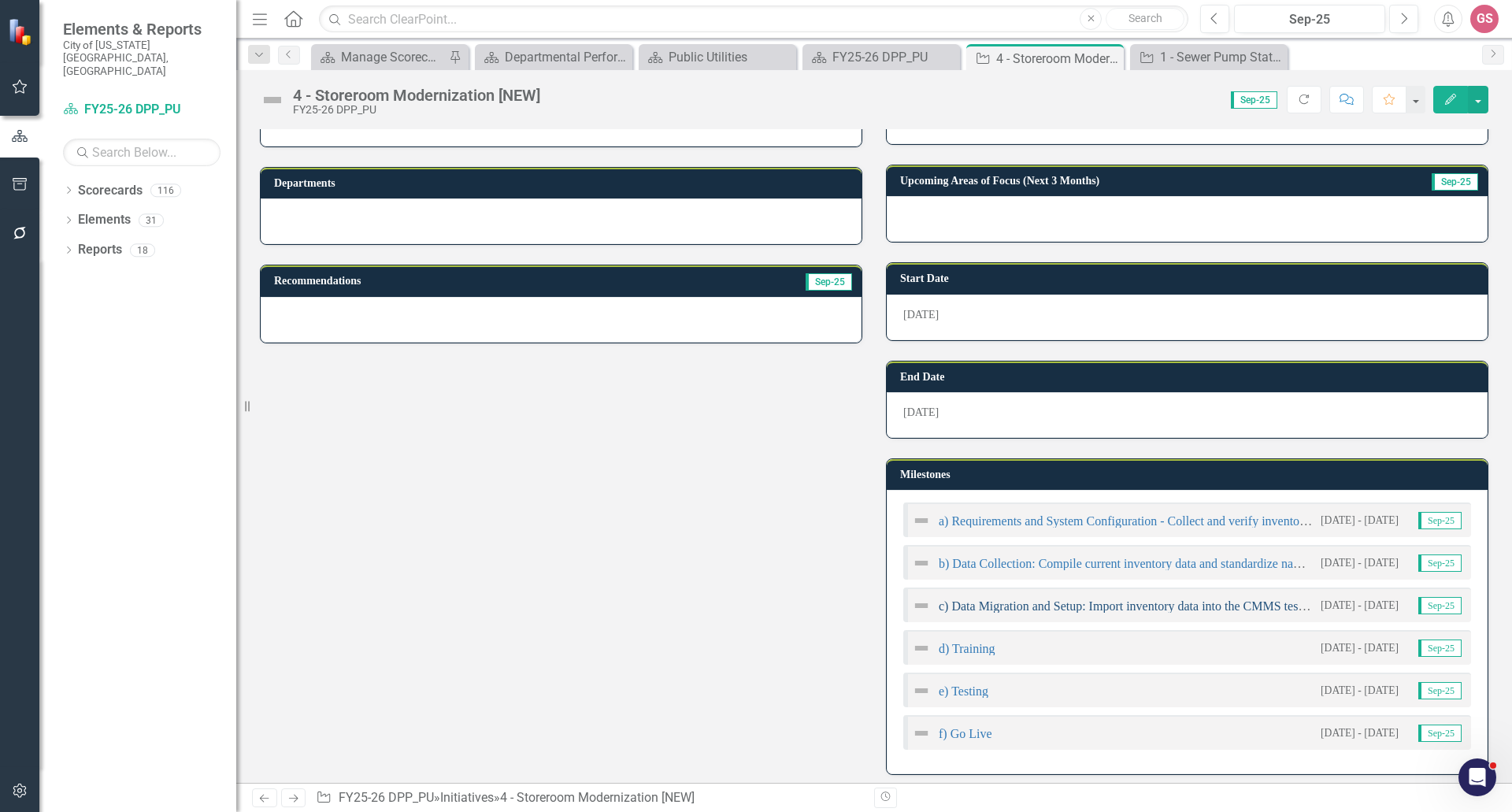
scroll to position [237, 0]
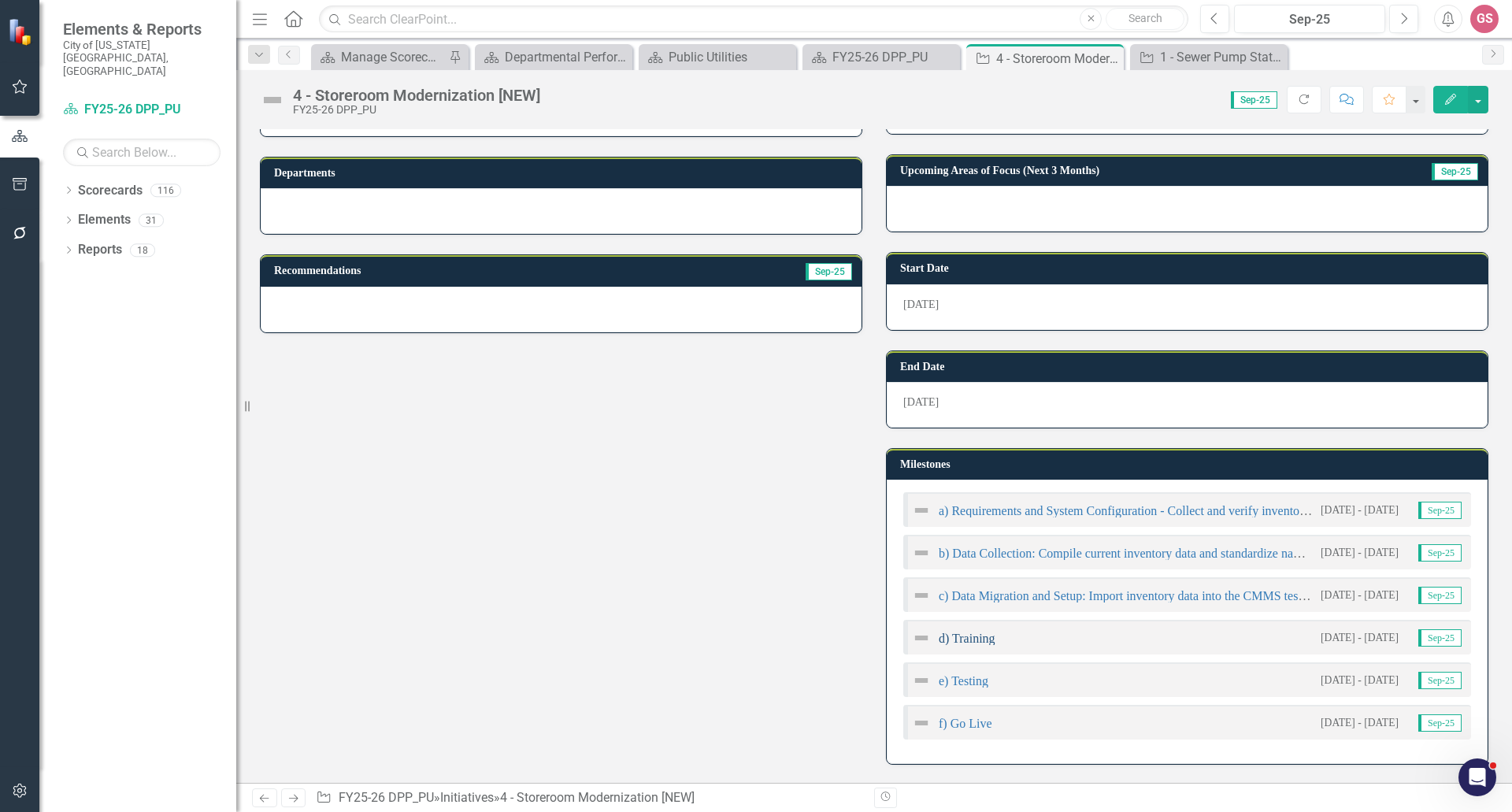
click at [960, 640] on link "d) Training" at bounding box center [967, 638] width 56 height 13
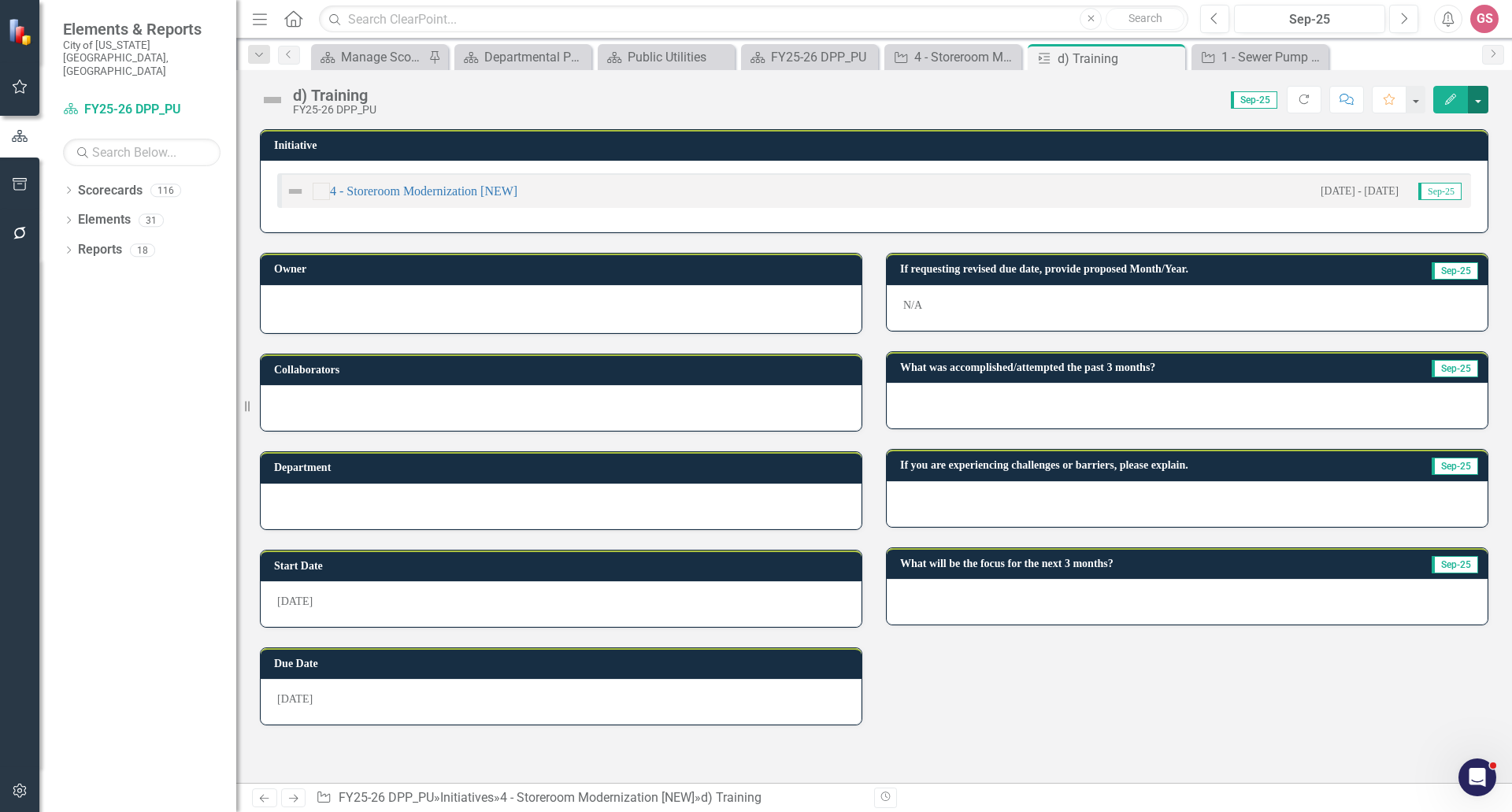
click at [1473, 100] on button "button" at bounding box center [1478, 99] width 20 height 28
click at [1424, 130] on link "Edit Edit Milestone" at bounding box center [1424, 129] width 127 height 29
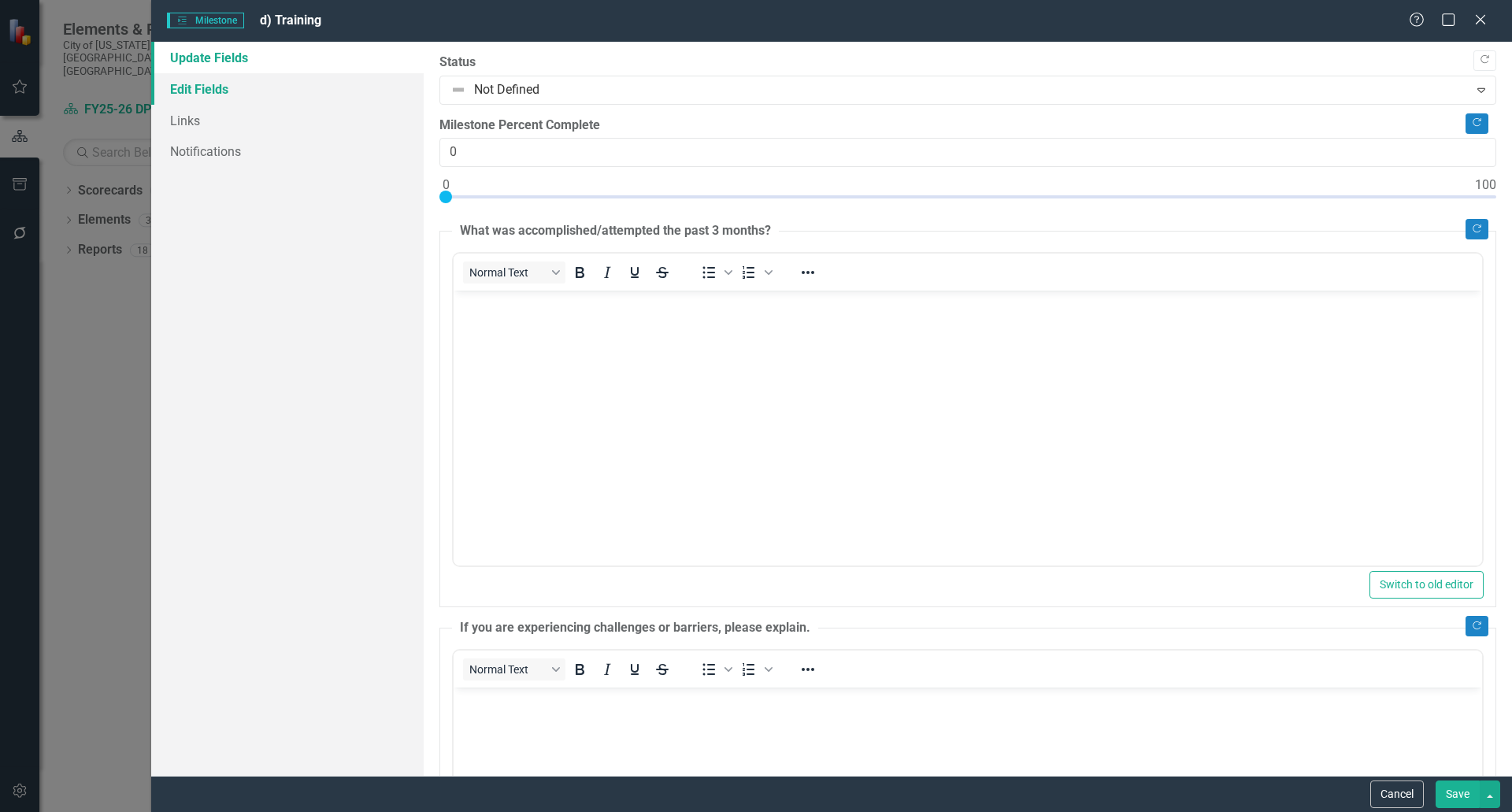
click at [221, 81] on link "Edit Fields" at bounding box center [288, 88] width 273 height 31
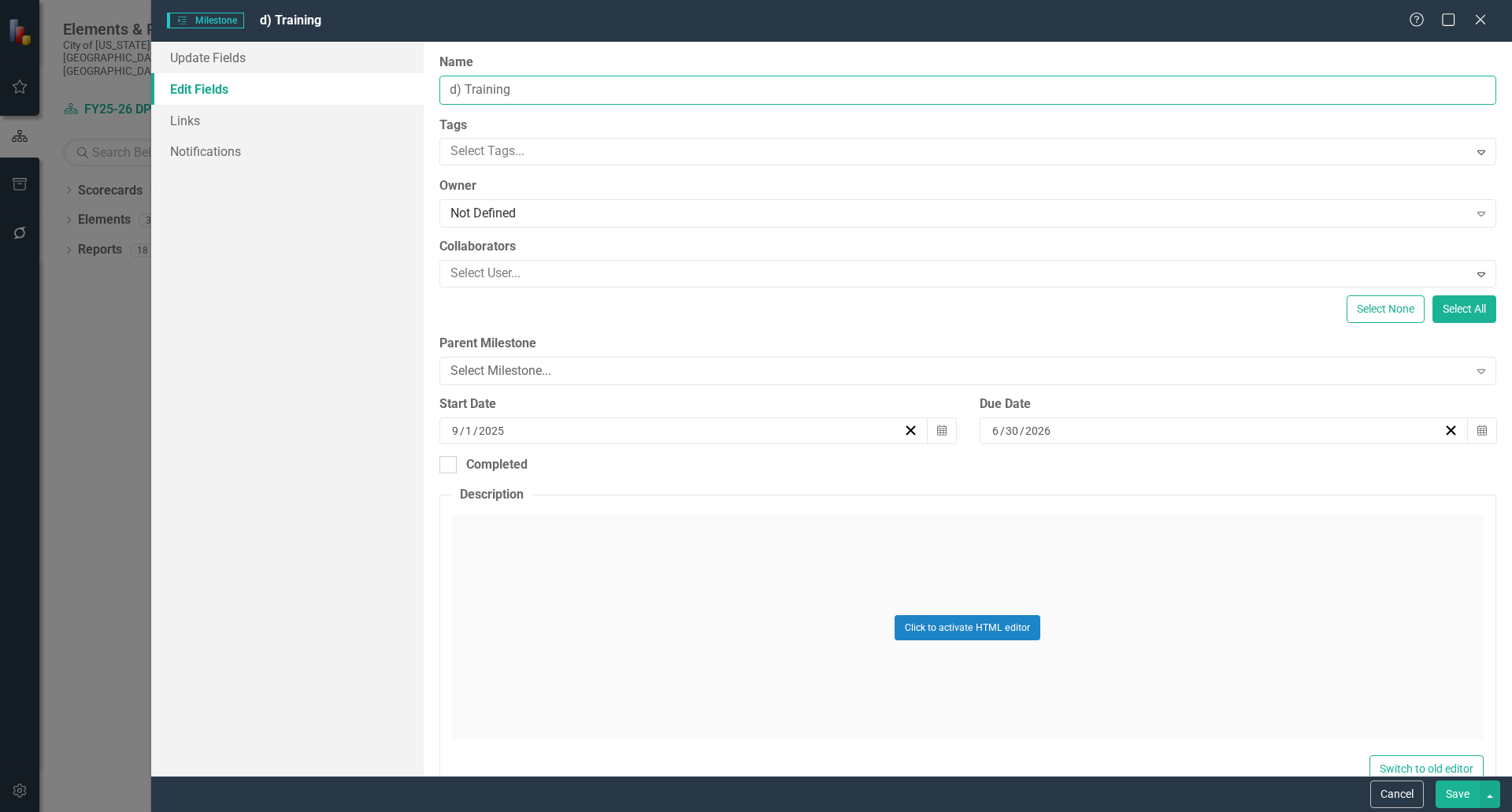
drag, startPoint x: 542, startPoint y: 89, endPoint x: 467, endPoint y: 90, distance: 75.0
click at [467, 90] on input "d) Training" at bounding box center [968, 90] width 1057 height 29
paste input ": Educate storeroom personnel and end users, provide job aids and quick referen…"
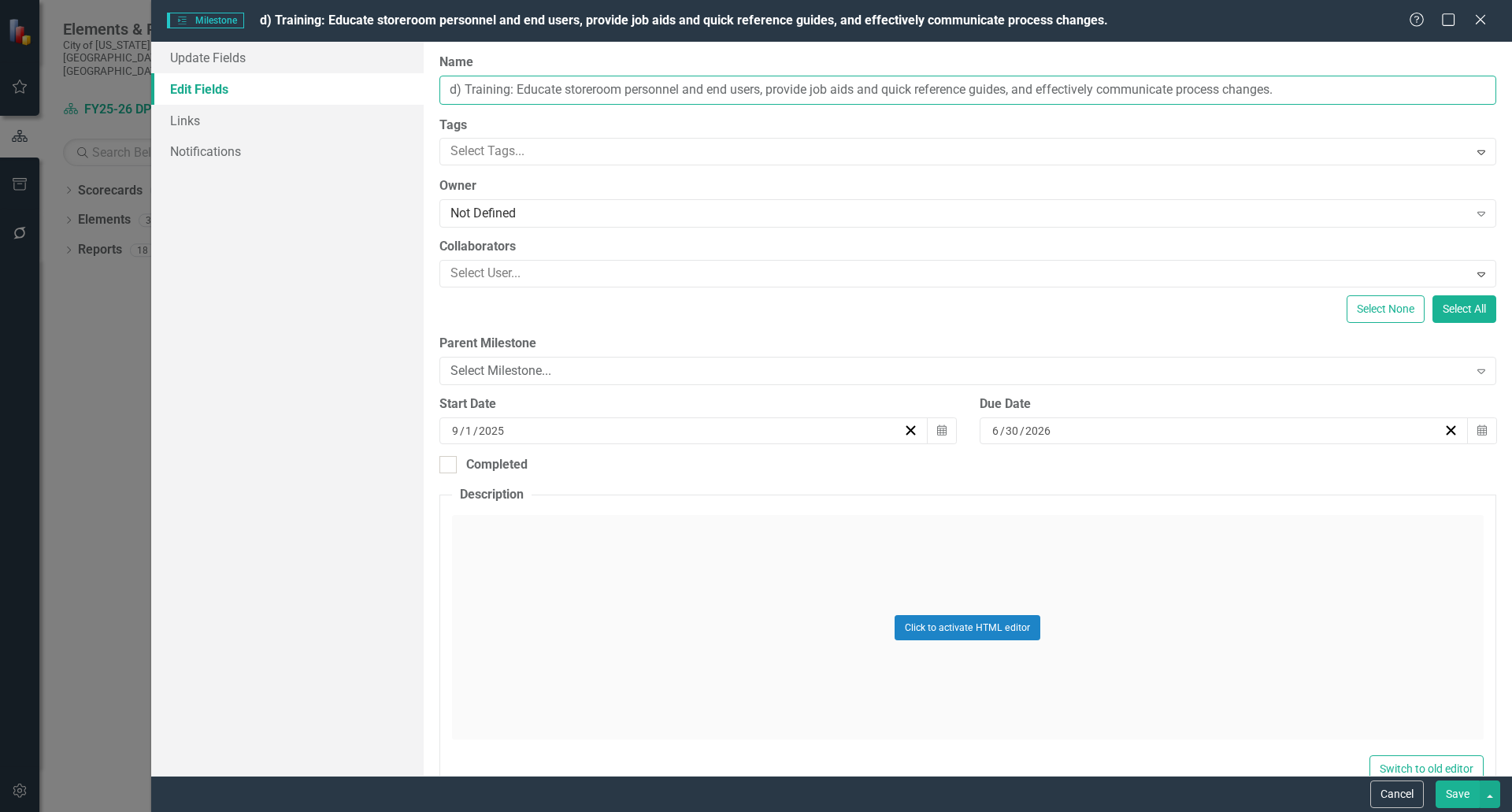
drag, startPoint x: 679, startPoint y: 90, endPoint x: 628, endPoint y: 88, distance: 51.0
click at [628, 88] on input "d) Training: Educate storeroom personnel and end users, provide job aids and qu…" at bounding box center [968, 90] width 1057 height 29
drag, startPoint x: 564, startPoint y: 88, endPoint x: 517, endPoint y: 87, distance: 47.0
click at [517, 87] on input "d) Training: Educate storeroom staff and end users, provide job aids and quick …" at bounding box center [968, 90] width 1057 height 29
drag, startPoint x: 1051, startPoint y: 84, endPoint x: 995, endPoint y: 85, distance: 56.0
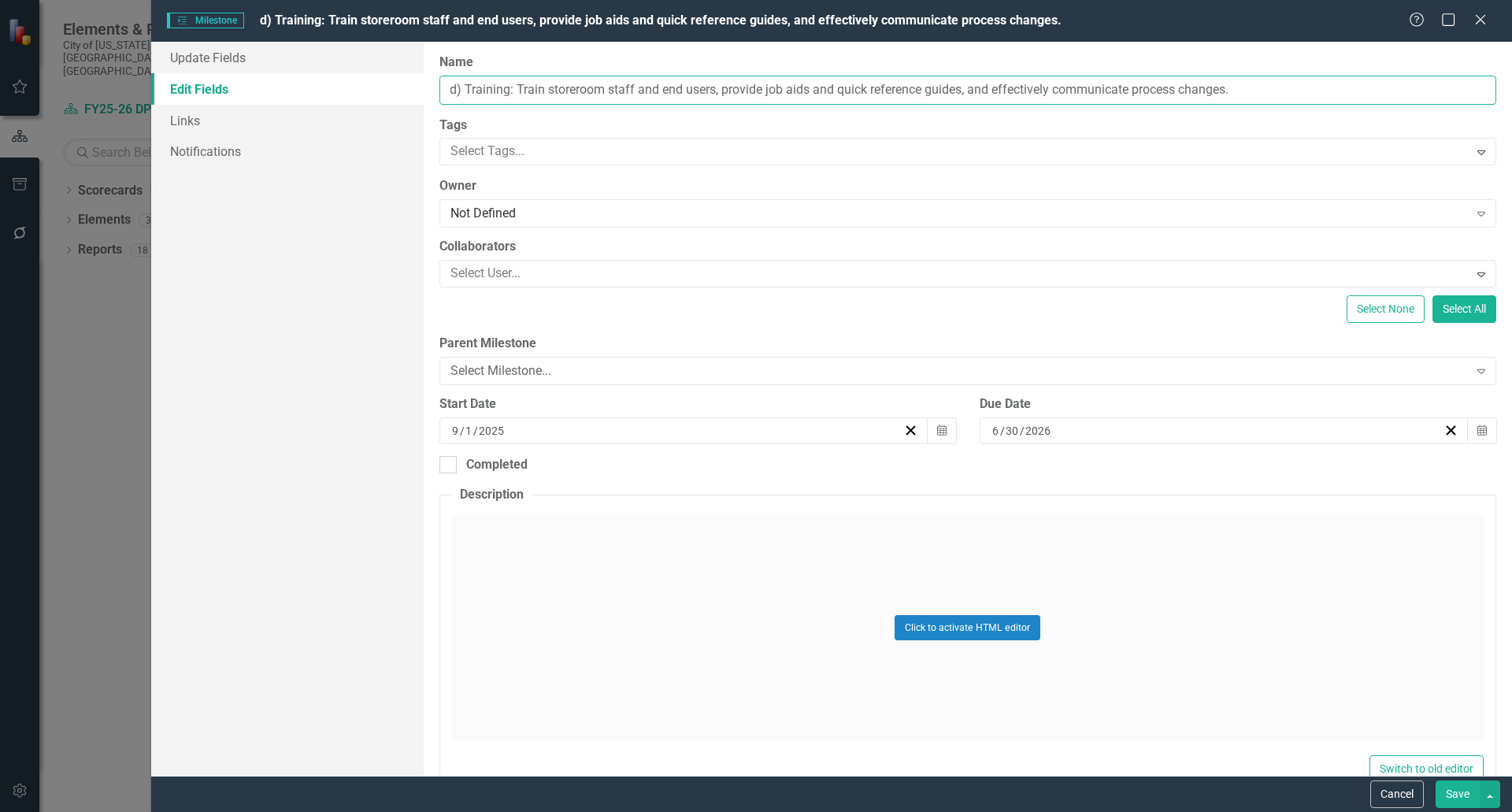
click at [995, 85] on input "d) Training: Train storeroom staff and end users, provide job aids and quick re…" at bounding box center [968, 90] width 1057 height 29
type input "d) Training: Train storeroom staff and end users, provide job aids and quick re…"
click at [1456, 793] on button "Save" at bounding box center [1458, 794] width 44 height 28
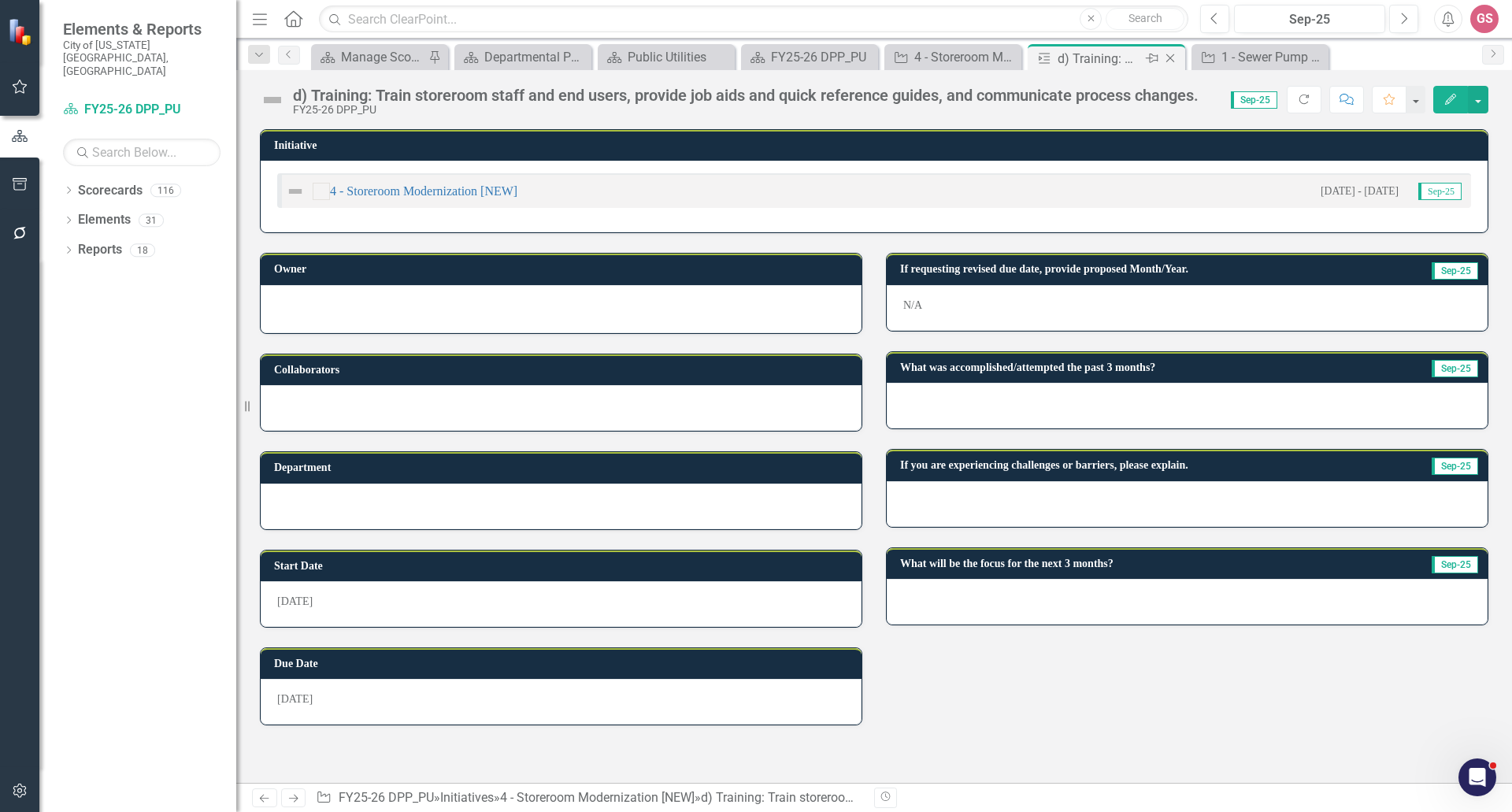
click at [1171, 60] on icon "Close" at bounding box center [1170, 58] width 16 height 13
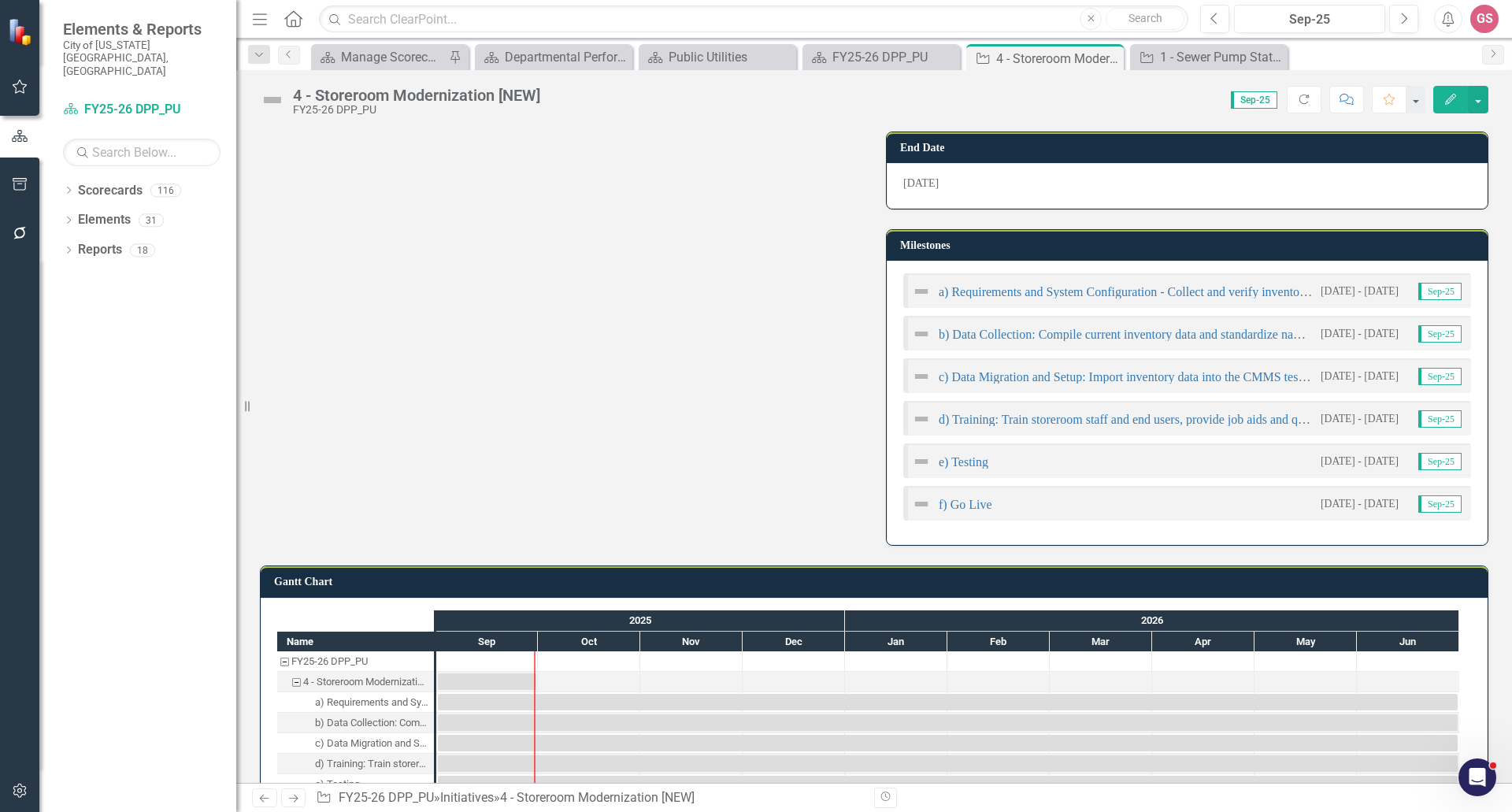
scroll to position [473, 0]
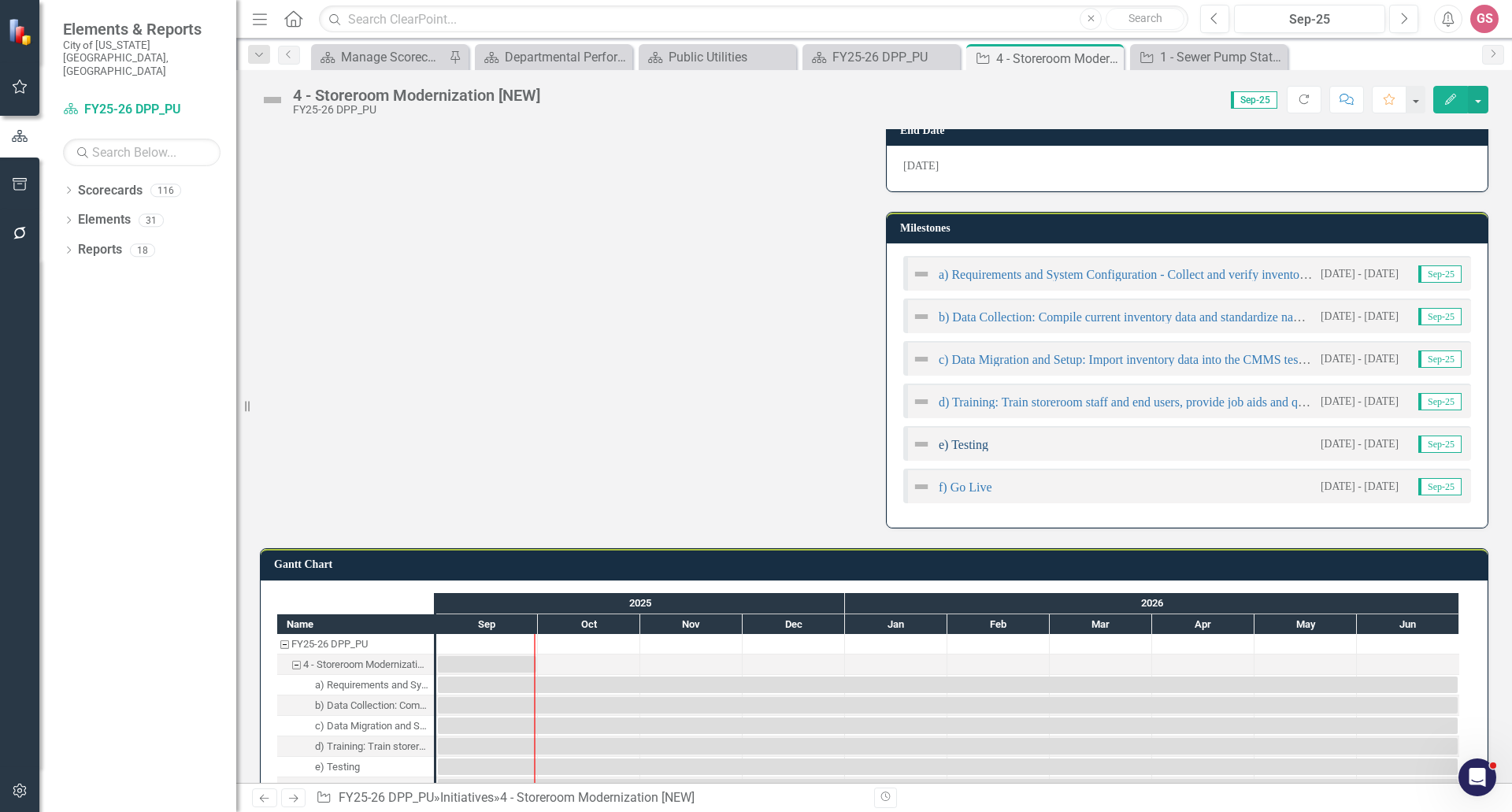
click at [960, 450] on link "e) Testing" at bounding box center [964, 445] width 50 height 13
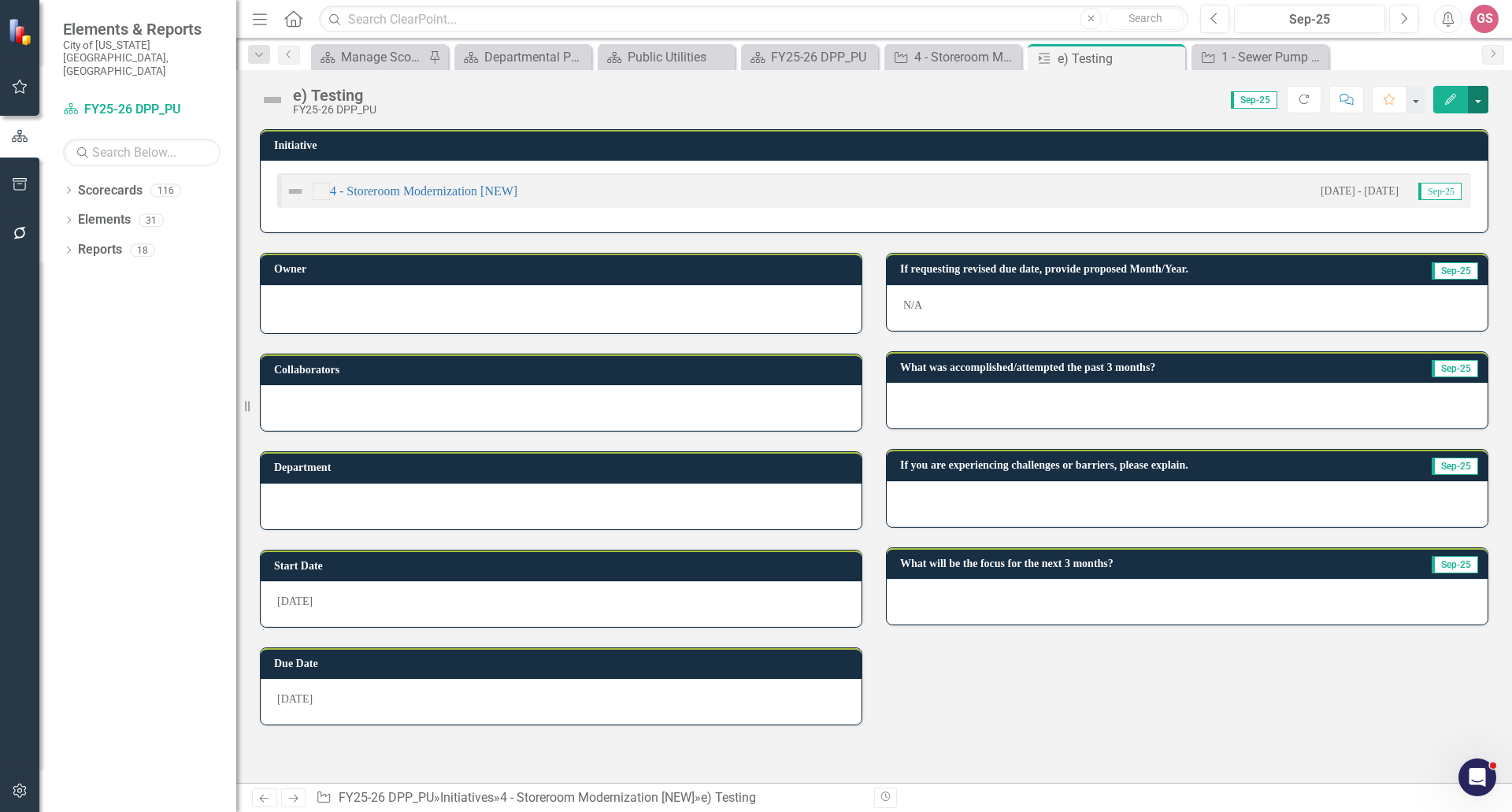
click at [1478, 101] on button "button" at bounding box center [1478, 99] width 20 height 28
click at [1420, 128] on link "Edit Edit Milestone" at bounding box center [1424, 129] width 127 height 29
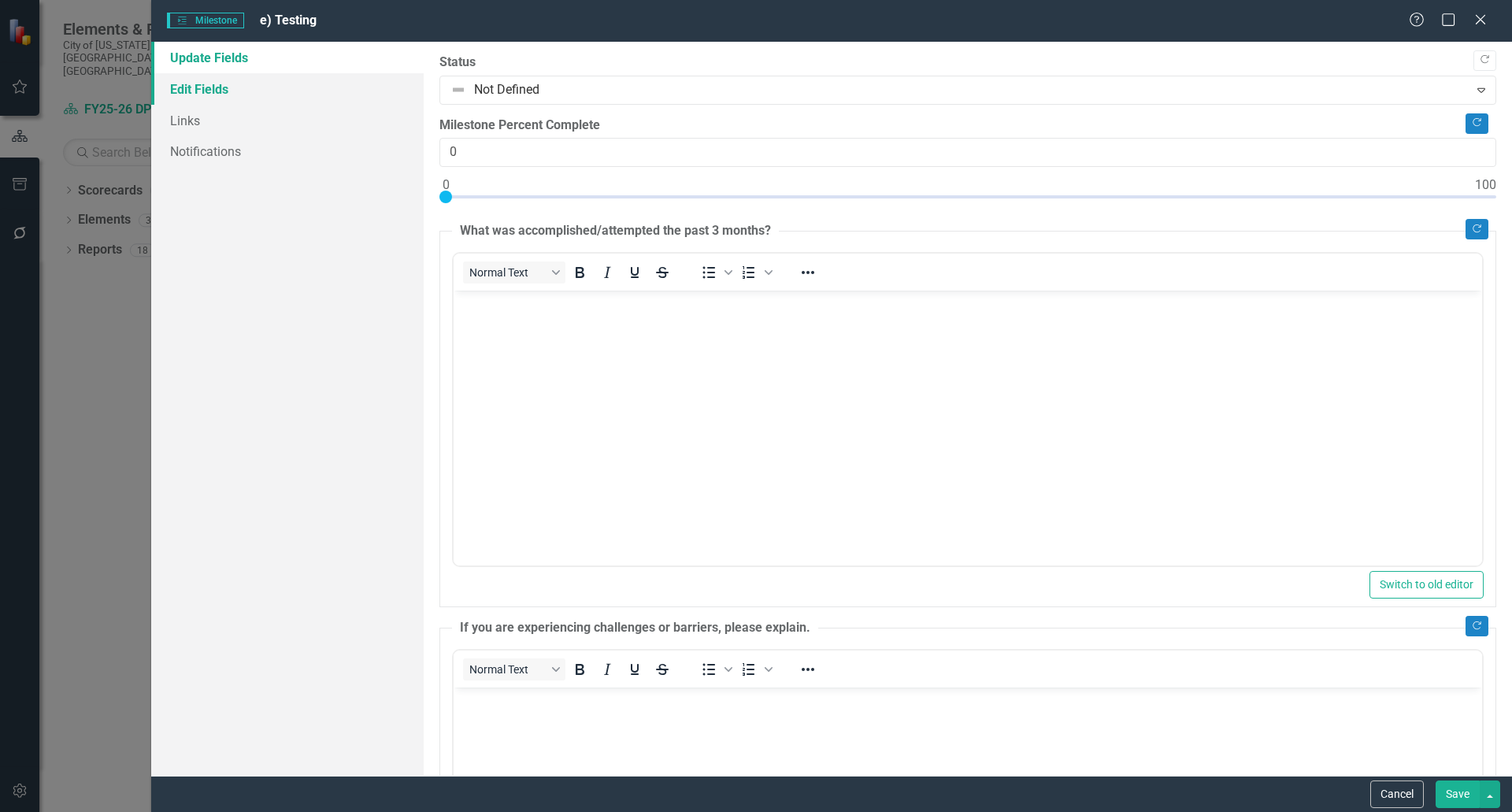
click at [256, 102] on link "Edit Fields" at bounding box center [288, 88] width 273 height 31
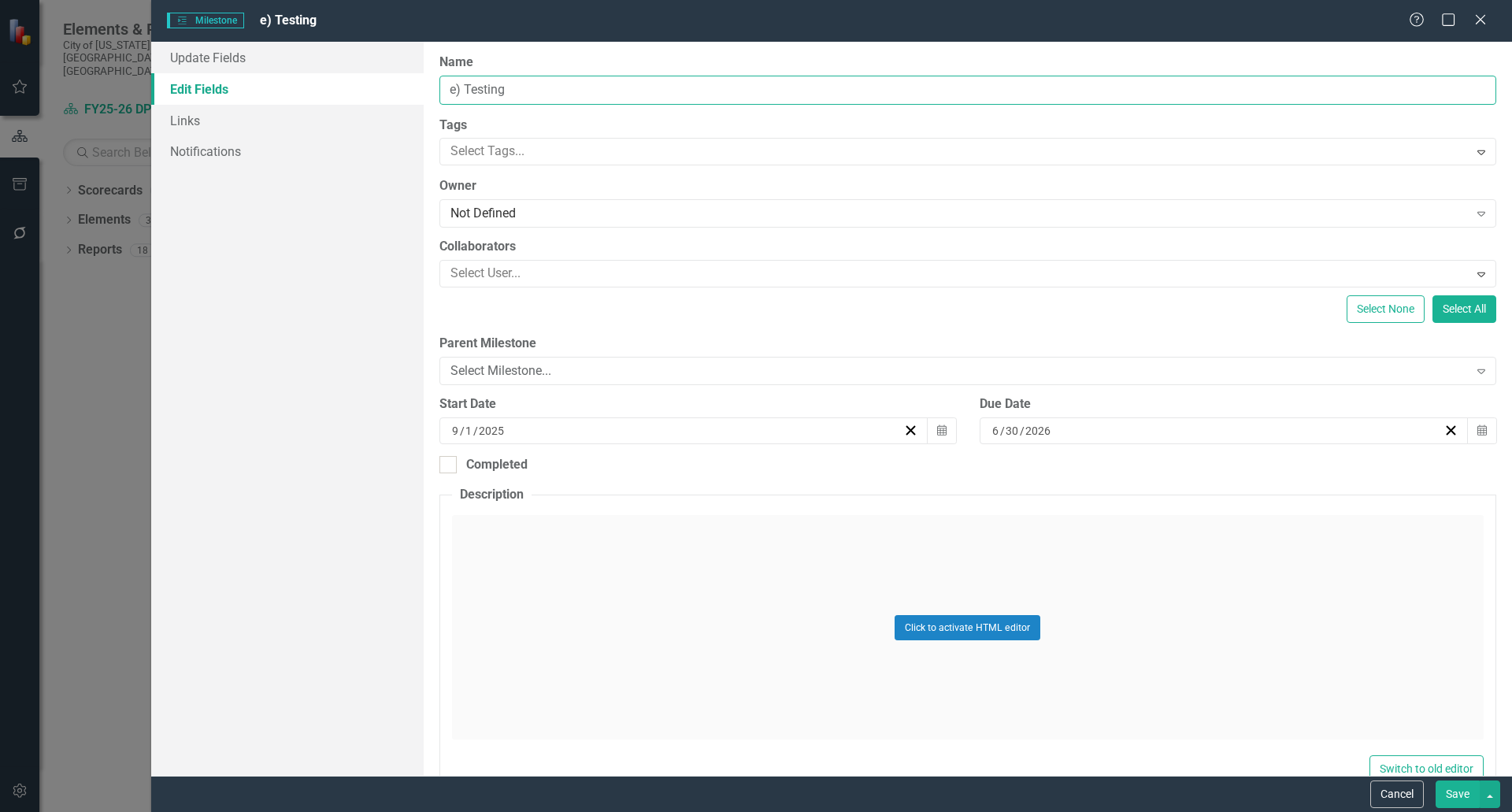
click at [523, 97] on input "e) Testing" at bounding box center [968, 90] width 1057 height 29
click at [461, 90] on input "e) Testing" at bounding box center [968, 90] width 1057 height 29
paste input "Testing: Perform functional testing of inventory workflows (issue, receive, reo…"
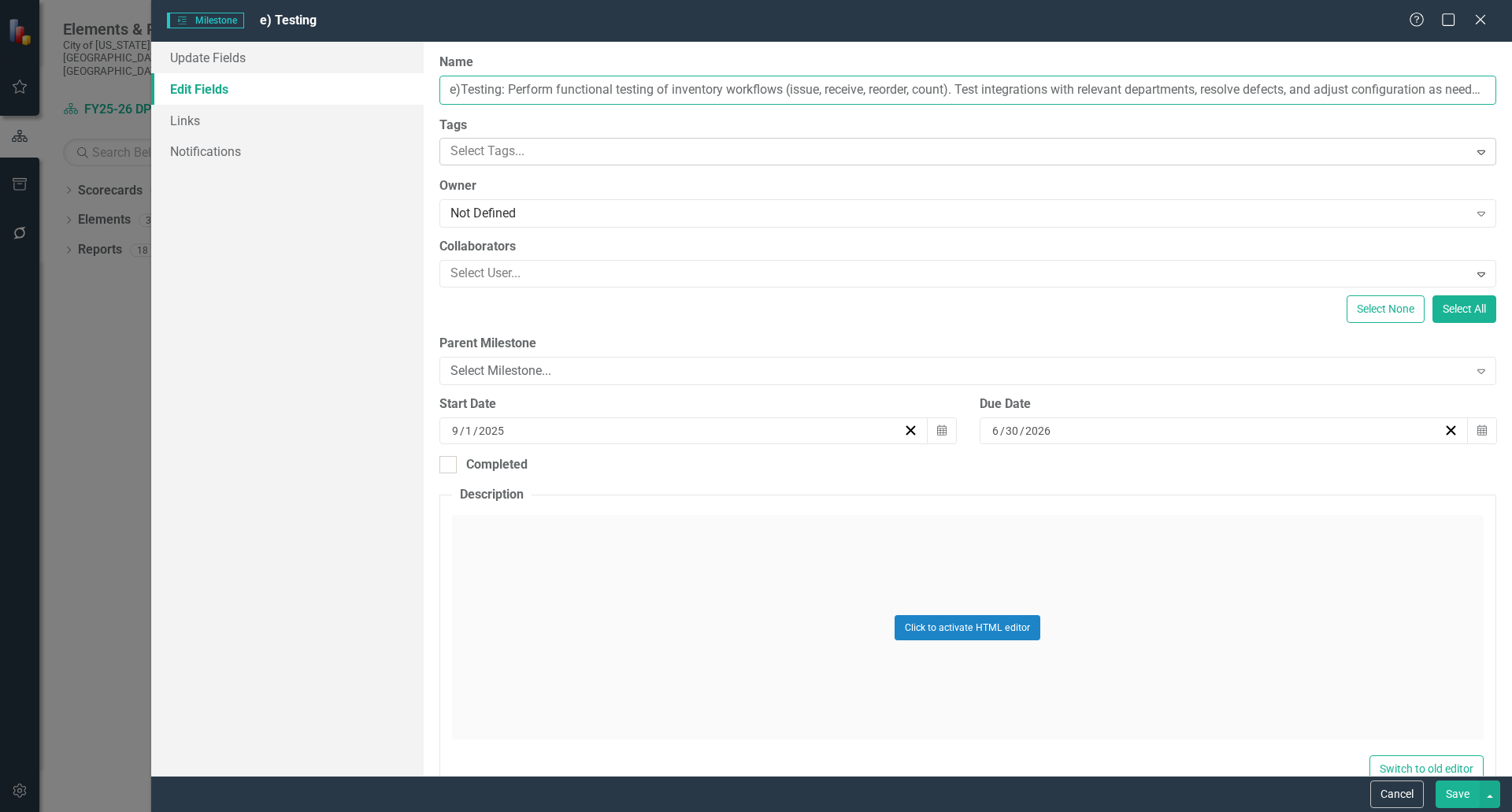
scroll to position [0, 25]
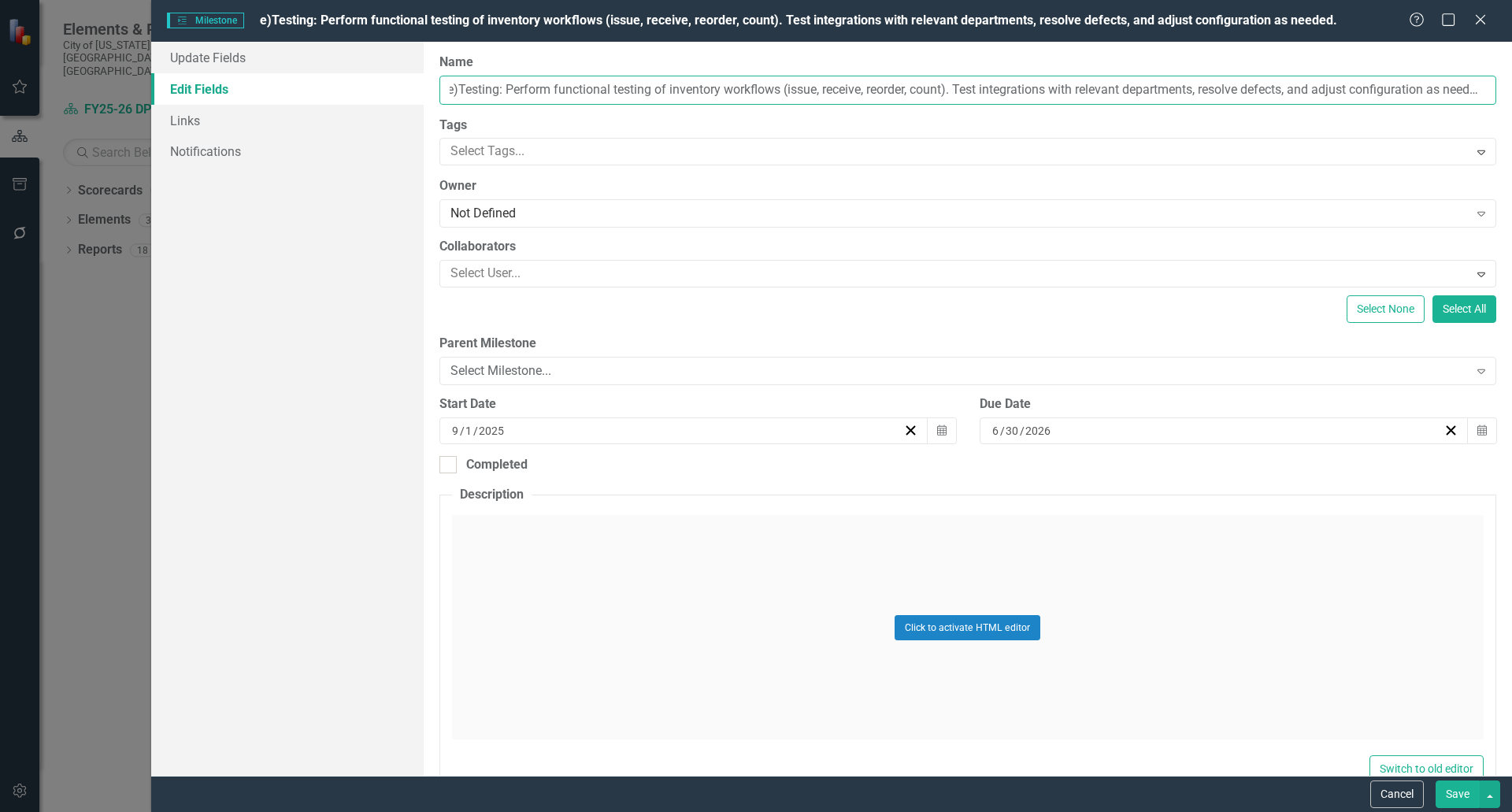
drag, startPoint x: 933, startPoint y: 91, endPoint x: 762, endPoint y: 87, distance: 171.0
click at [762, 87] on input "e)Testing: Perform functional testing of inventory workflows (issue, receive, r…" at bounding box center [968, 90] width 1057 height 29
type input "e)Testing: Perform functional testing of inventory workflows, test integrations…"
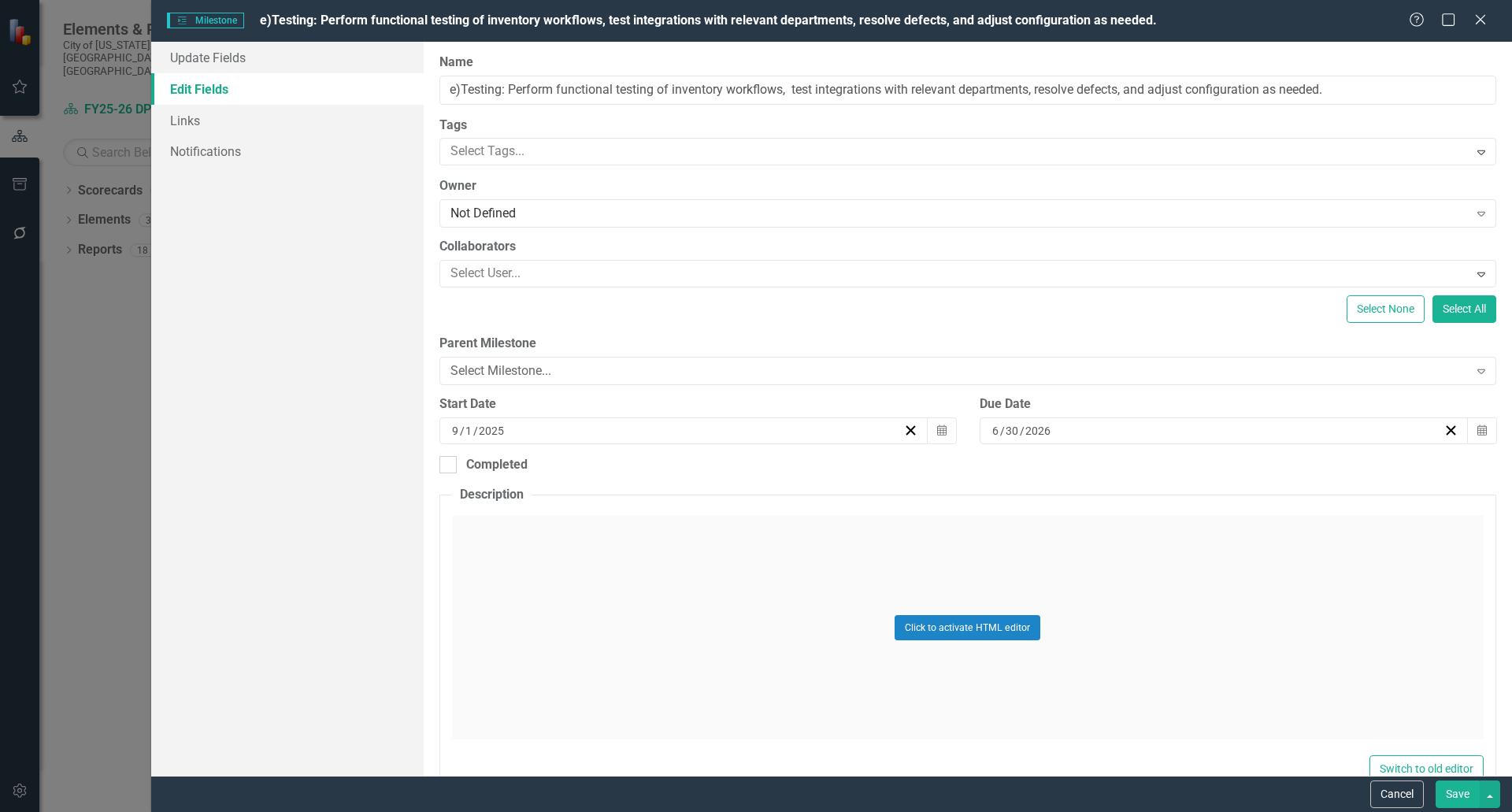
click at [1454, 791] on button "Save" at bounding box center [1458, 794] width 44 height 28
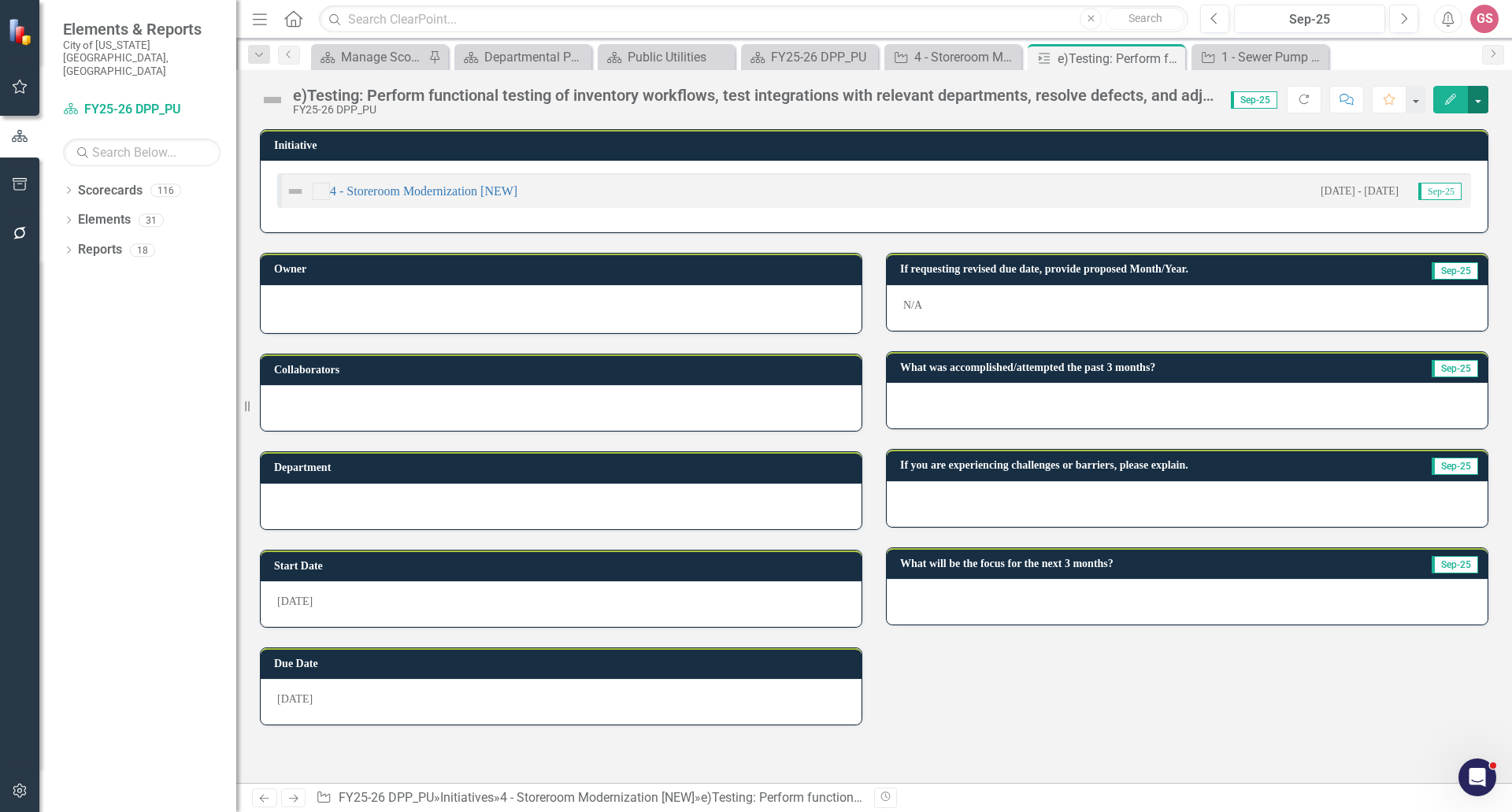
click at [1477, 103] on button "button" at bounding box center [1478, 99] width 20 height 28
click at [1408, 128] on link "Edit Edit Milestone" at bounding box center [1424, 129] width 127 height 29
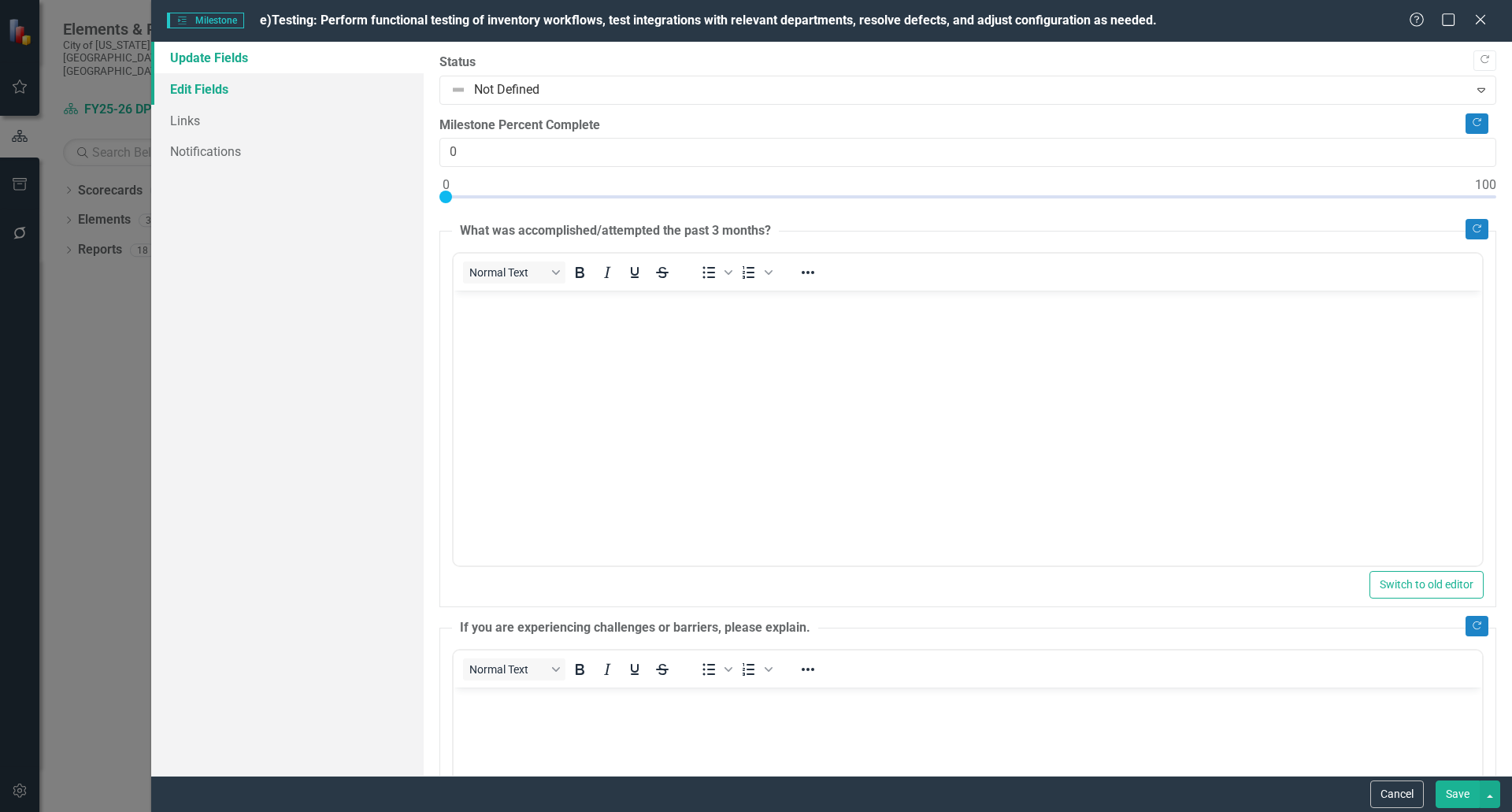
click at [232, 88] on link "Edit Fields" at bounding box center [288, 88] width 273 height 31
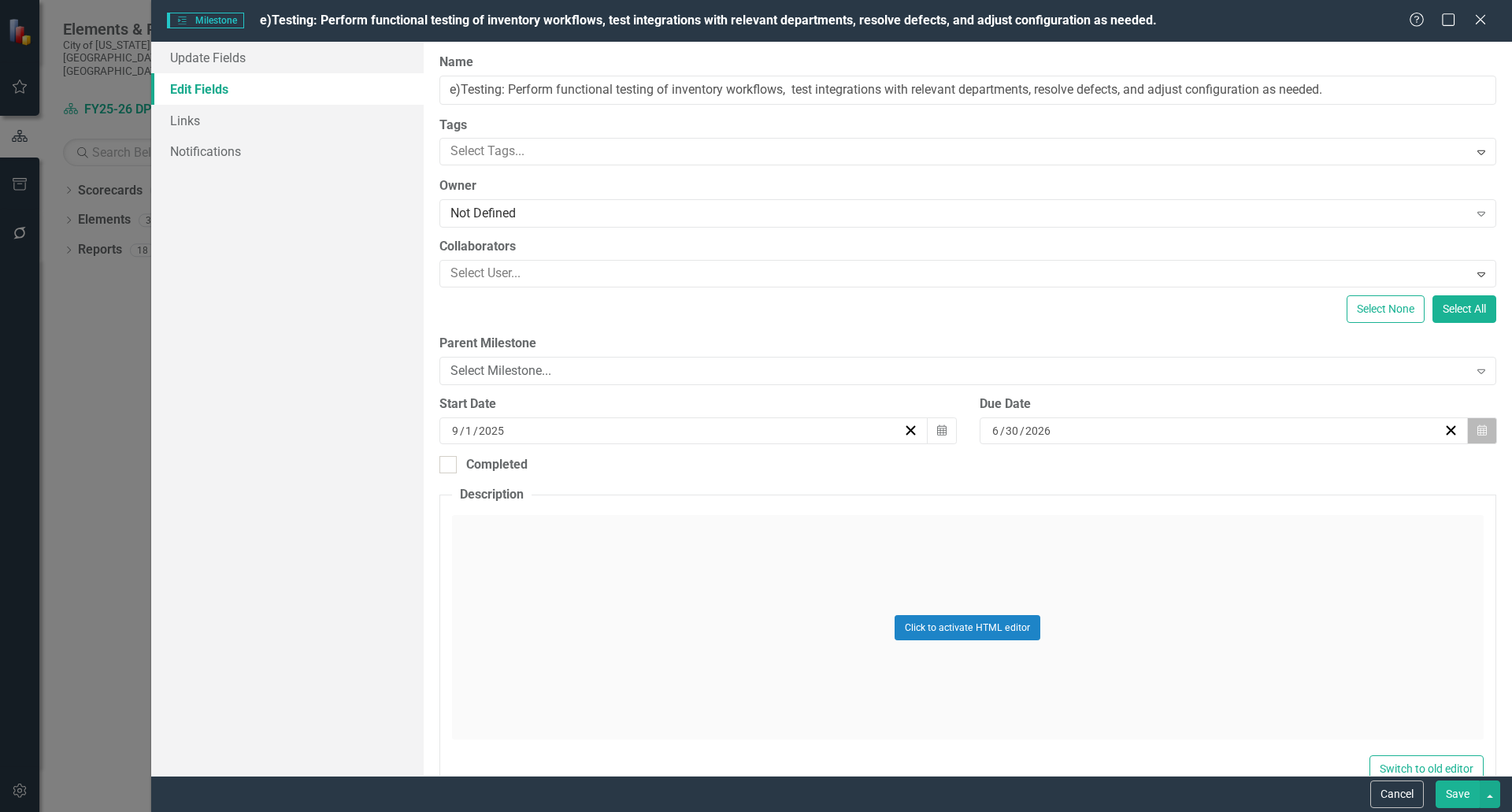
click at [1477, 433] on icon "button" at bounding box center [1482, 430] width 9 height 11
click at [1221, 467] on button "›" at bounding box center [1203, 461] width 35 height 35
click at [1050, 469] on button "‹" at bounding box center [1033, 461] width 35 height 35
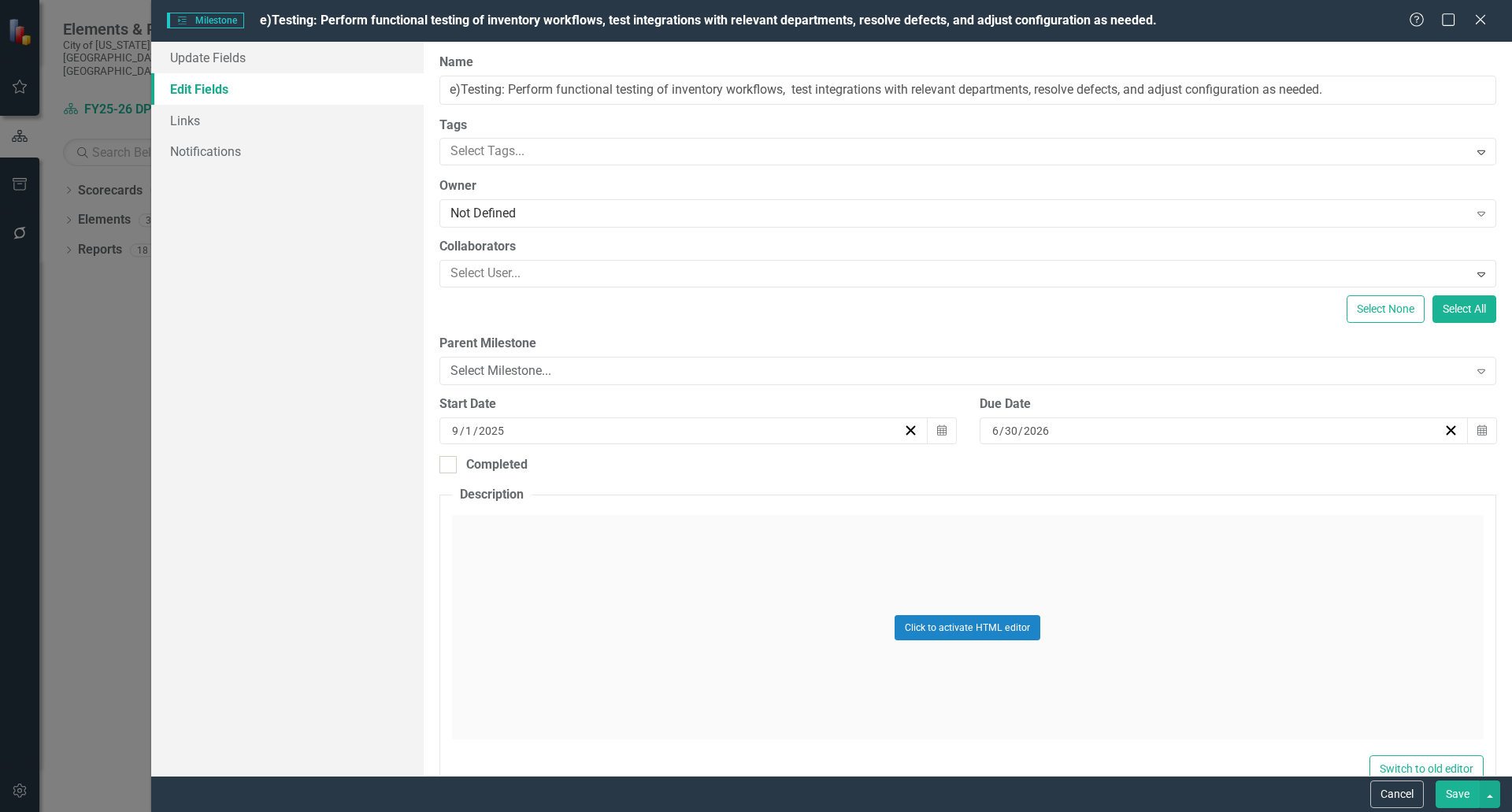
click at [1050, 469] on button "‹" at bounding box center [1033, 461] width 35 height 35
click at [1061, 519] on button "2" at bounding box center [1040, 514] width 40 height 29
click at [1452, 793] on button "Save" at bounding box center [1458, 794] width 44 height 28
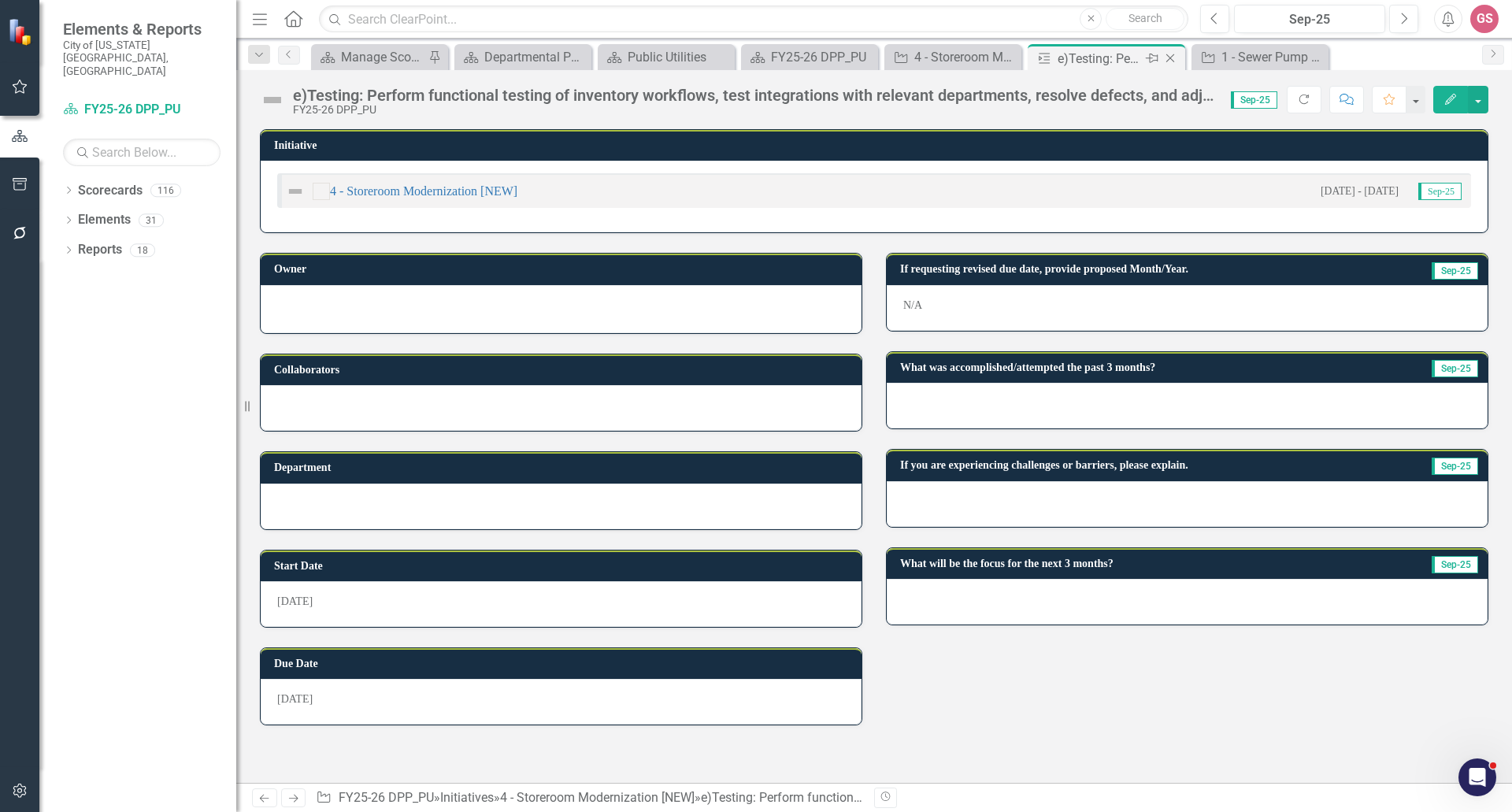
click at [1170, 60] on icon "Close" at bounding box center [1170, 58] width 16 height 13
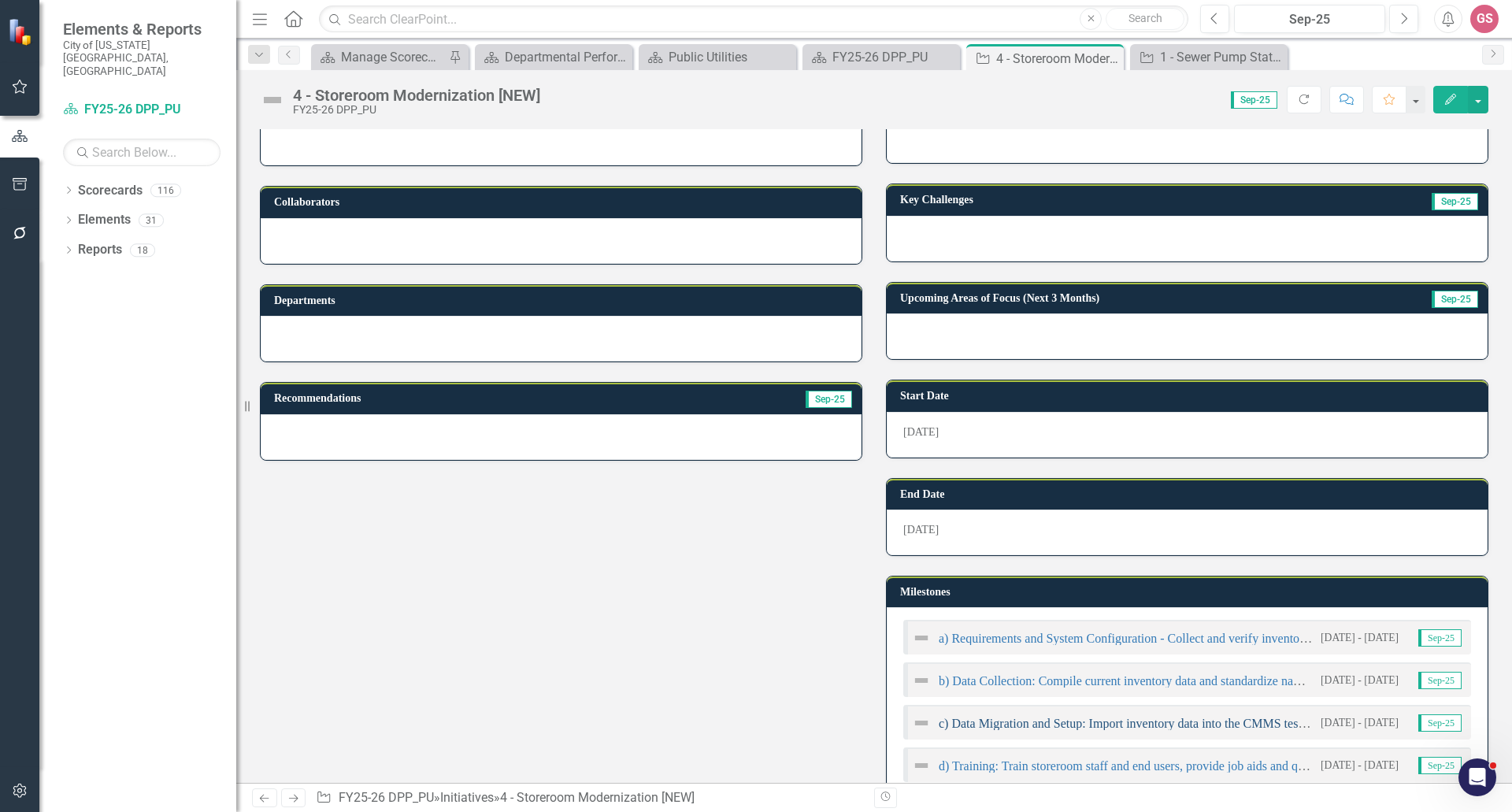
scroll to position [315, 0]
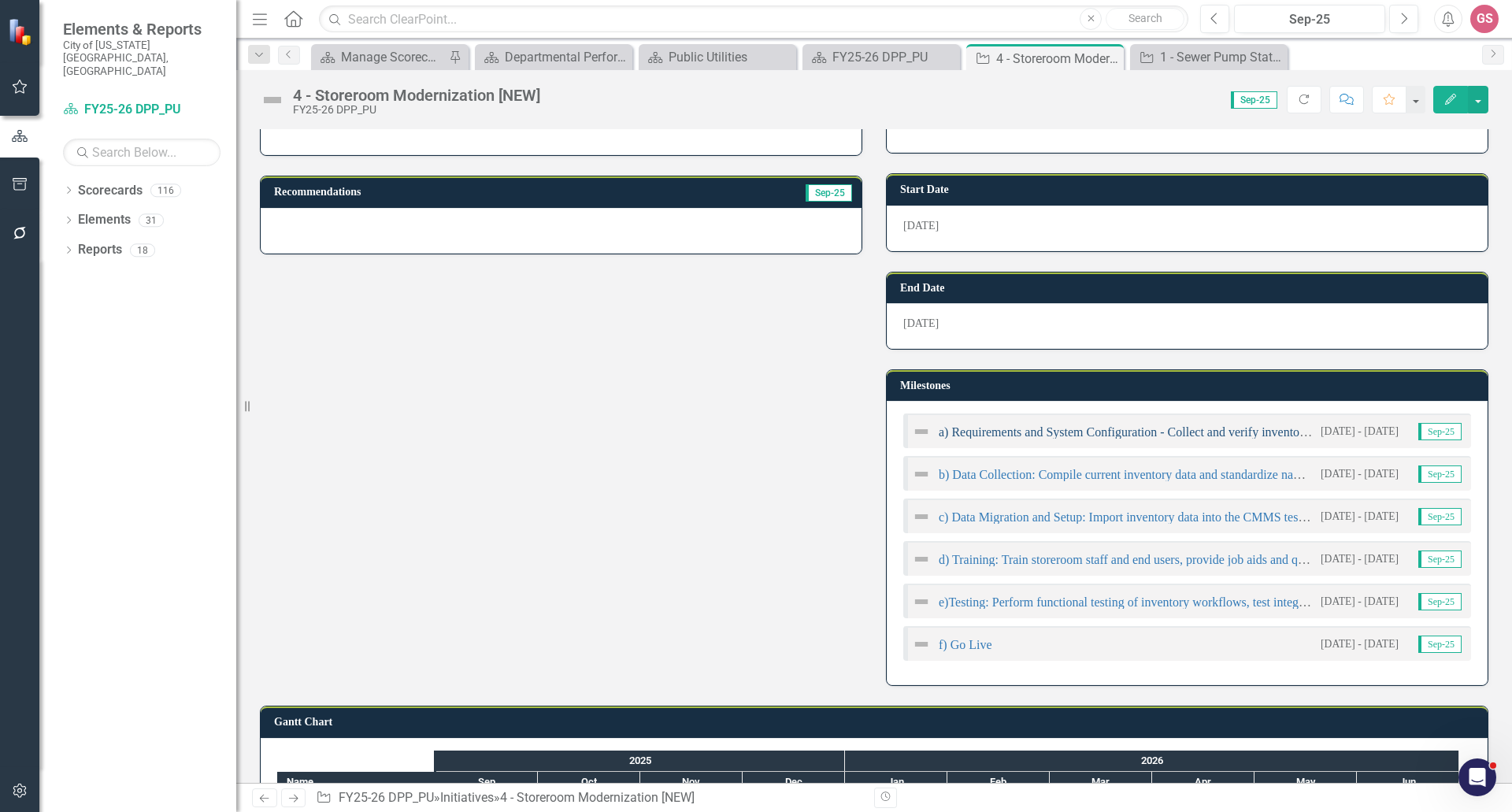
click at [1054, 438] on link "a) Requirements and System Configuration - Collect and verify inventory managem…" at bounding box center [1438, 432] width 998 height 13
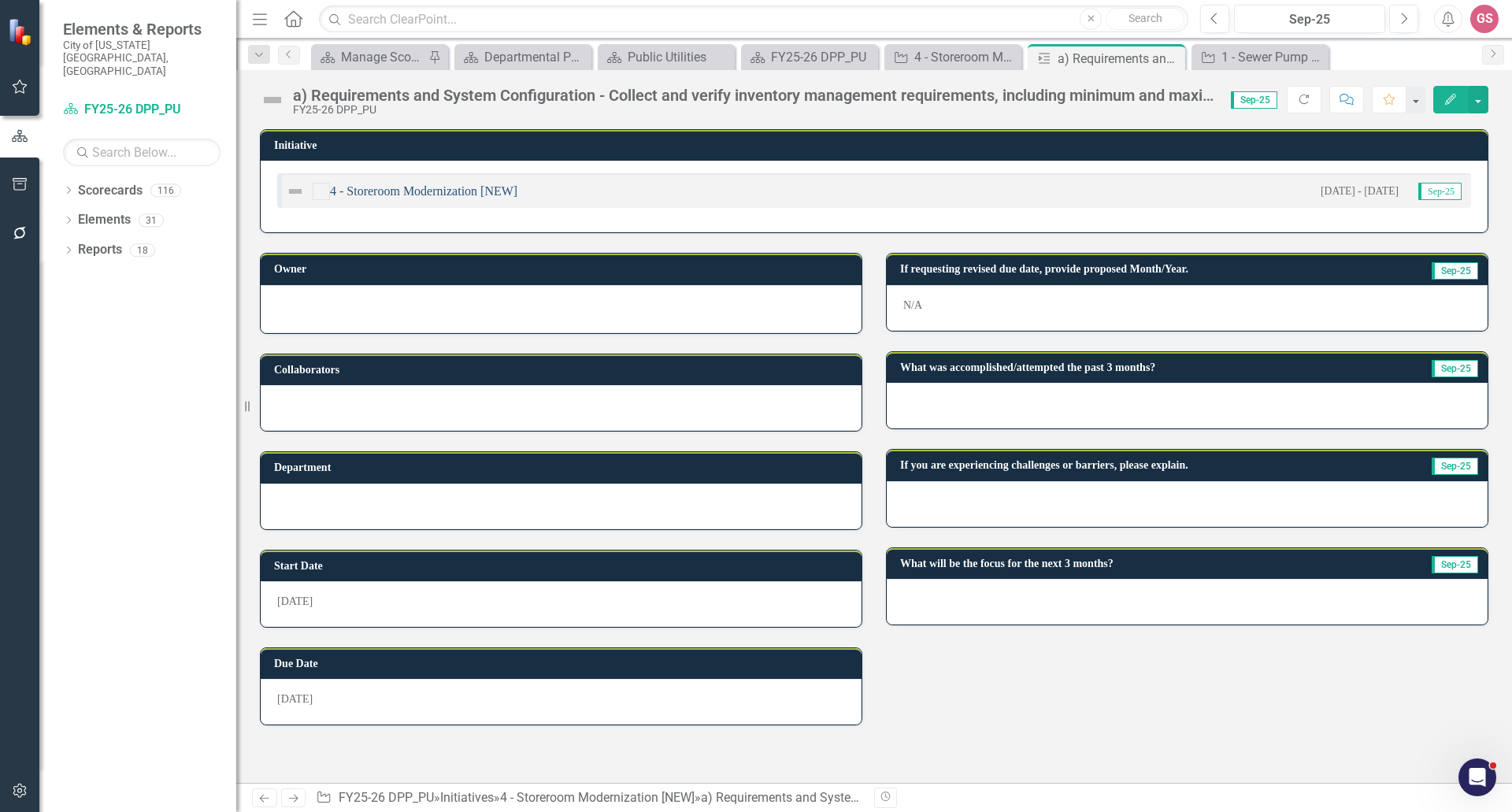
click at [419, 194] on link "4 - Storeroom Modernization [NEW]" at bounding box center [424, 191] width 188 height 13
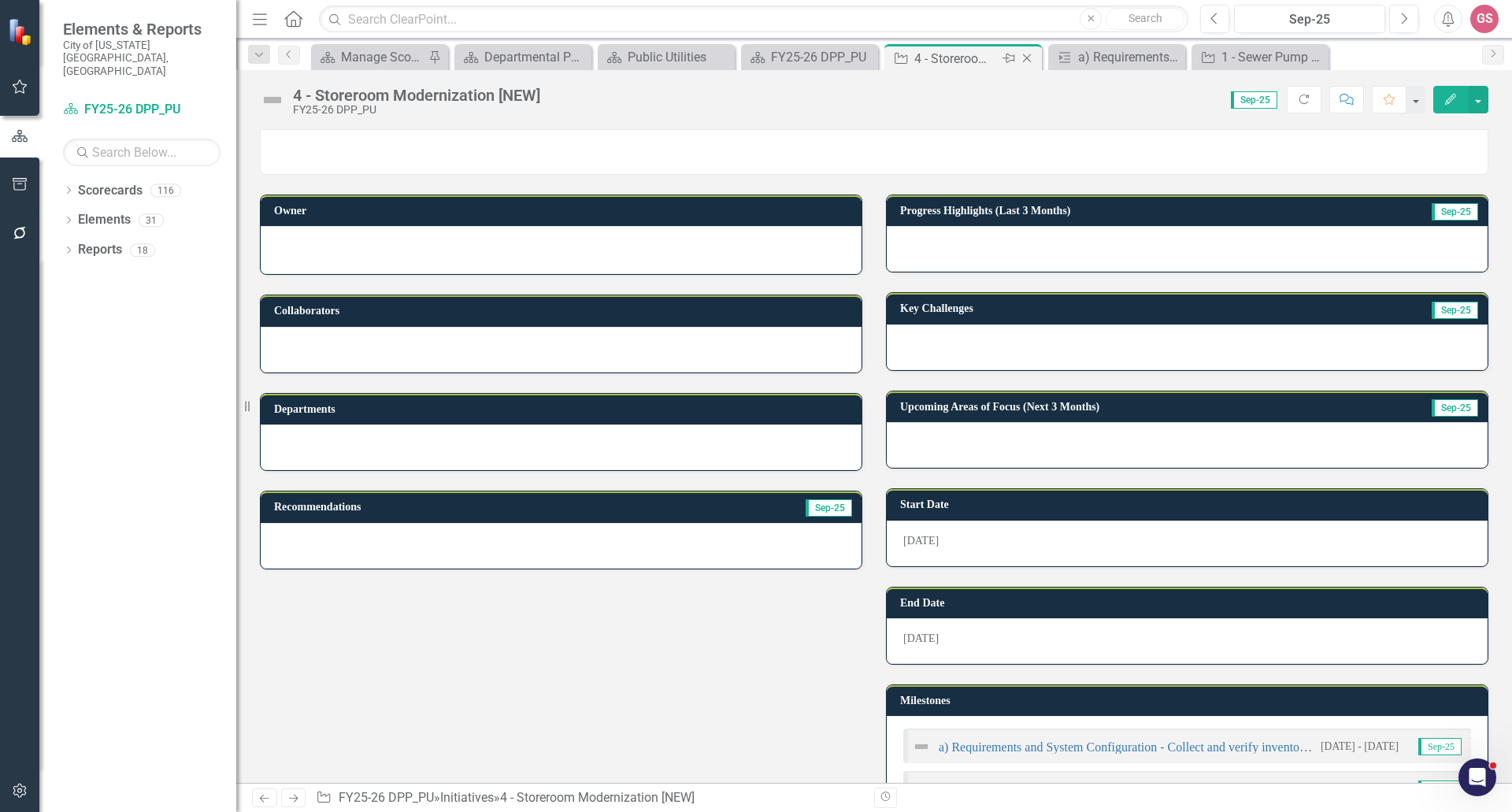
click at [1028, 59] on icon at bounding box center [1028, 59] width 8 height 8
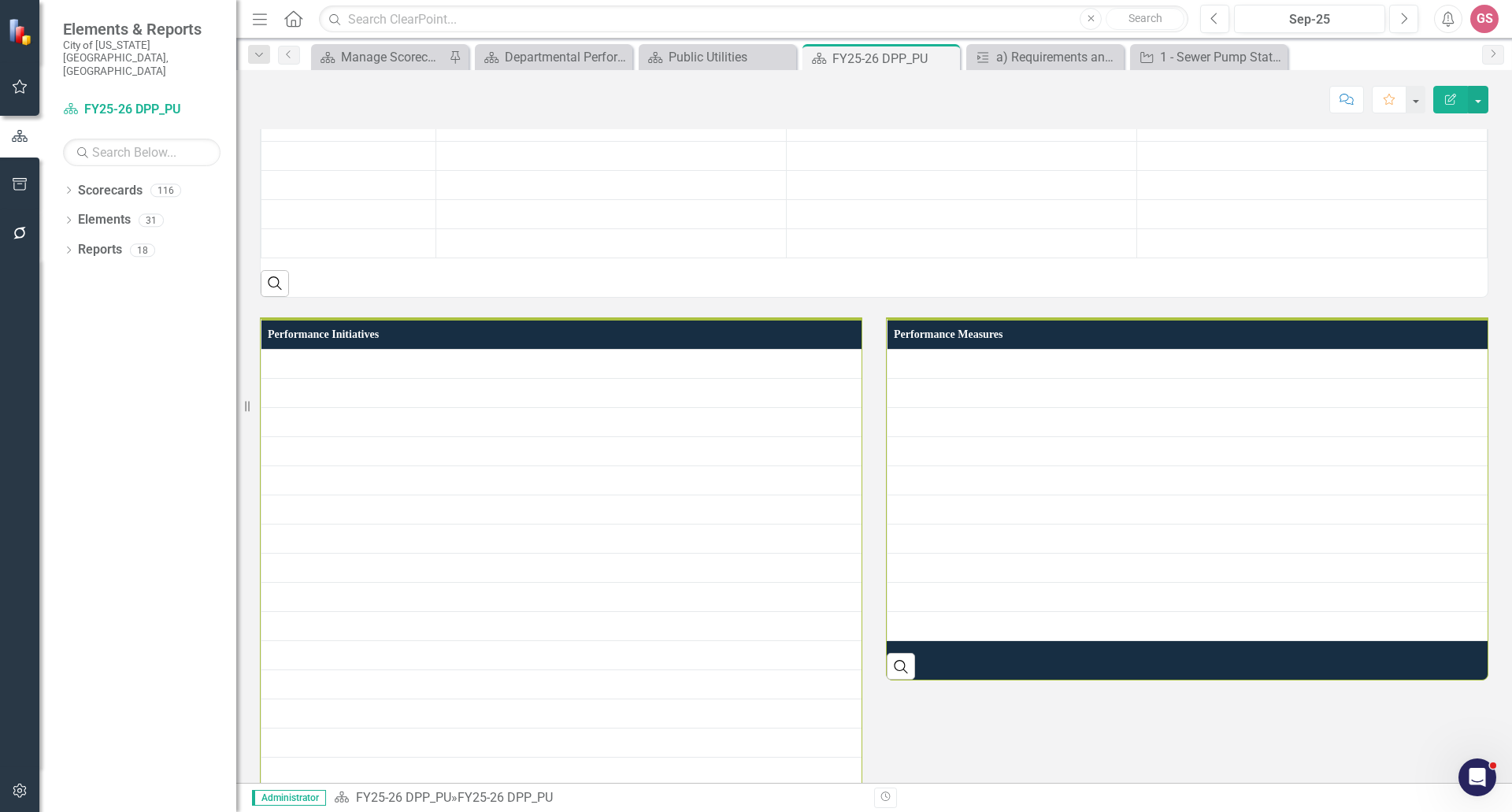
scroll to position [1654, 0]
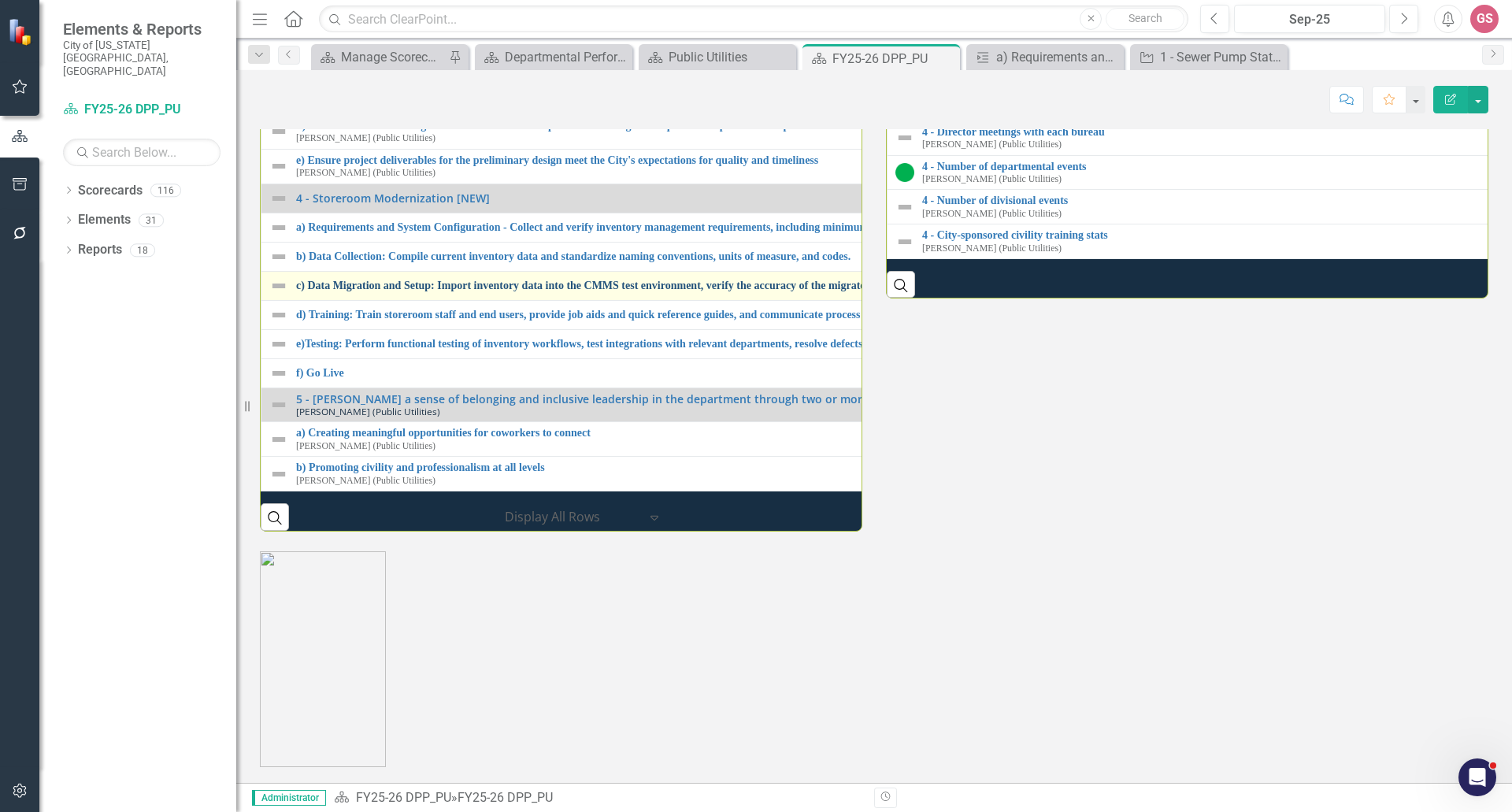
scroll to position [1890, 0]
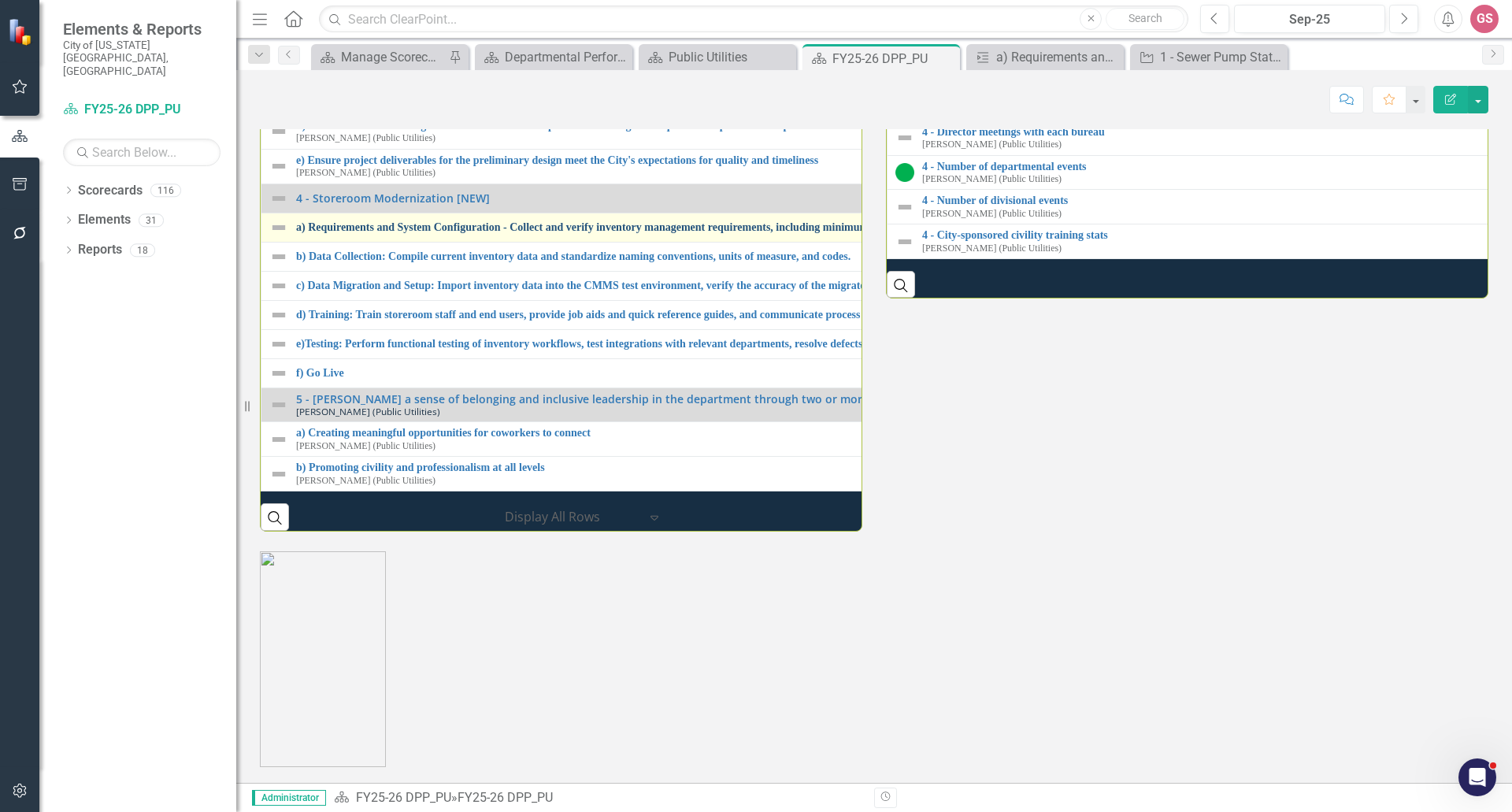
click at [420, 233] on link "a) Requirements and System Configuration - Collect and verify inventory managem…" at bounding box center [890, 227] width 1189 height 12
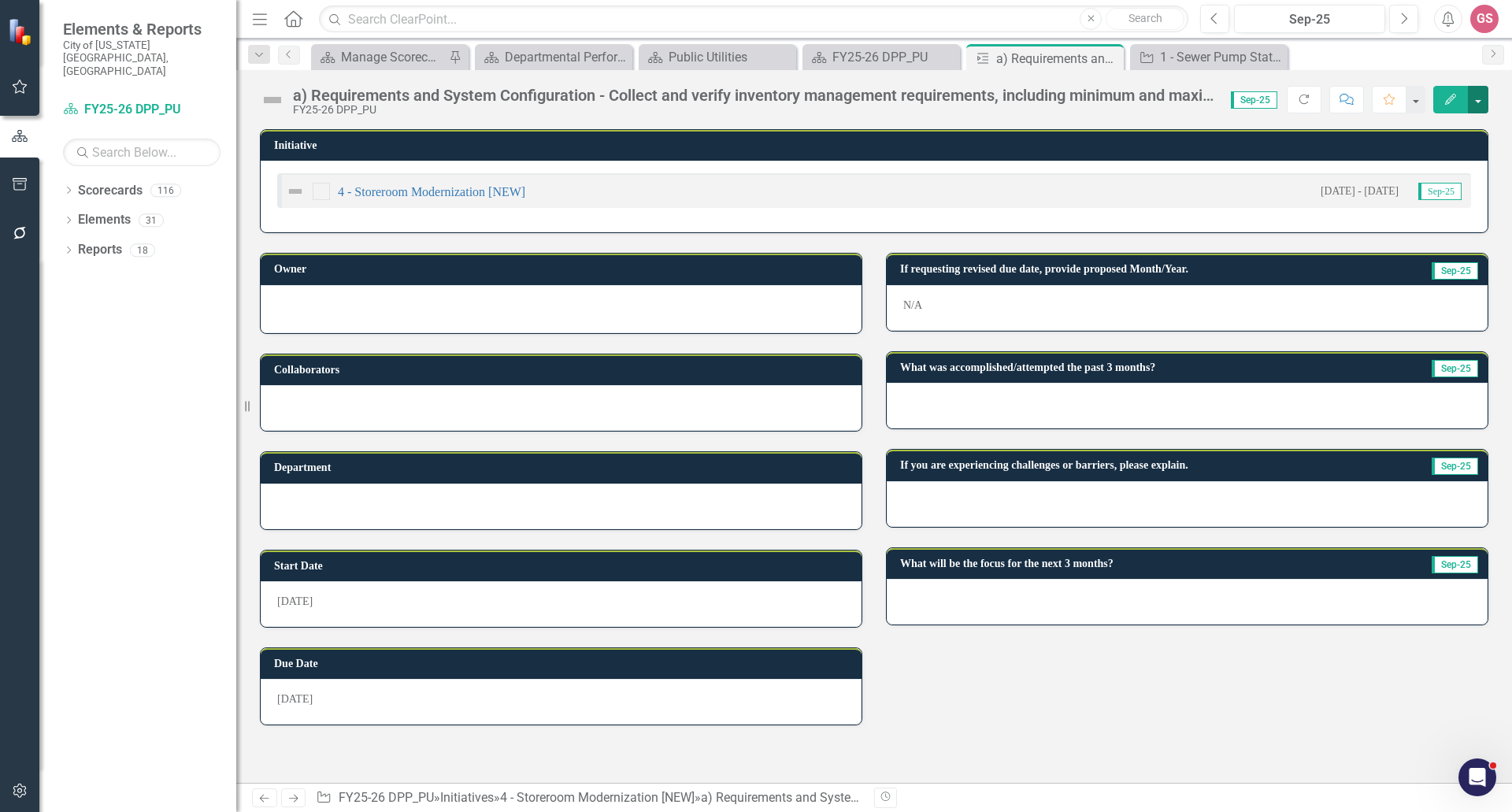
click at [1484, 104] on button "button" at bounding box center [1478, 99] width 20 height 28
click at [1419, 131] on link "Edit Edit Milestone" at bounding box center [1424, 129] width 127 height 29
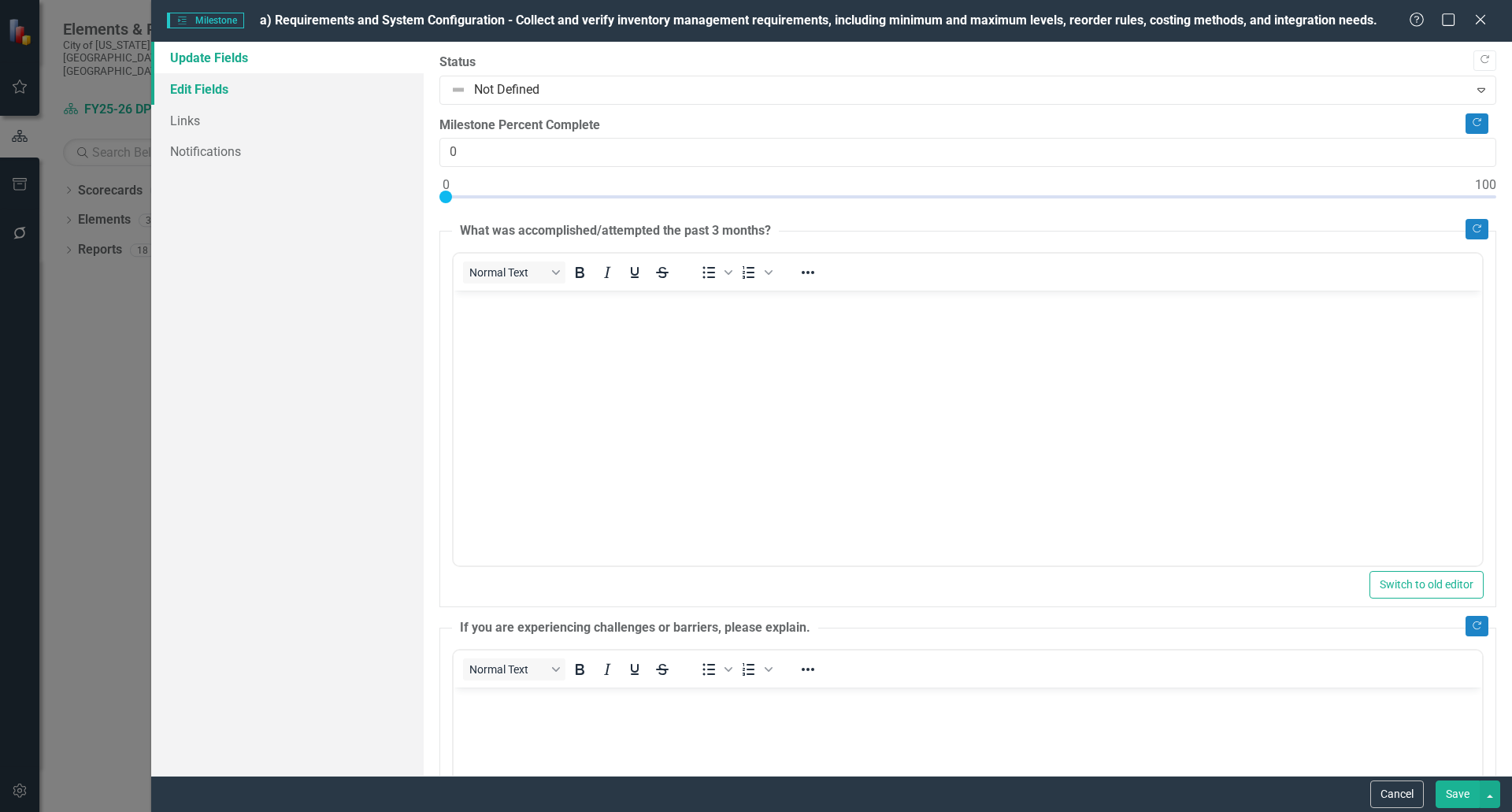
click at [265, 102] on link "Edit Fields" at bounding box center [288, 88] width 273 height 31
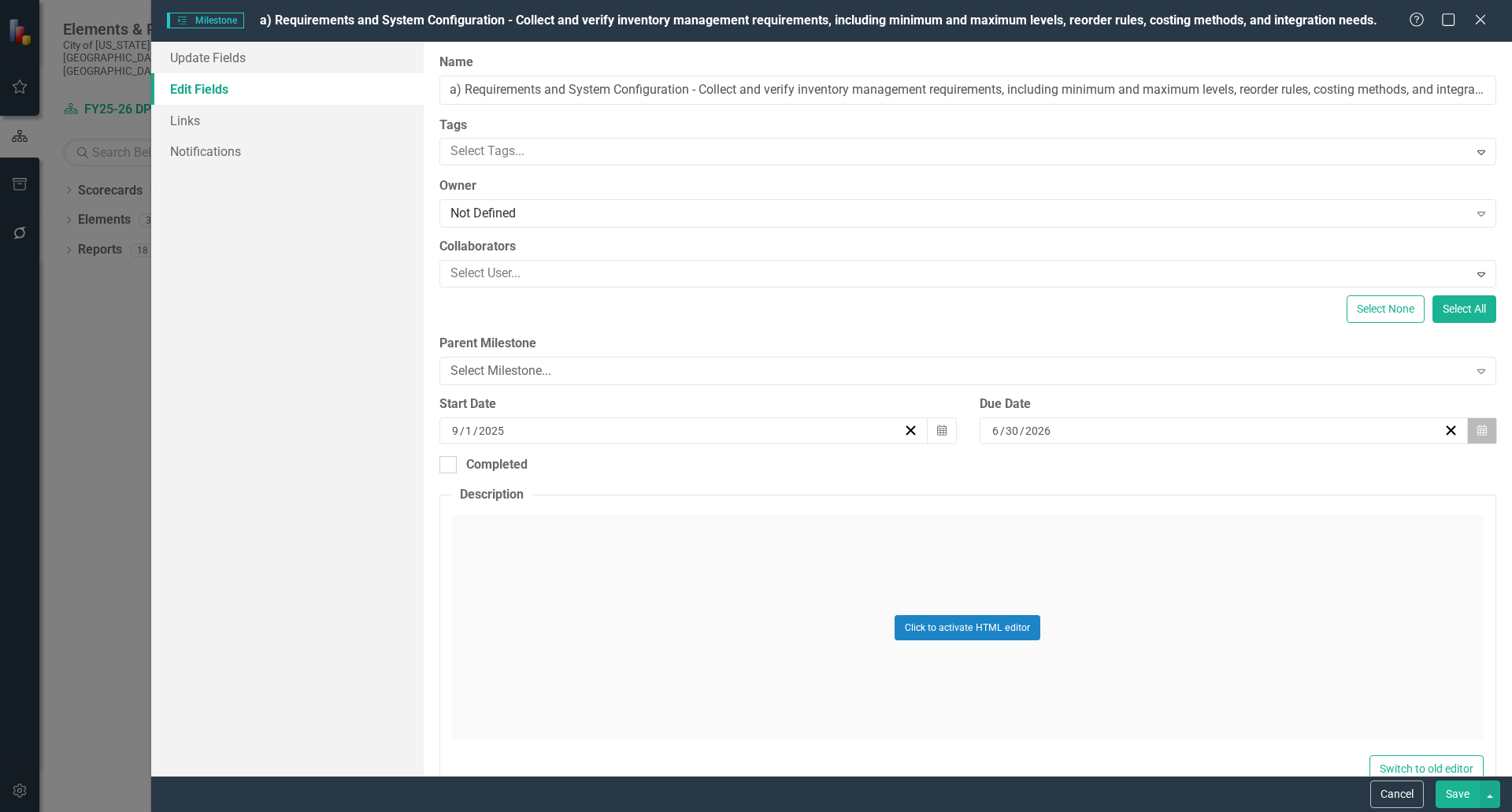
click at [1481, 435] on button "Calendar" at bounding box center [1483, 431] width 30 height 27
click at [1130, 474] on button "‹" at bounding box center [1130, 470] width 35 height 35
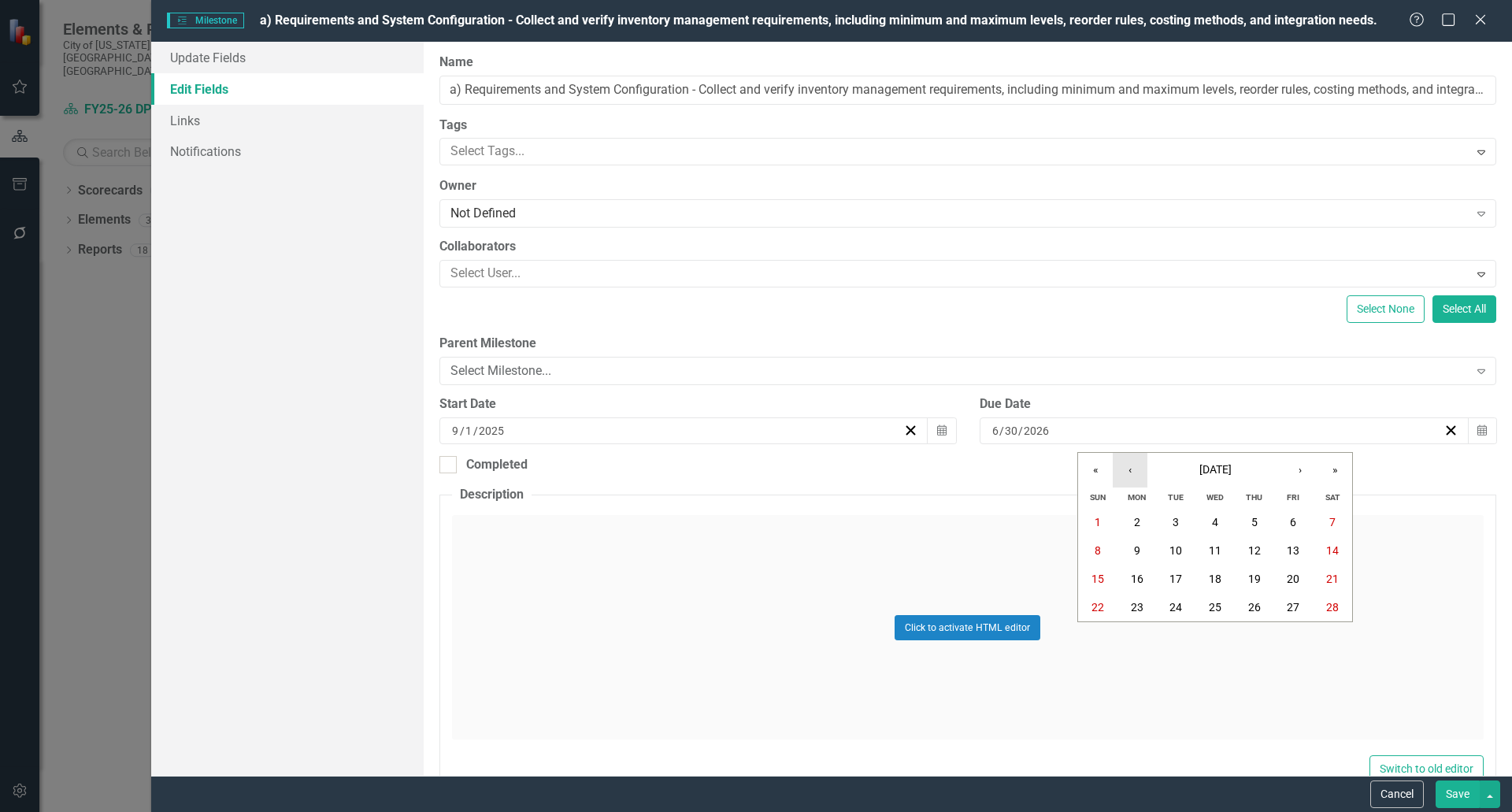
click at [1130, 474] on button "‹" at bounding box center [1130, 470] width 35 height 35
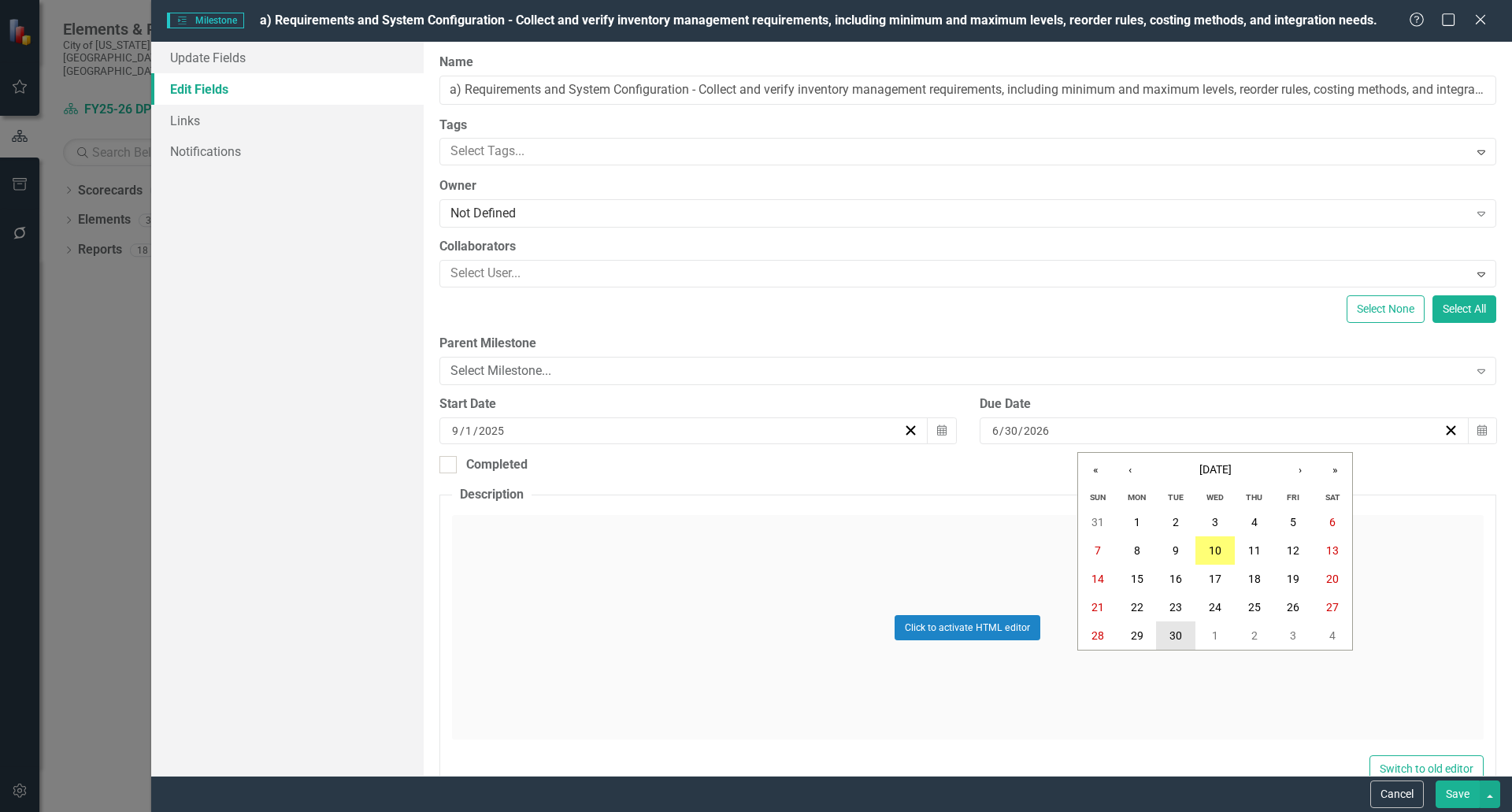
click at [1172, 629] on abbr "30" at bounding box center [1176, 635] width 13 height 13
click at [1460, 793] on button "Save" at bounding box center [1458, 794] width 44 height 28
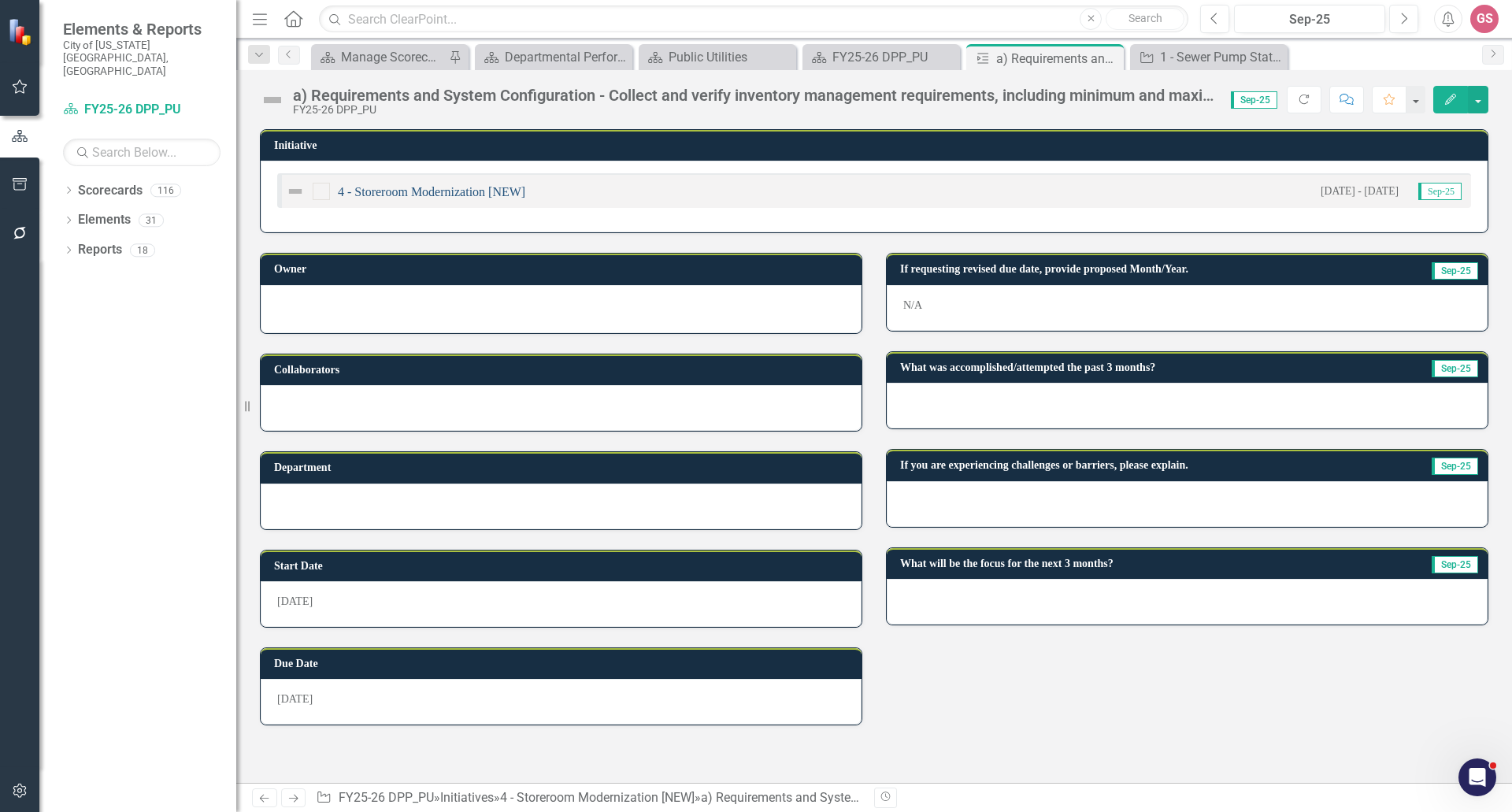
click at [465, 190] on link "4 - Storeroom Modernization [NEW]" at bounding box center [431, 192] width 188 height 13
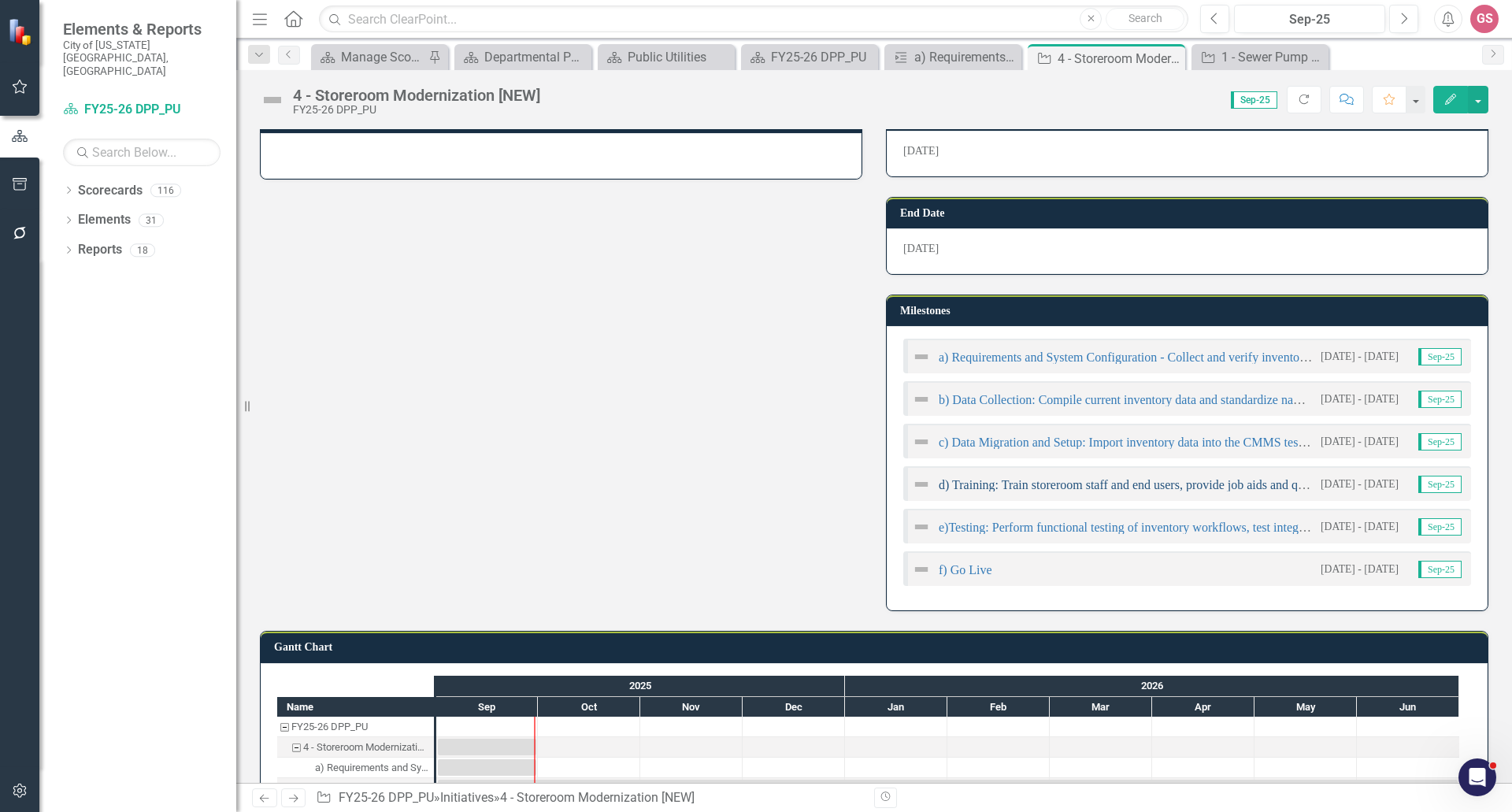
scroll to position [473, 0]
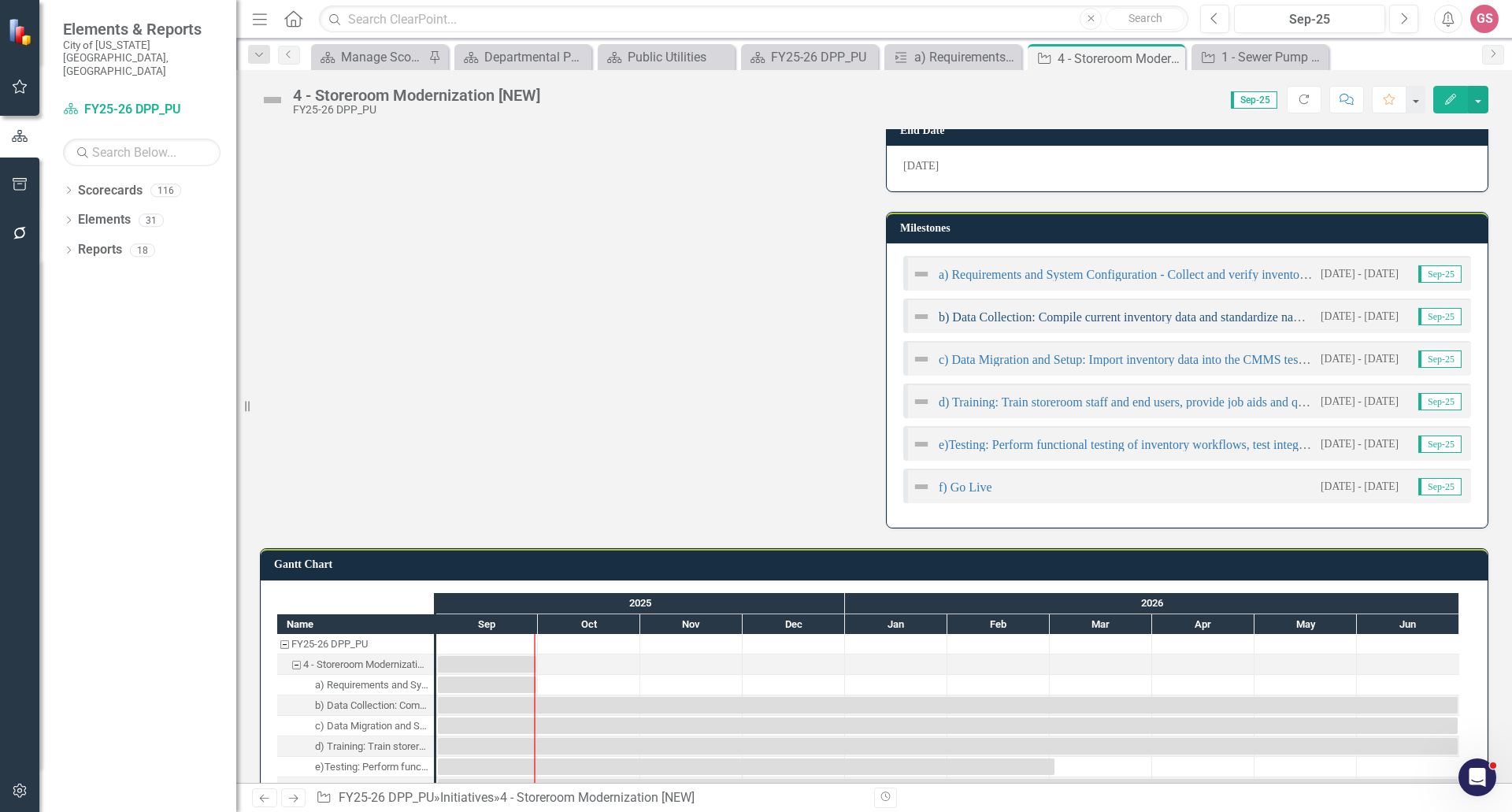
click at [1066, 312] on link "b) Data Collection: Compile current inventory data and standardize naming conve…" at bounding box center [1236, 317] width 594 height 13
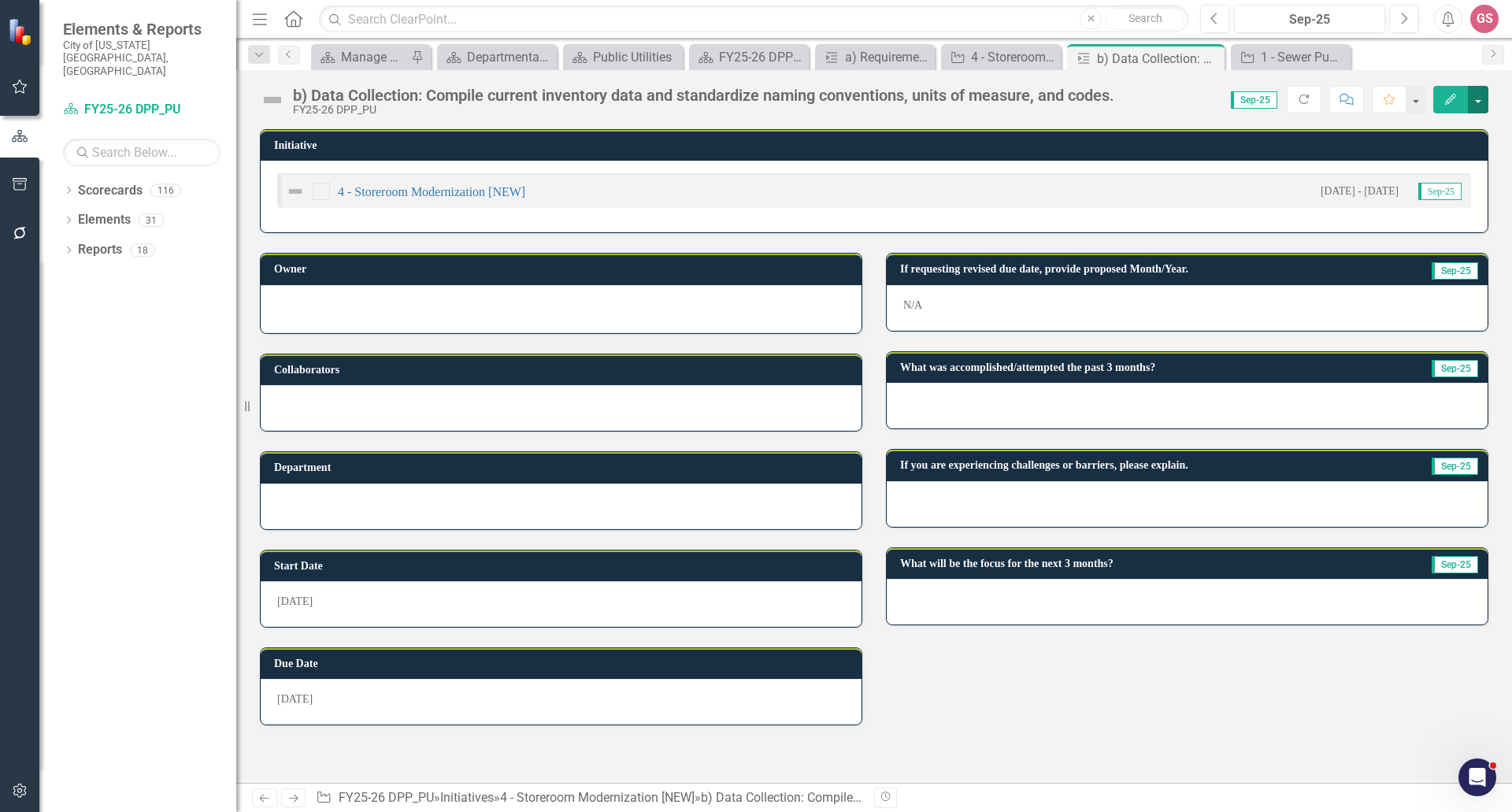
click at [1480, 101] on button "button" at bounding box center [1478, 99] width 20 height 28
click at [1422, 136] on link "Edit Edit Milestone" at bounding box center [1424, 129] width 127 height 29
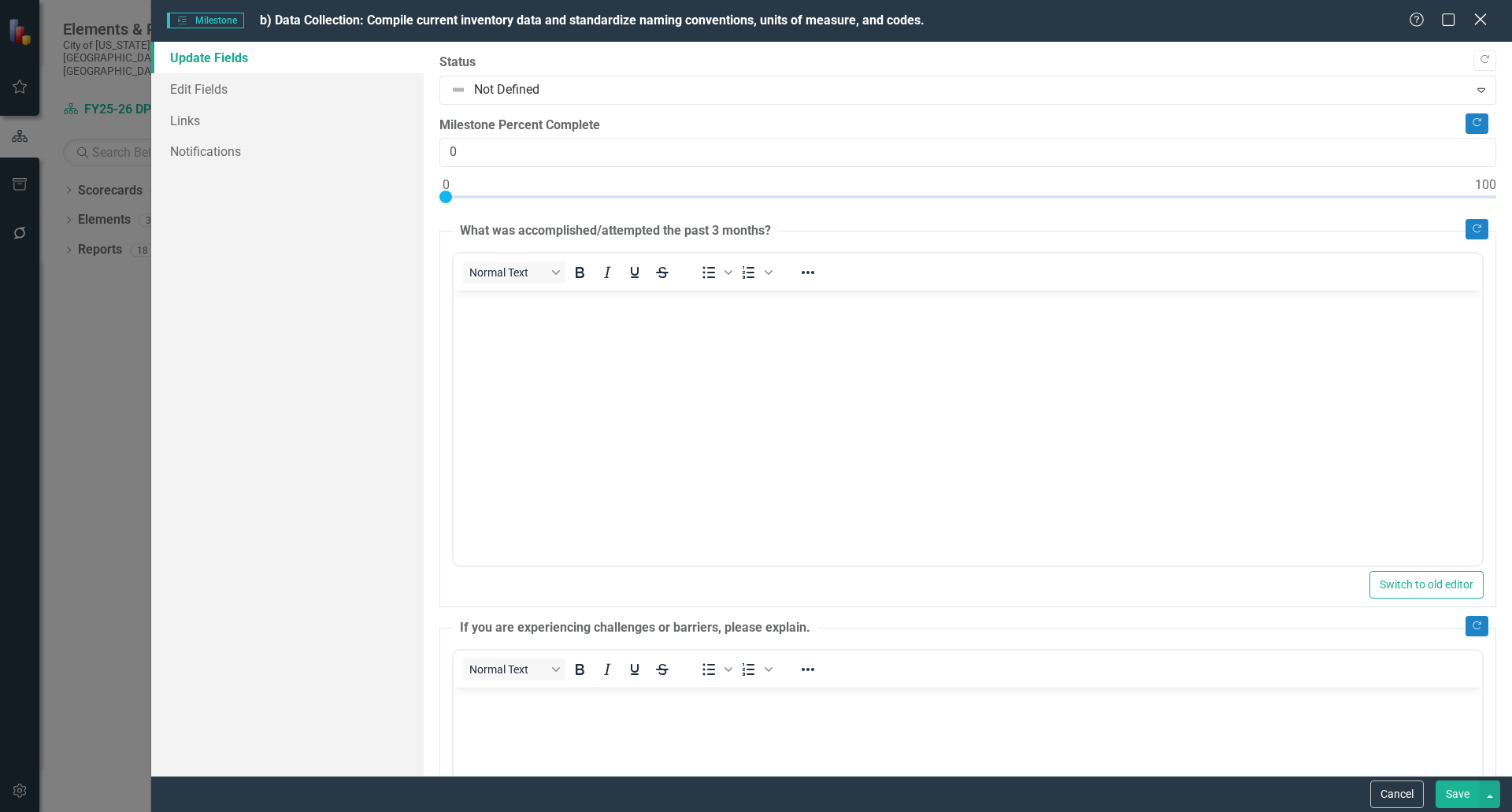
click at [1483, 19] on icon at bounding box center [1480, 19] width 12 height 12
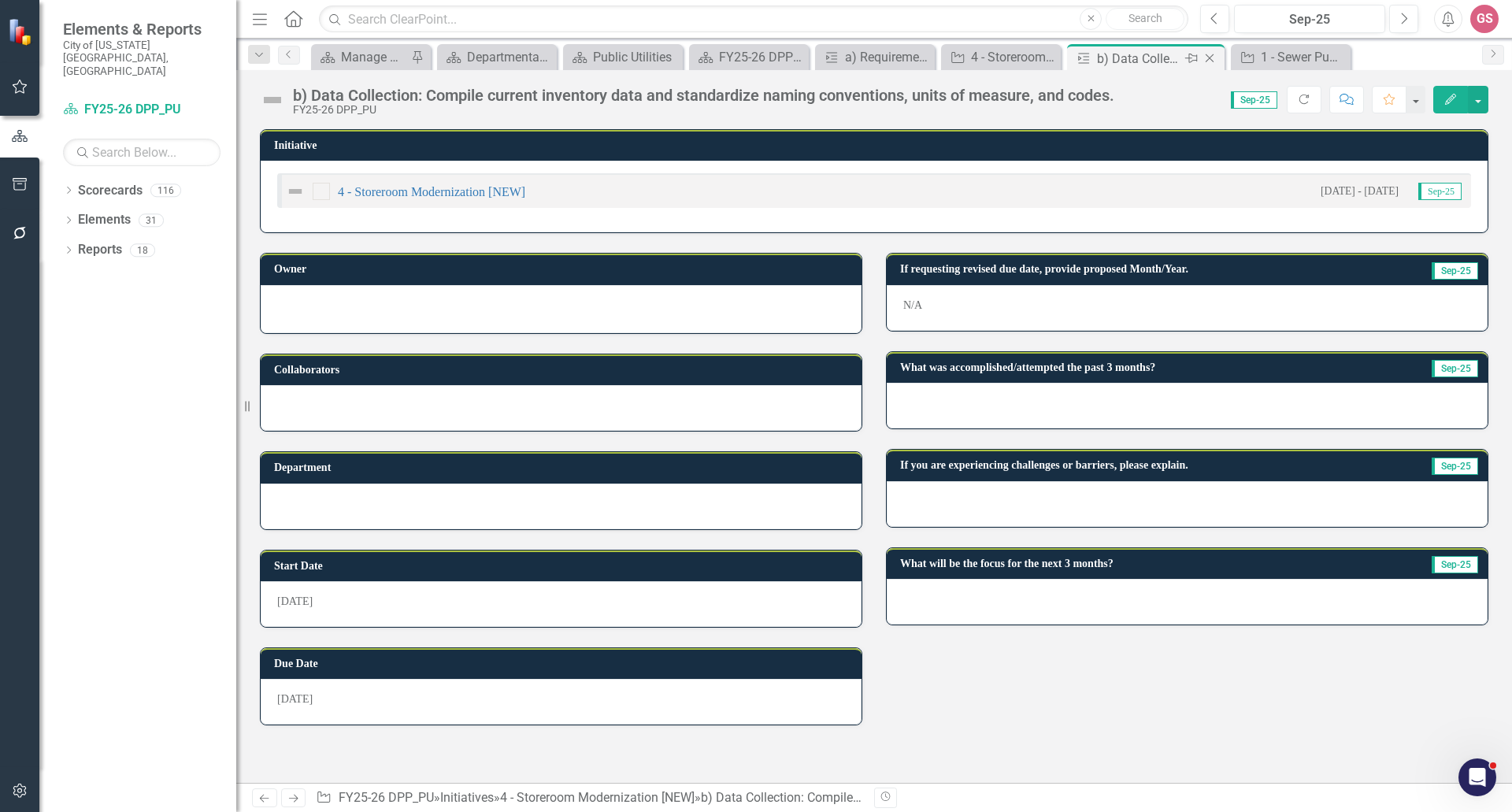
click at [1214, 52] on icon "Close" at bounding box center [1210, 58] width 16 height 13
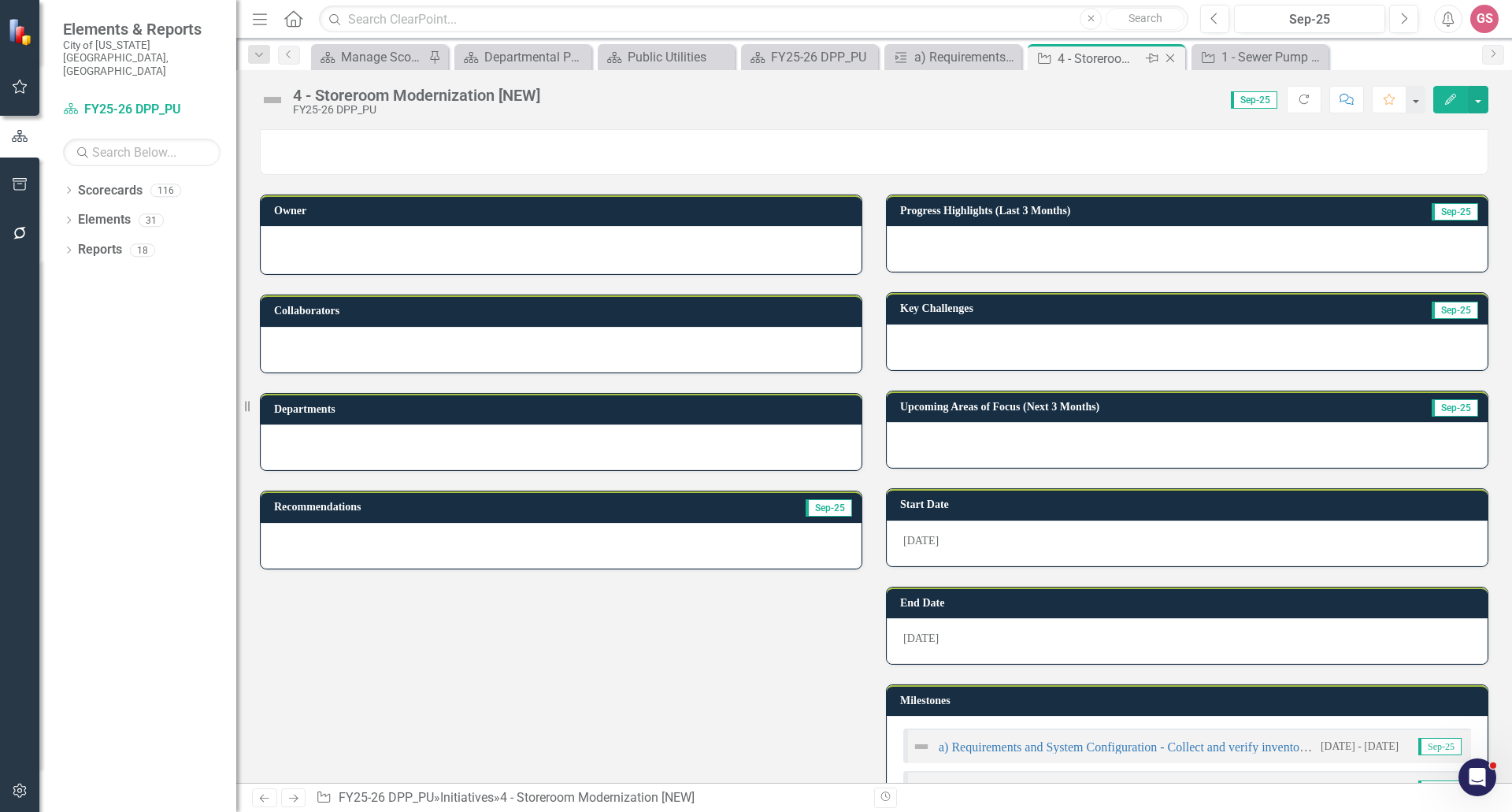
click at [1171, 54] on icon "Close" at bounding box center [1170, 58] width 16 height 13
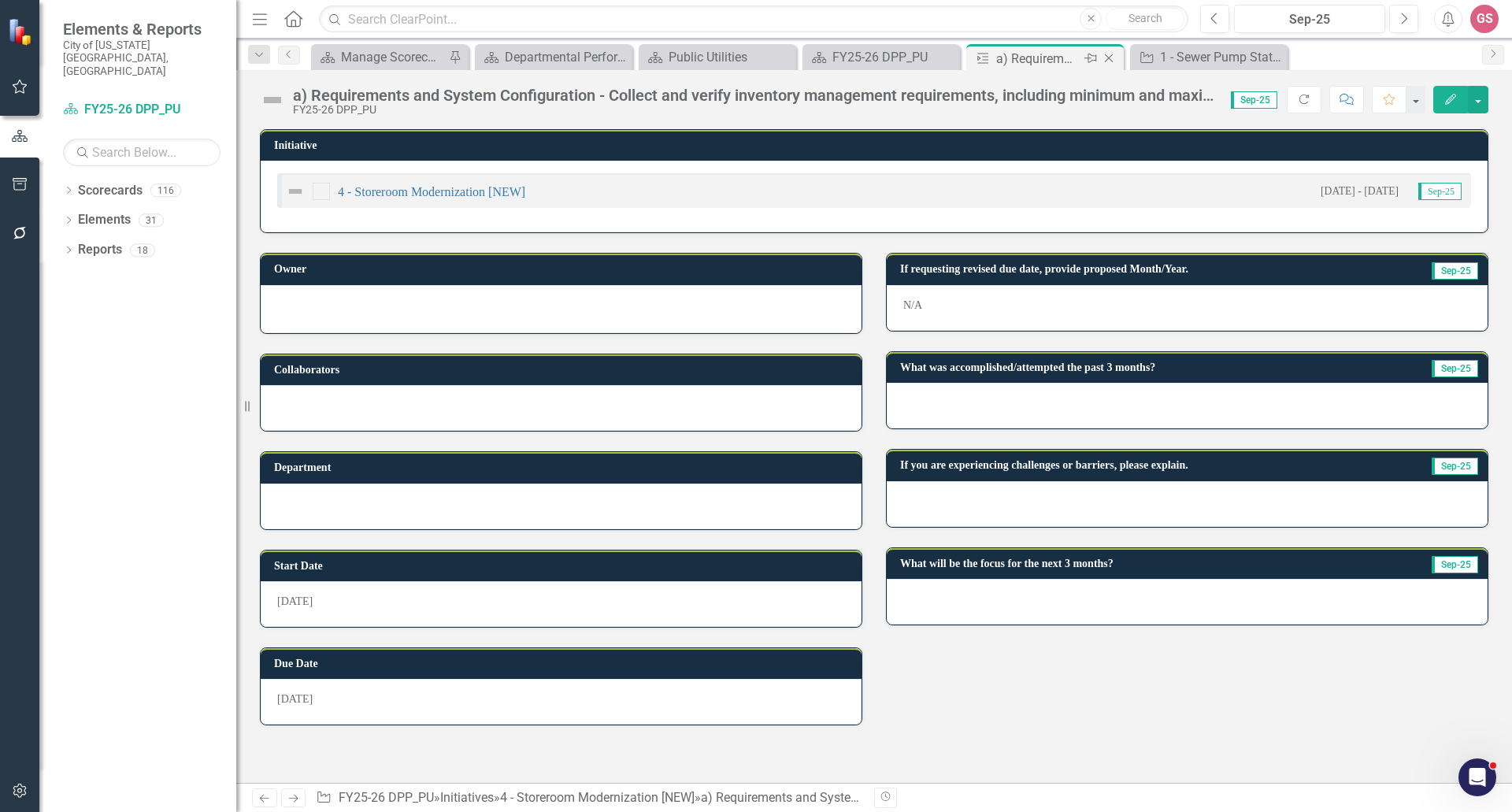
click at [1105, 55] on icon at bounding box center [1109, 59] width 8 height 8
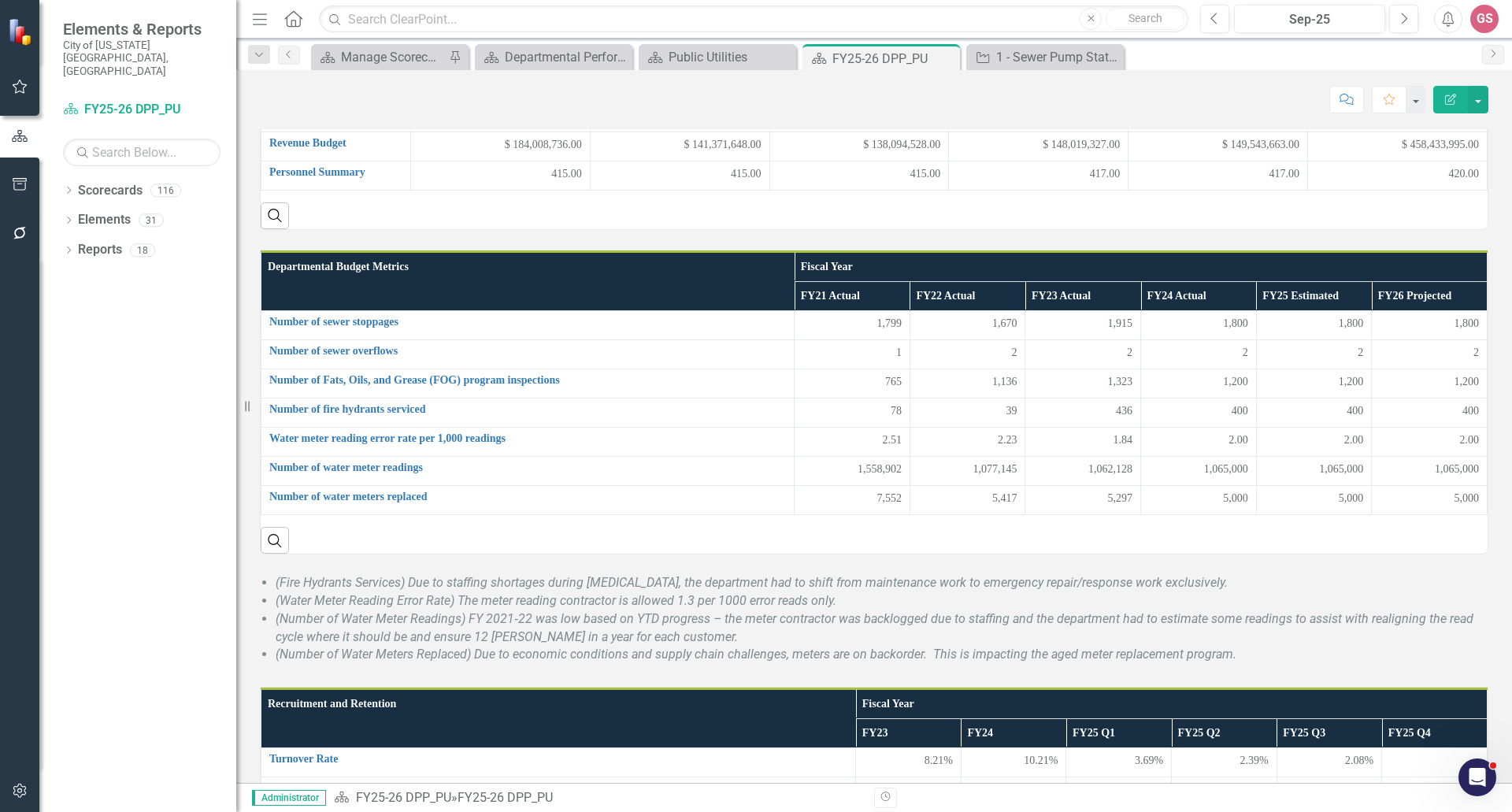
scroll to position [158, 0]
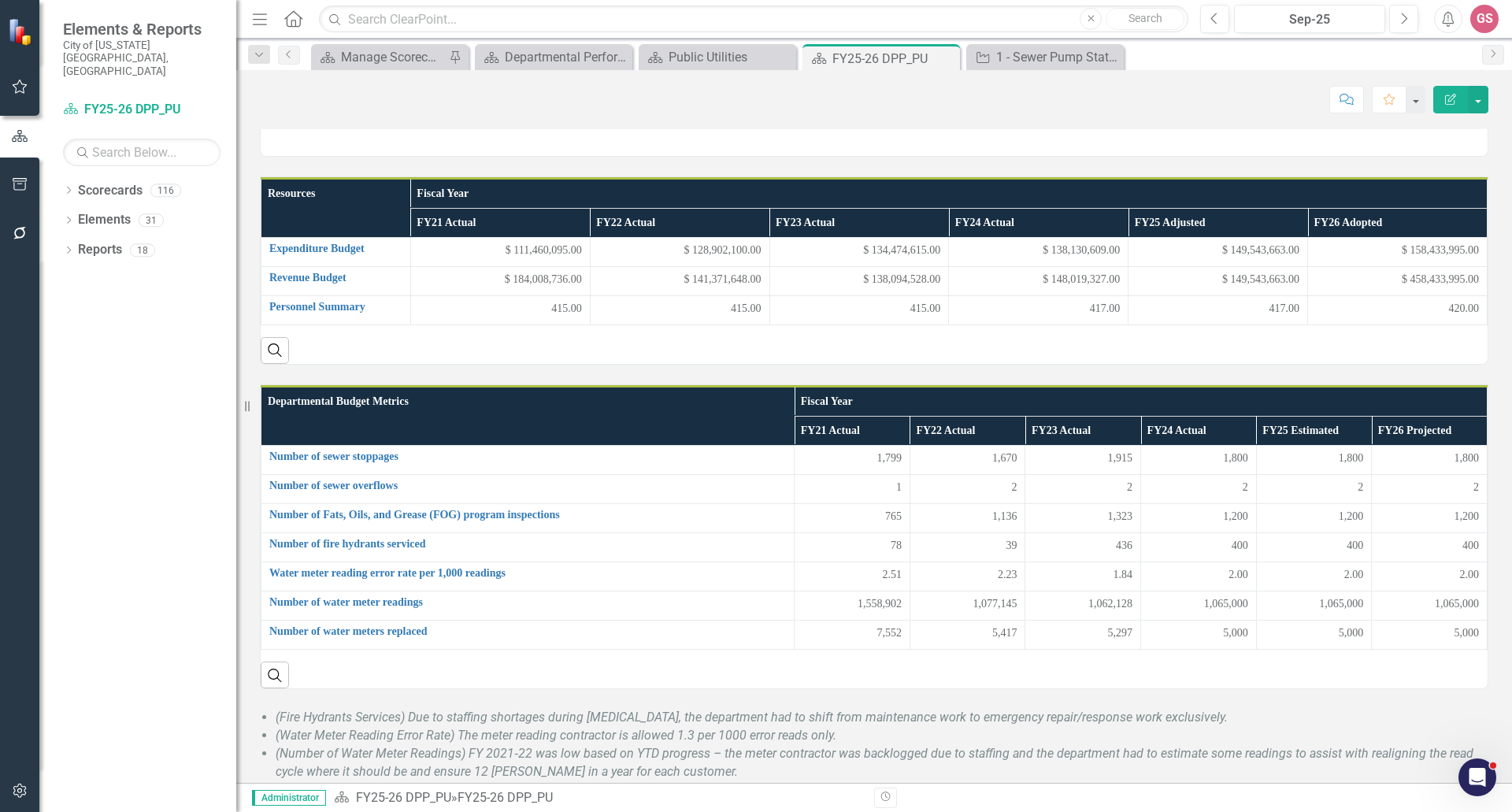
click at [411, 72] on p "Public Utilities" at bounding box center [874, 47] width 1227 height 48
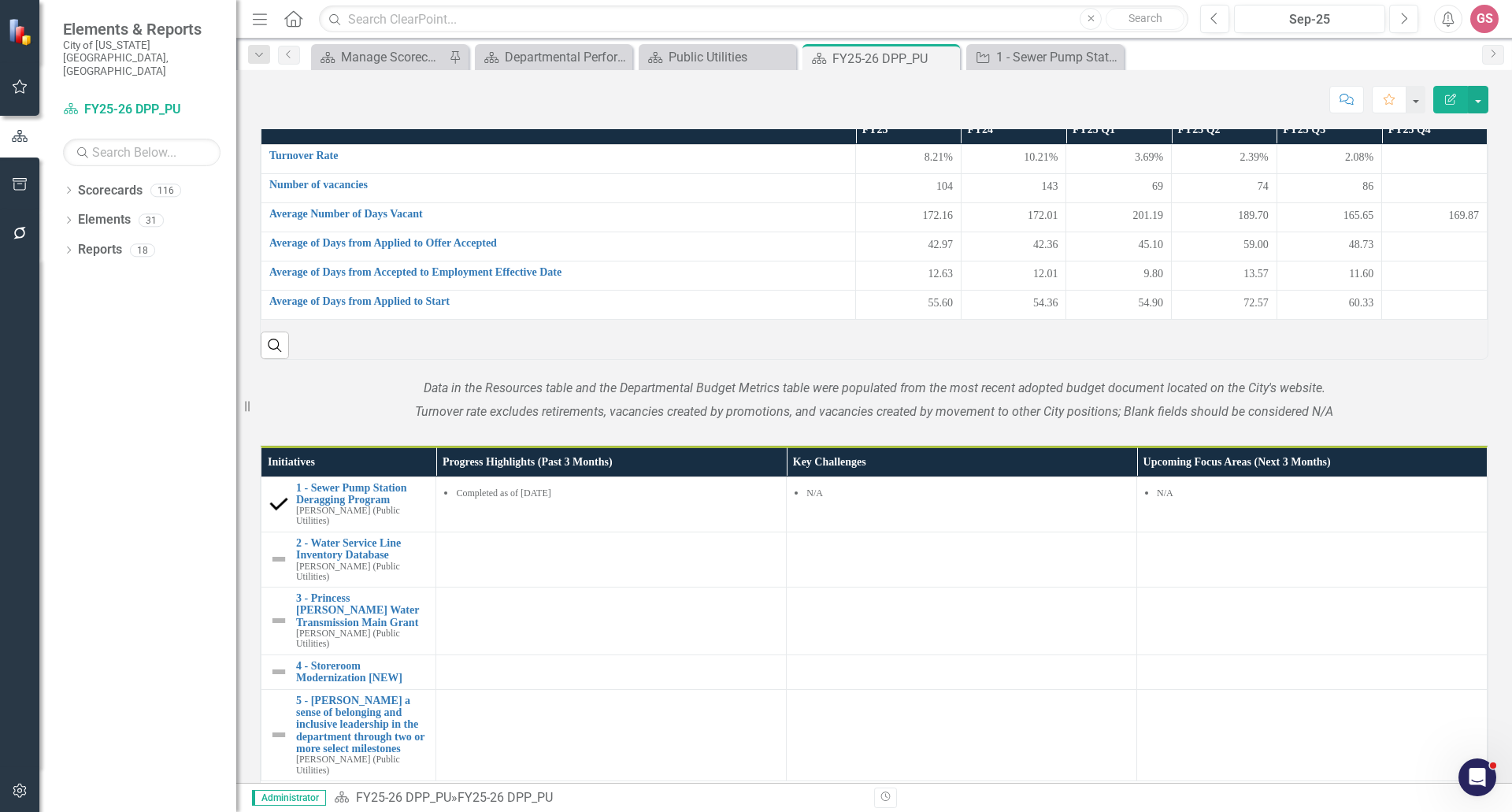
scroll to position [709, 0]
